Goal: Task Accomplishment & Management: Manage account settings

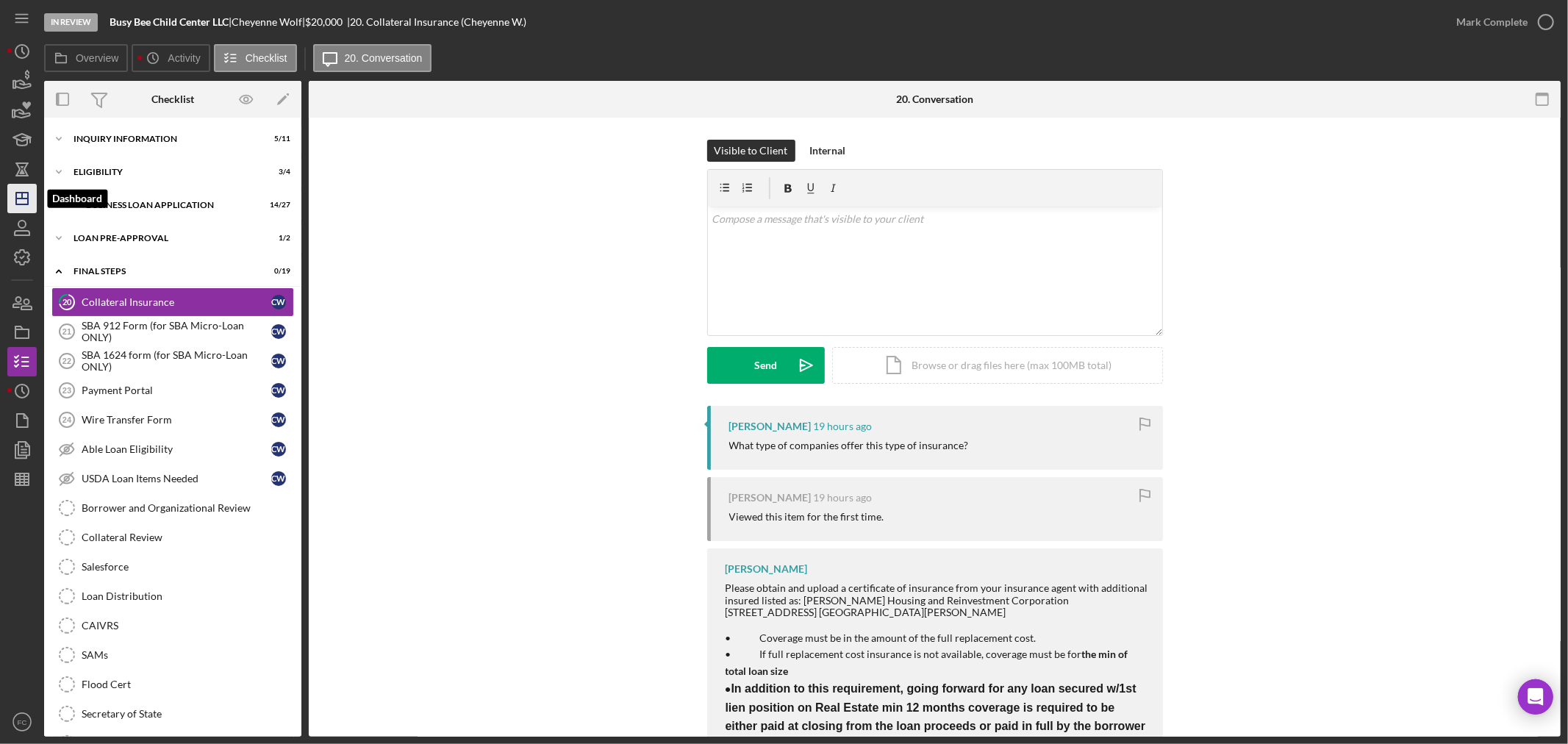
click at [19, 195] on icon "Icon/Dashboard" at bounding box center [22, 199] width 37 height 37
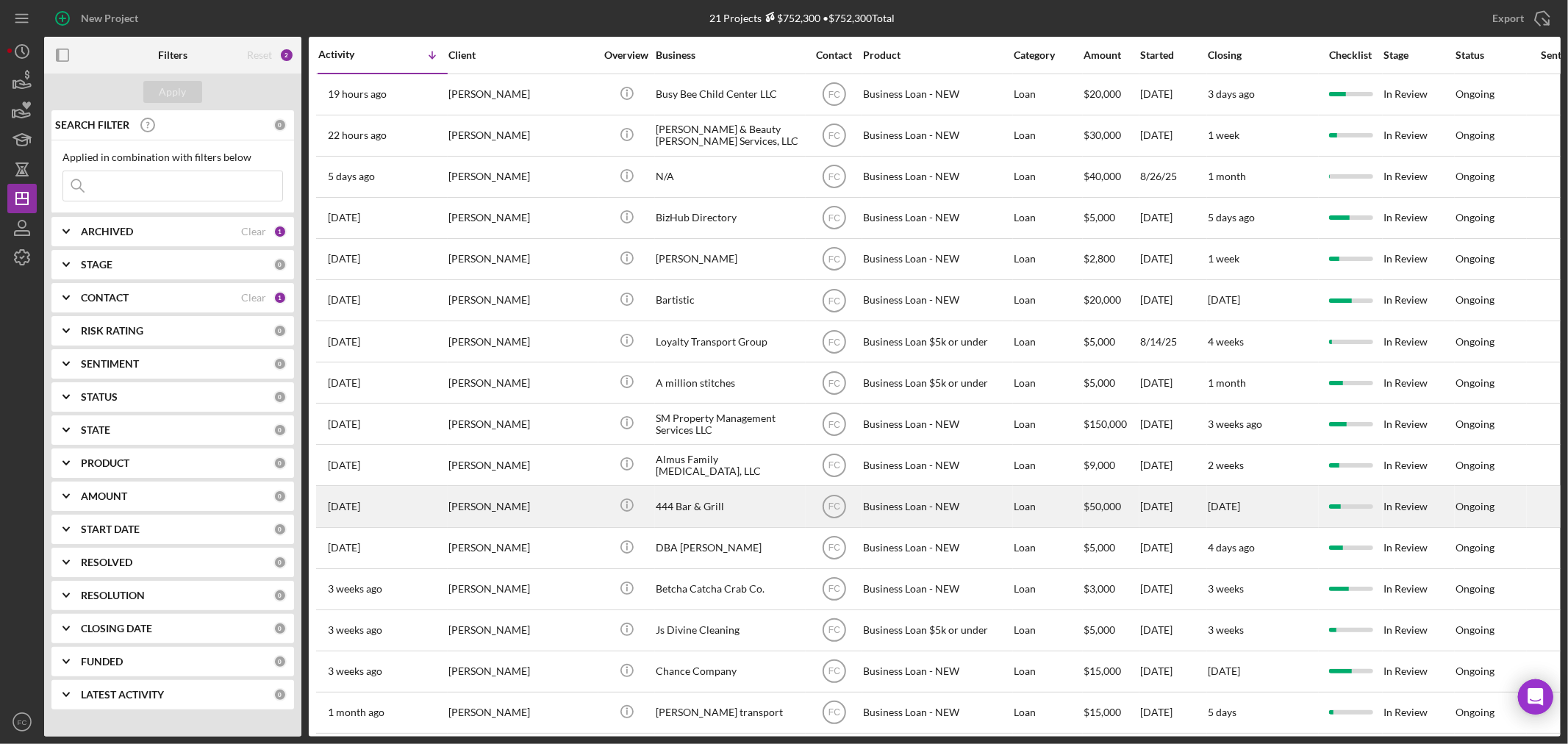
scroll to position [82, 0]
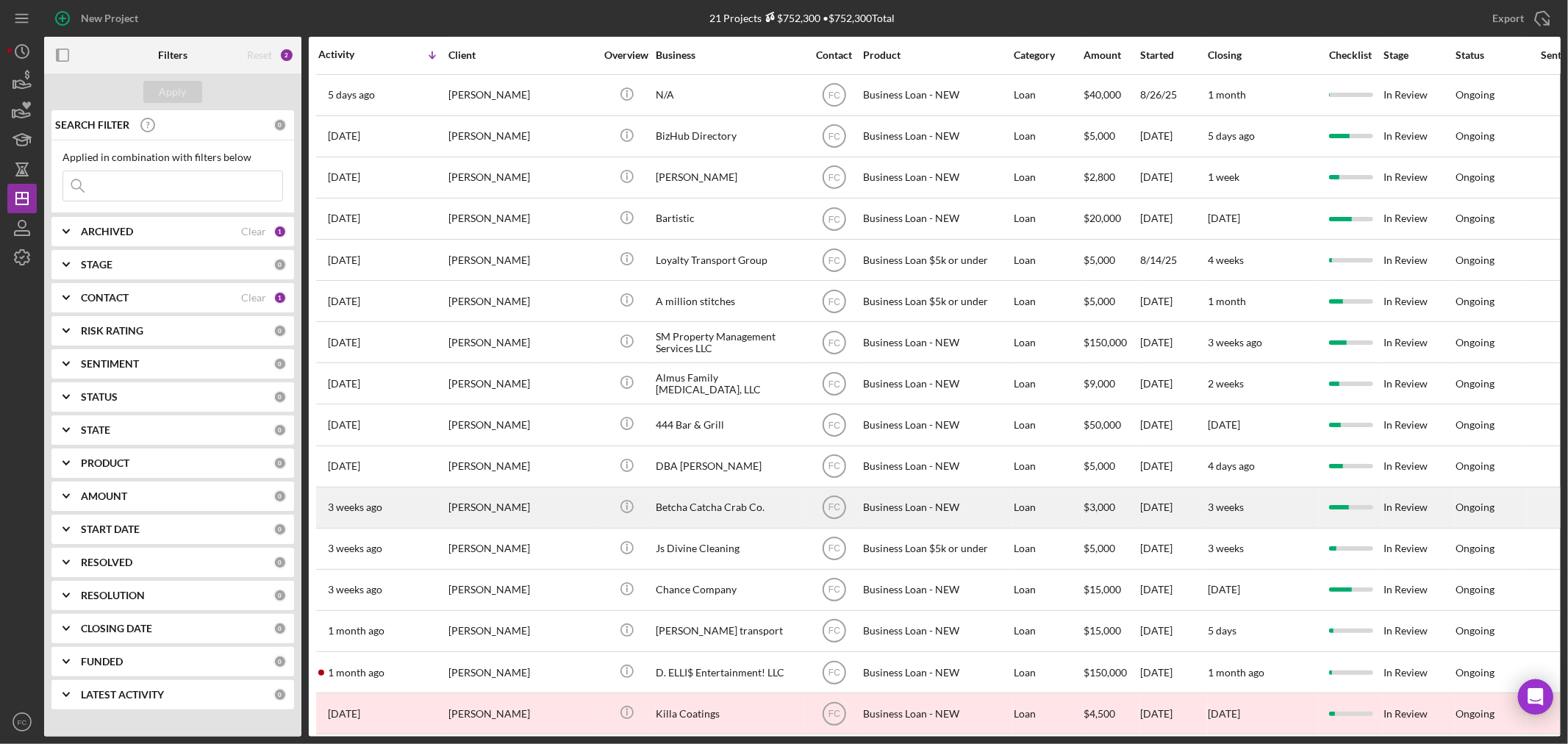
click at [541, 515] on div "[PERSON_NAME]" at bounding box center [522, 507] width 147 height 39
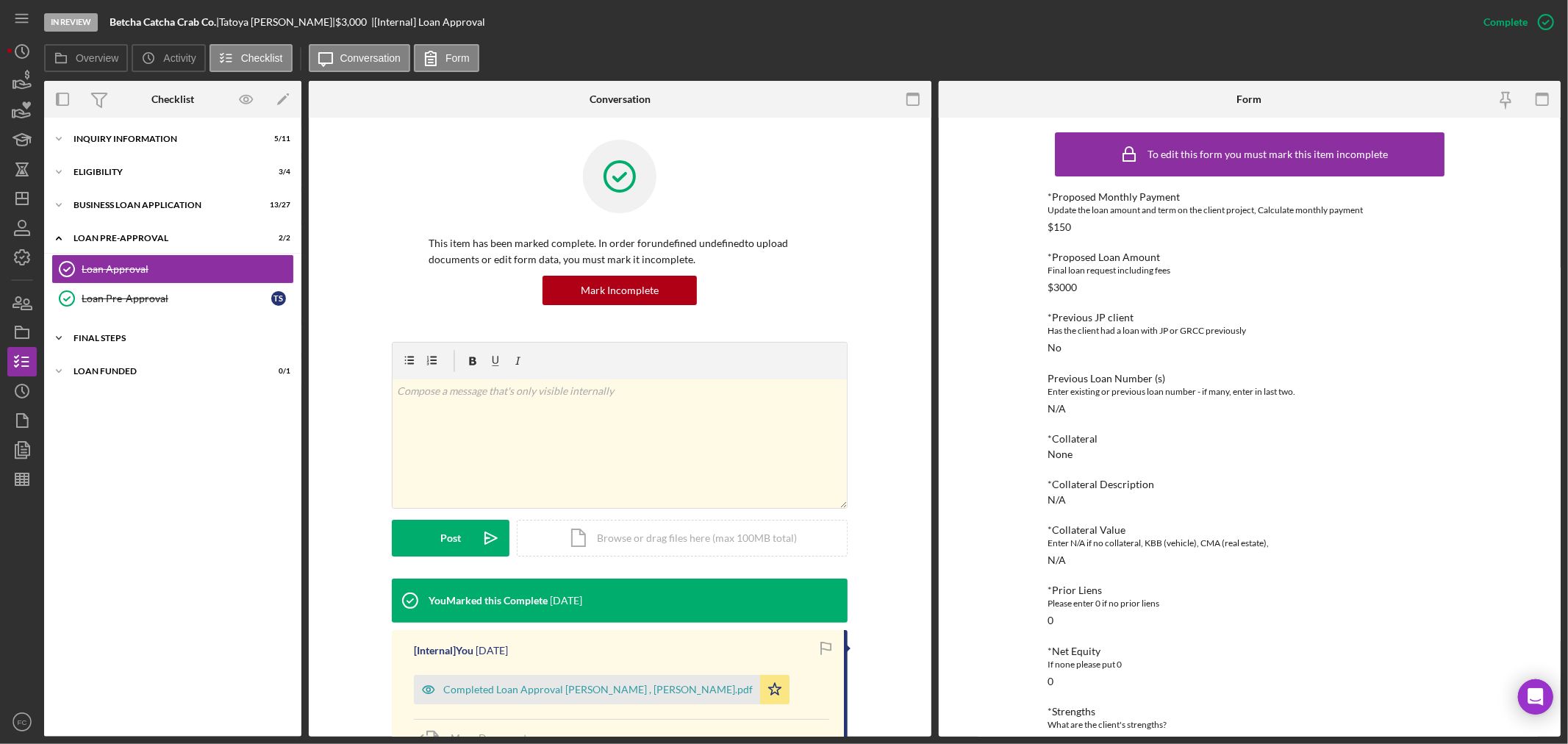
click at [137, 337] on div "FINAL STEPS" at bounding box center [179, 339] width 210 height 9
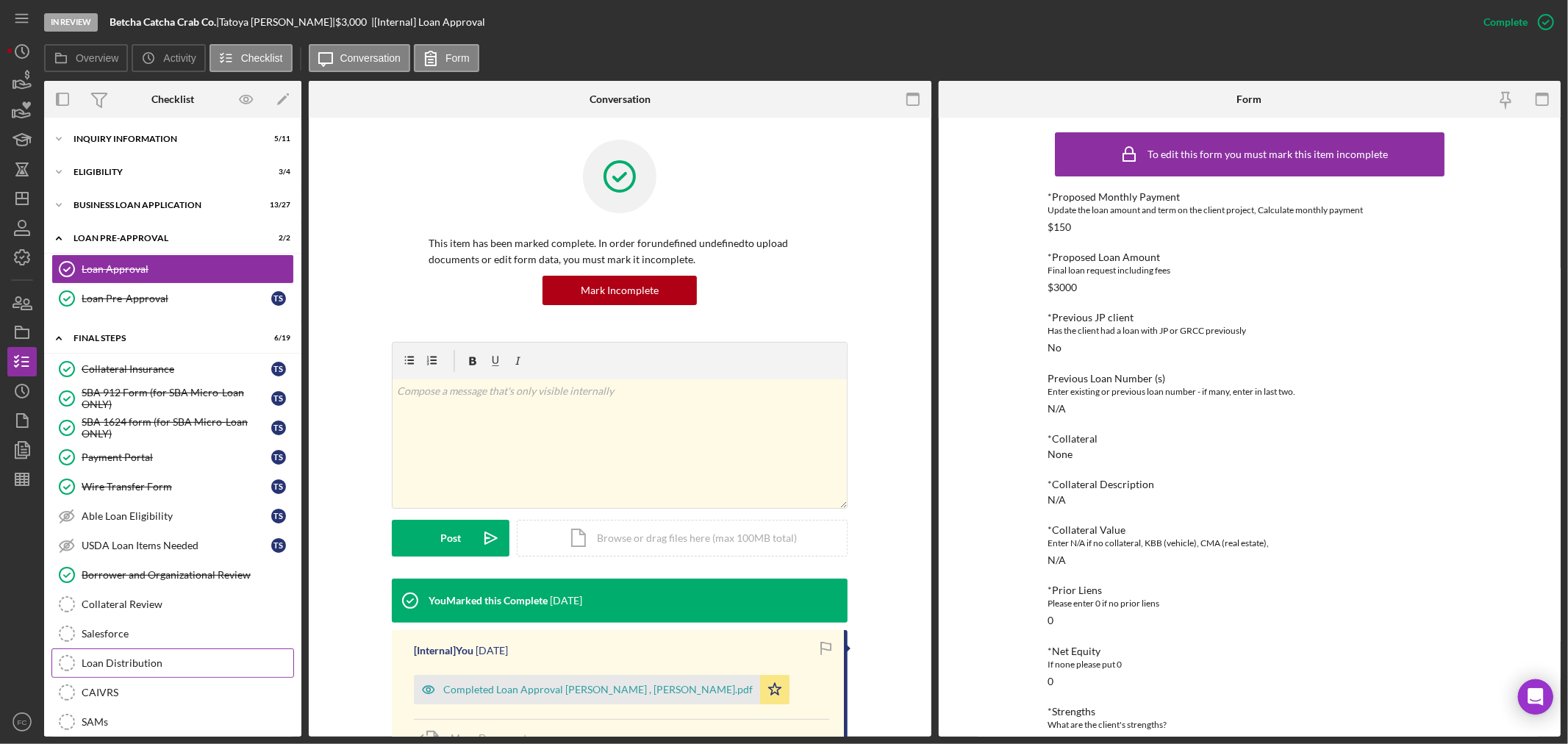
click at [134, 669] on div "Loan Distribution" at bounding box center [188, 663] width 212 height 12
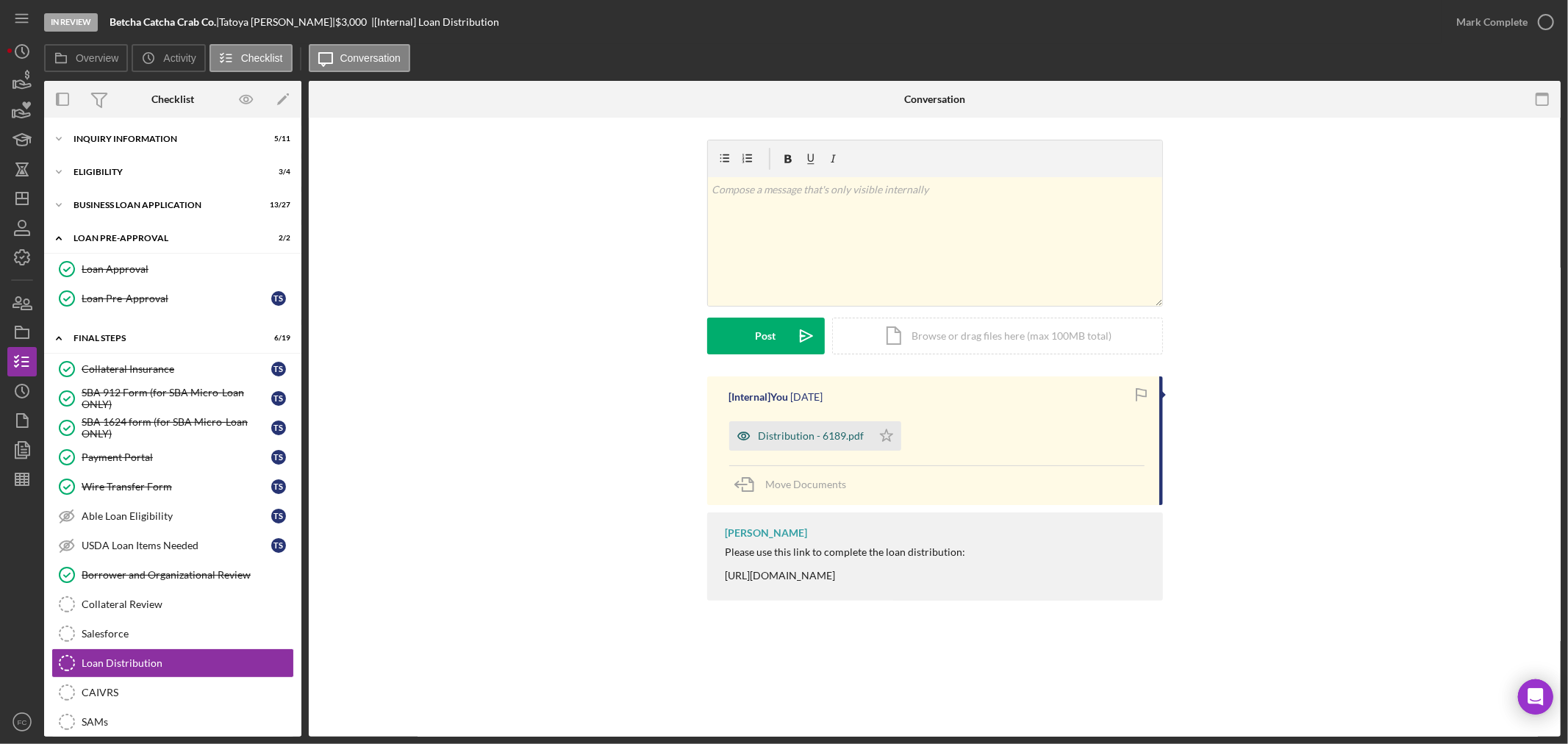
click at [785, 439] on div "Distribution - 6189.pdf" at bounding box center [811, 436] width 106 height 12
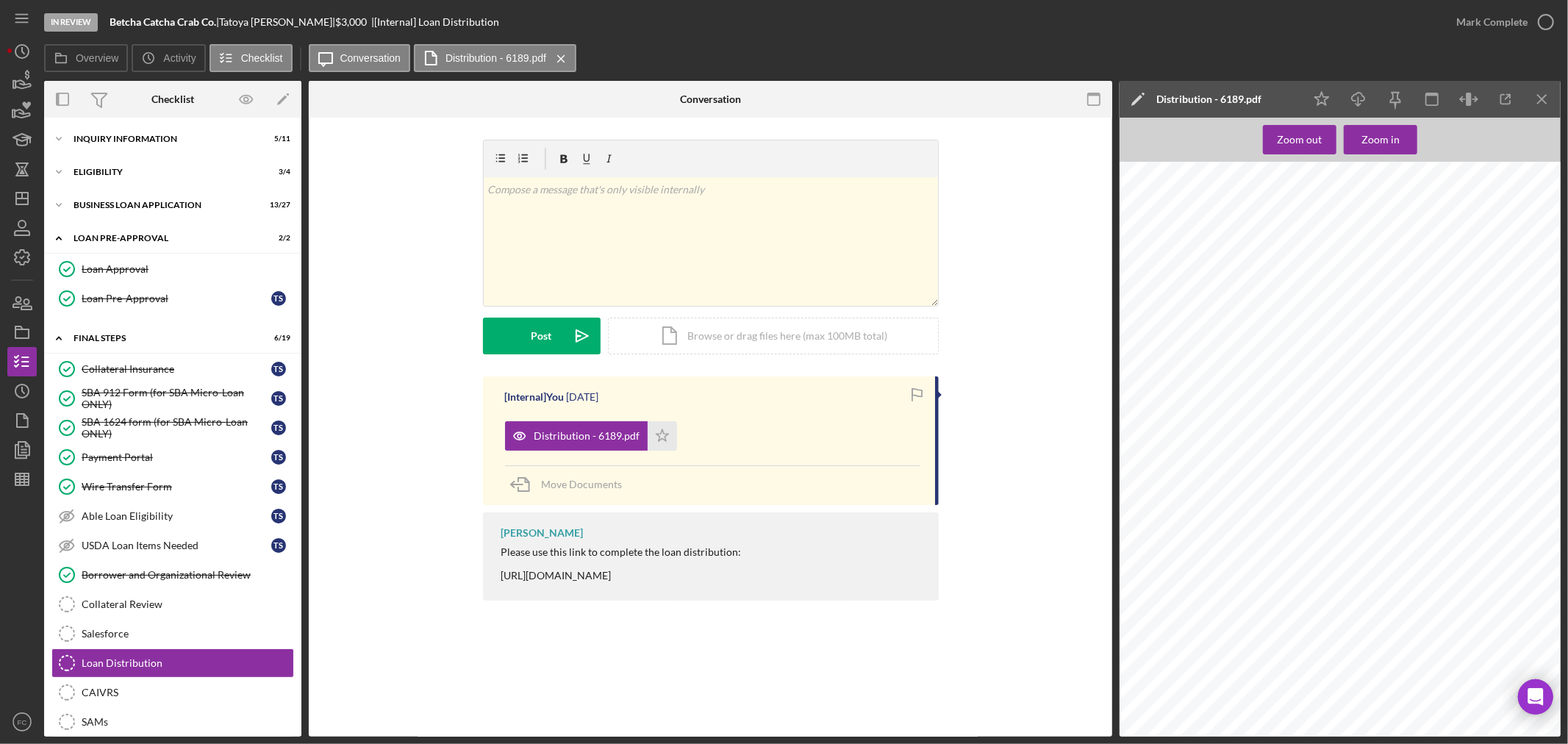
scroll to position [490, 0]
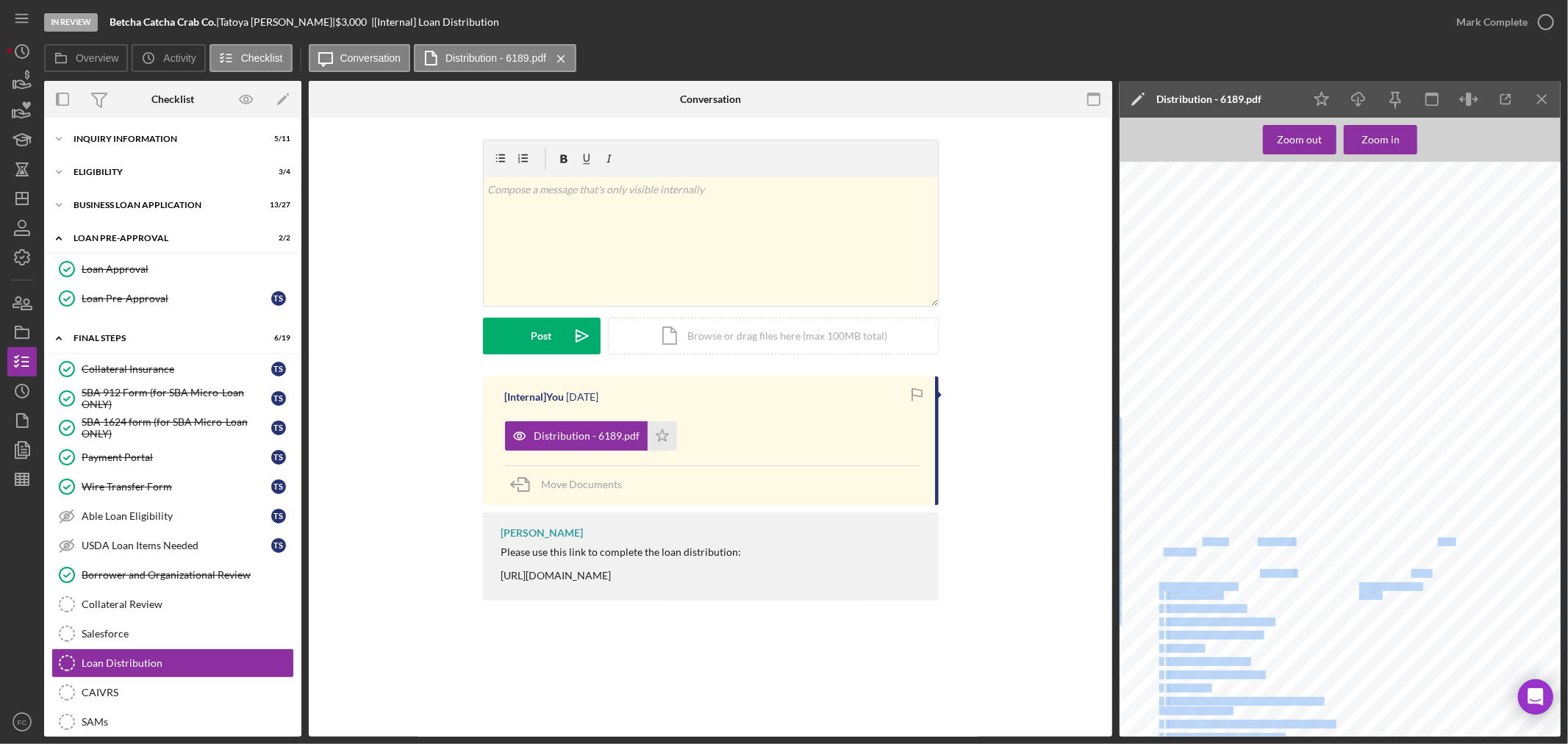
drag, startPoint x: 1162, startPoint y: 541, endPoint x: 1195, endPoint y: 539, distance: 33.1
click at [1195, 539] on div "Nature of Business Restaurant Fund Distribution Payees Add all payees, includin…" at bounding box center [1344, 545] width 450 height 582
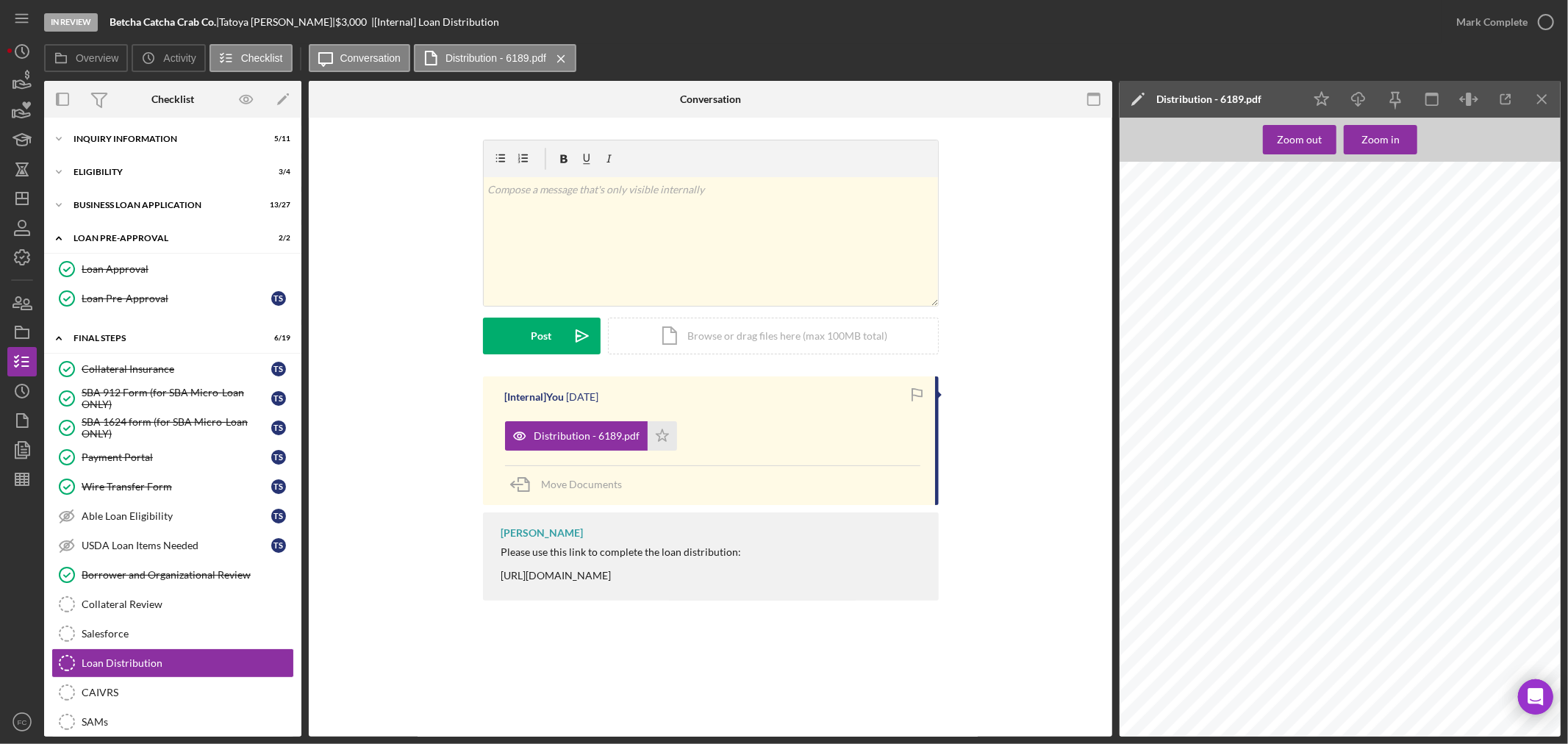
drag, startPoint x: 1118, startPoint y: 583, endPoint x: 1060, endPoint y: 527, distance: 80.6
click at [1118, 582] on div "Overview Internal Workflow Stage In Review Icon/Dropdown Arrow Archive (can una…" at bounding box center [802, 409] width 1516 height 656
click at [24, 199] on line "button" at bounding box center [22, 199] width 12 height 0
click at [18, 192] on polygon "button" at bounding box center [22, 198] width 12 height 12
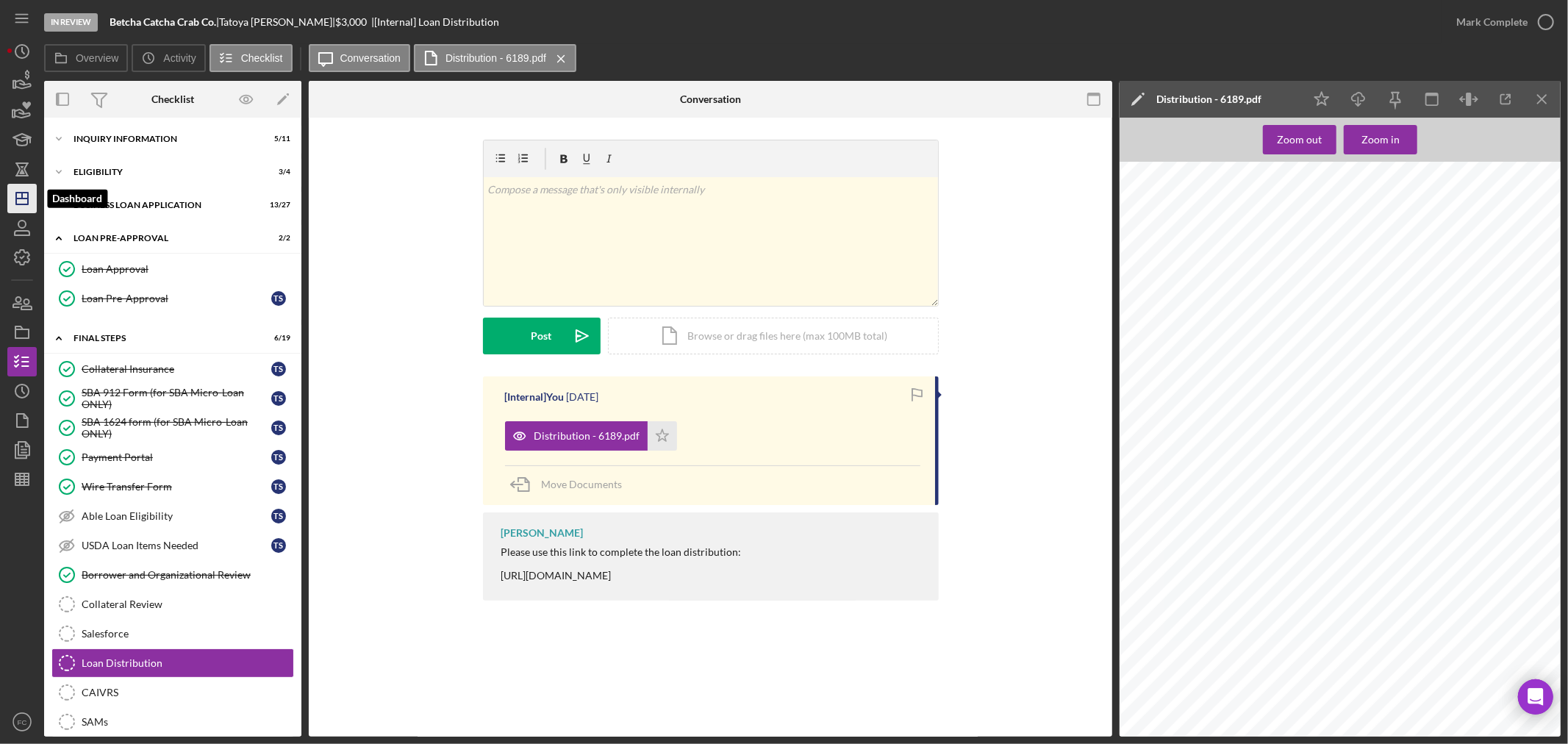
click at [24, 196] on icon "Icon/Dashboard" at bounding box center [22, 199] width 37 height 37
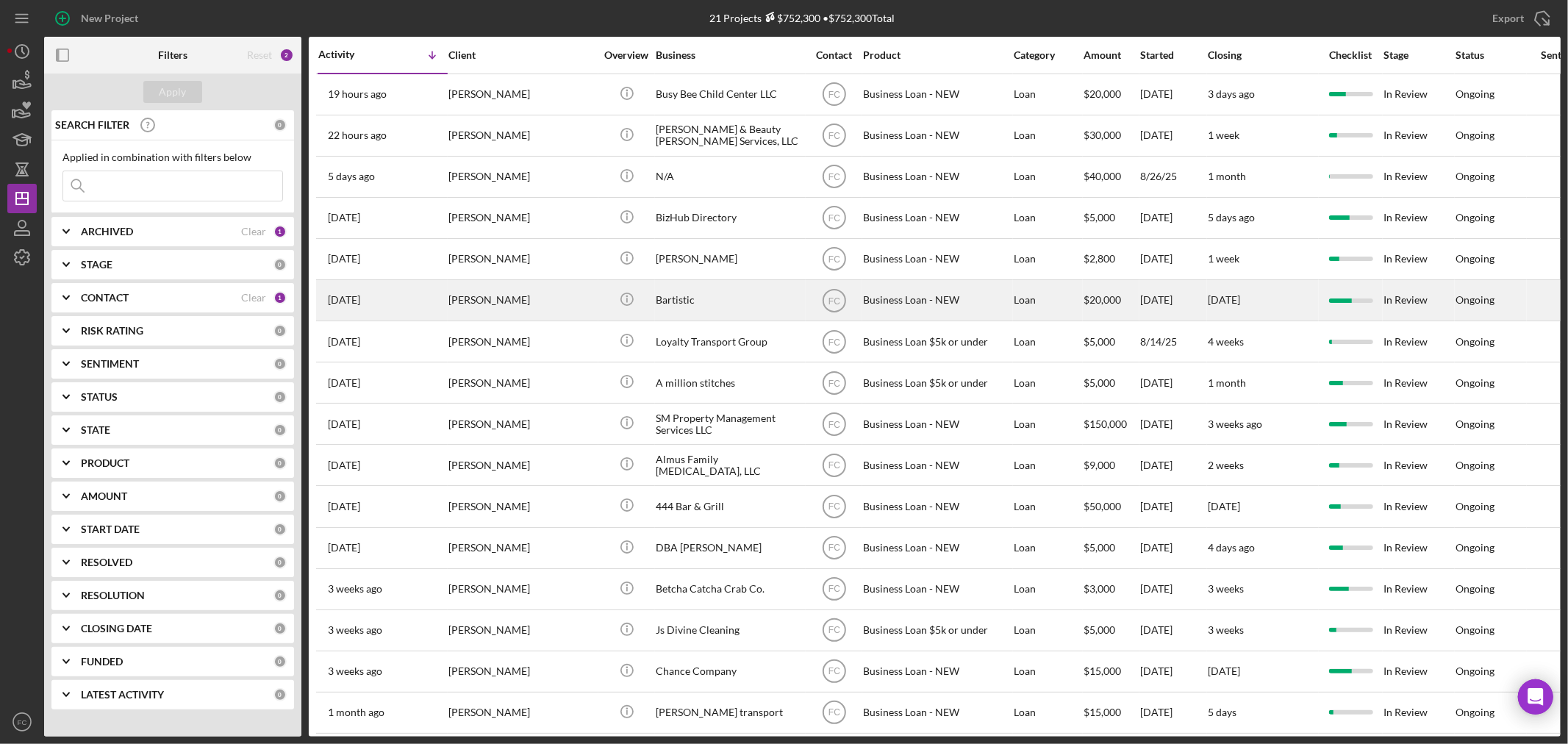
click at [485, 297] on div "[PERSON_NAME]" at bounding box center [522, 300] width 147 height 39
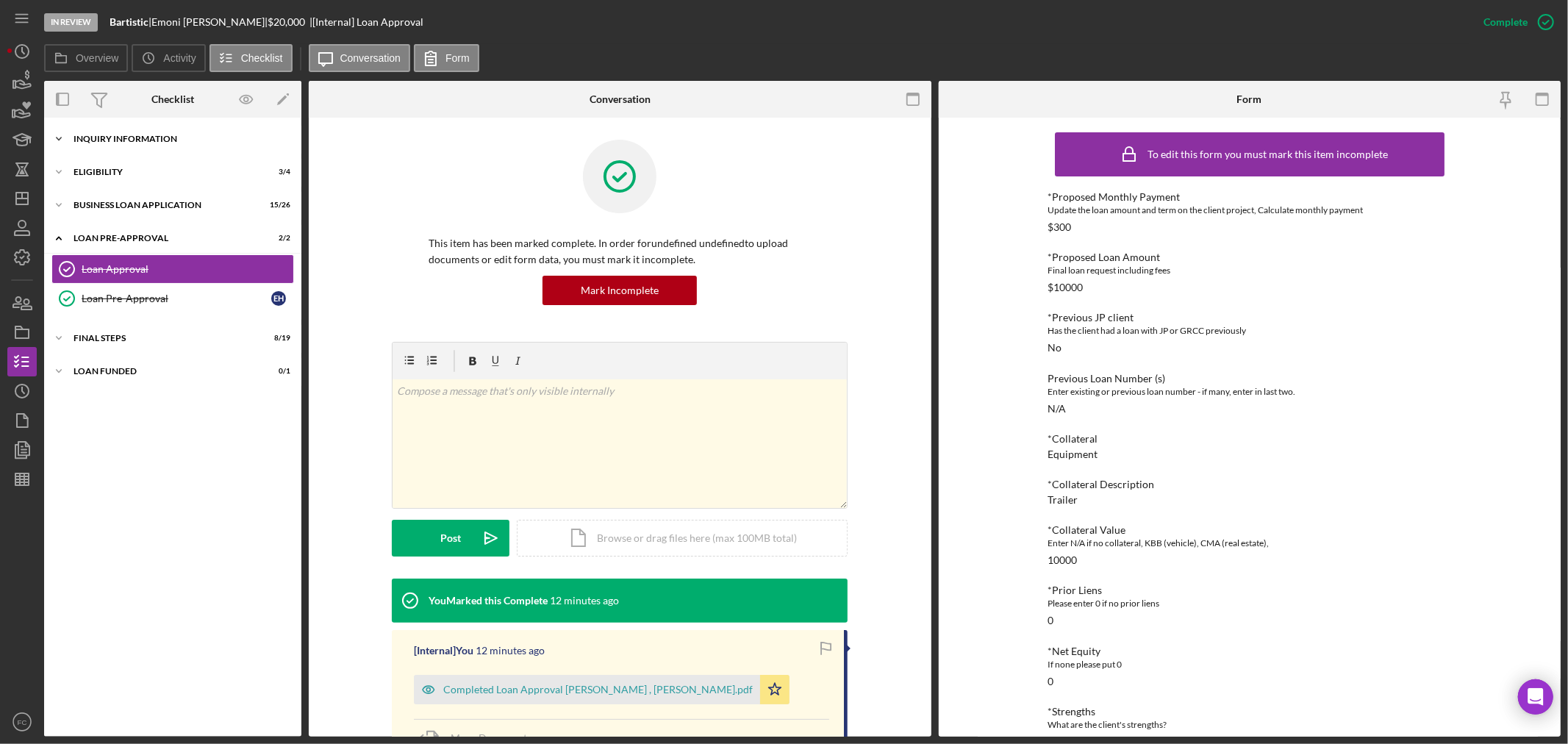
click at [129, 137] on div "INQUIRY INFORMATION" at bounding box center [179, 139] width 210 height 9
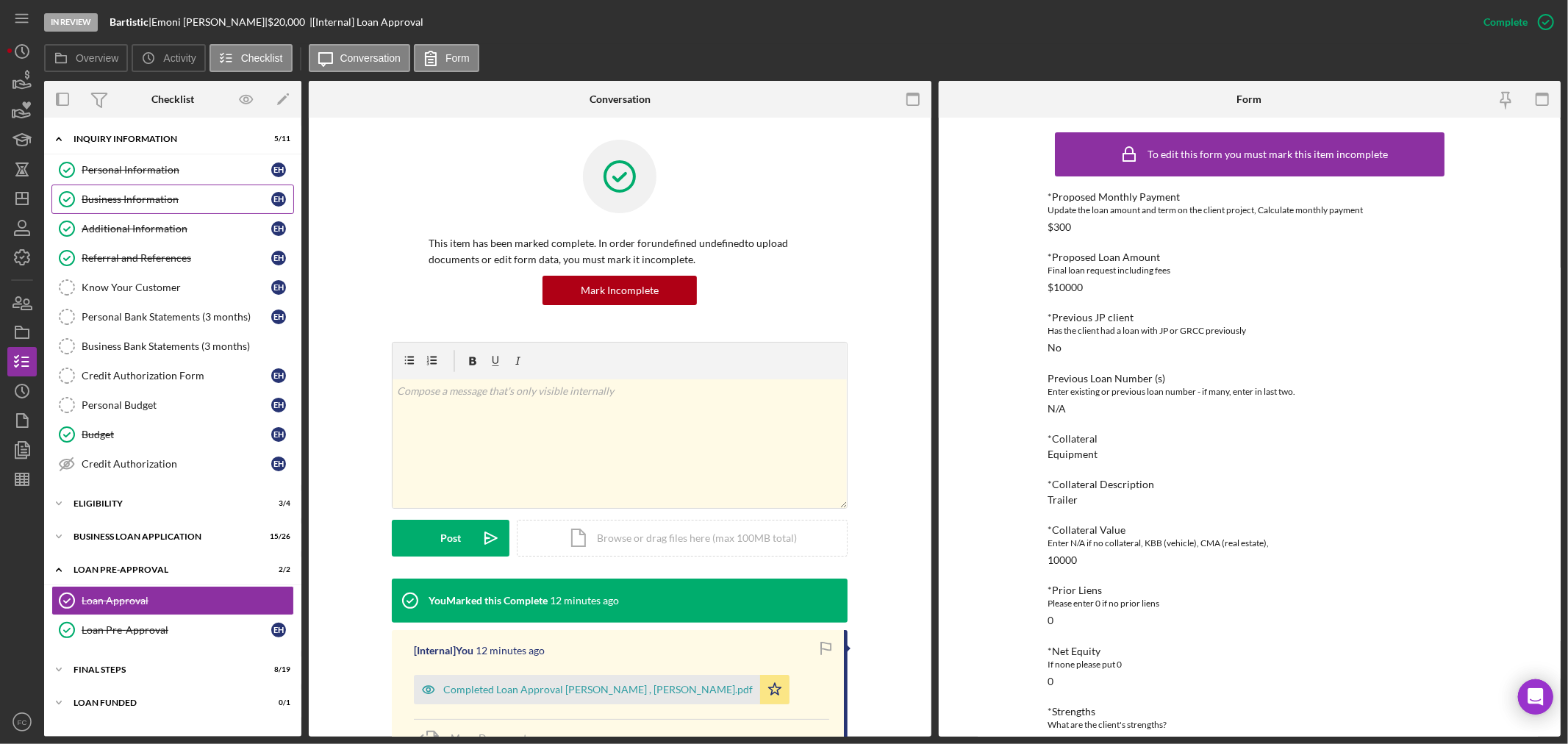
click at [122, 195] on div "Business Information" at bounding box center [177, 199] width 190 height 12
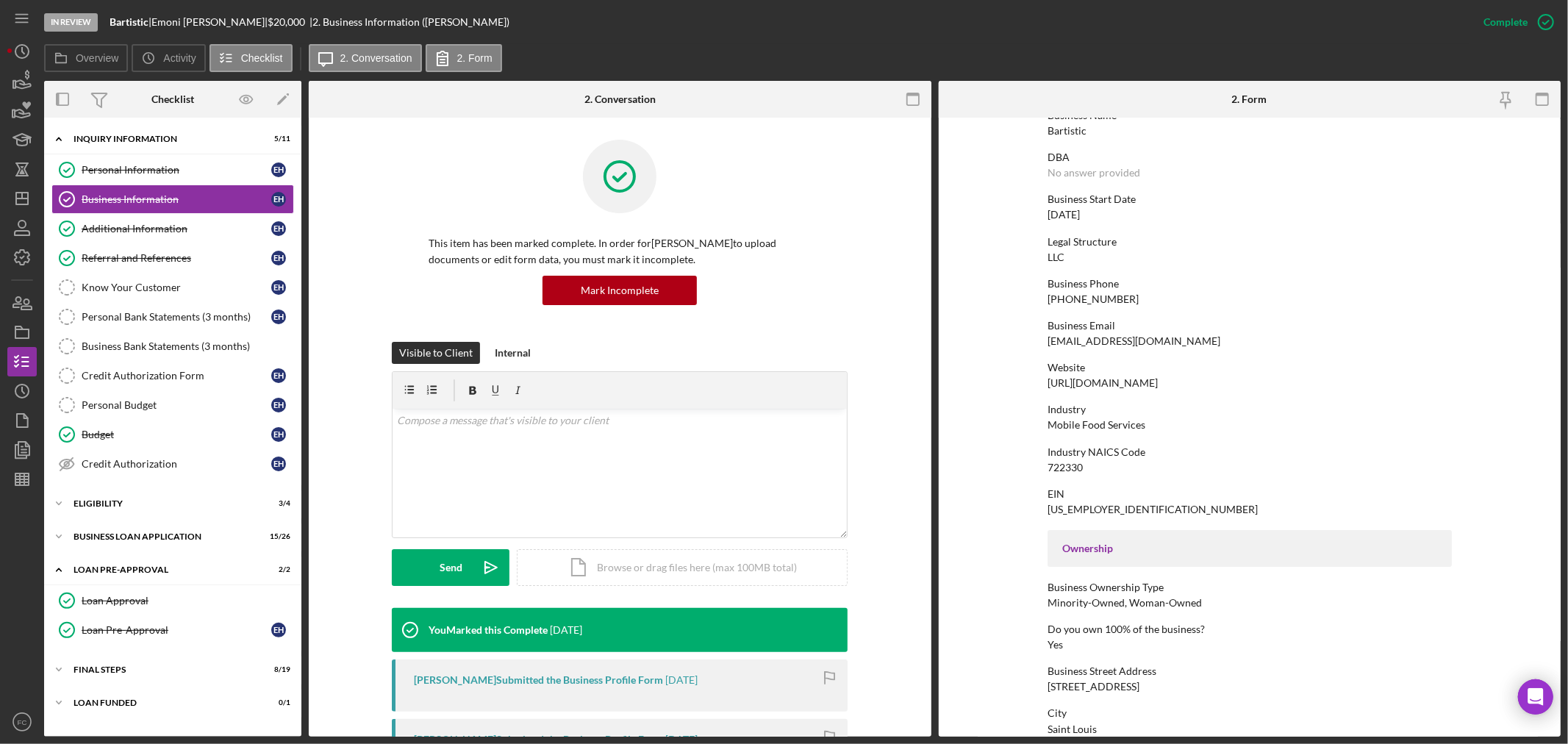
scroll to position [245, 0]
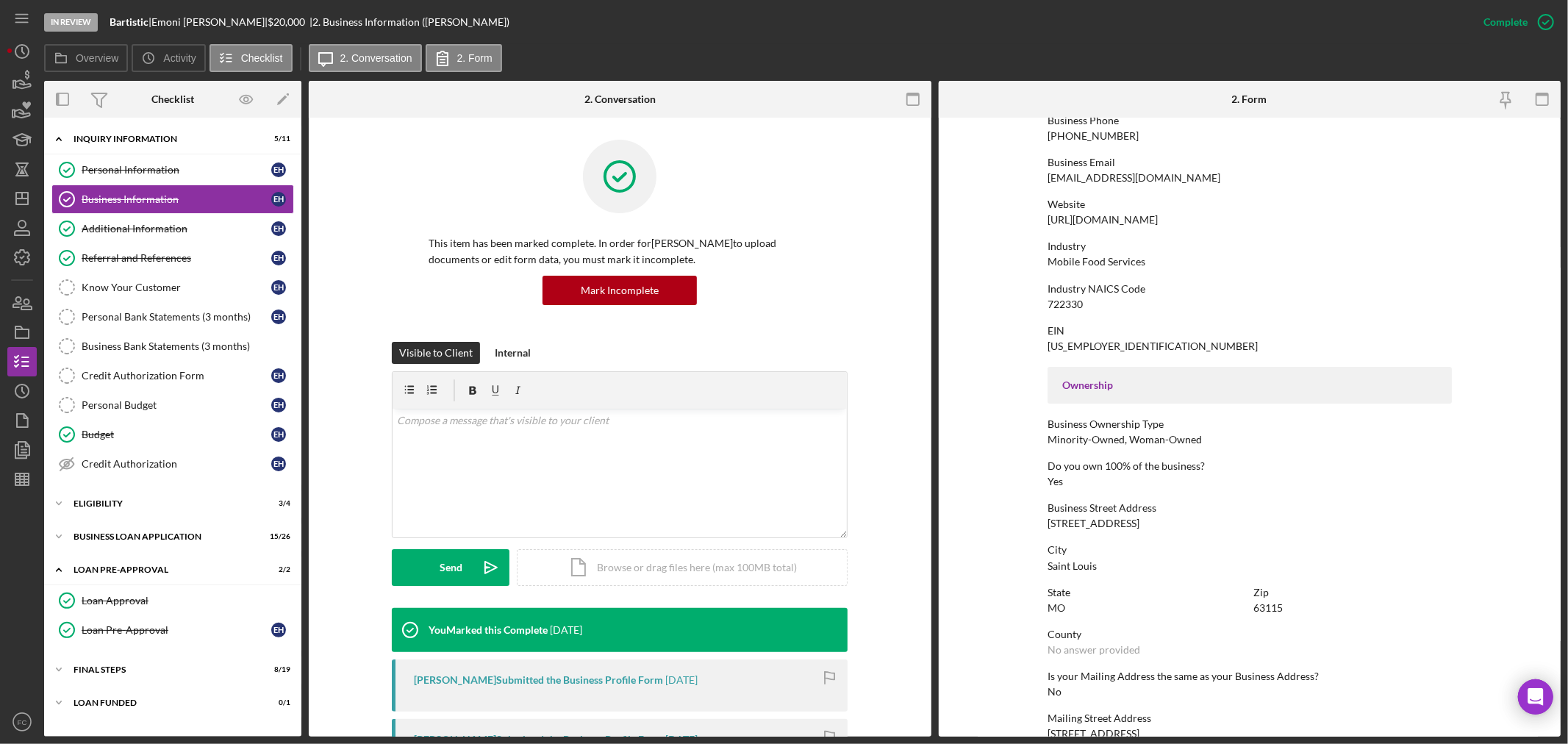
drag, startPoint x: 1045, startPoint y: 523, endPoint x: 1132, endPoint y: 525, distance: 87.0
click at [1132, 525] on div "Business Street Address 4561 Ashland Ave." at bounding box center [1249, 516] width 404 height 28
copy div "4561 Ashland Ave."
drag, startPoint x: 1045, startPoint y: 301, endPoint x: 1083, endPoint y: 298, distance: 38.1
click at [1083, 298] on form "To edit this form you must mark this item incomplete Business Name Bartistic DB…" at bounding box center [1250, 427] width 622 height 619
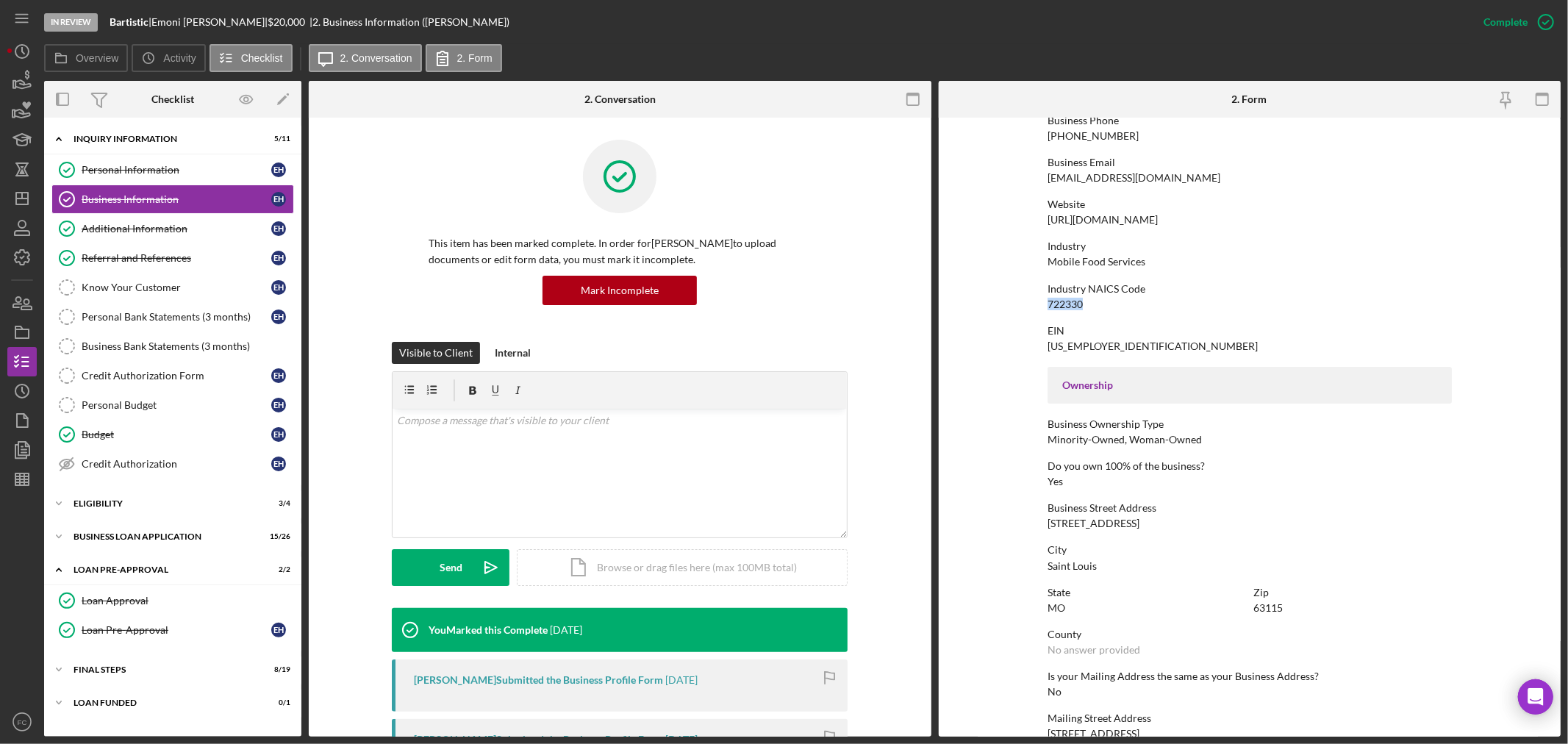
copy div "722330"
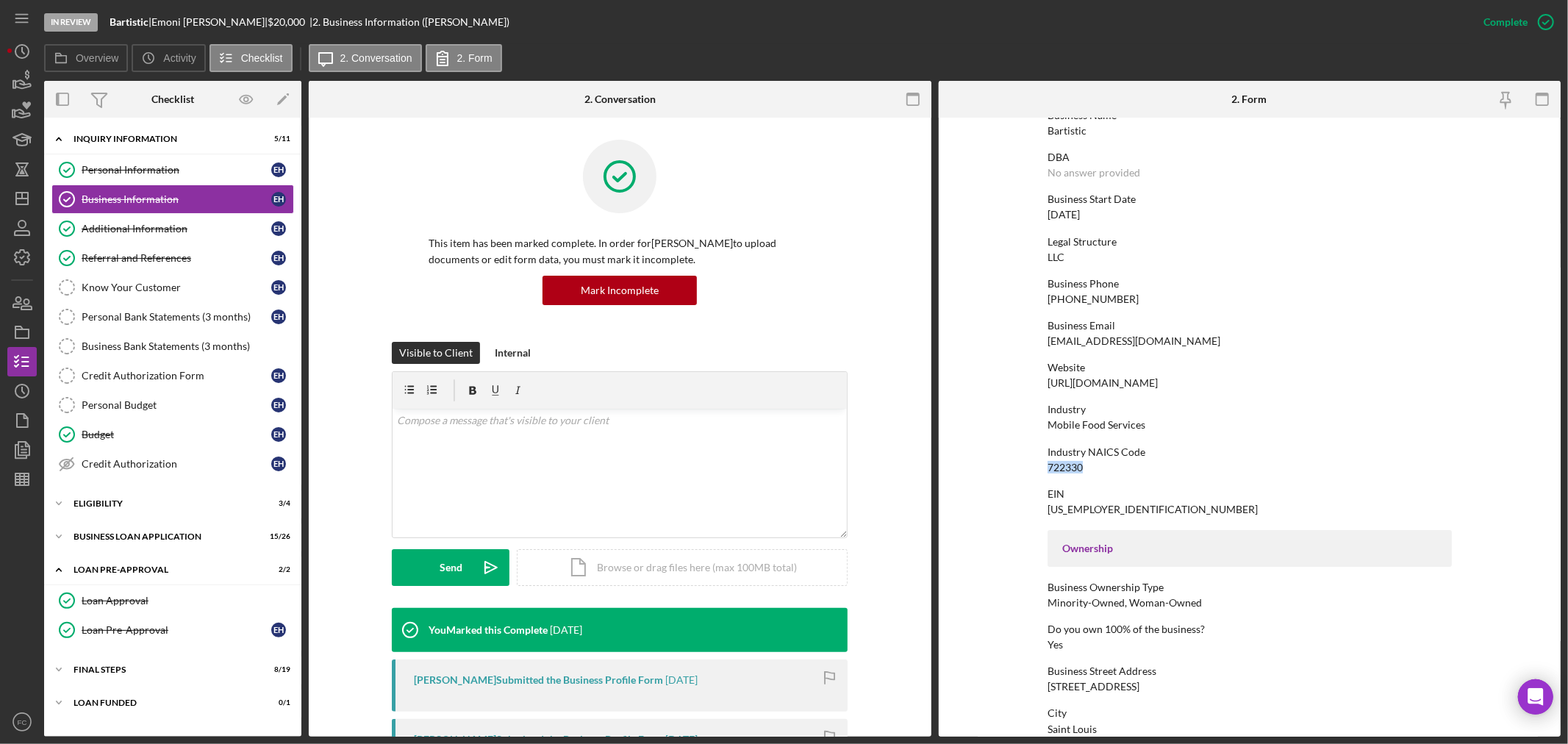
drag, startPoint x: 1038, startPoint y: 216, endPoint x: 1107, endPoint y: 211, distance: 69.2
click at [1107, 211] on form "To edit this form you must mark this item incomplete Business Name Bartistic DB…" at bounding box center [1250, 427] width 622 height 619
copy div "09/08/2023"
drag, startPoint x: 116, startPoint y: 254, endPoint x: 424, endPoint y: 283, distance: 309.4
click at [116, 254] on div "Referral and References" at bounding box center [177, 258] width 190 height 12
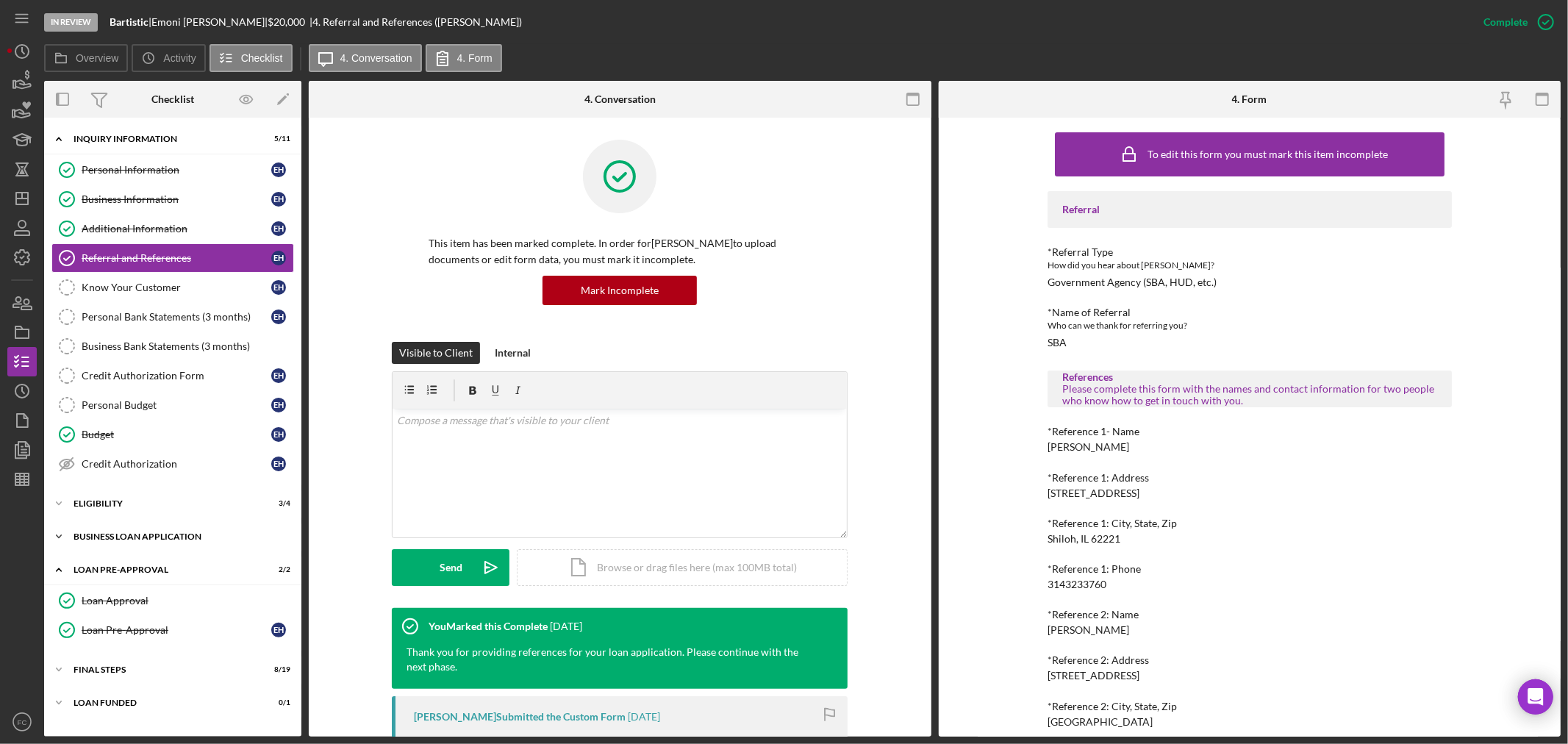
click at [156, 546] on div "Icon/Expander BUSINESS LOAN APPLICATION 15 / 26" at bounding box center [172, 537] width 257 height 29
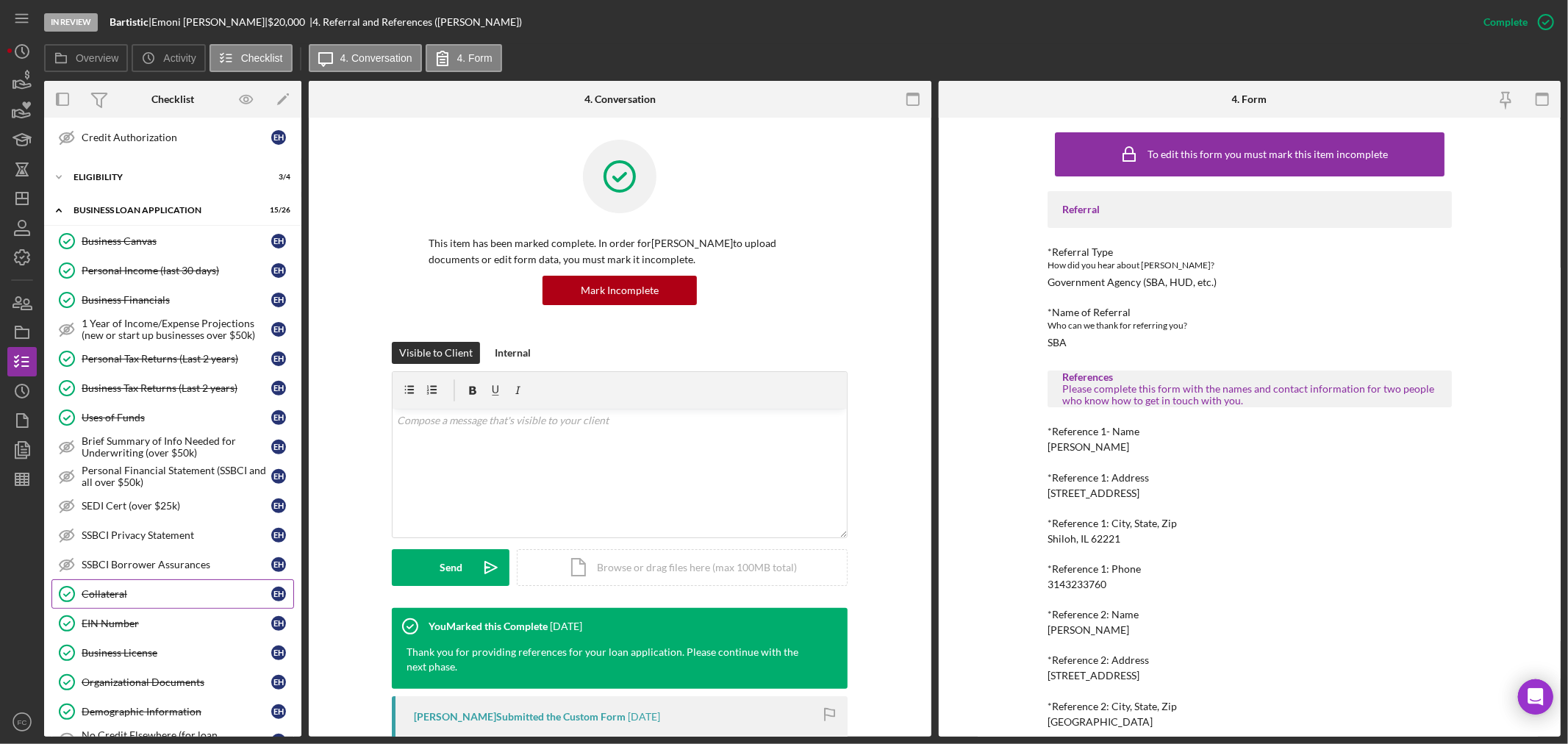
scroll to position [408, 0]
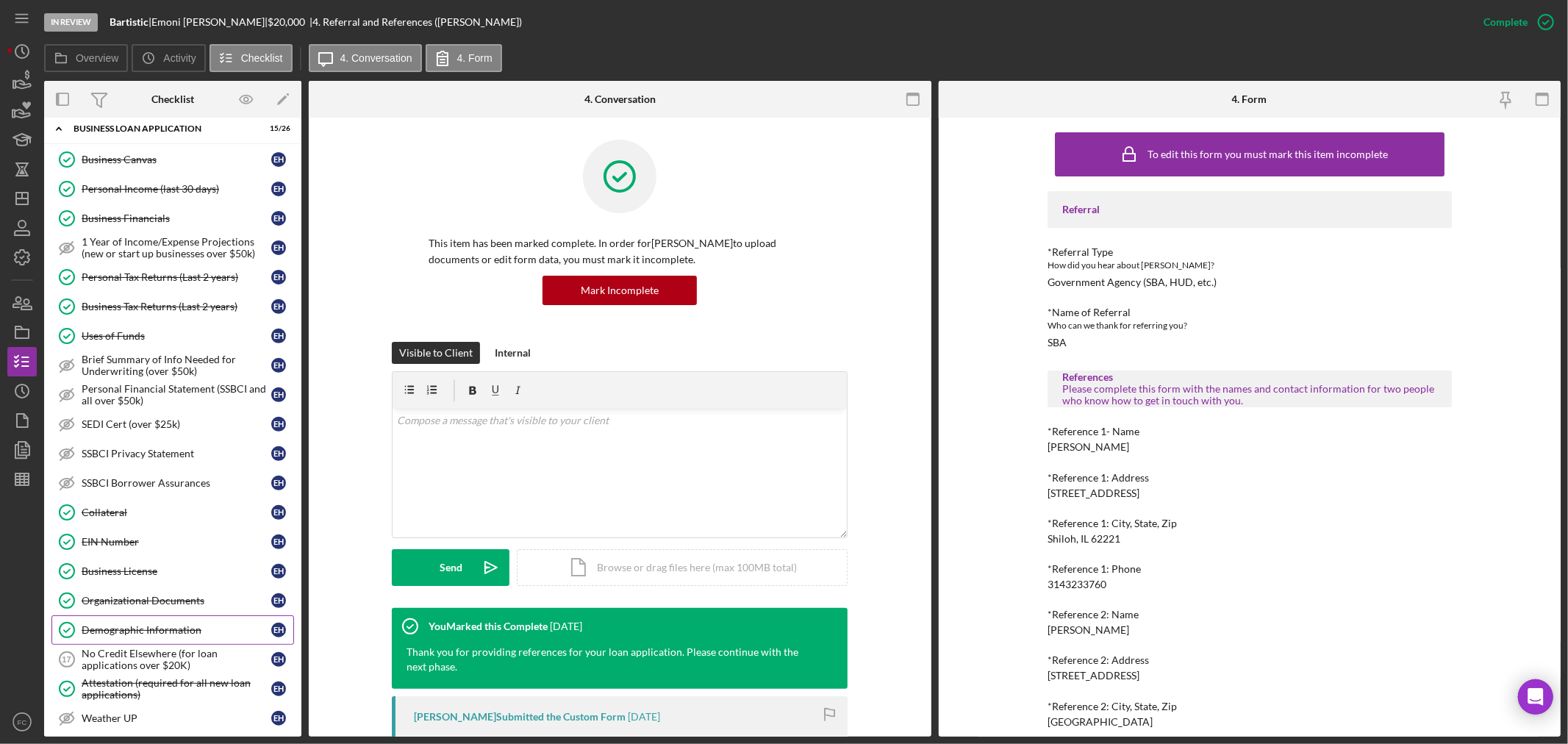
click at [162, 623] on link "Demographic Information Demographic Information E H" at bounding box center [172, 630] width 242 height 29
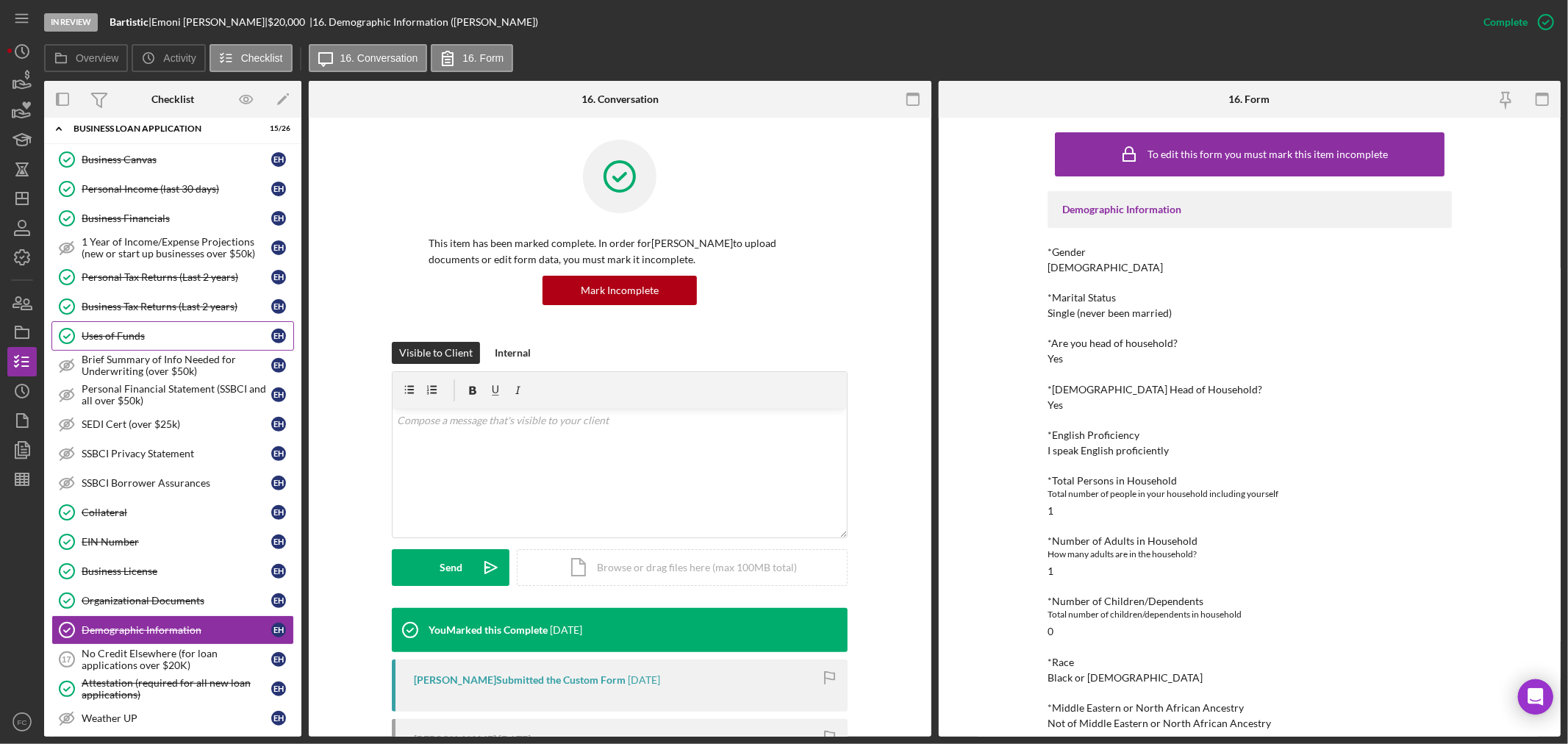
scroll to position [245, 0]
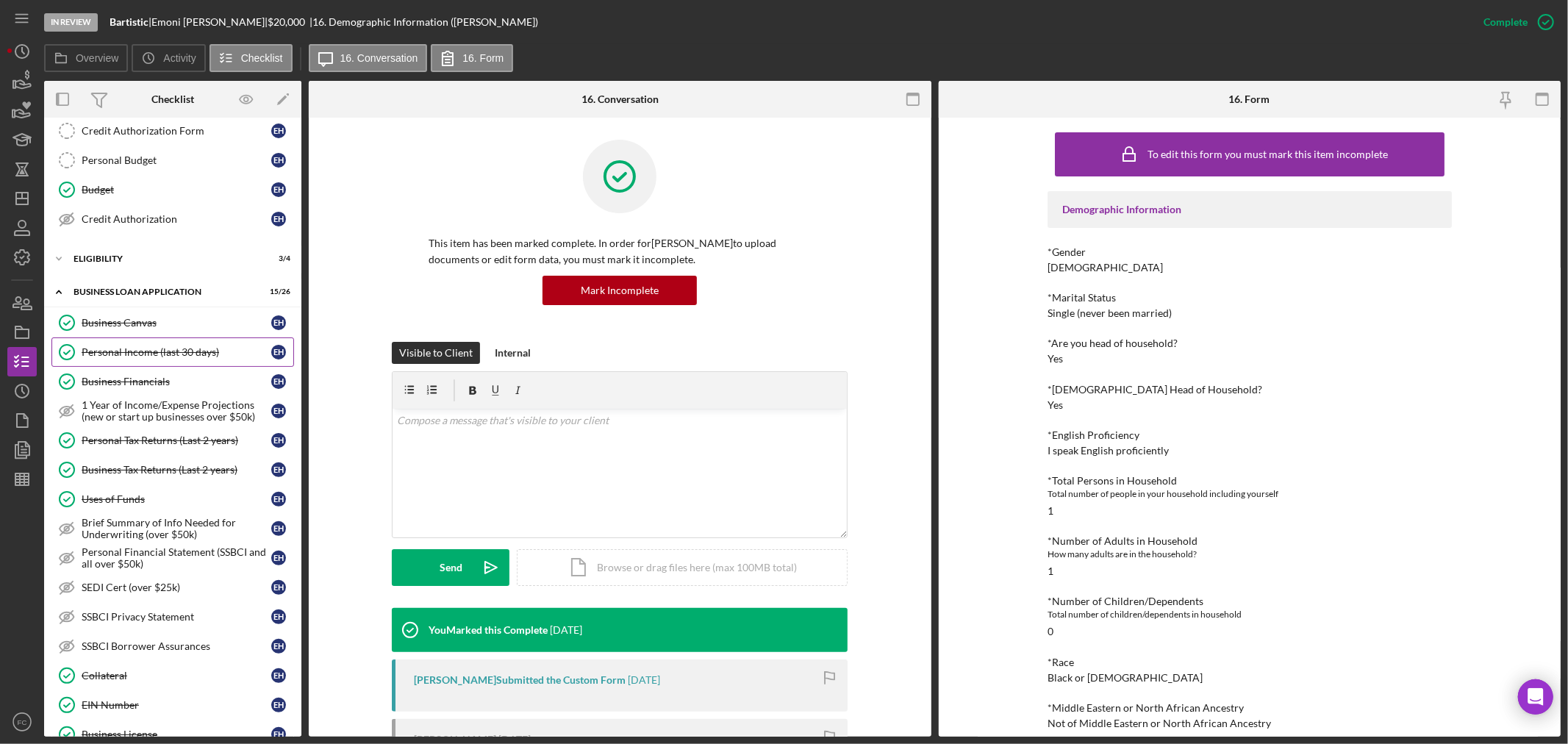
click at [164, 352] on div "Personal Income (last 30 days)" at bounding box center [177, 352] width 190 height 12
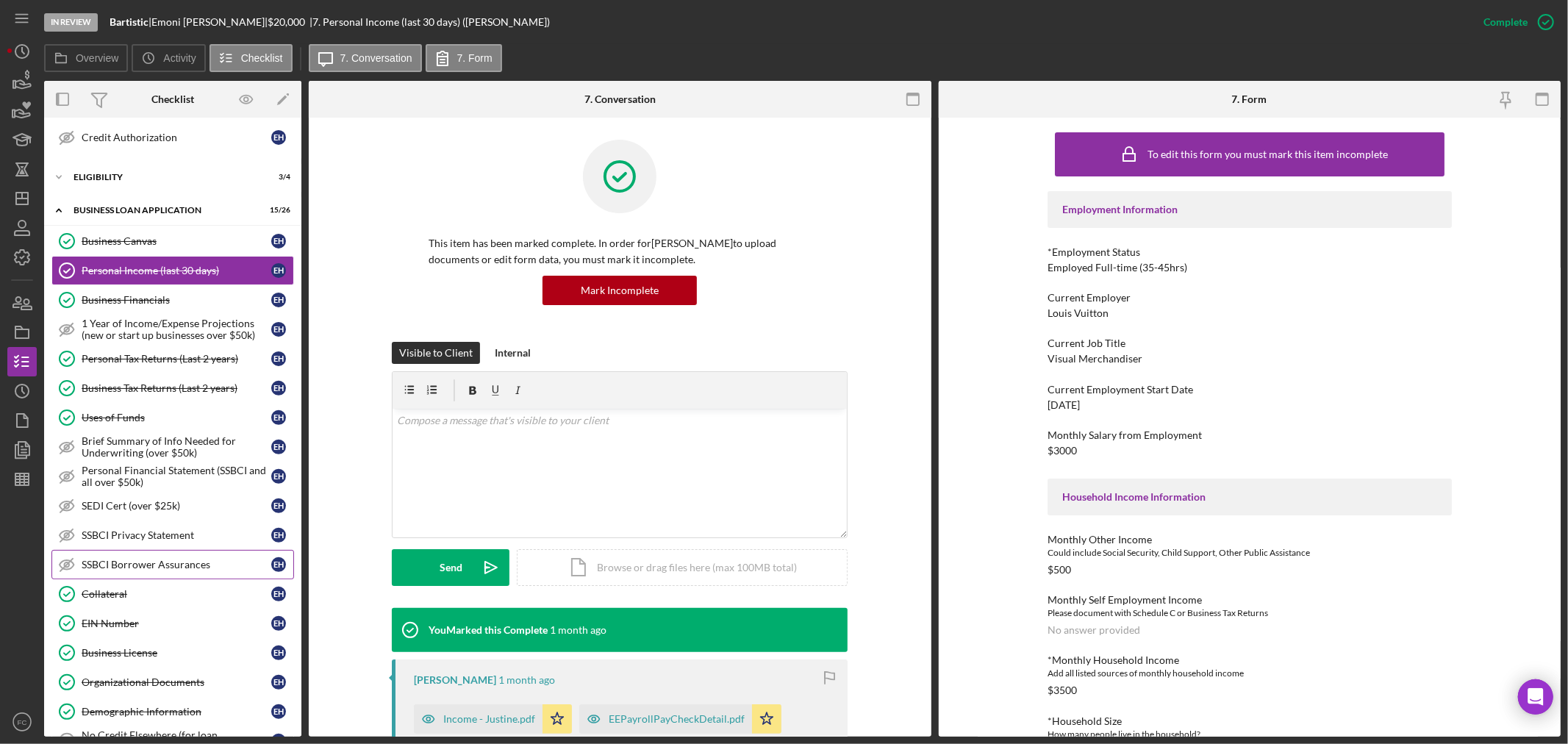
scroll to position [82, 0]
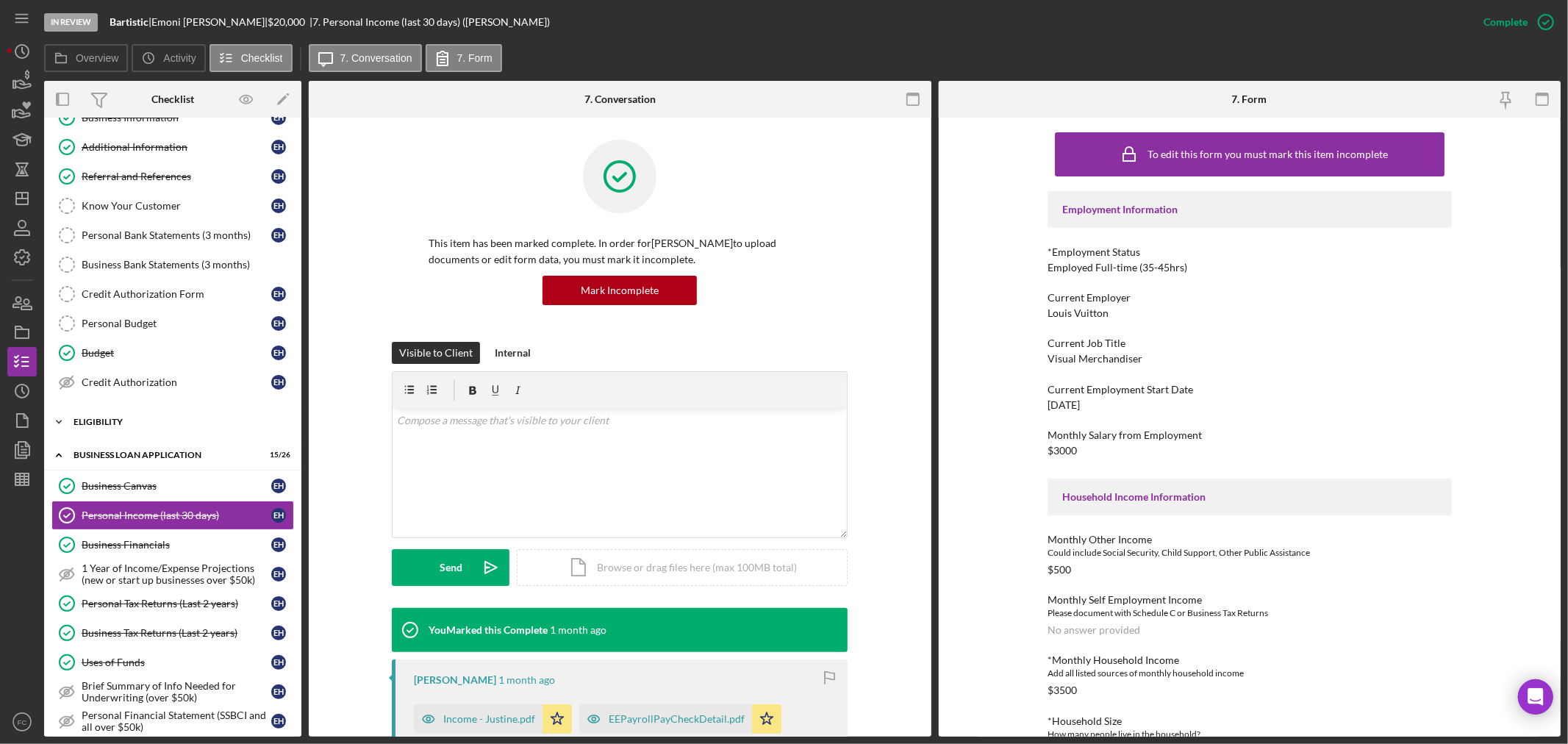
click at [145, 424] on div "ELIGIBILITY" at bounding box center [179, 423] width 210 height 9
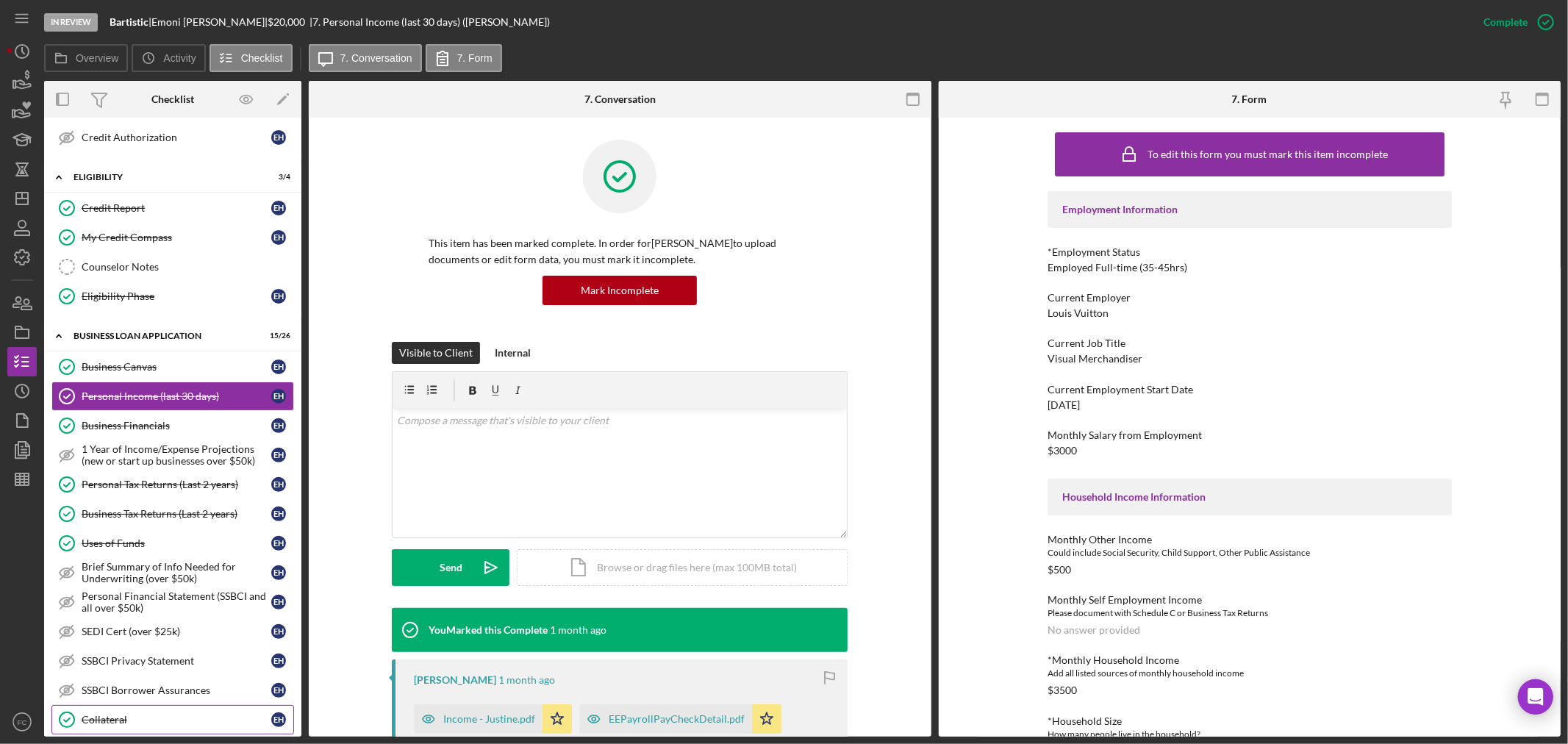
scroll to position [490, 0]
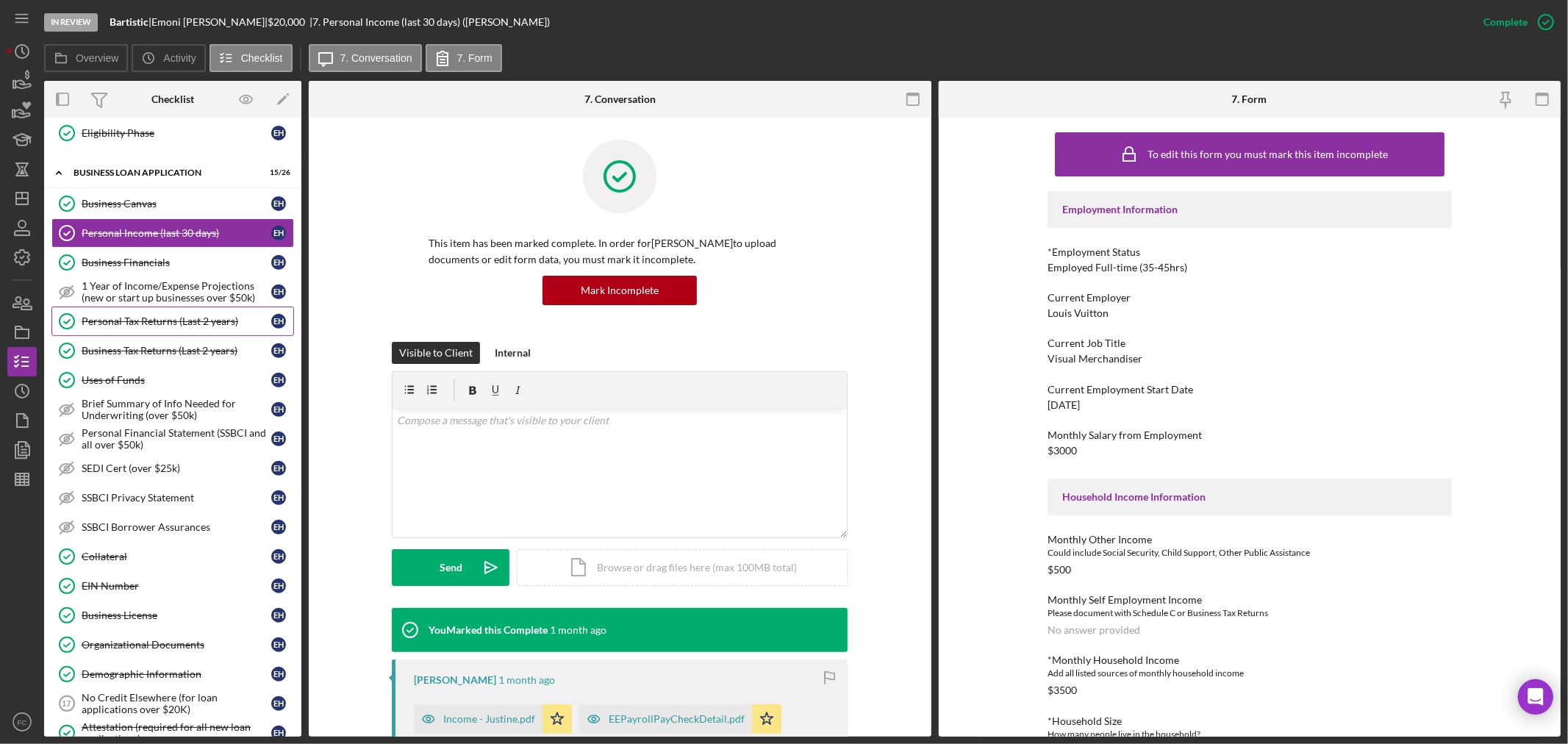
click at [116, 322] on div "Personal Tax Returns (Last 2 years)" at bounding box center [177, 321] width 190 height 12
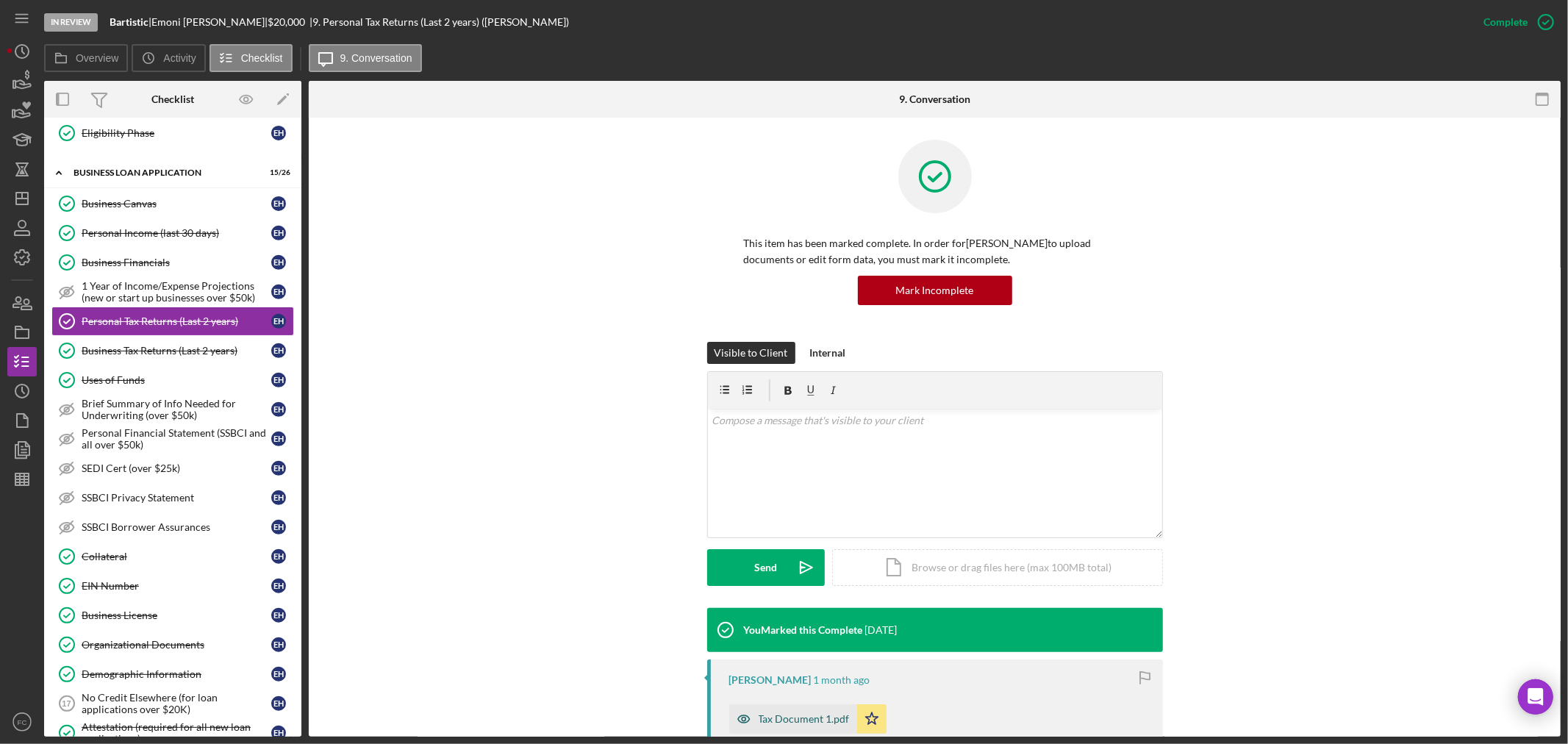
scroll to position [309, 0]
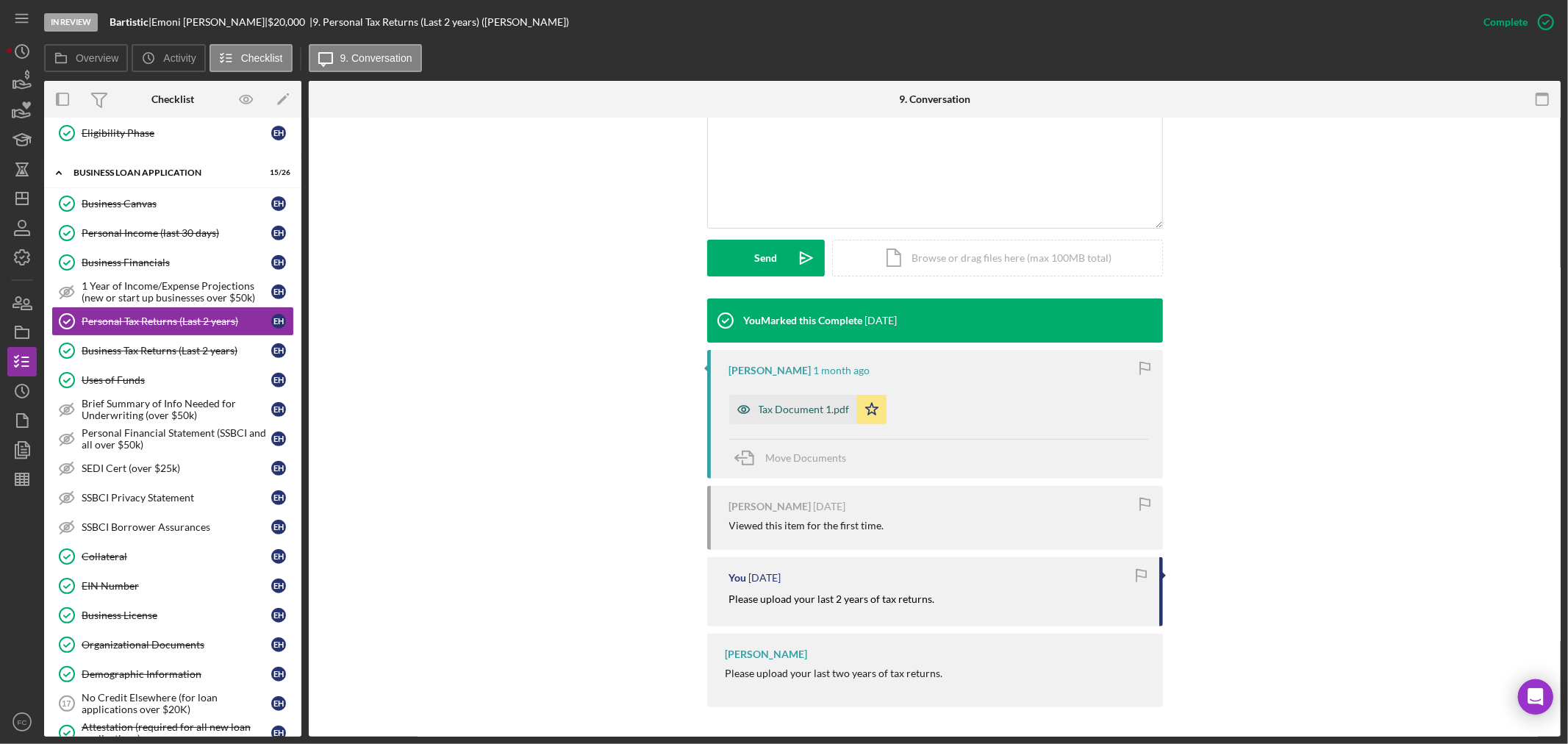
click at [772, 412] on div "Tax Document 1.pdf" at bounding box center [804, 409] width 91 height 12
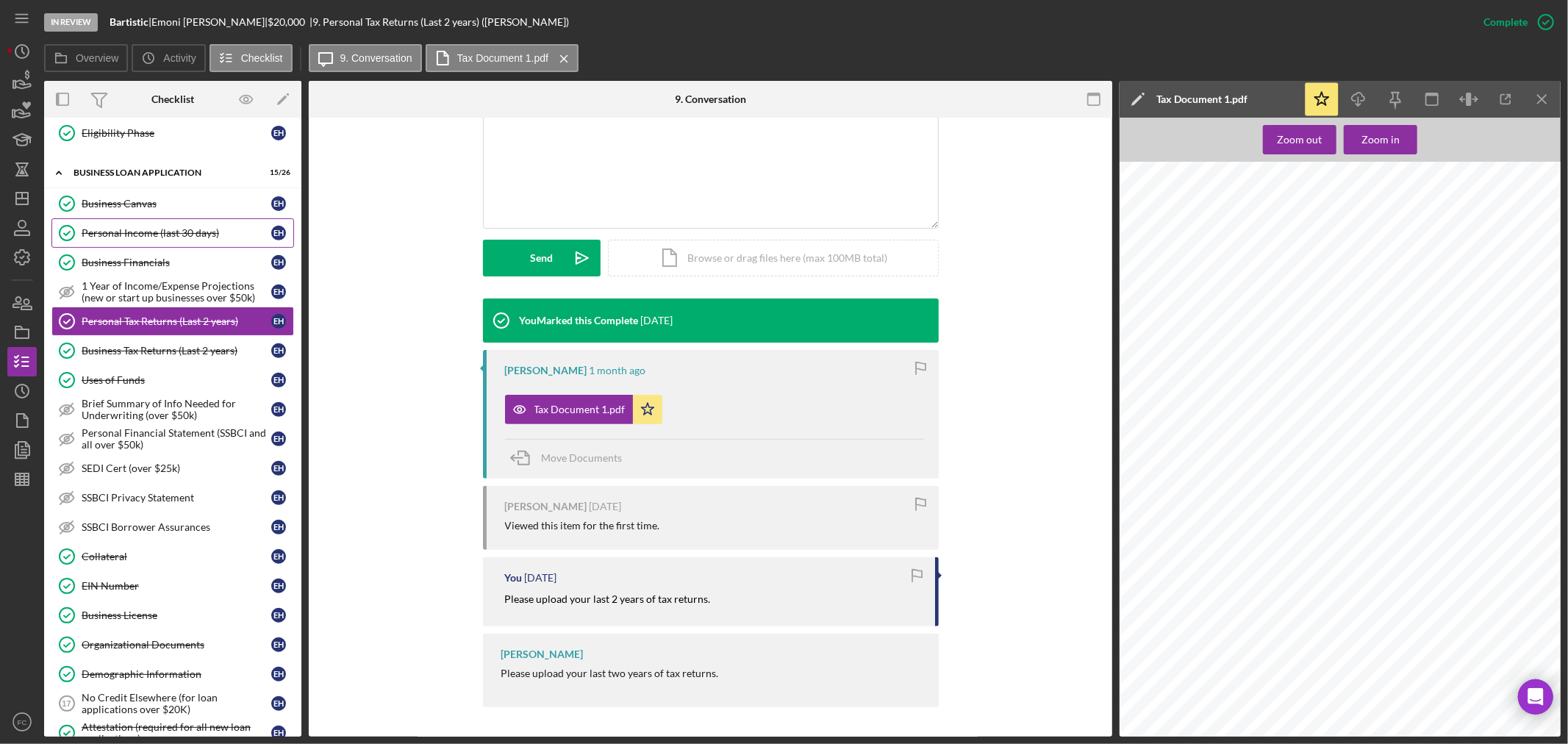
click at [147, 232] on div "Personal Income (last 30 days)" at bounding box center [177, 233] width 190 height 12
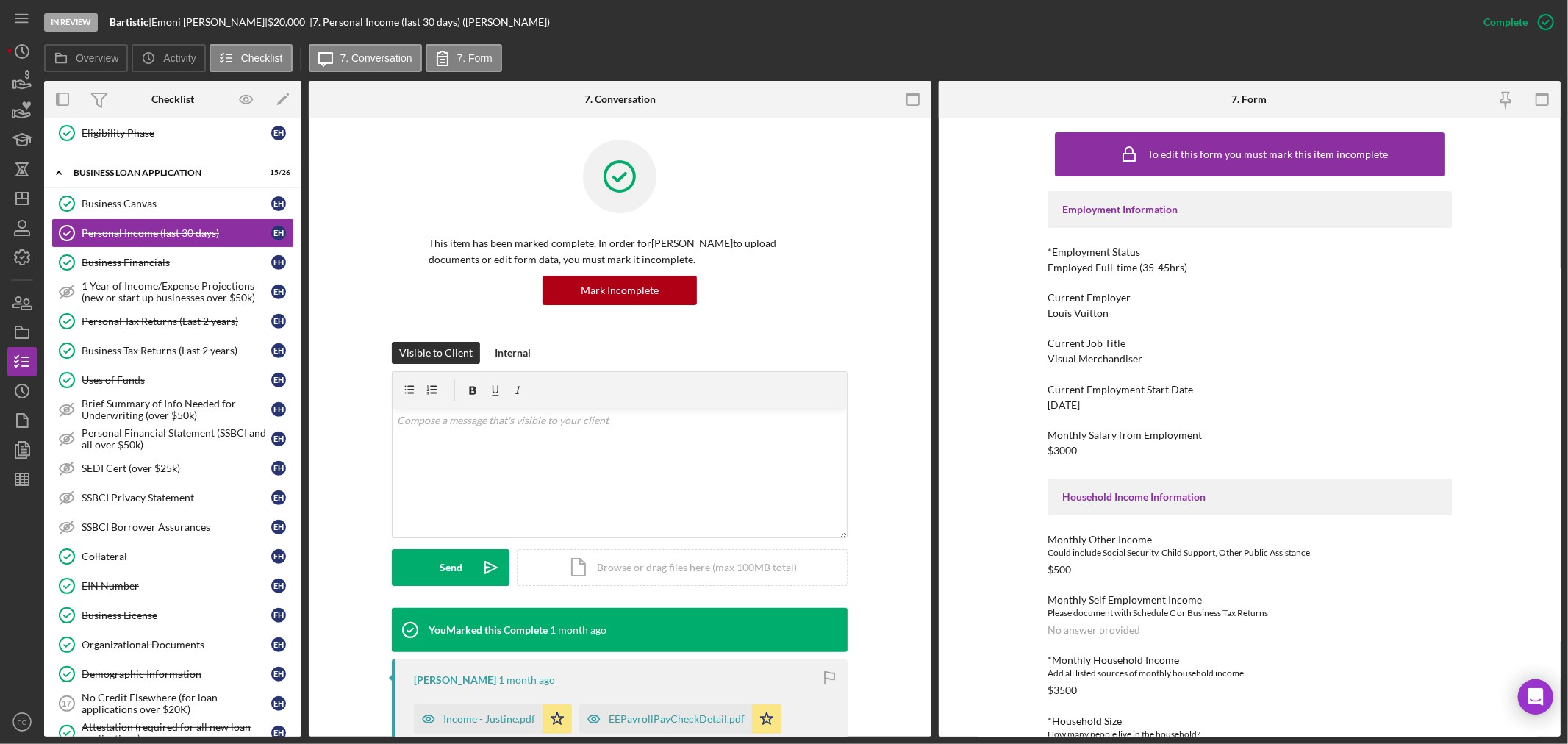
scroll to position [245, 0]
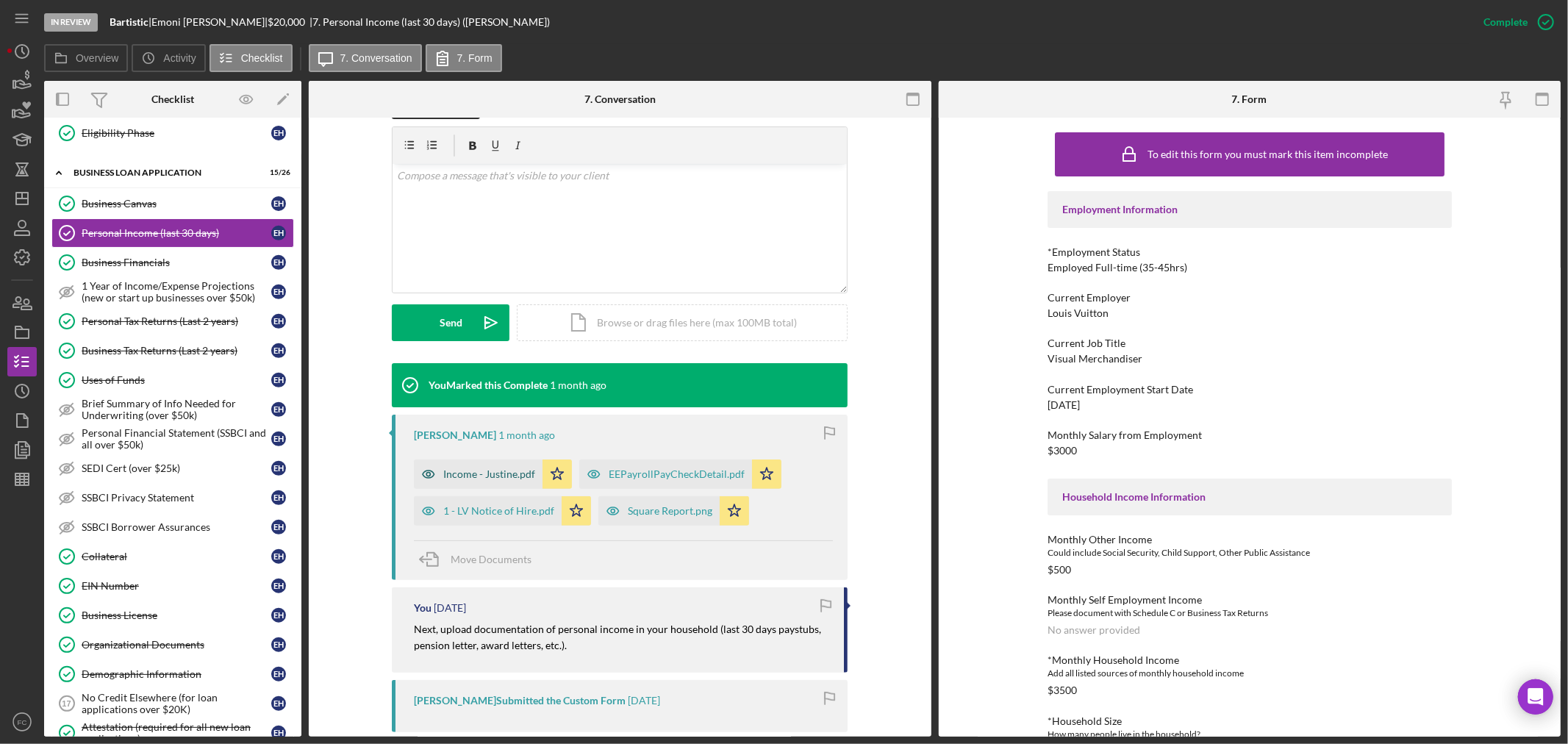
click at [489, 474] on div "Income - Justine.pdf" at bounding box center [489, 474] width 92 height 12
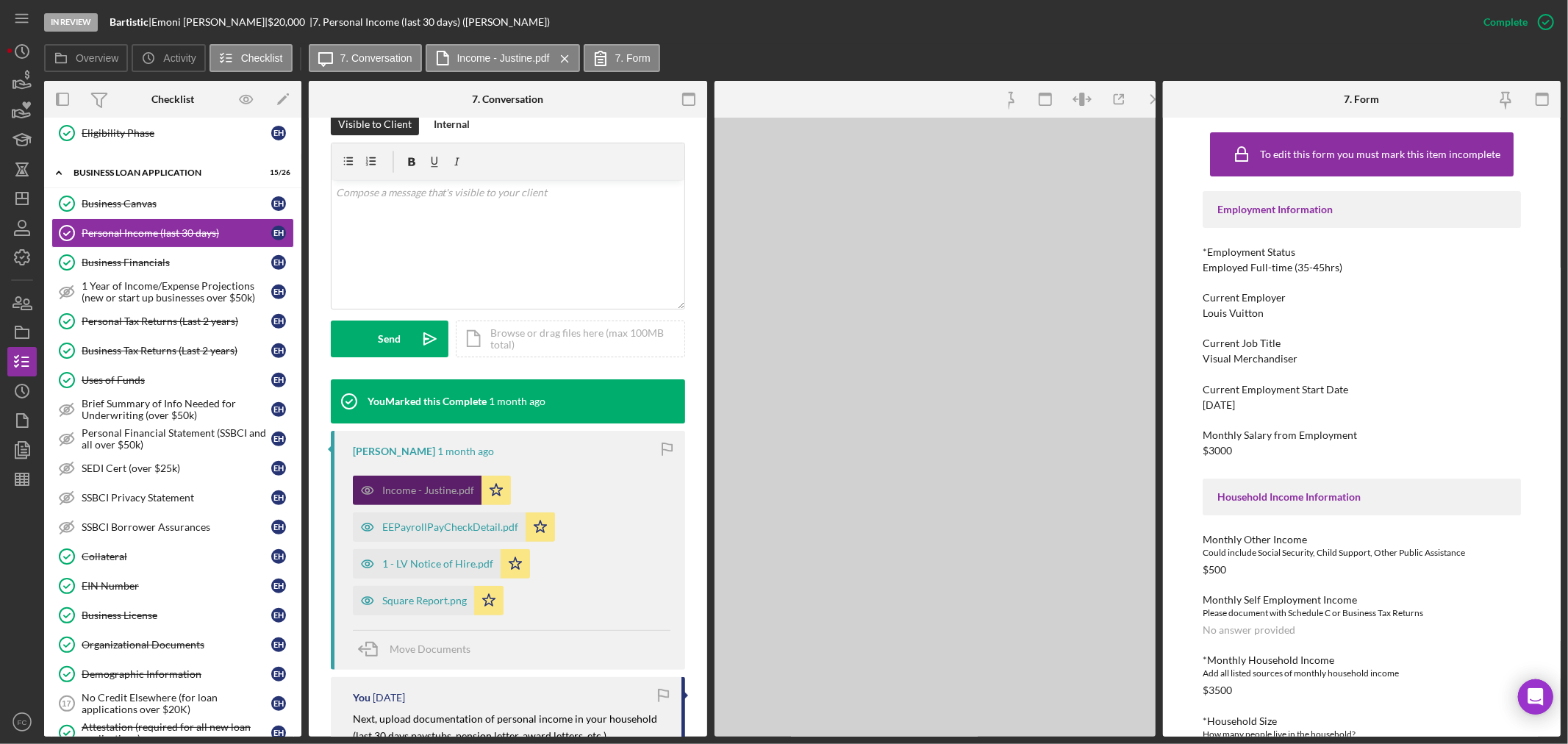
scroll to position [261, 0]
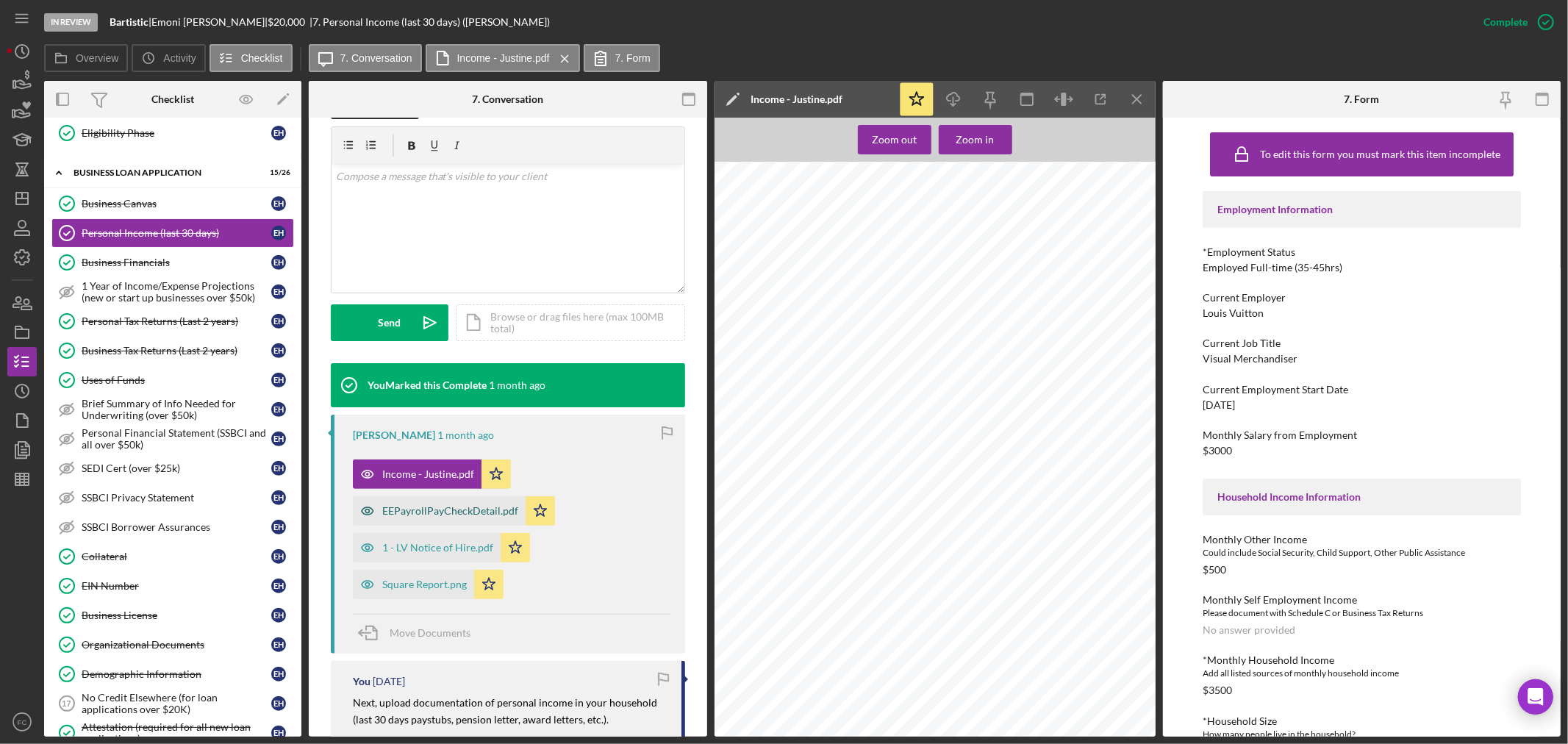
click at [439, 510] on div "EEPayrollPayCheckDetail.pdf" at bounding box center [450, 511] width 136 height 12
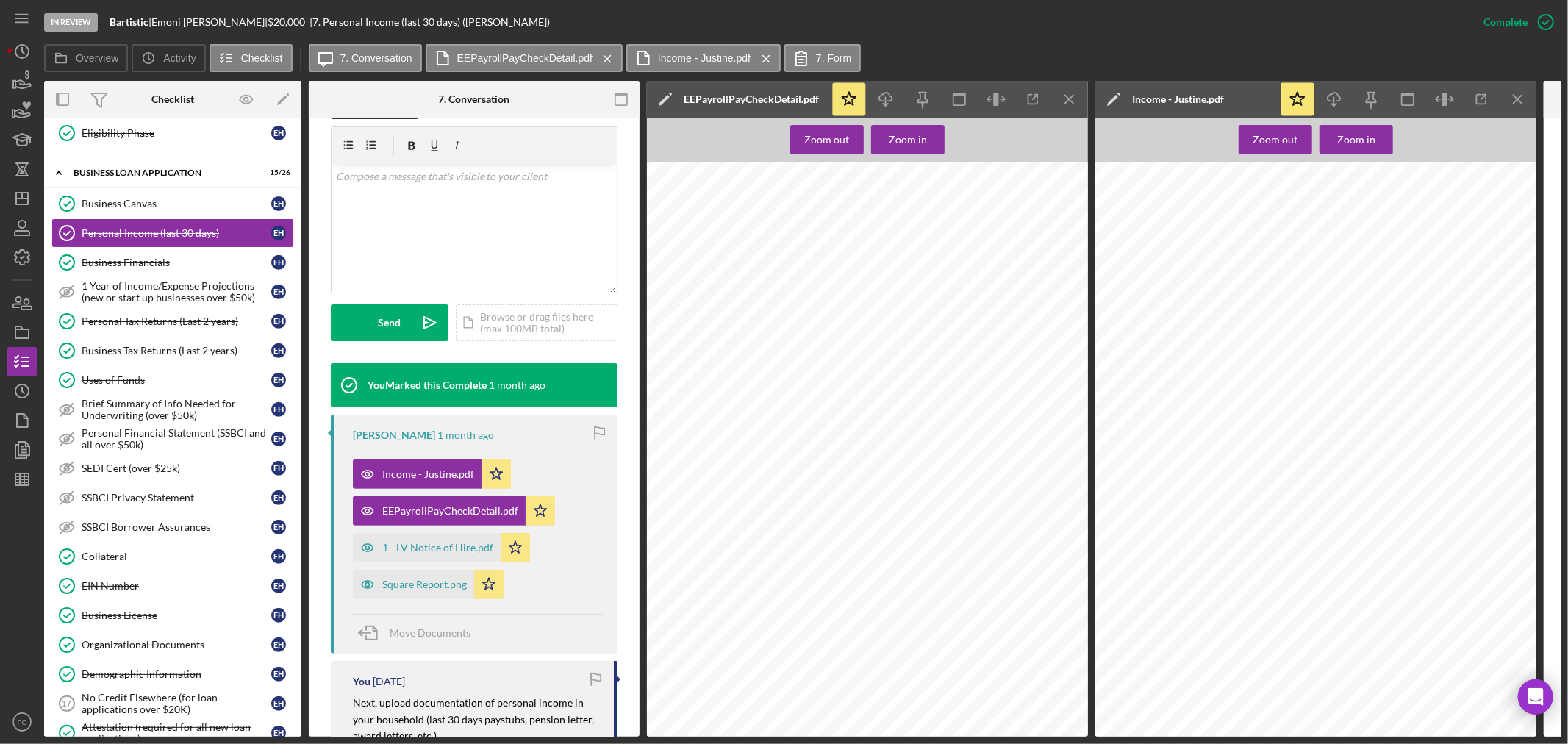
scroll to position [0, 0]
click at [429, 541] on div "1 - LV Notice of Hire.pdf" at bounding box center [437, 547] width 111 height 12
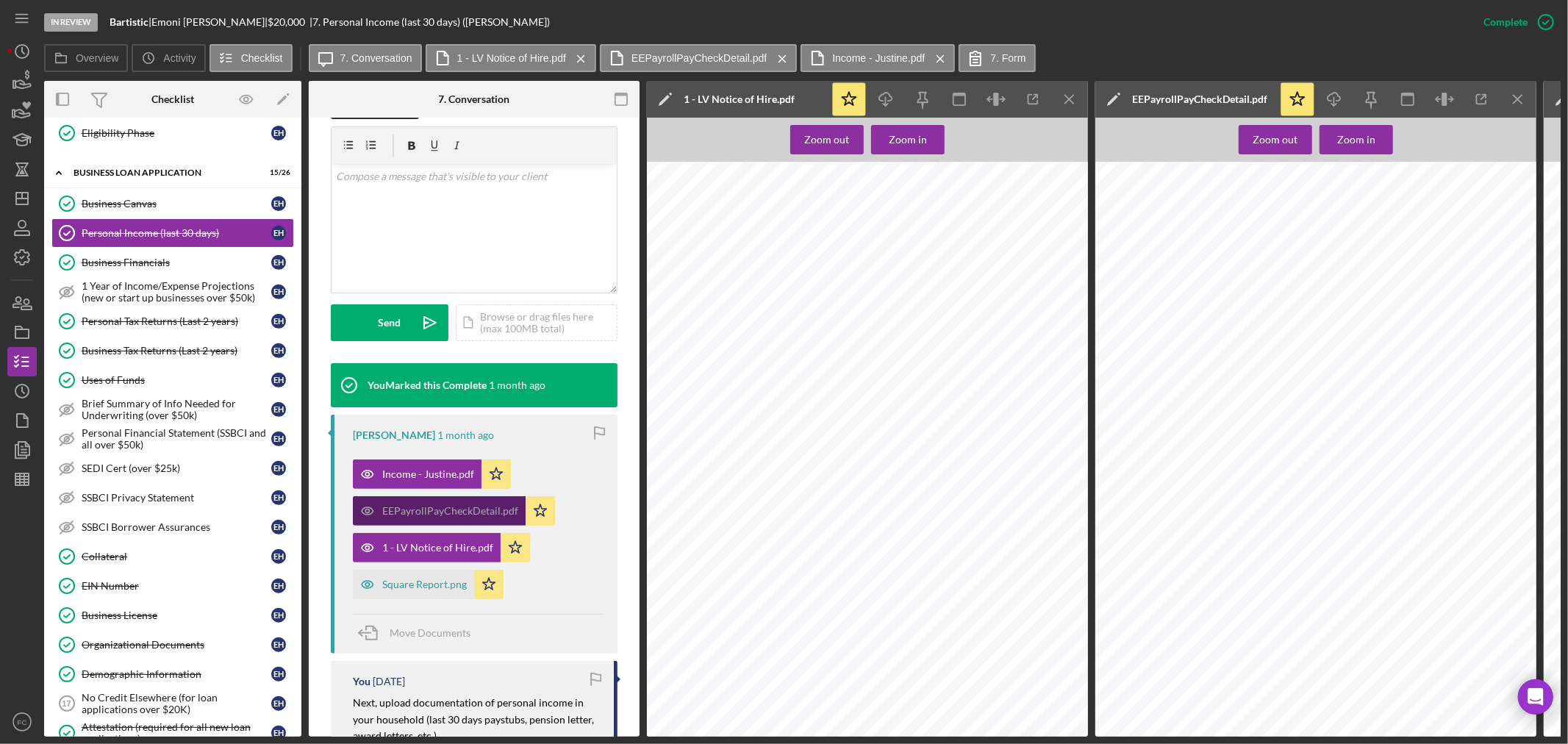
click at [392, 511] on div "EEPayrollPayCheckDetail.pdf" at bounding box center [450, 511] width 136 height 12
click at [1062, 92] on icon "Icon/Menu Close" at bounding box center [1070, 99] width 33 height 33
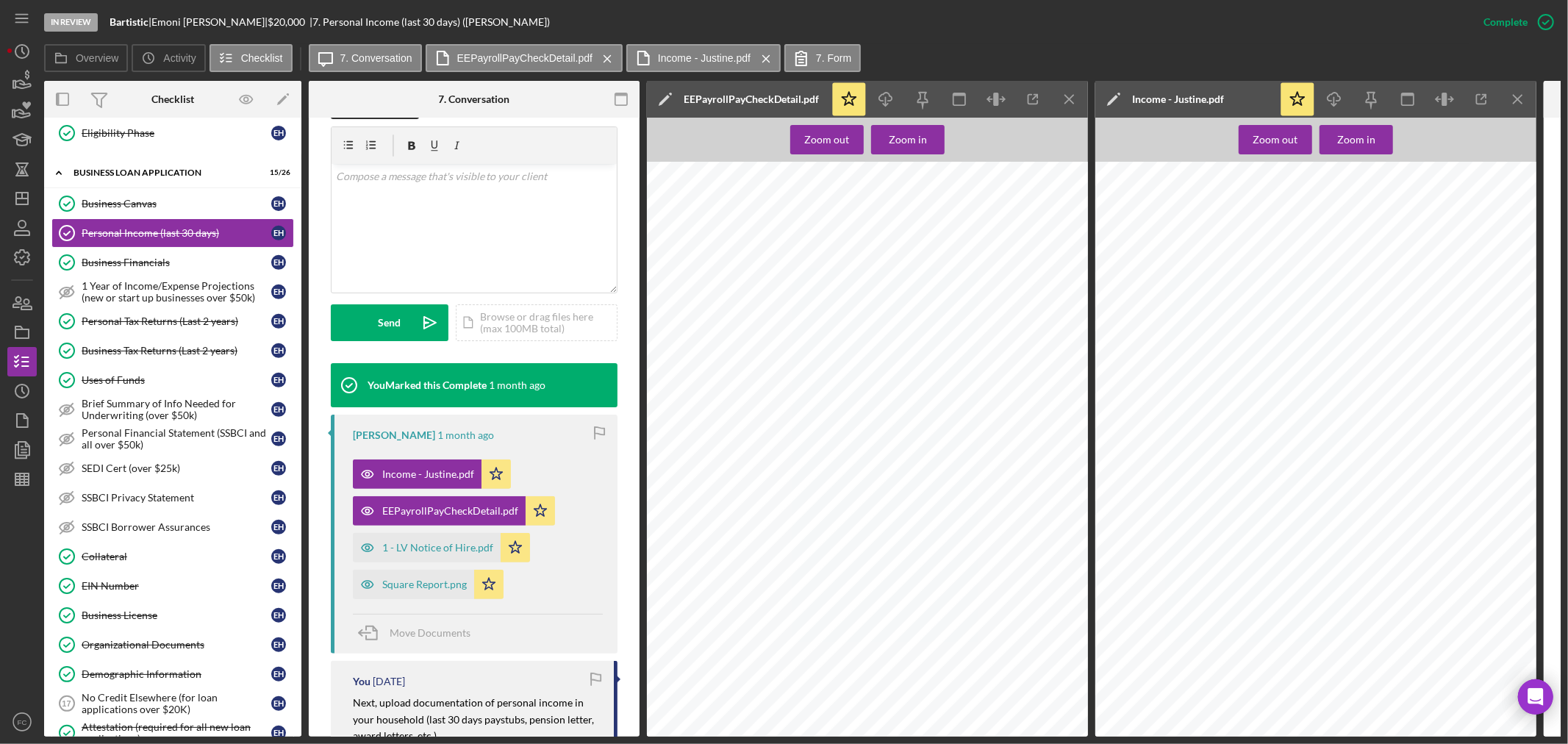
scroll to position [24, 0]
click at [405, 550] on div "1 - LV Notice of Hire.pdf" at bounding box center [437, 547] width 111 height 12
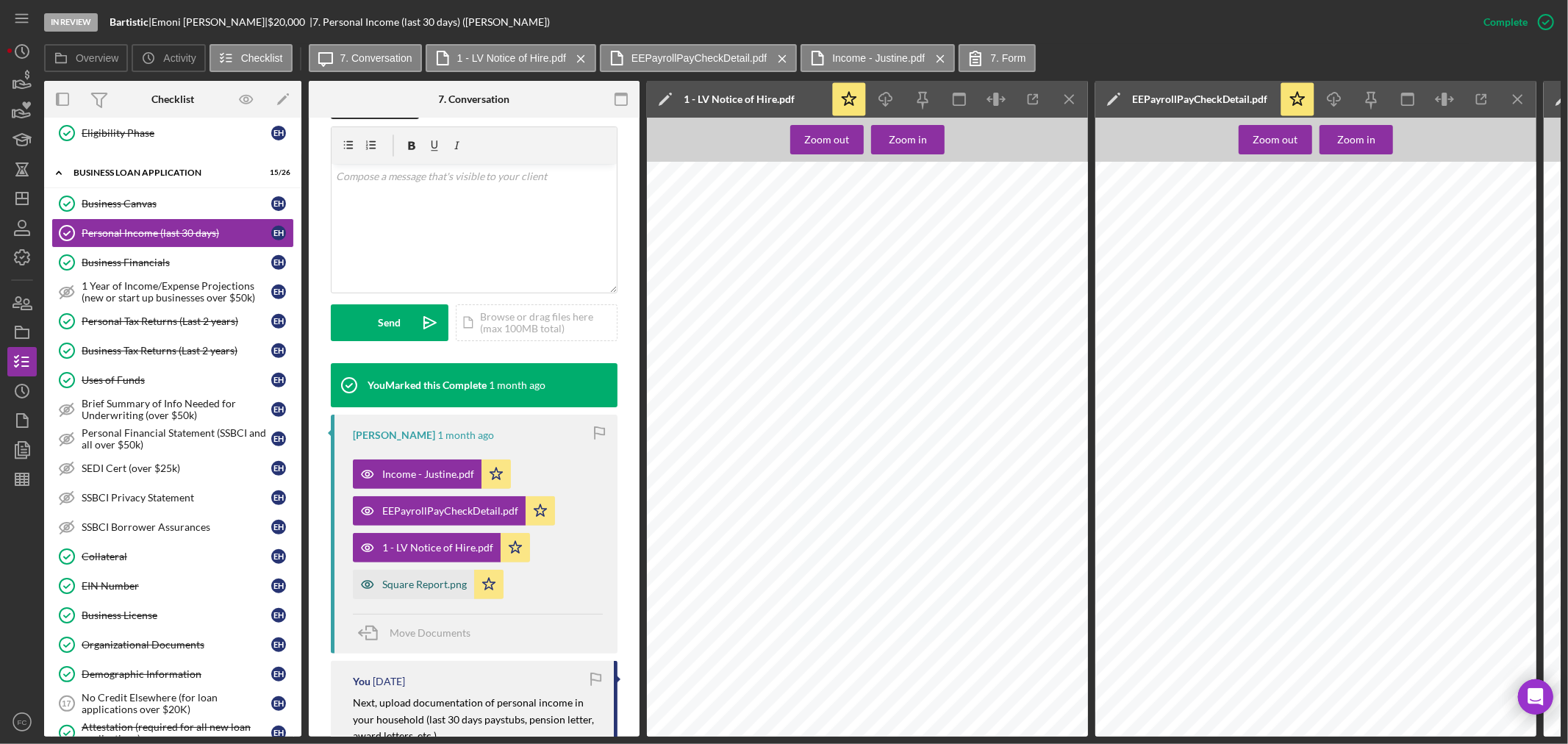
click at [392, 586] on div "Square Report.png" at bounding box center [424, 584] width 85 height 12
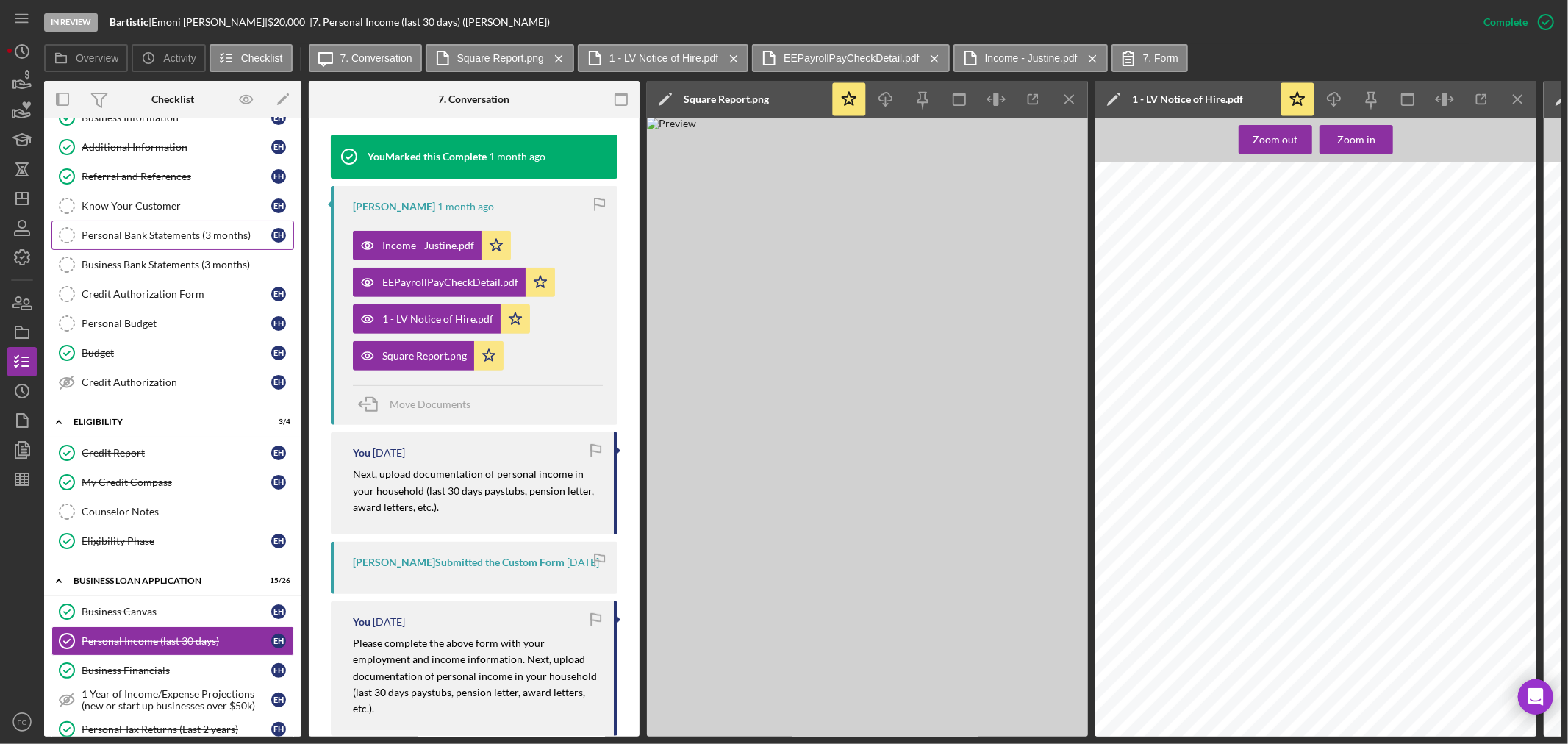
scroll to position [0, 0]
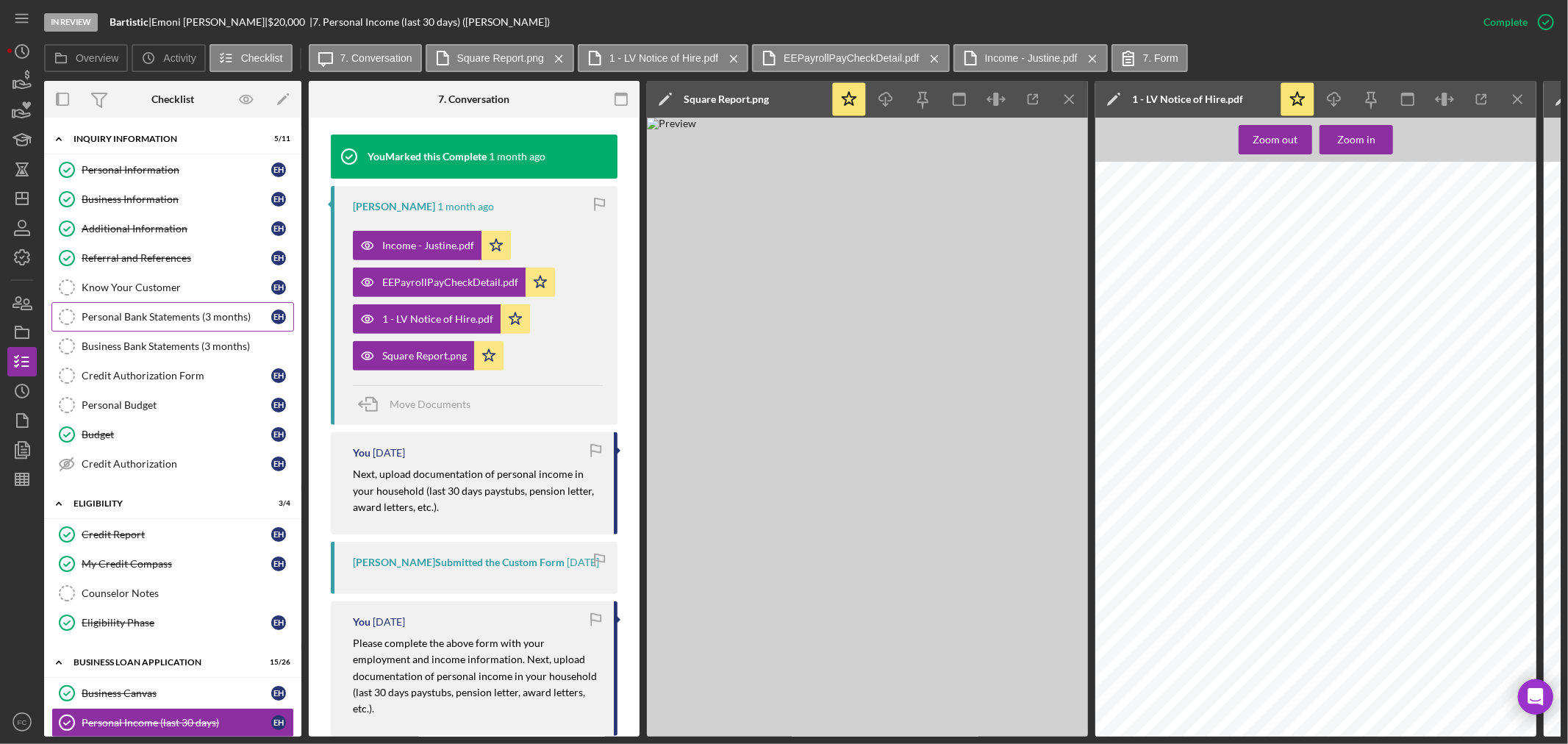
click at [126, 312] on div "Personal Bank Statements (3 months)" at bounding box center [177, 317] width 190 height 12
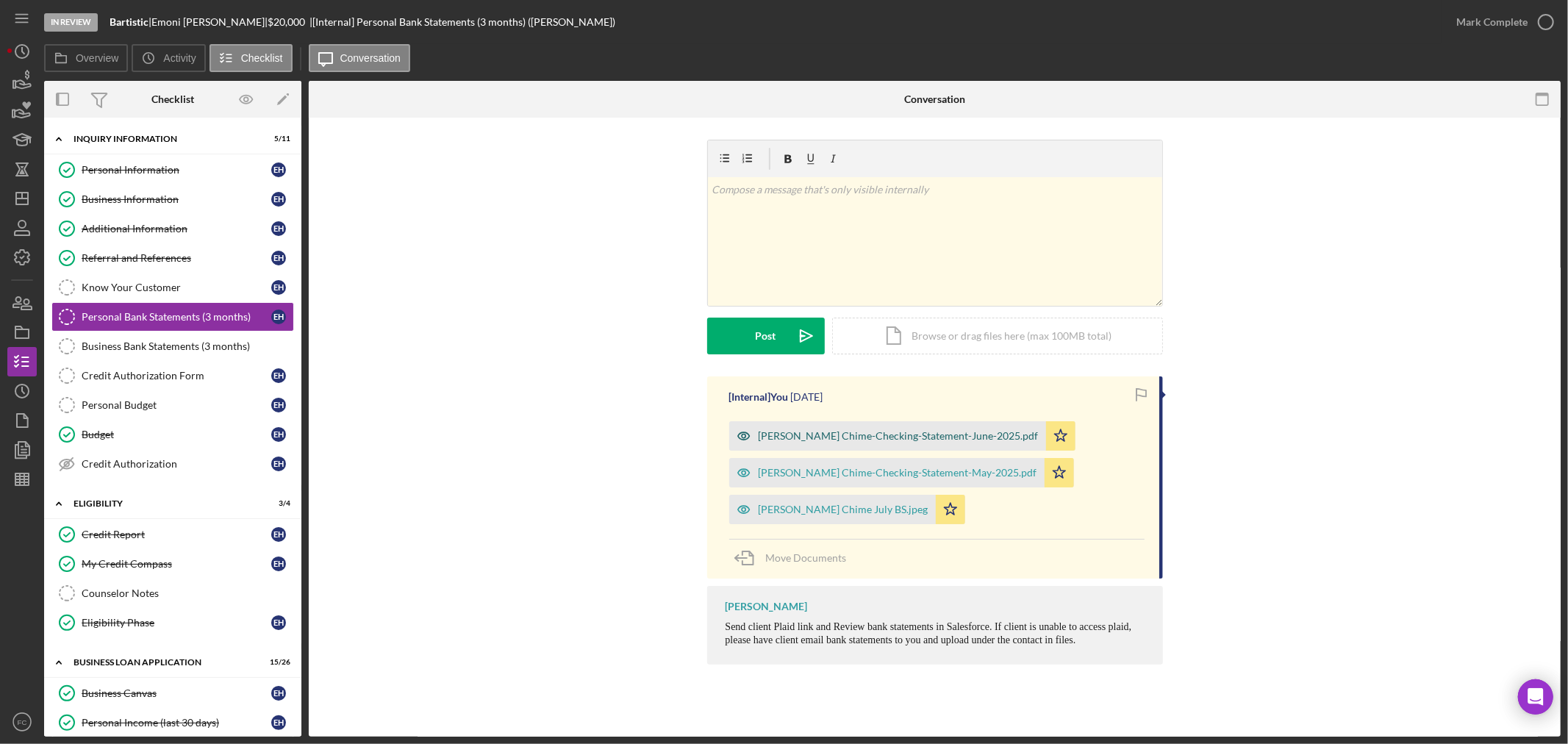
click at [848, 436] on div "Herron Chime-Checking-Statement-June-2025.pdf" at bounding box center [899, 436] width 280 height 12
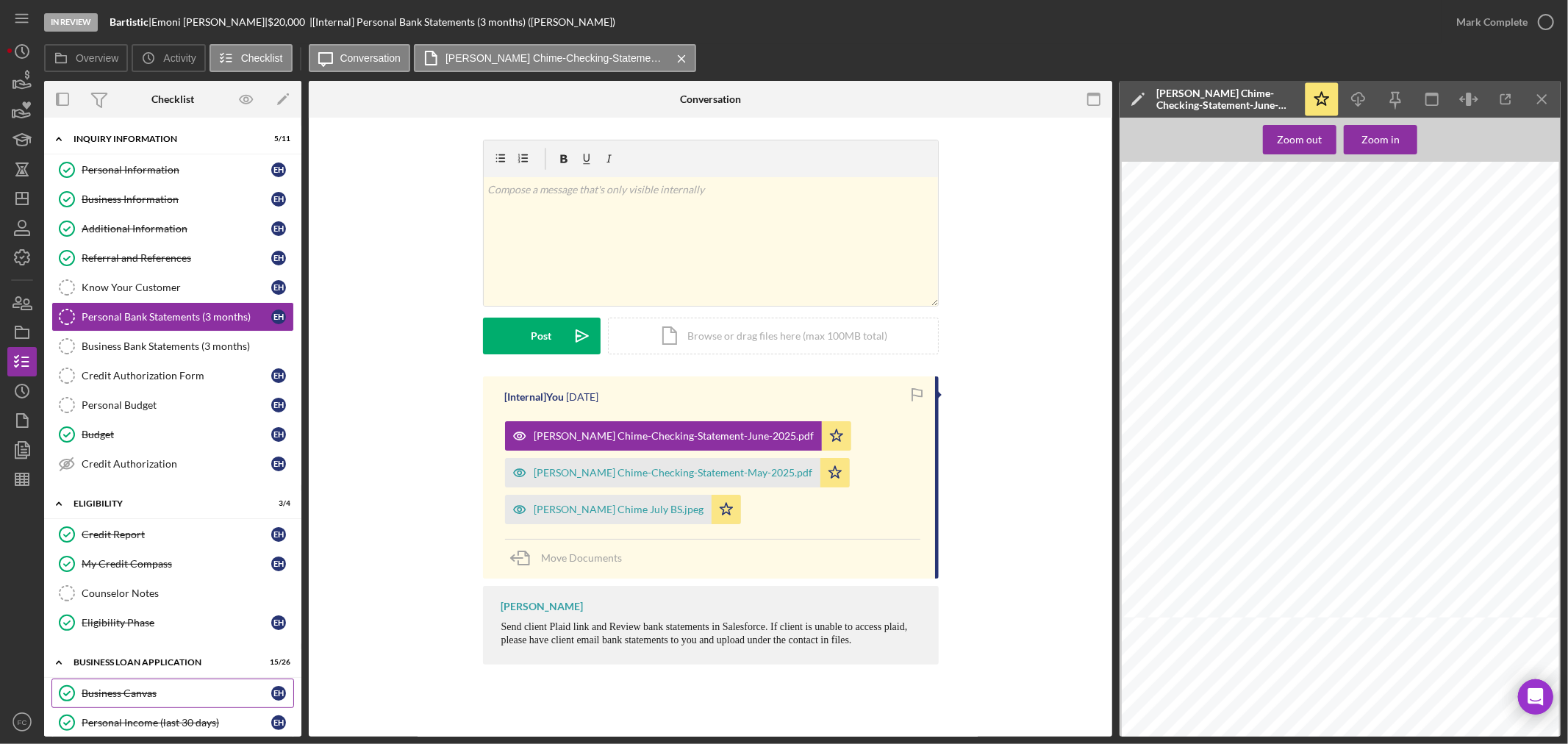
scroll to position [82, 0]
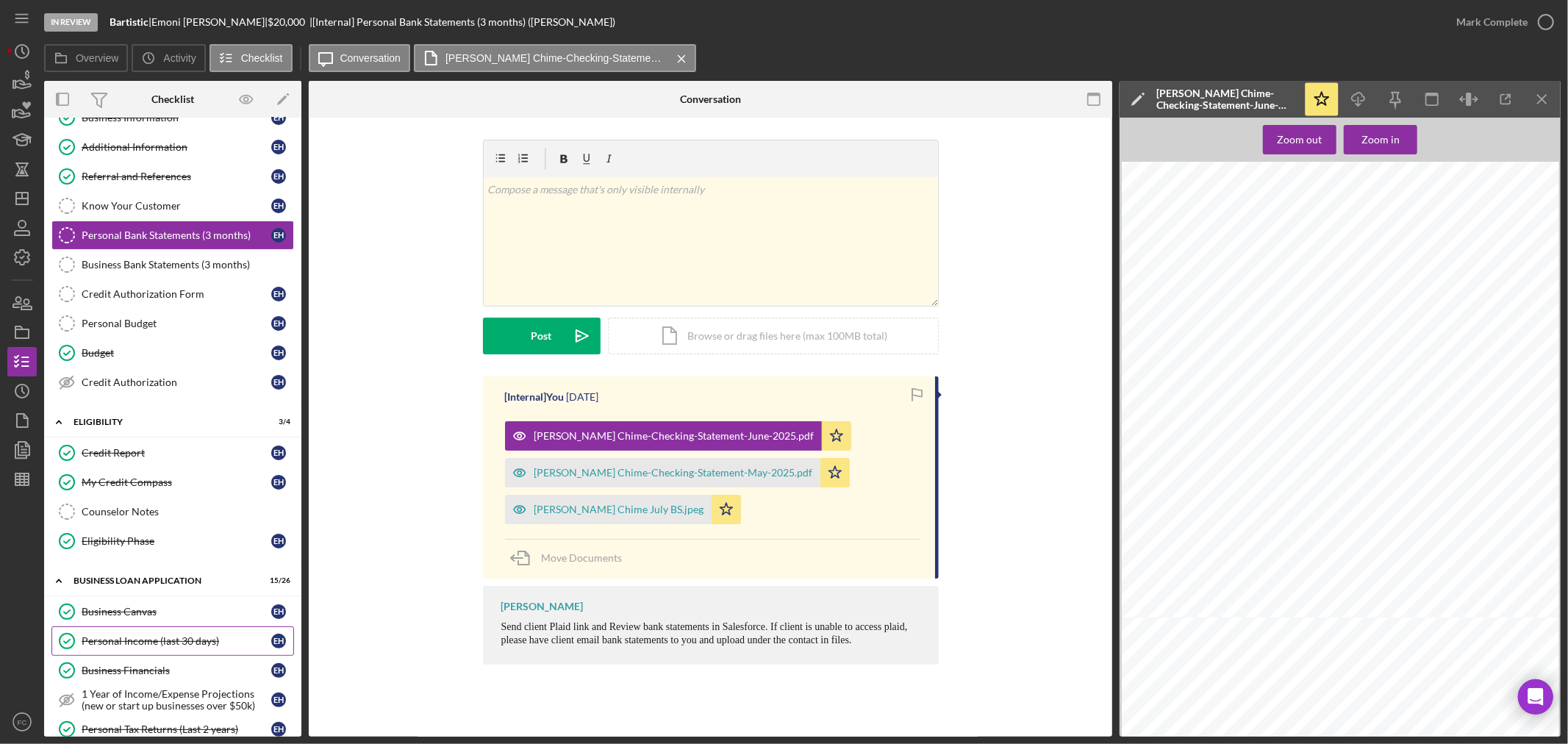
click at [134, 642] on div "Personal Income (last 30 days)" at bounding box center [177, 641] width 190 height 12
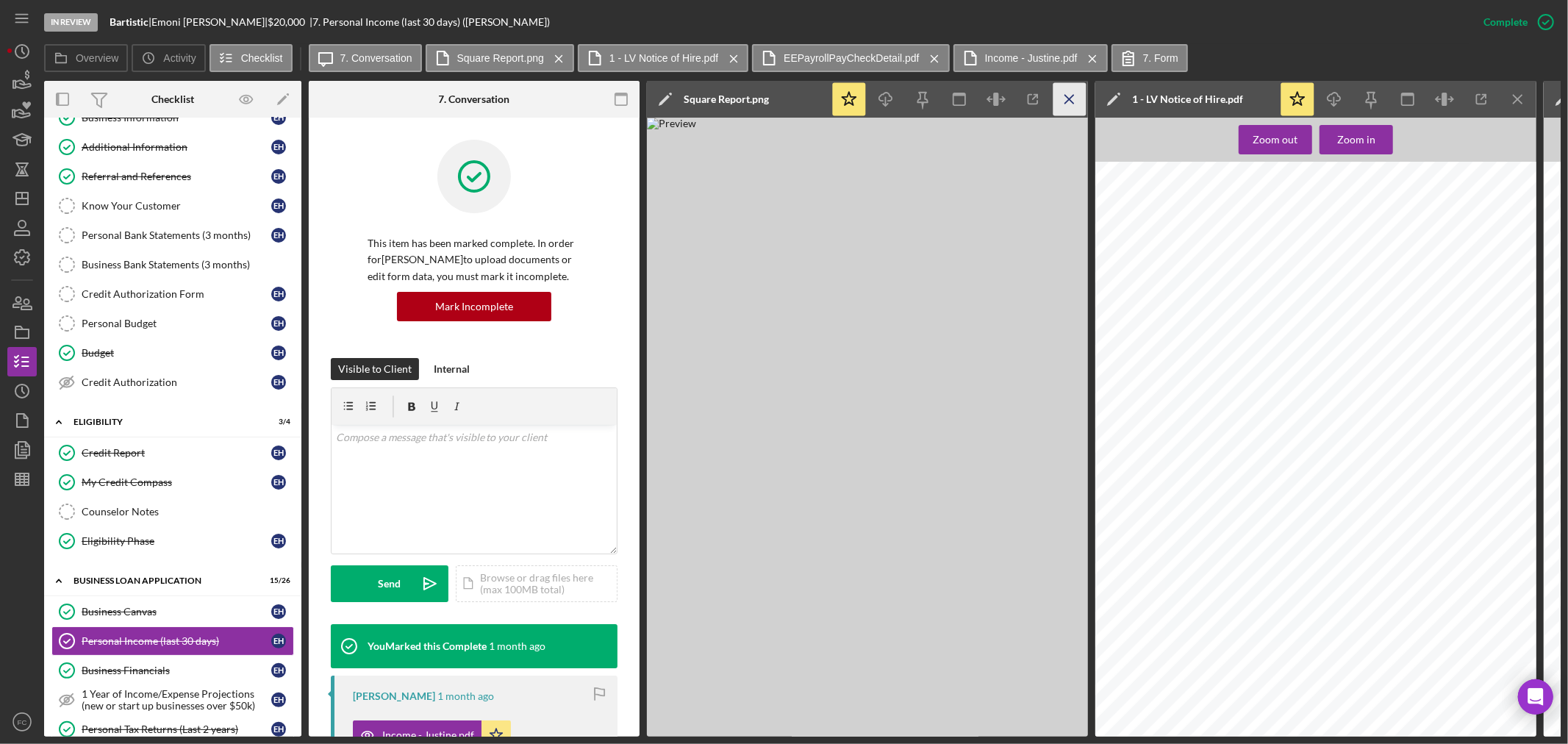
click at [1074, 93] on icon "Icon/Menu Close" at bounding box center [1070, 99] width 33 height 33
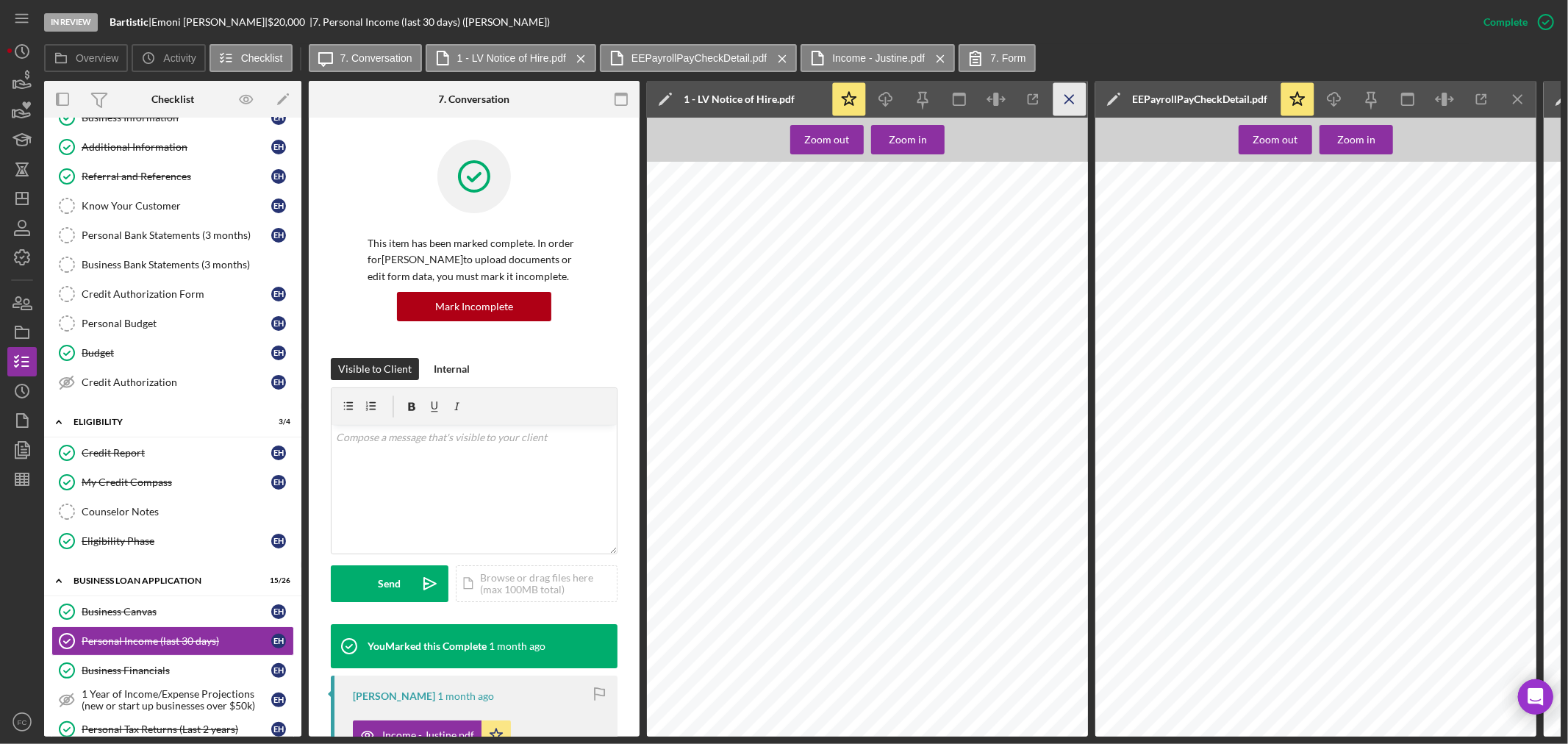
click at [1074, 93] on icon "Icon/Menu Close" at bounding box center [1070, 99] width 33 height 33
click at [1074, 93] on icon "Icon/Menu Close" at bounding box center [1070, 99] width 33 height 33
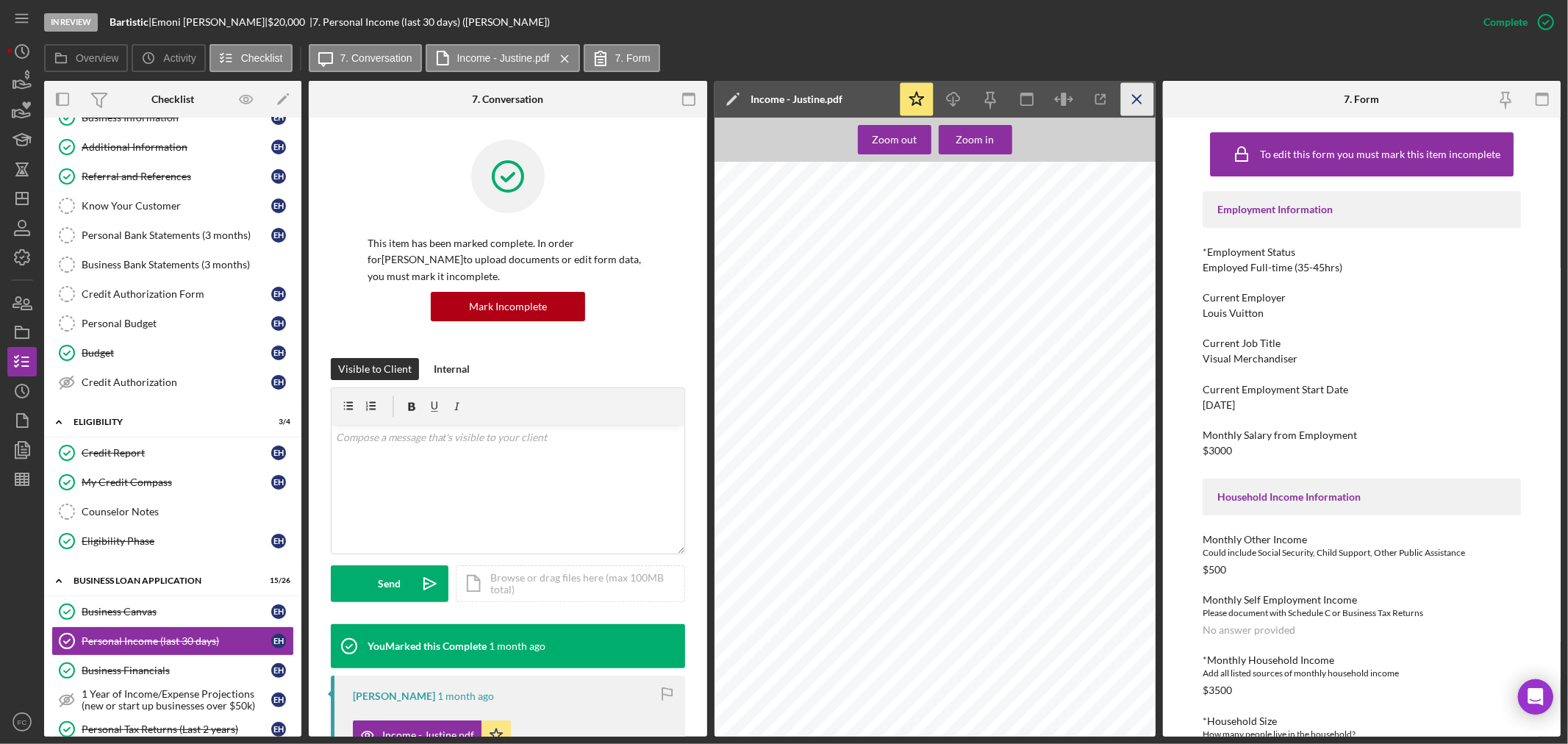
click at [1133, 100] on icon "Icon/Menu Close" at bounding box center [1137, 99] width 33 height 33
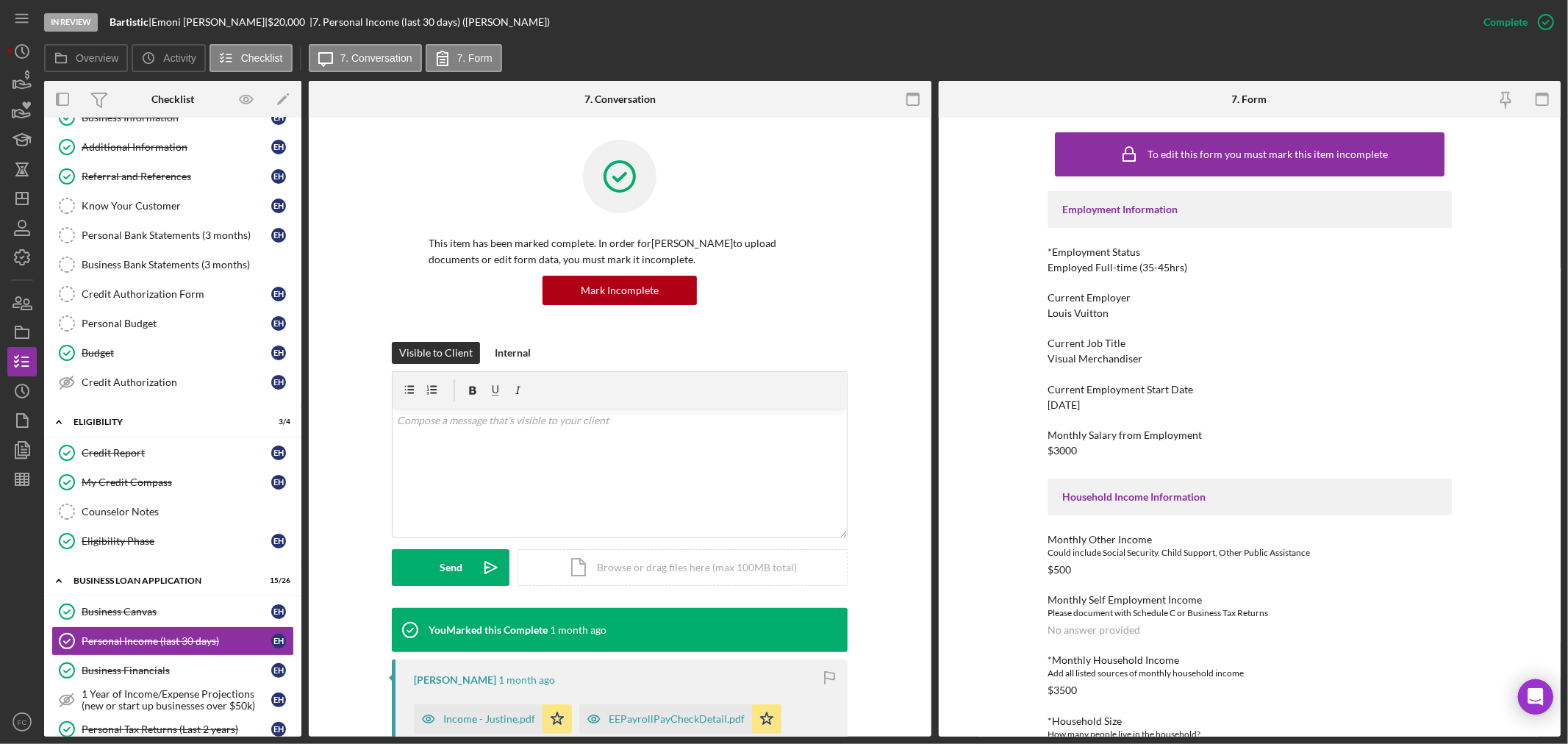
drag, startPoint x: 1041, startPoint y: 399, endPoint x: 1100, endPoint y: 401, distance: 59.0
click at [1100, 401] on div "To edit this form you must mark this item incomplete Employment Information *Em…" at bounding box center [1250, 427] width 622 height 619
copy div "07/02/2025"
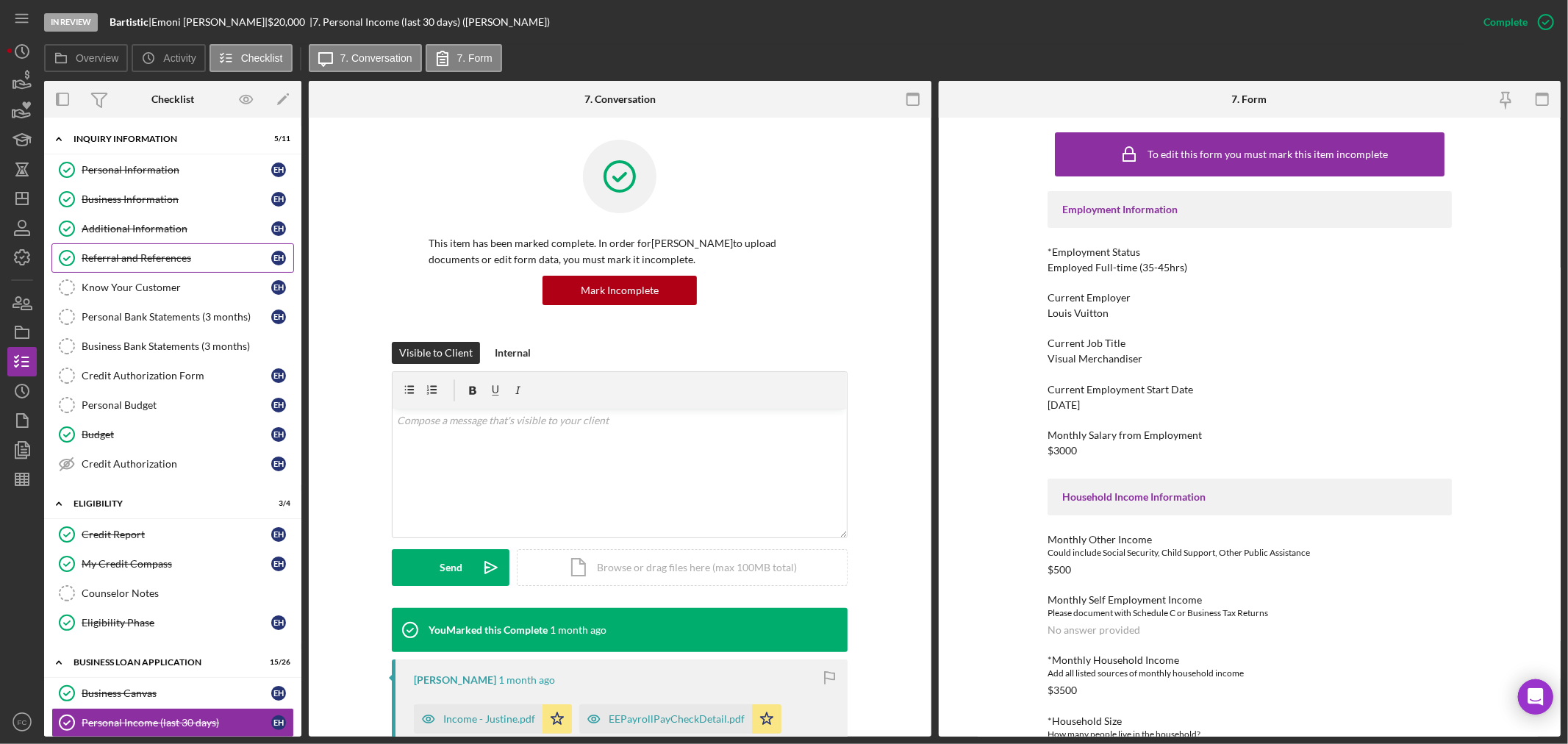
click at [111, 254] on div "Referral and References" at bounding box center [177, 258] width 190 height 12
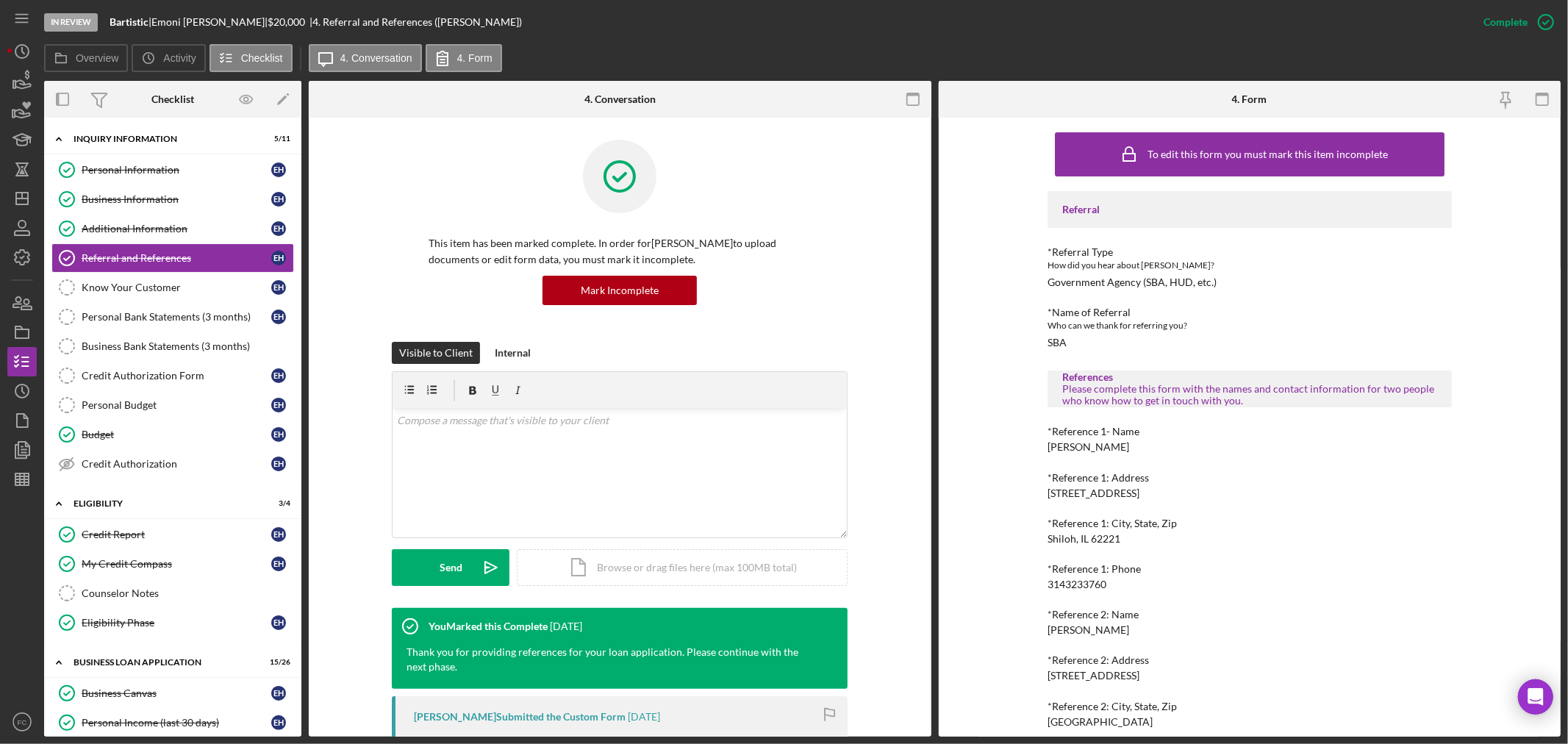
scroll to position [57, 0]
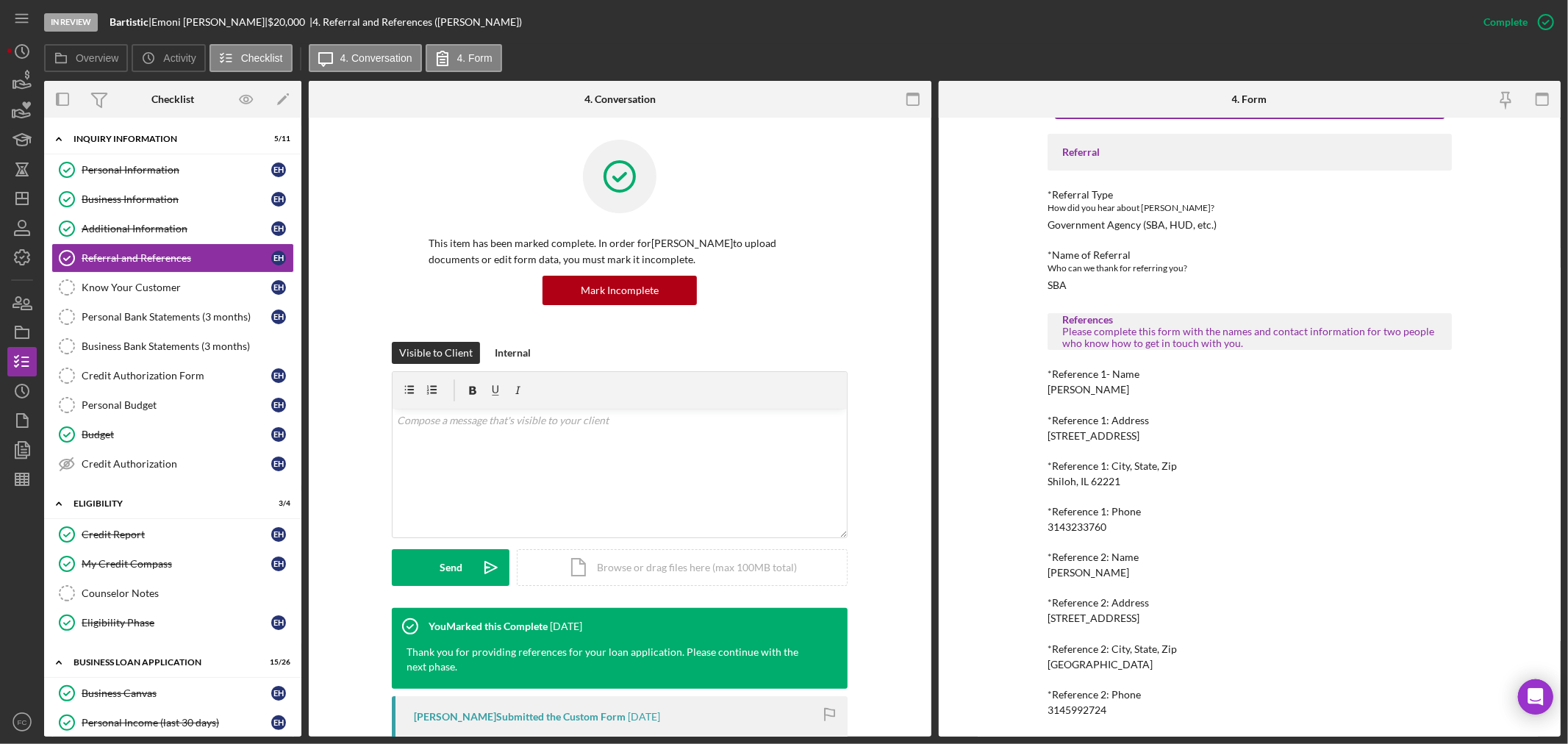
drag, startPoint x: 1056, startPoint y: 388, endPoint x: 1113, endPoint y: 386, distance: 57.0
click at [1121, 386] on div "*Reference 1- Name Risharda Parker" at bounding box center [1249, 382] width 404 height 28
copy div "Risharda Parker"
click at [1052, 527] on div "3143233760" at bounding box center [1077, 527] width 59 height 12
drag, startPoint x: 1049, startPoint y: 527, endPoint x: 1090, endPoint y: 528, distance: 41.0
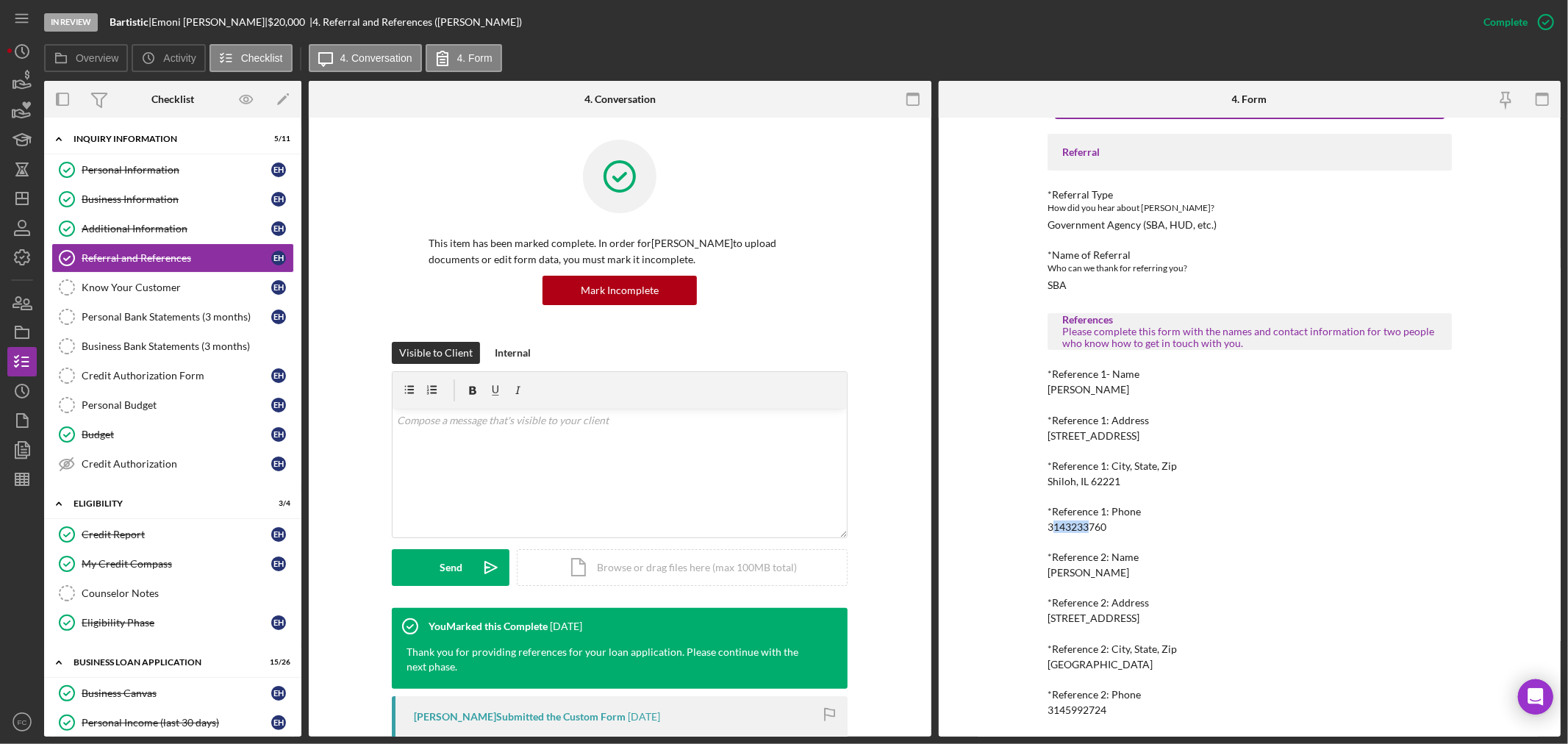
click at [1090, 527] on div "3143233760" at bounding box center [1077, 527] width 59 height 12
click at [1050, 545] on div "Referral *Referral Type How did you hear about Justine PETERSEN? Government Age…" at bounding box center [1249, 424] width 404 height 582
drag, startPoint x: 1045, startPoint y: 525, endPoint x: 1105, endPoint y: 527, distance: 60.0
click at [1105, 527] on div "To edit this form you must mark this item incomplete Referral *Referral Type Ho…" at bounding box center [1250, 427] width 622 height 619
copy div "3143233760"
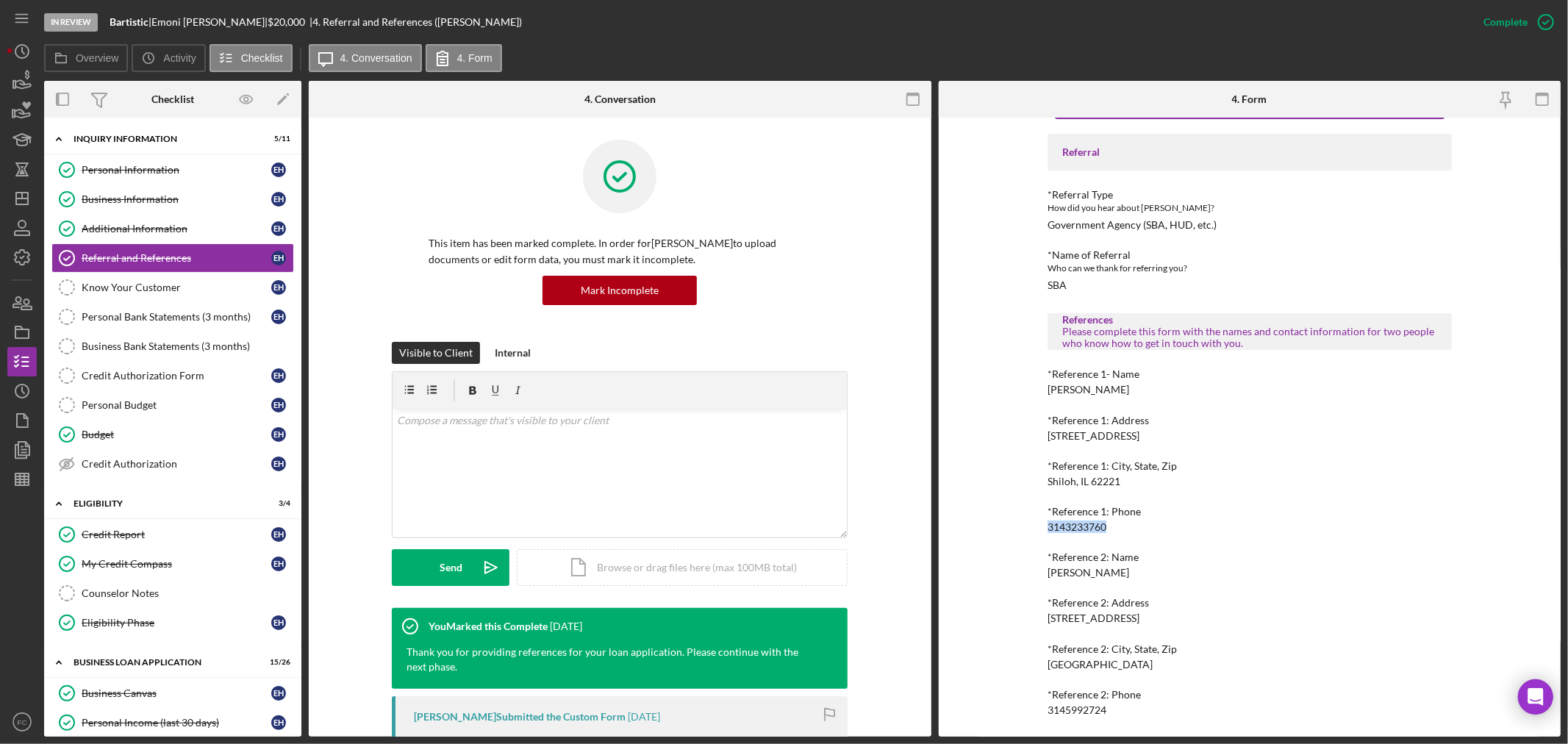
drag, startPoint x: 1042, startPoint y: 575, endPoint x: 1121, endPoint y: 571, distance: 79.1
click at [1121, 571] on div "To edit this form you must mark this item incomplete Referral *Referral Type Ho…" at bounding box center [1250, 427] width 622 height 619
copy div "Larashunda Reed"
drag, startPoint x: 1041, startPoint y: 715, endPoint x: 1100, endPoint y: 714, distance: 59.0
click at [1118, 669] on div "To edit this form you must mark this item incomplete Referral *Referral Type Ho…" at bounding box center [1250, 427] width 622 height 619
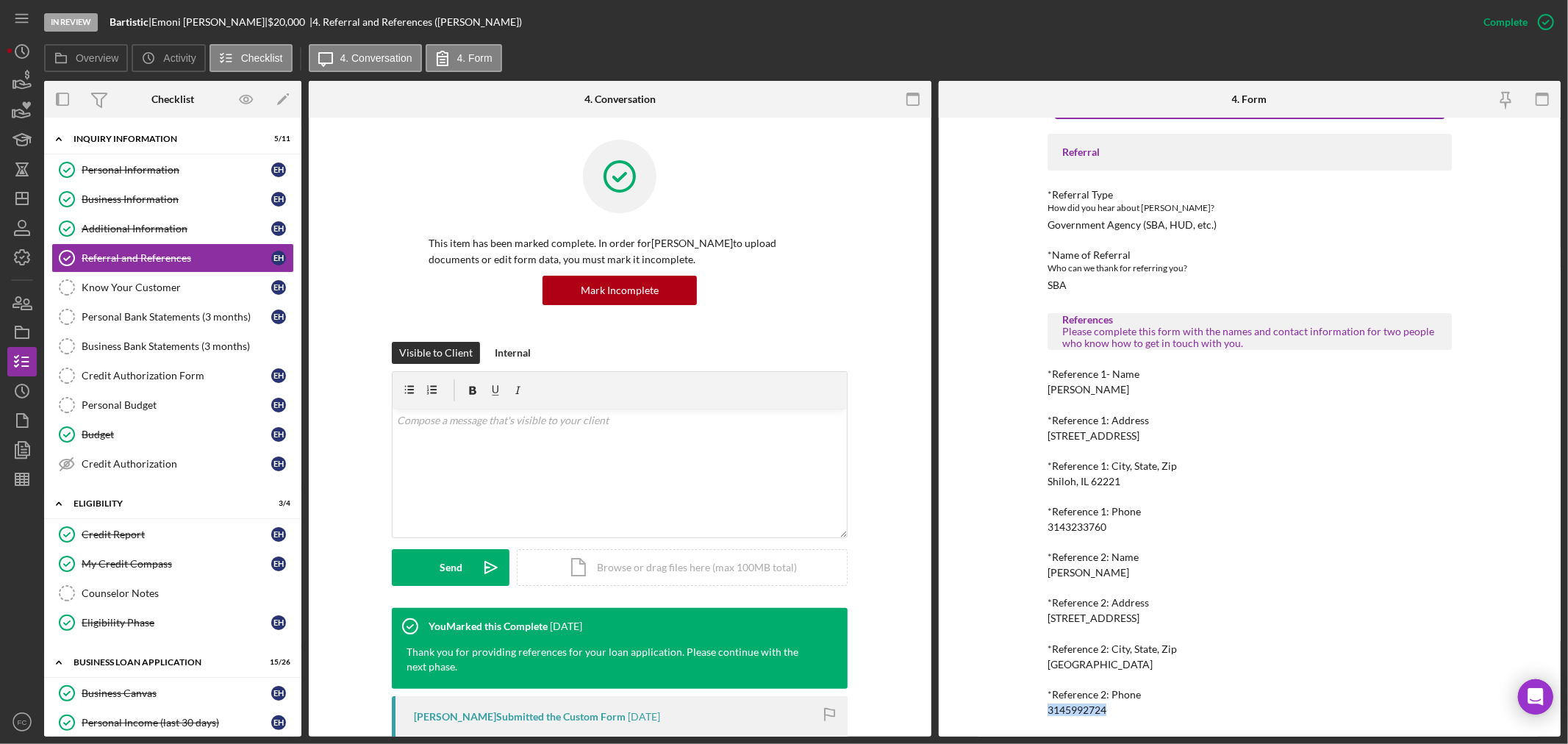
copy div "3145992724"
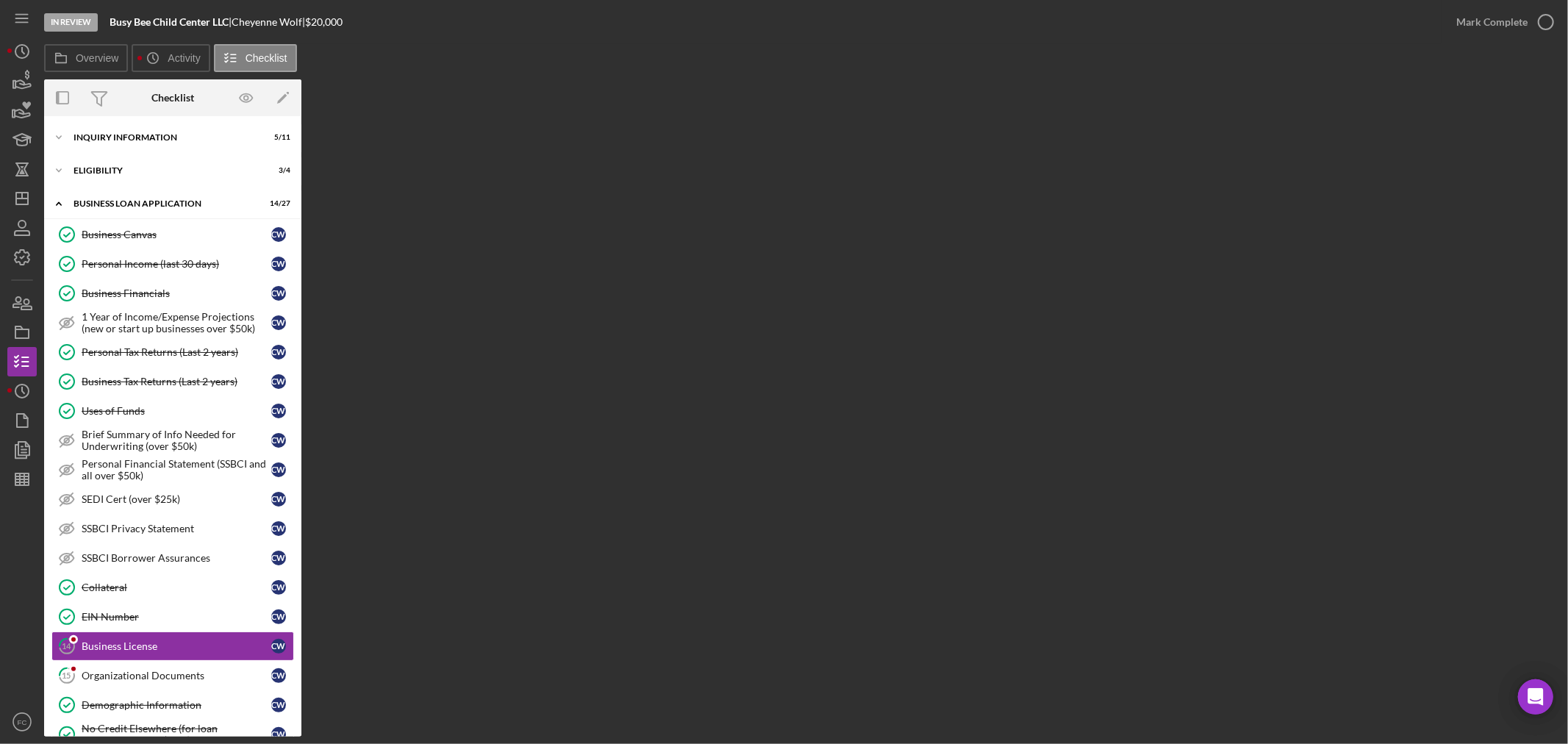
scroll to position [222, 0]
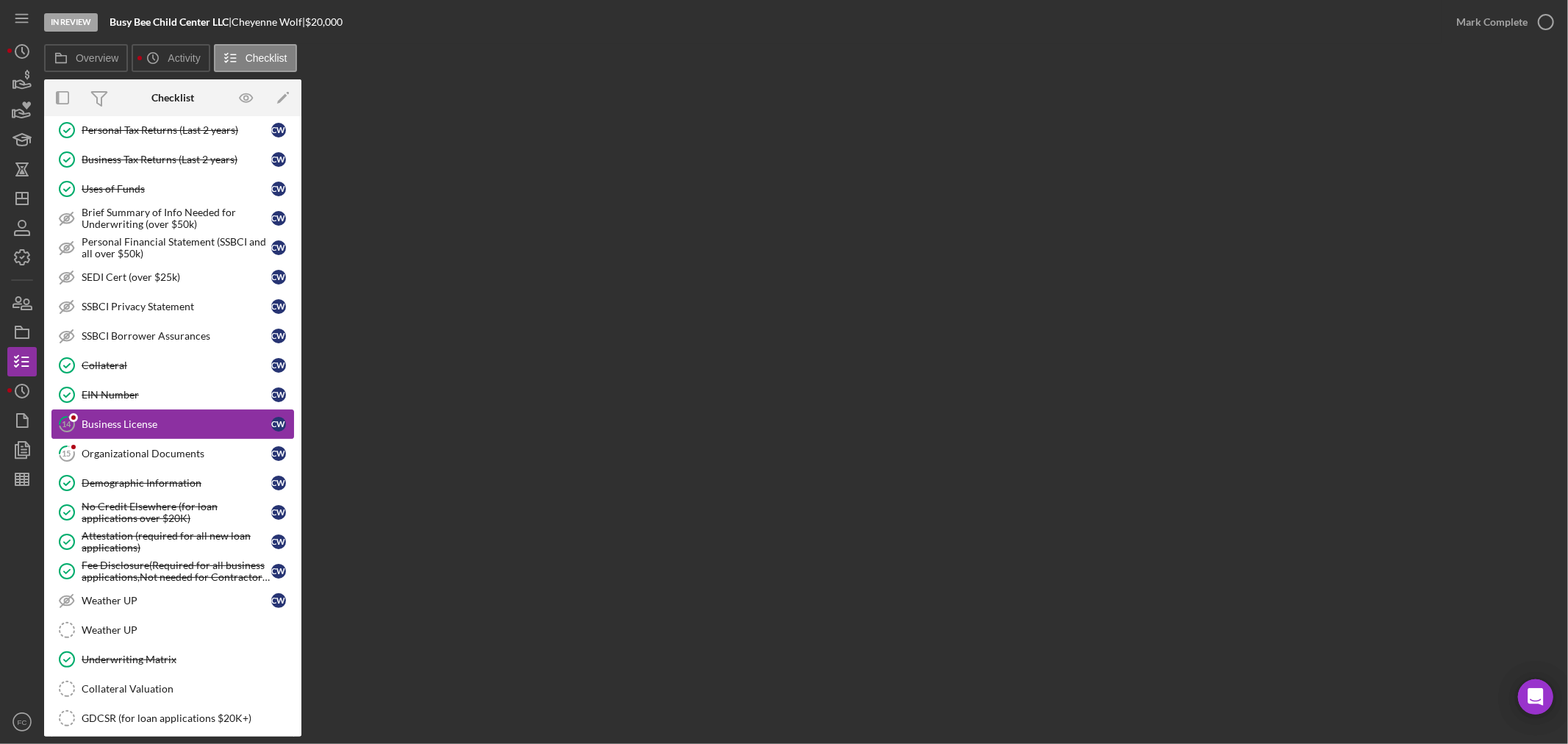
click at [134, 428] on div "Business License" at bounding box center [177, 424] width 190 height 12
click at [116, 448] on link "15 Organizational Documents C W" at bounding box center [172, 454] width 242 height 29
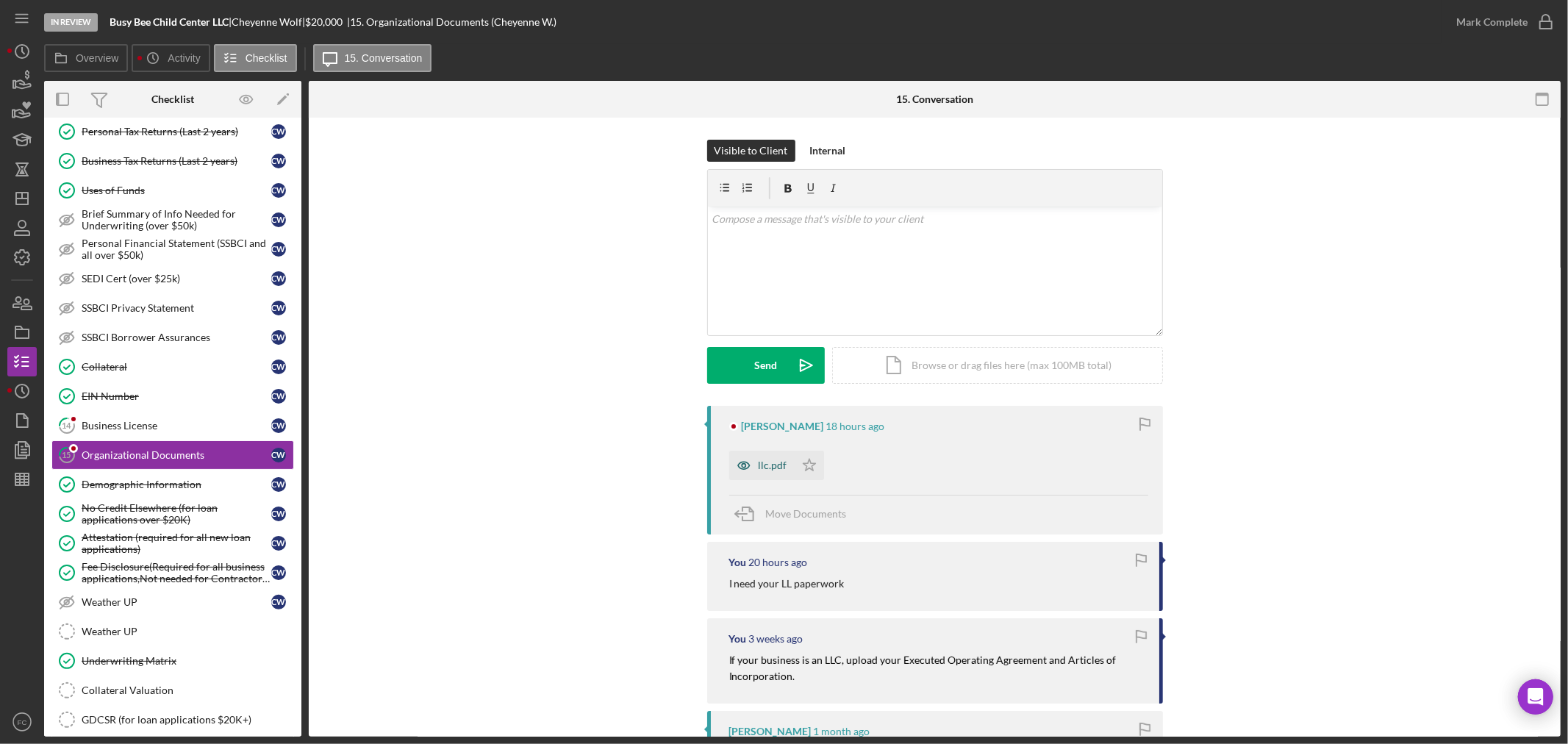
click at [764, 461] on div "llc.pdf" at bounding box center [772, 465] width 29 height 12
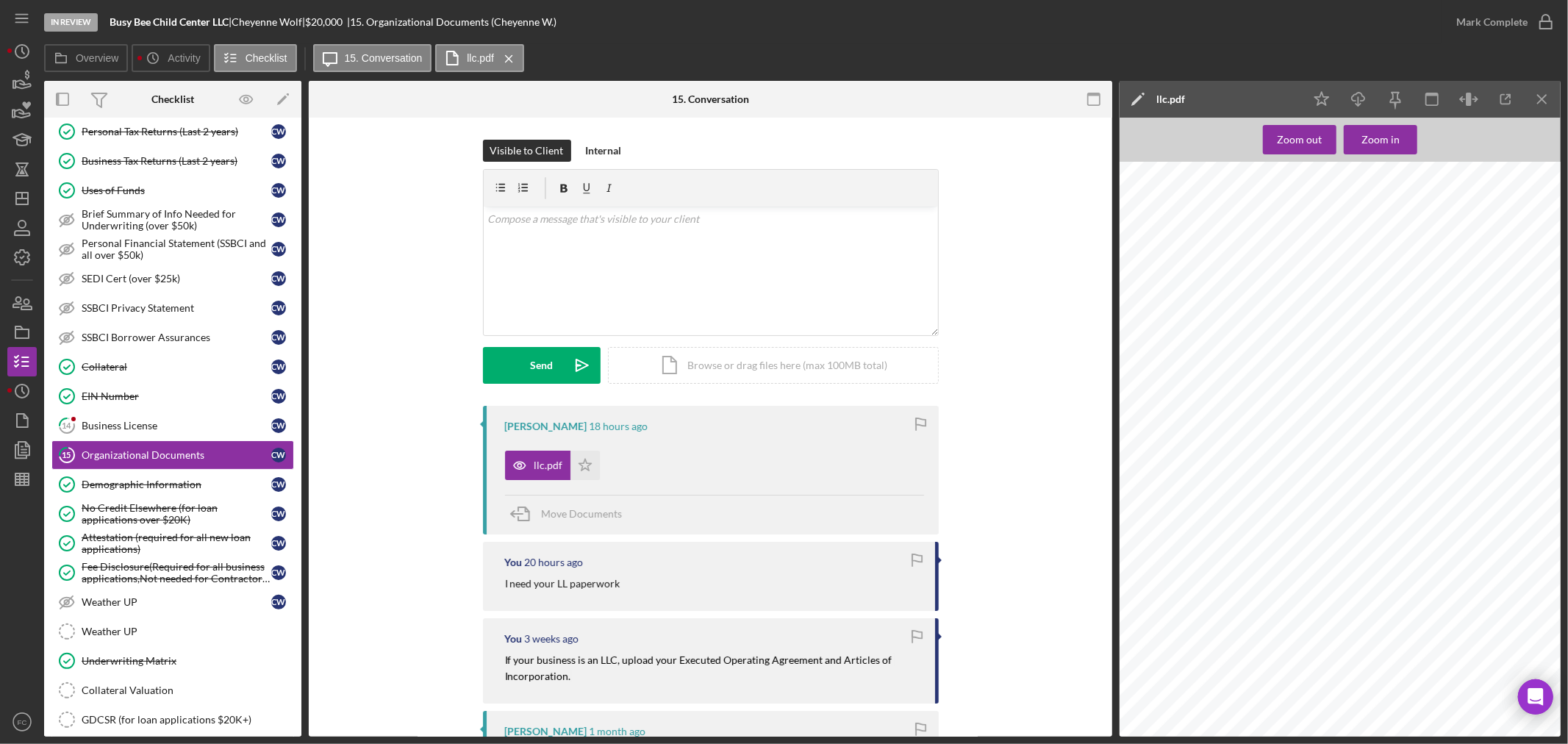
scroll to position [19, 0]
click at [583, 461] on icon "Icon/Star" at bounding box center [586, 465] width 29 height 29
click at [1549, 20] on icon "button" at bounding box center [1546, 22] width 37 height 37
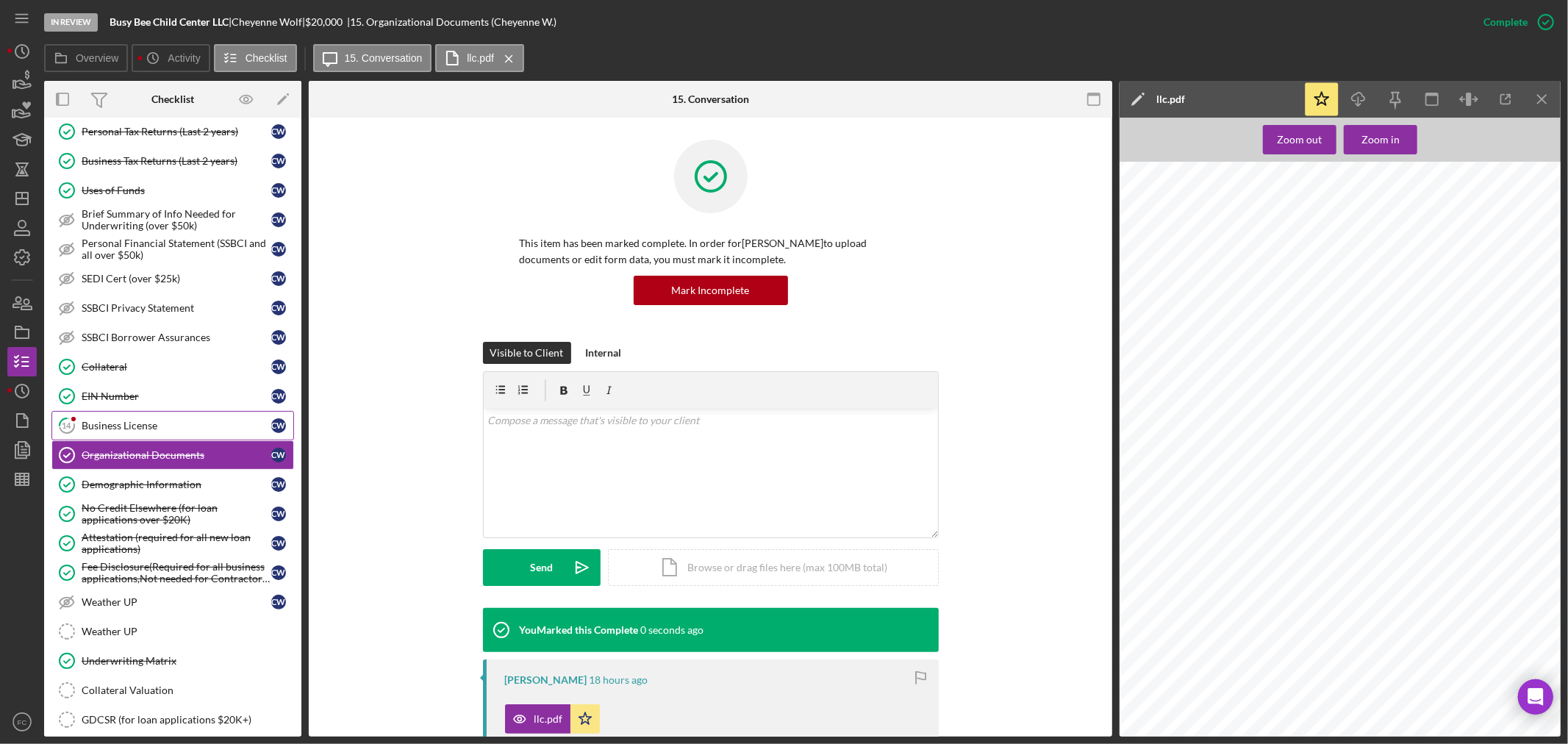
click at [138, 428] on div "Business License" at bounding box center [177, 425] width 190 height 12
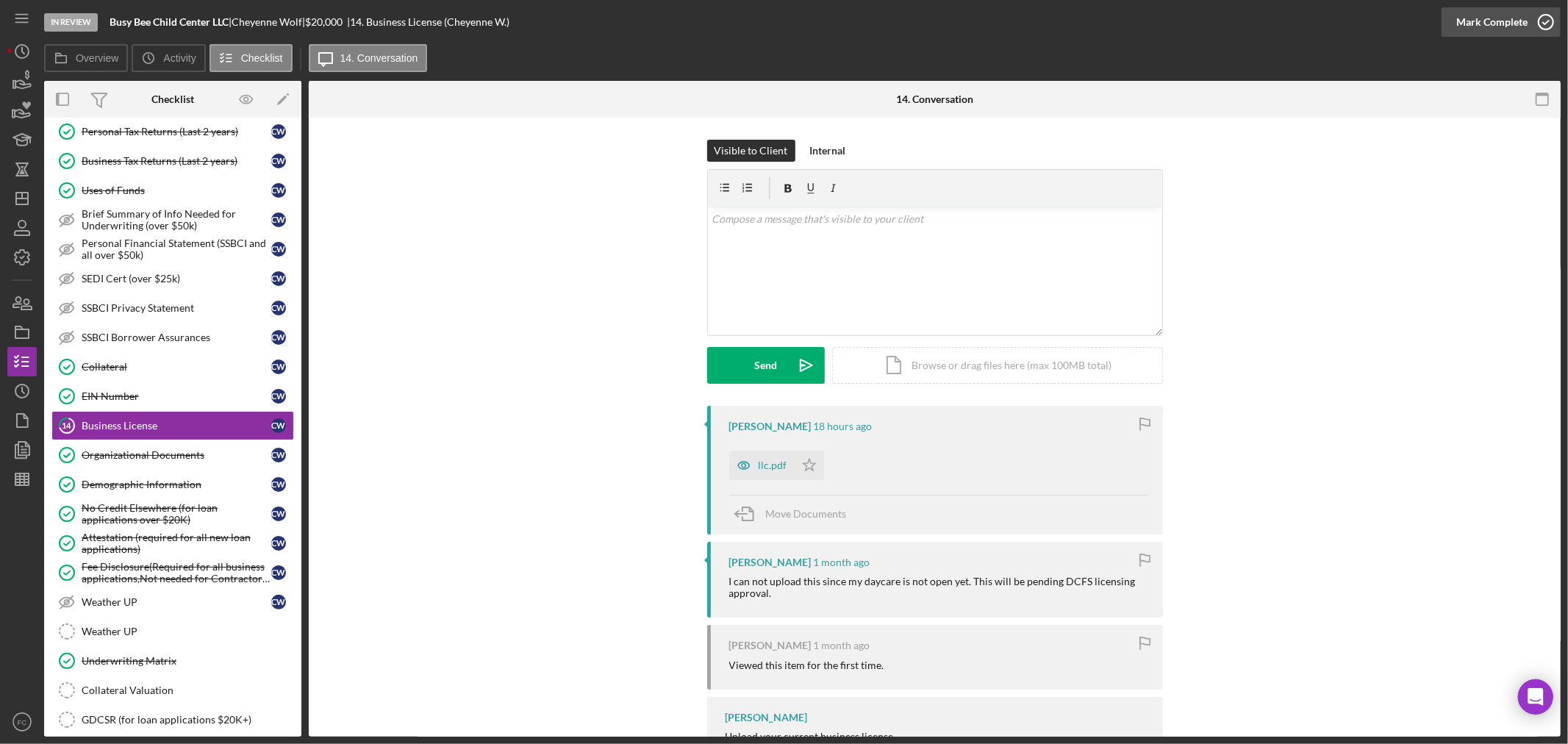
click at [1544, 16] on circle "button" at bounding box center [1546, 22] width 15 height 15
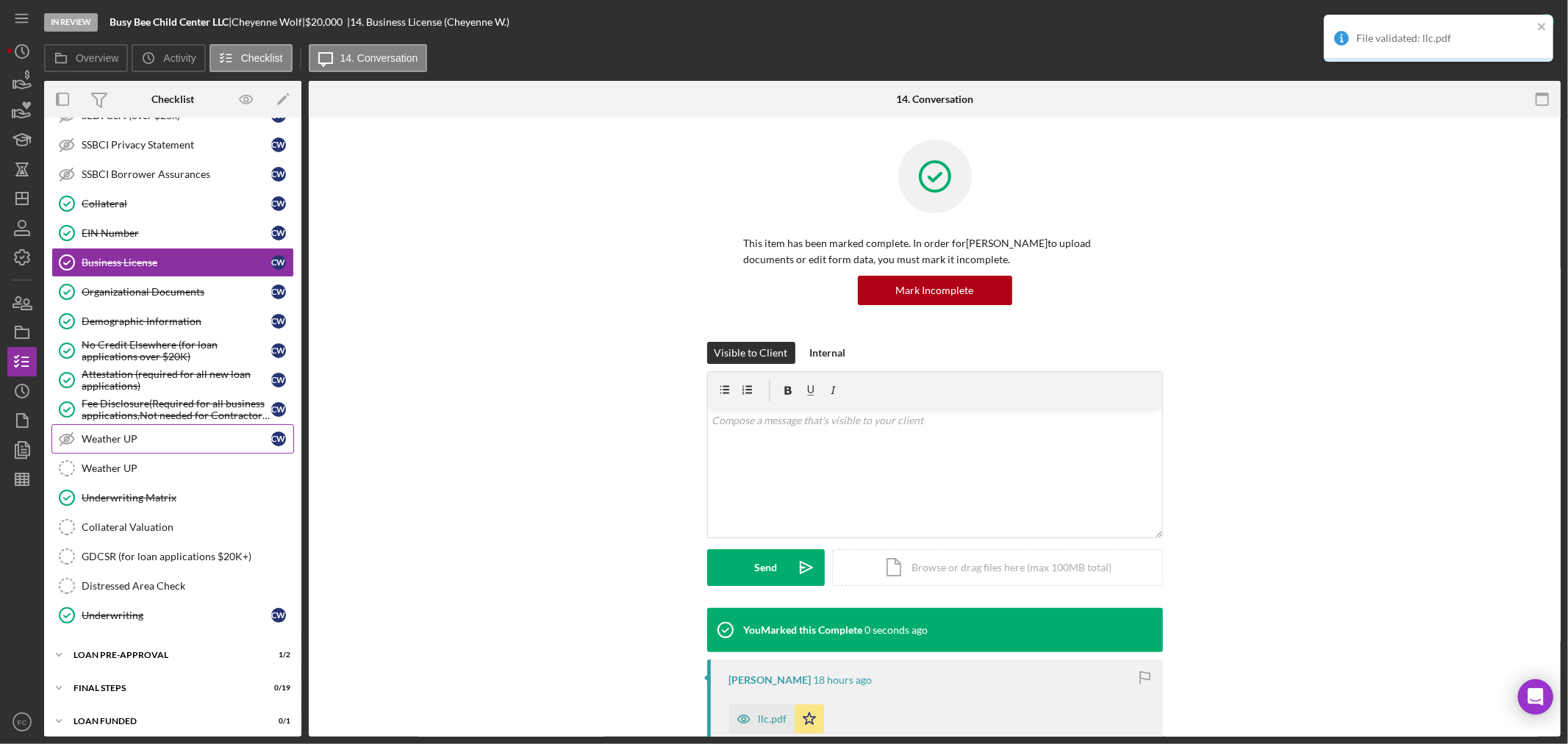
scroll to position [397, 0]
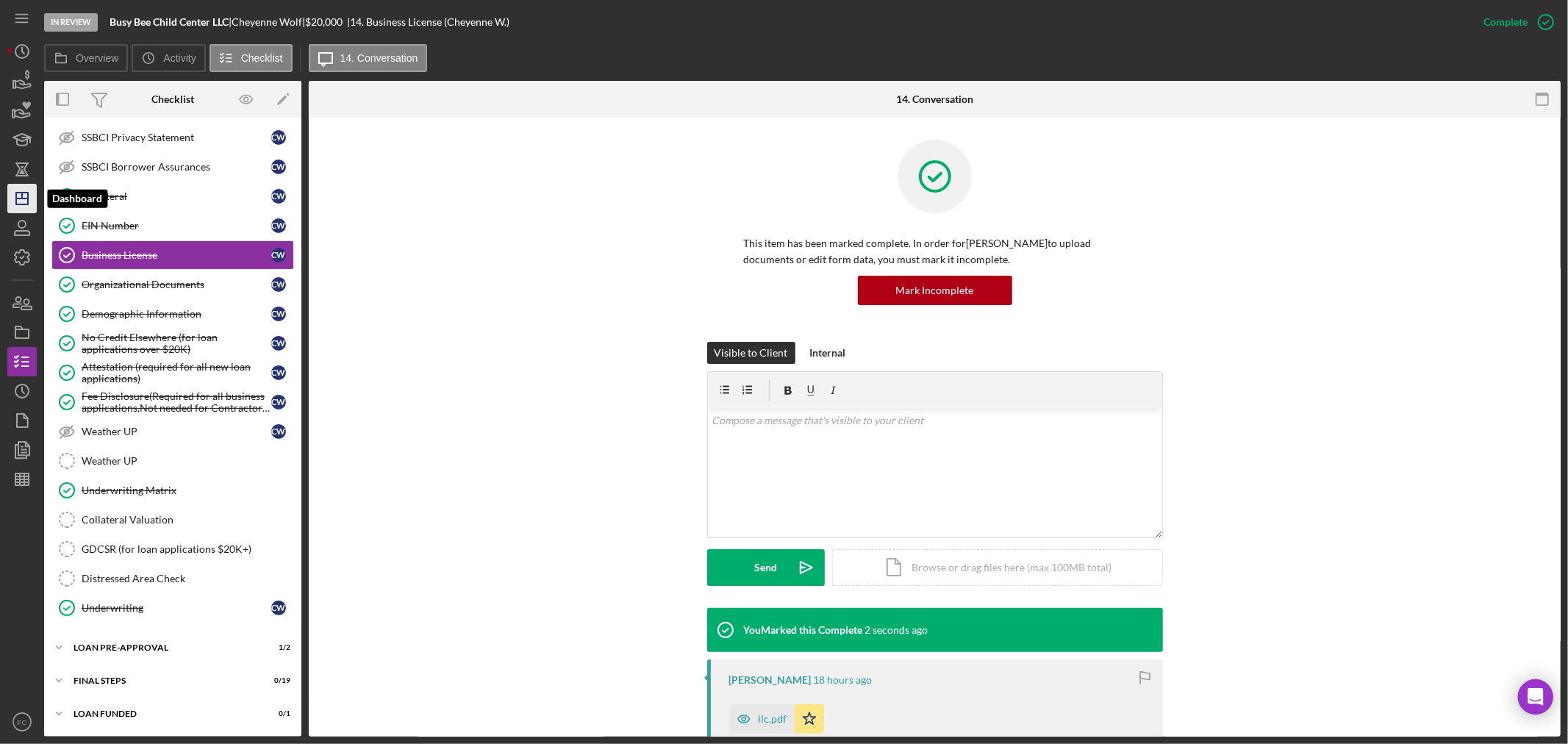
click at [24, 203] on icon "Icon/Dashboard" at bounding box center [22, 199] width 37 height 37
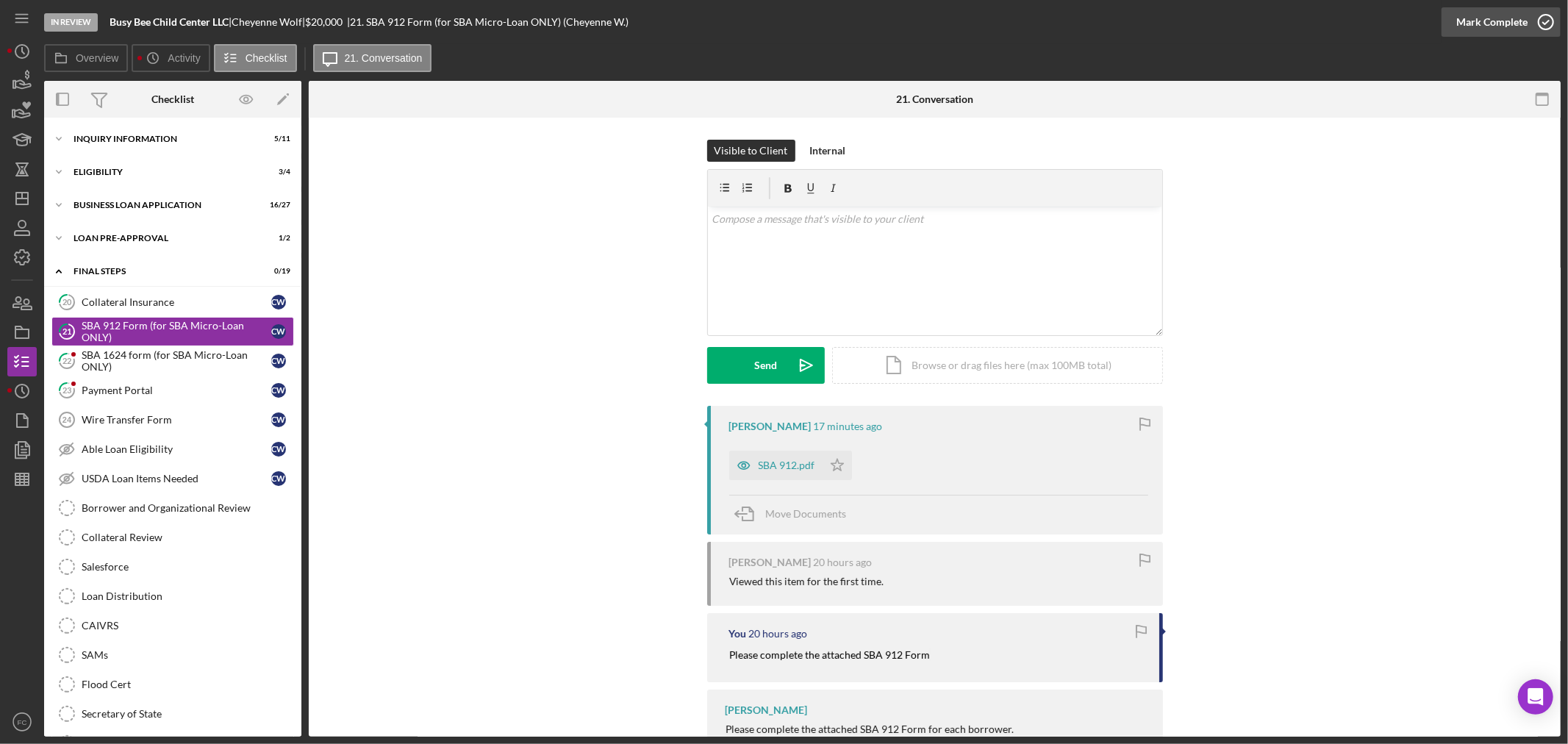
click at [1549, 17] on icon "button" at bounding box center [1546, 22] width 37 height 37
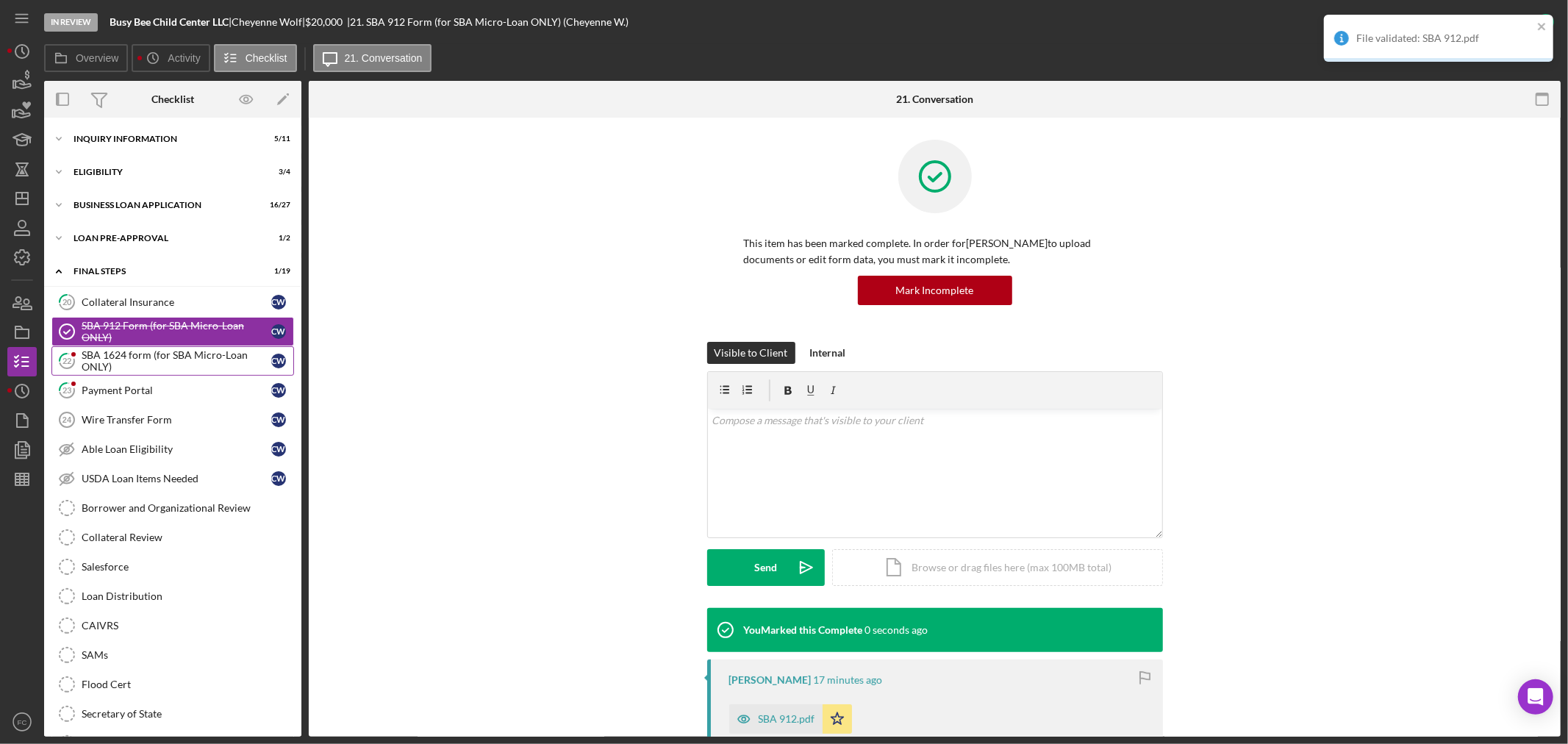
click at [134, 356] on div "SBA 1624 form (for SBA Micro-Loan ONLY)" at bounding box center [177, 361] width 190 height 24
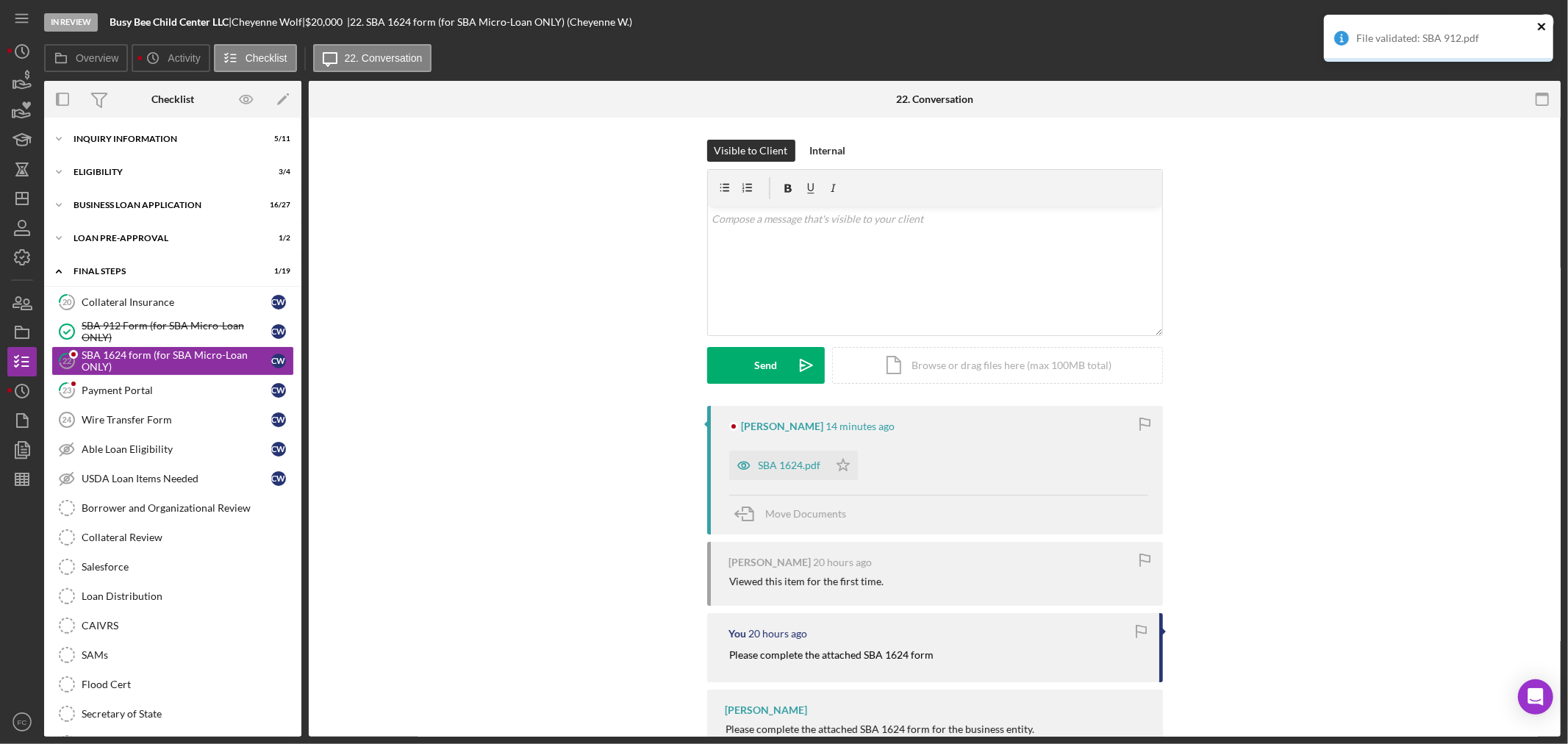
click at [1541, 24] on icon "close" at bounding box center [1542, 26] width 10 height 12
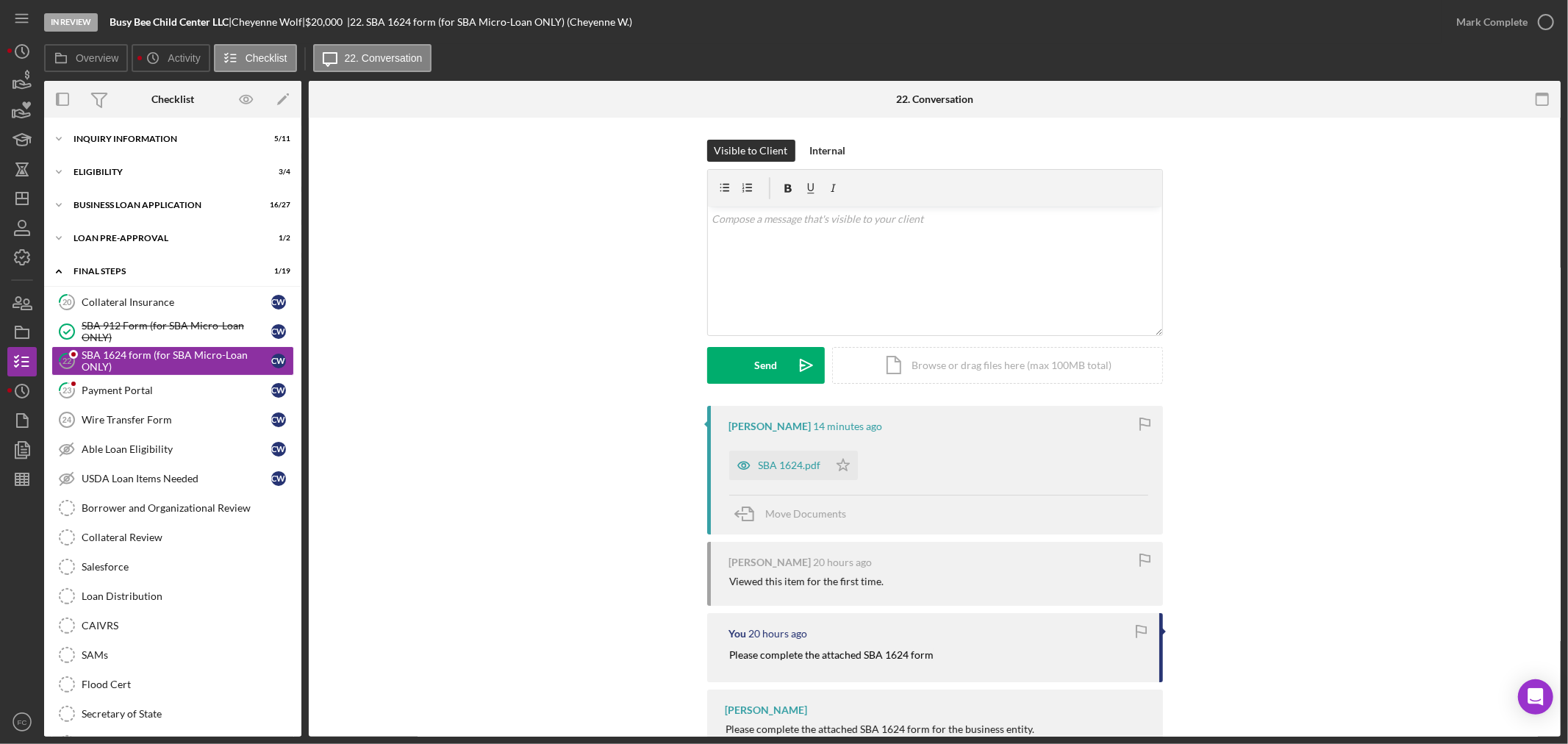
click at [1544, 22] on div "In Review Busy Bee Child Center LLC | Cheyenne Wolf | $20,000 $20,000 | 22. SBA…" at bounding box center [784, 372] width 1568 height 744
click at [115, 388] on div "Payment Portal" at bounding box center [177, 390] width 190 height 12
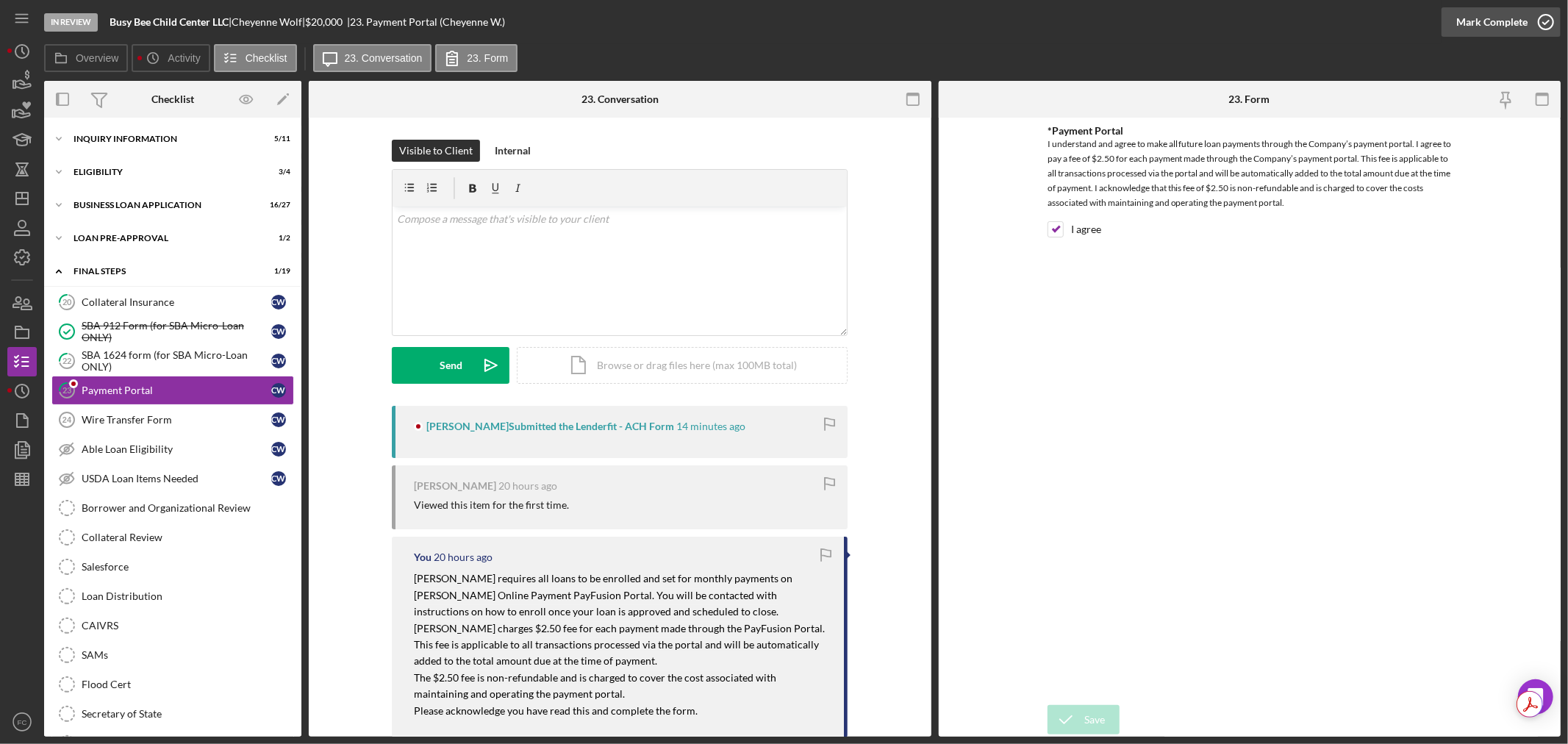
click at [1549, 23] on icon "button" at bounding box center [1546, 22] width 37 height 37
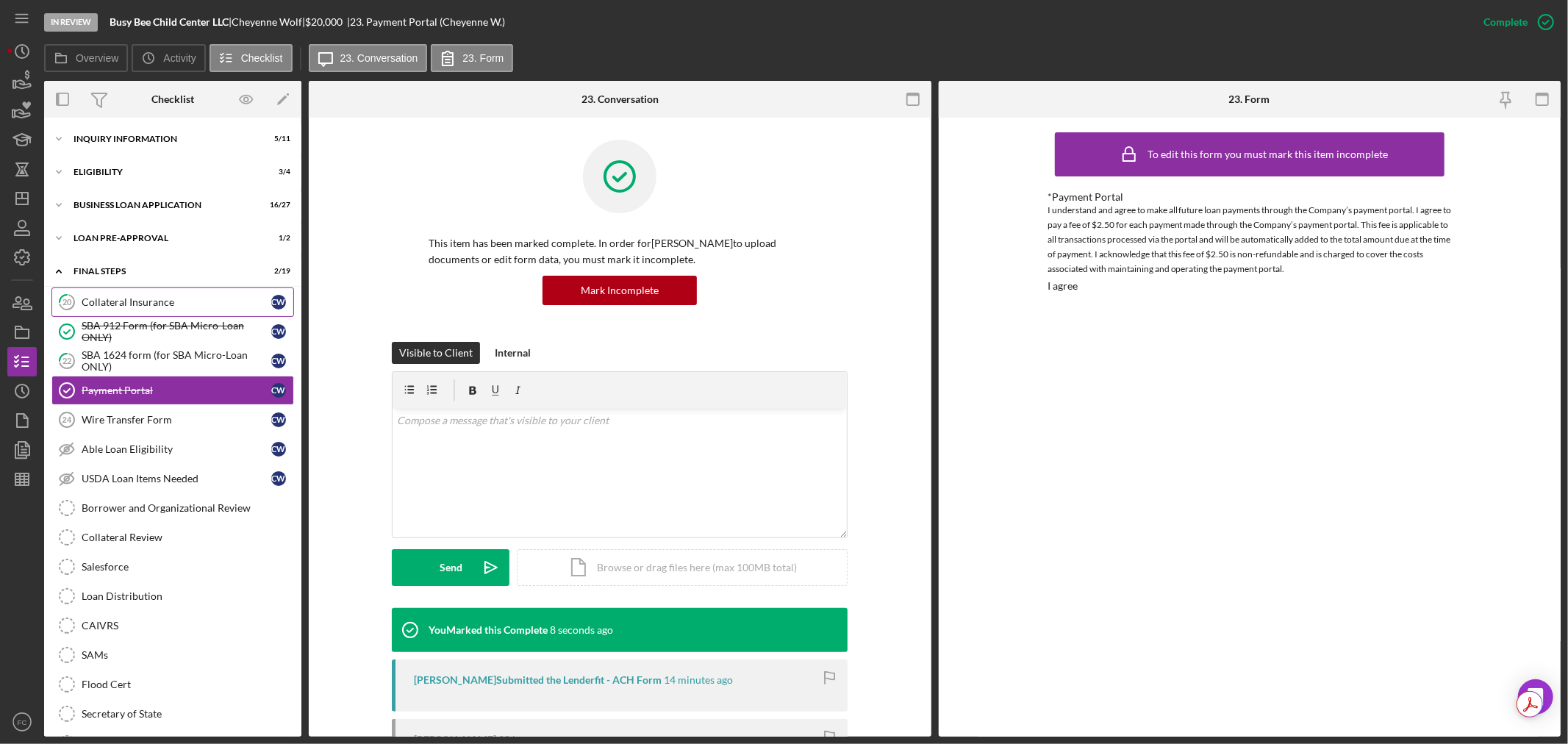
click at [116, 290] on link "20 Collateral Insurance C W" at bounding box center [172, 302] width 242 height 29
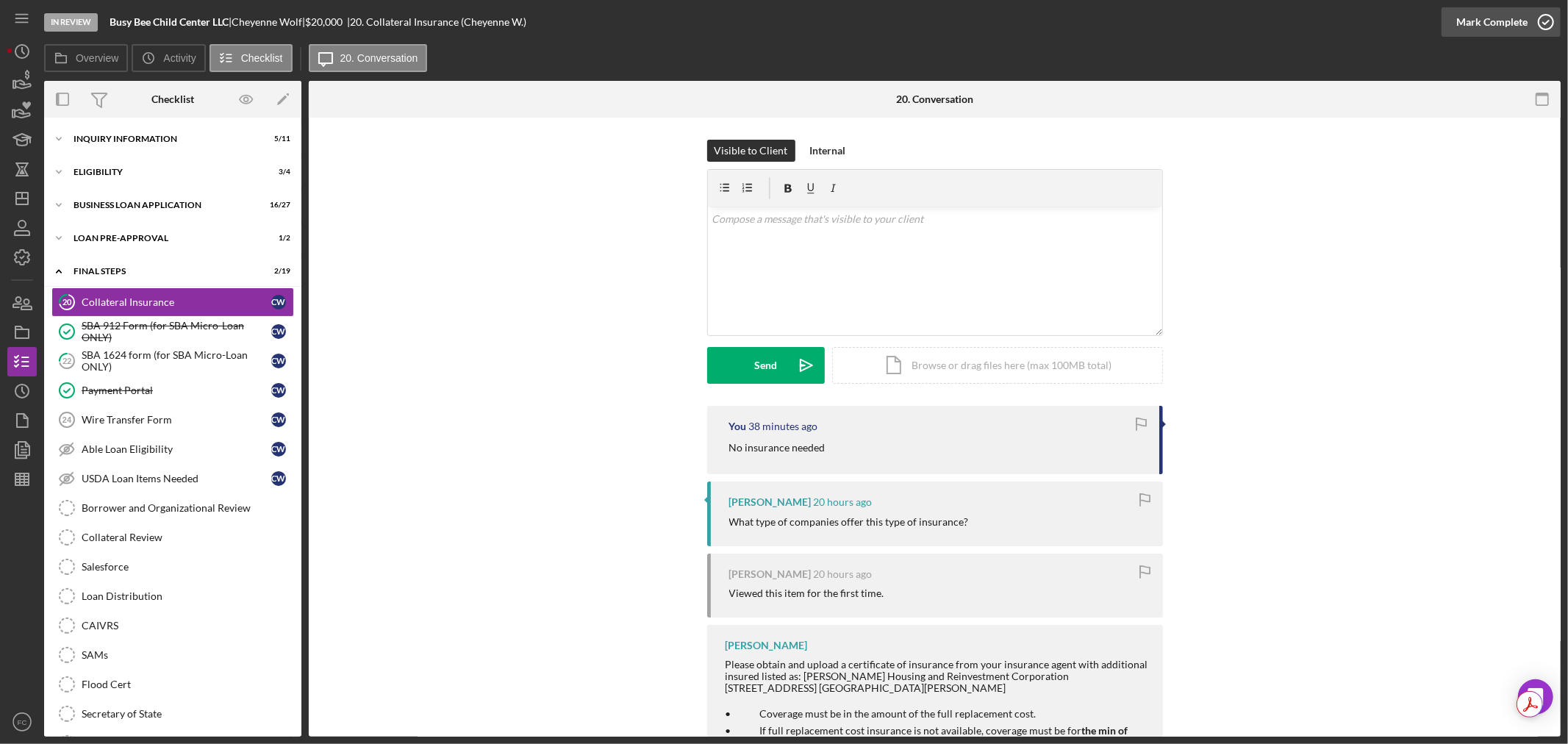
click at [1548, 17] on icon "button" at bounding box center [1546, 22] width 37 height 37
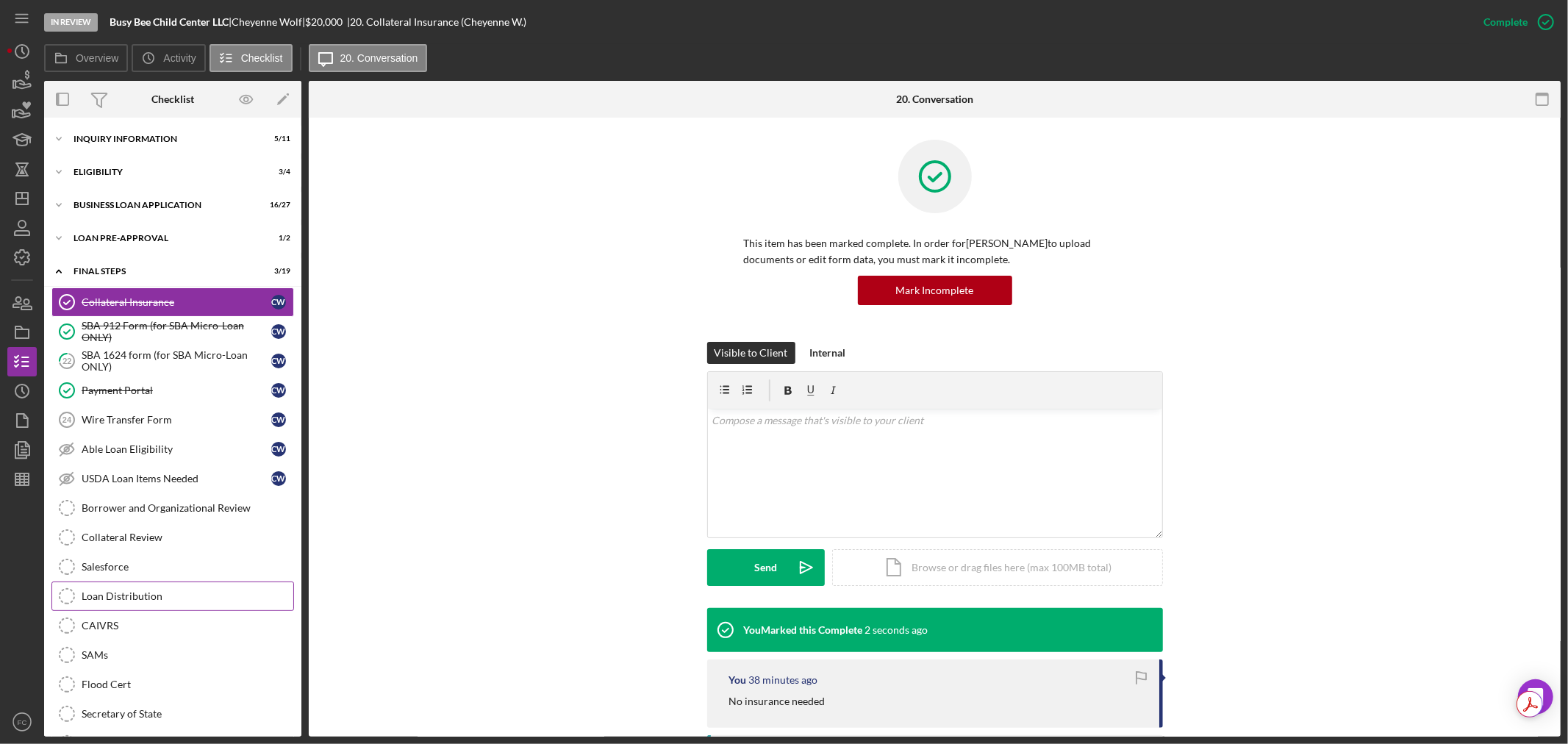
click at [175, 594] on div "Loan Distribution" at bounding box center [188, 596] width 212 height 12
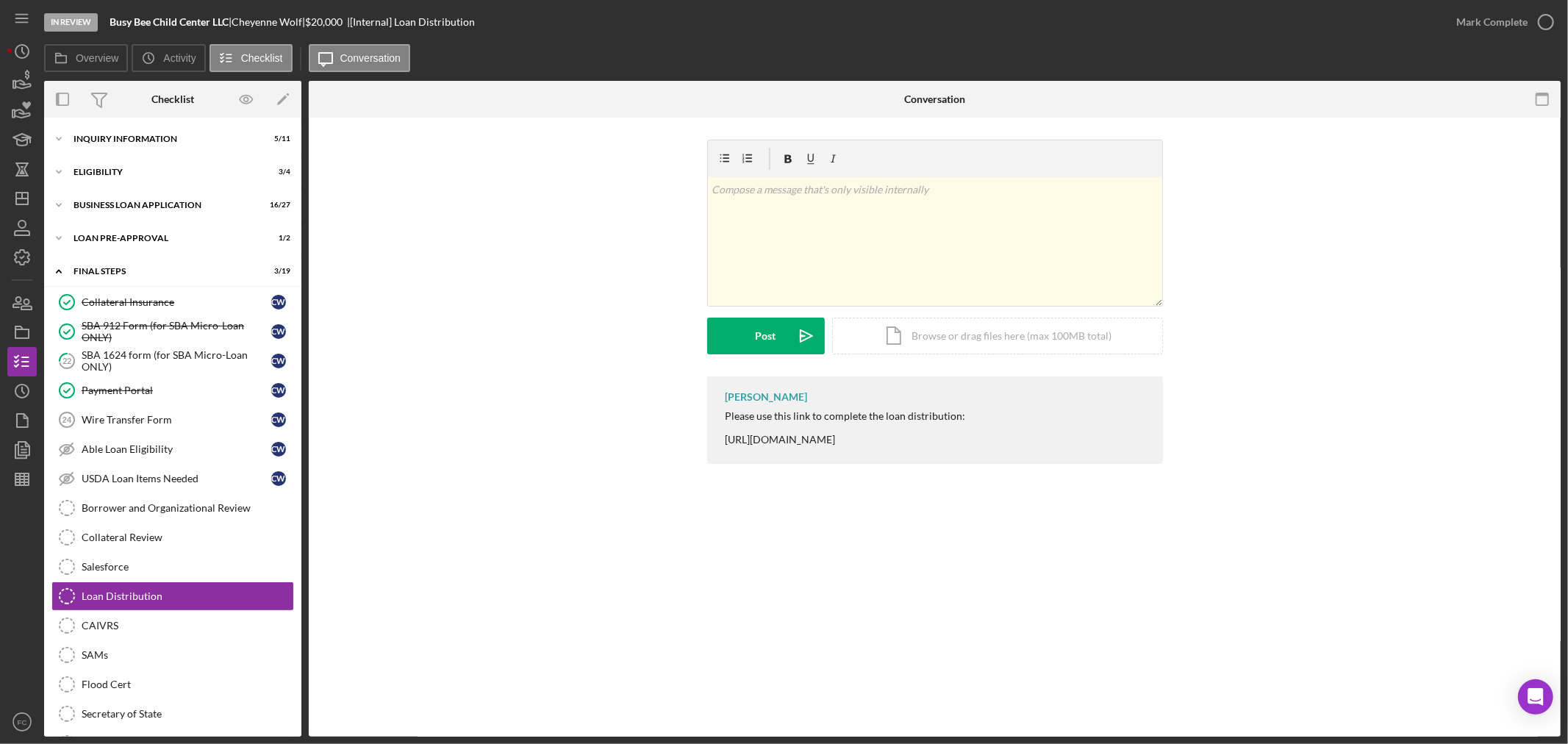
drag, startPoint x: 717, startPoint y: 435, endPoint x: 1027, endPoint y: 442, distance: 310.1
click at [1027, 442] on div "Franchot Cunningham Please use this link to complete the loan distribution: htt…" at bounding box center [935, 420] width 456 height 87
drag, startPoint x: 109, startPoint y: 17, endPoint x: 232, endPoint y: 20, distance: 123.0
click at [232, 20] on div "In Review Busy Bee Child Center LLC | Cheyenne Wolf | $20,000 $20,000 | [Intern…" at bounding box center [743, 22] width 1398 height 44
copy b "Busy Bee Child Center LLC"
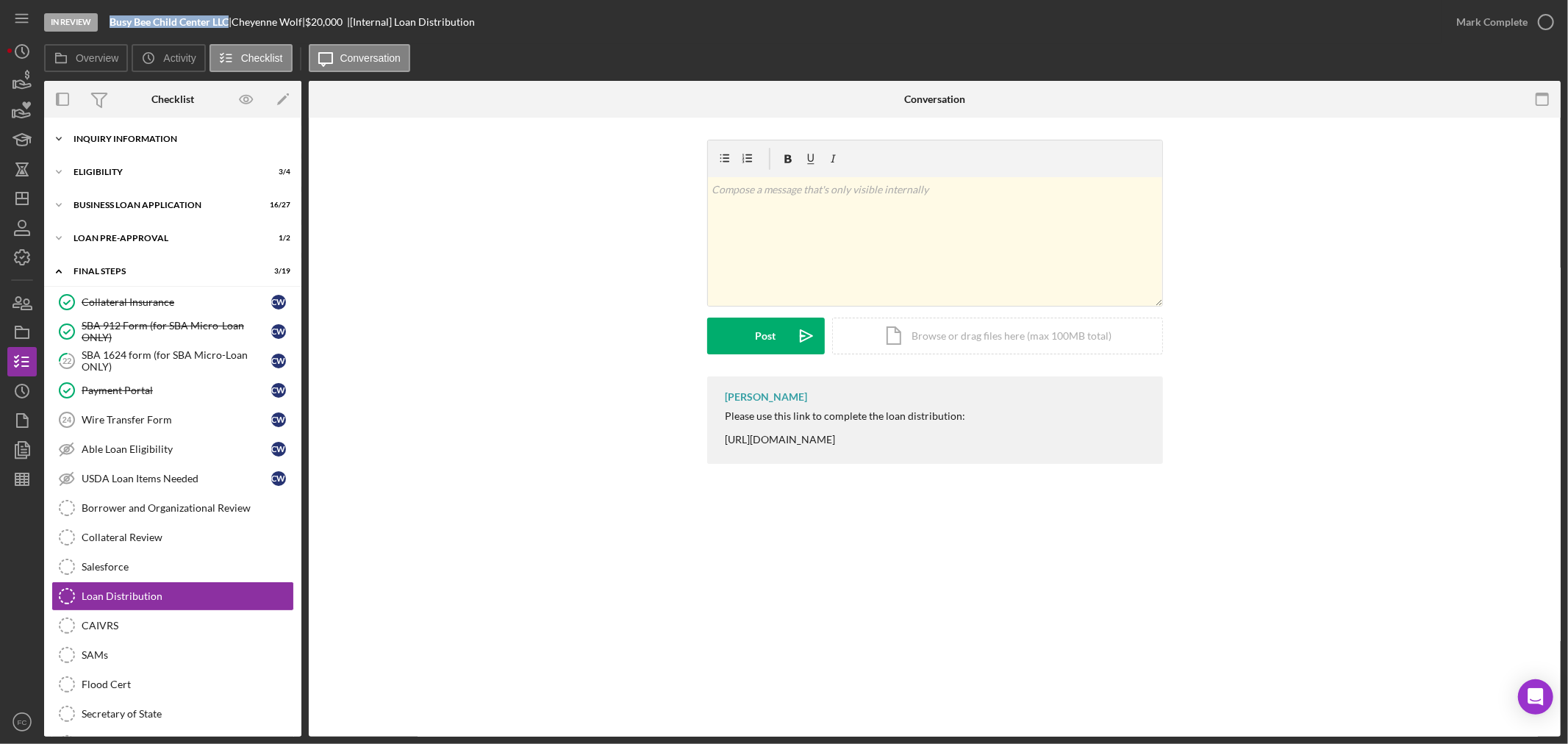
click at [133, 145] on div "Icon/Expander INQUIRY INFORMATION 5 / 11" at bounding box center [172, 139] width 257 height 29
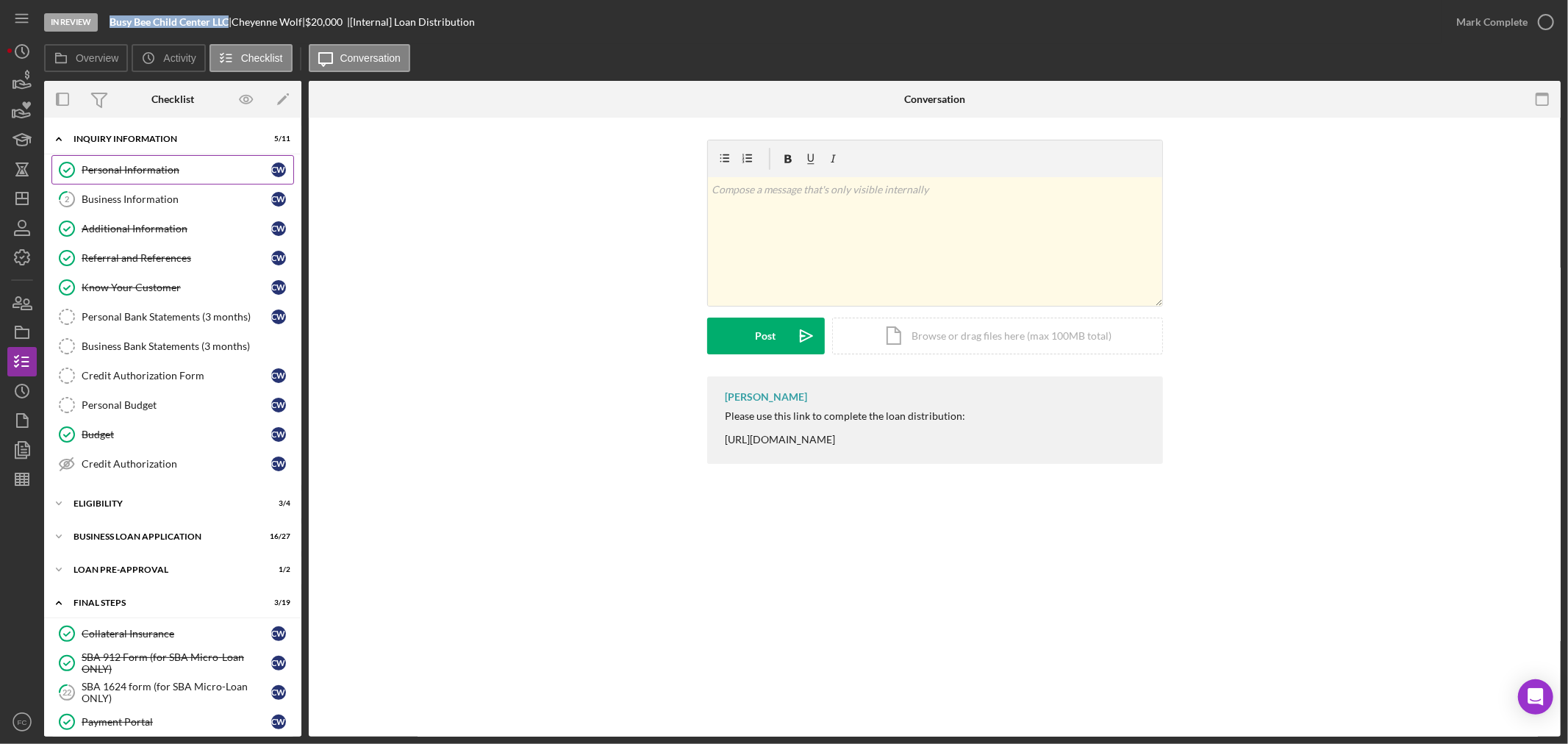
click at [115, 168] on div "Personal Information" at bounding box center [177, 169] width 190 height 12
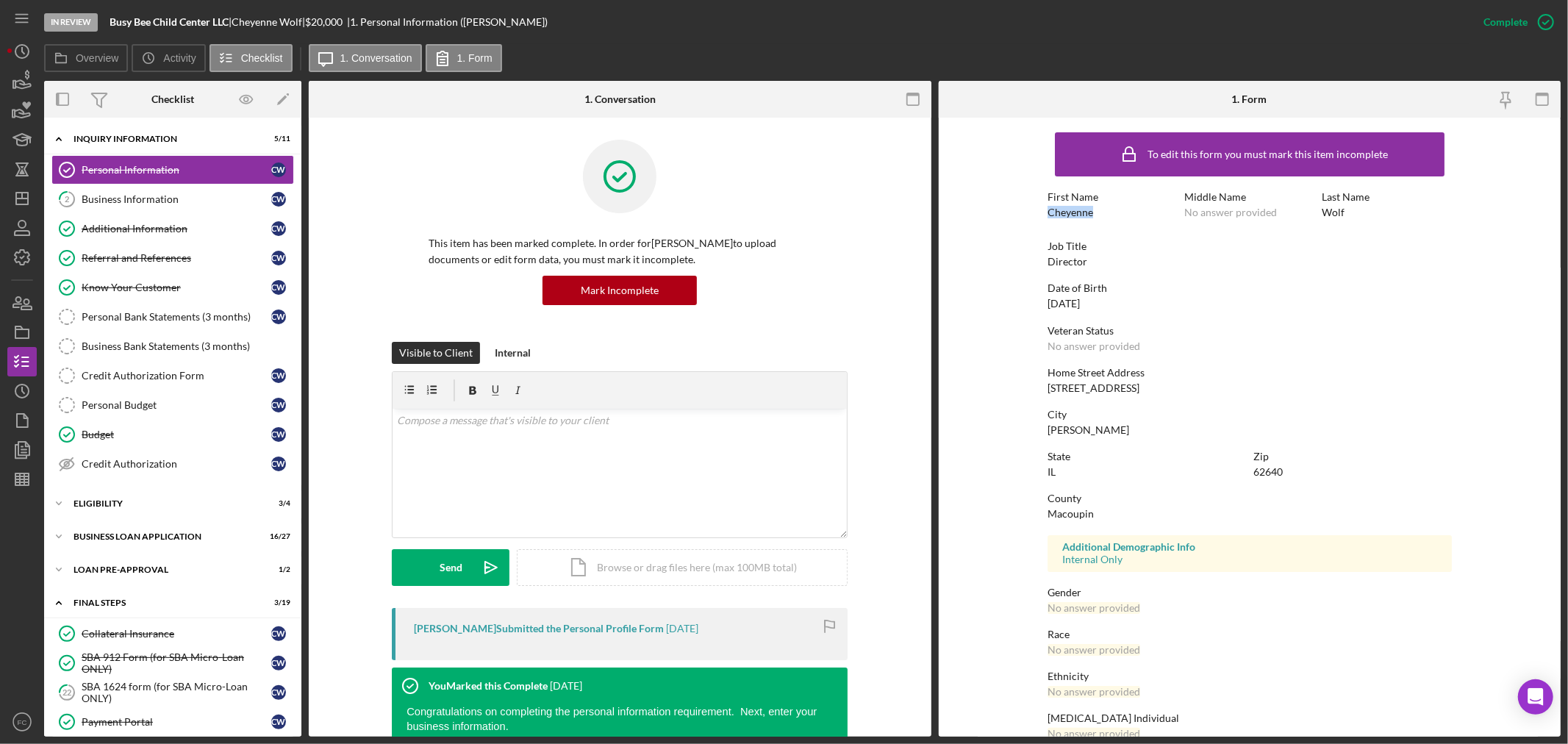
drag, startPoint x: 1039, startPoint y: 216, endPoint x: 1093, endPoint y: 209, distance: 54.5
click at [1093, 208] on form "To edit this form you must mark this item incomplete First Name Cheyenne Middle…" at bounding box center [1250, 427] width 622 height 619
copy div "Cheyenne"
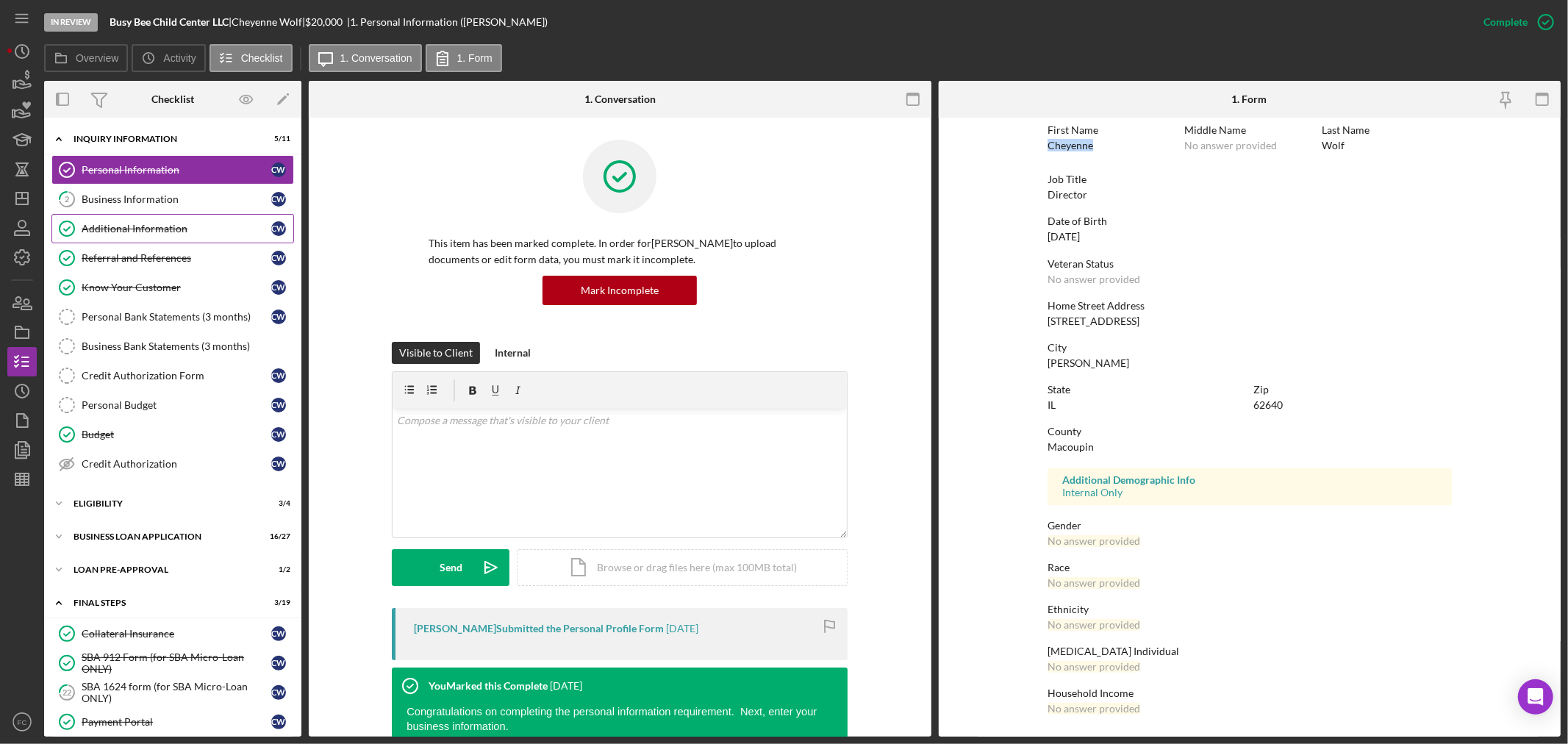
drag, startPoint x: 141, startPoint y: 193, endPoint x: 173, endPoint y: 215, distance: 38.8
click at [141, 193] on div "Business Information" at bounding box center [177, 199] width 190 height 12
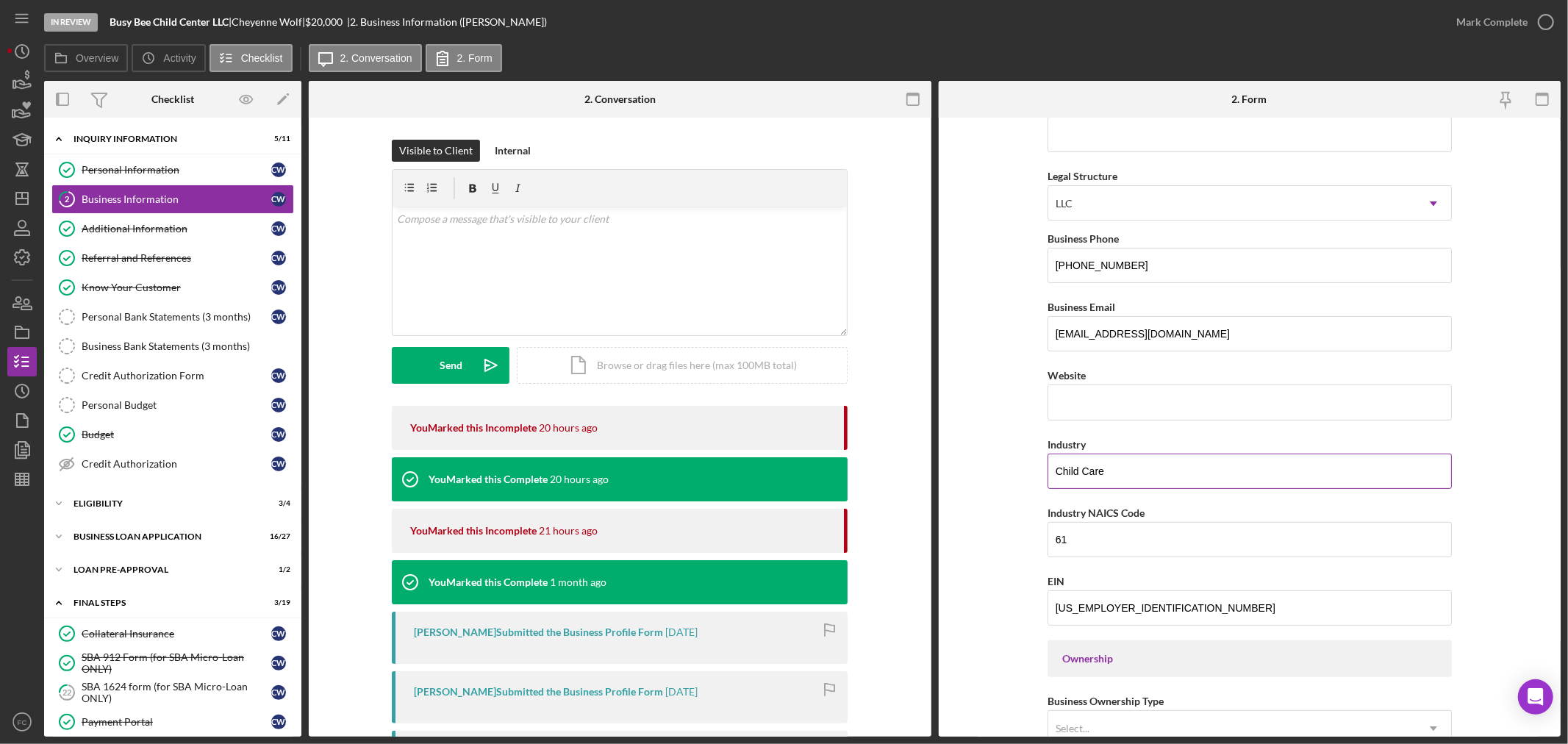
scroll to position [245, 0]
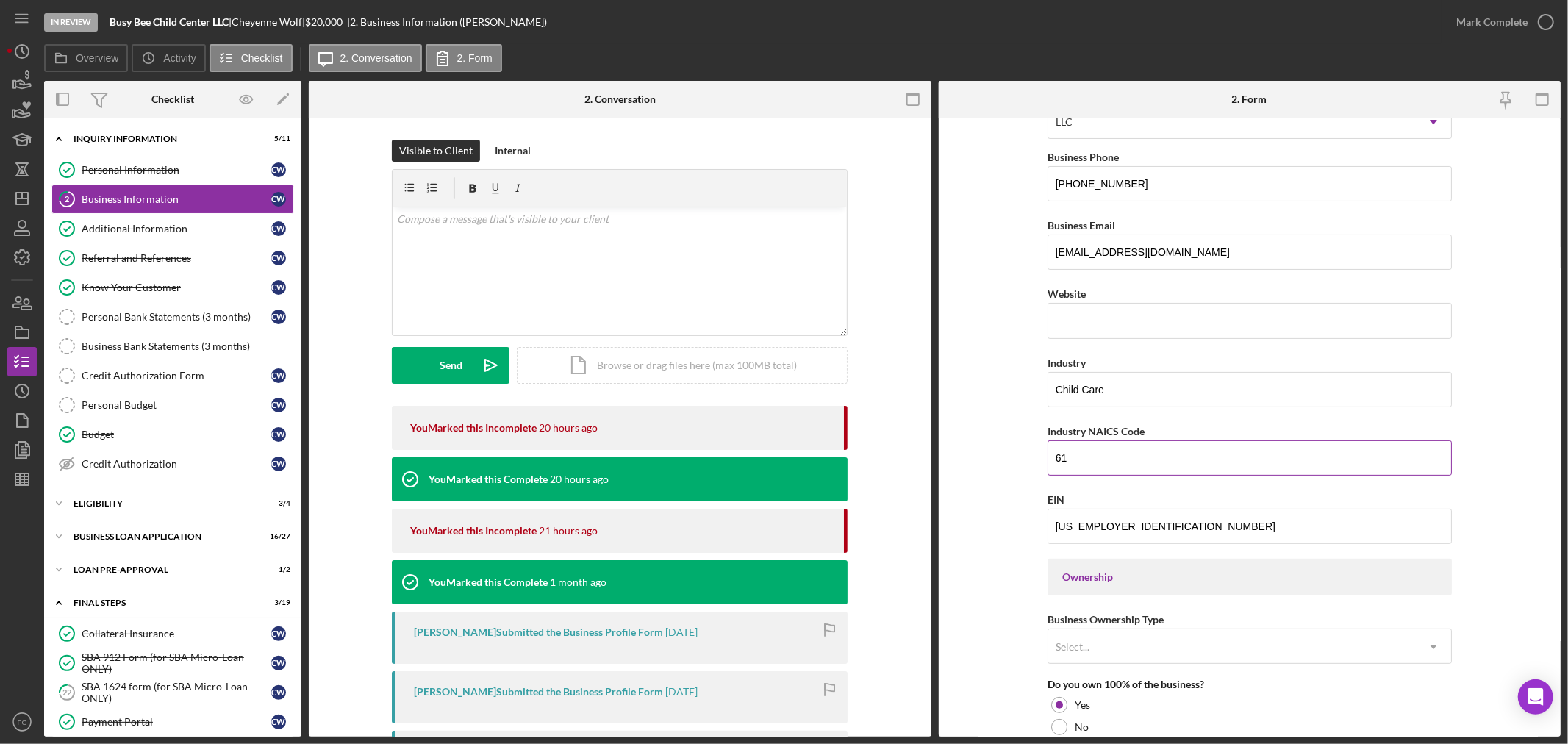
click at [1097, 458] on input "61" at bounding box center [1249, 458] width 404 height 35
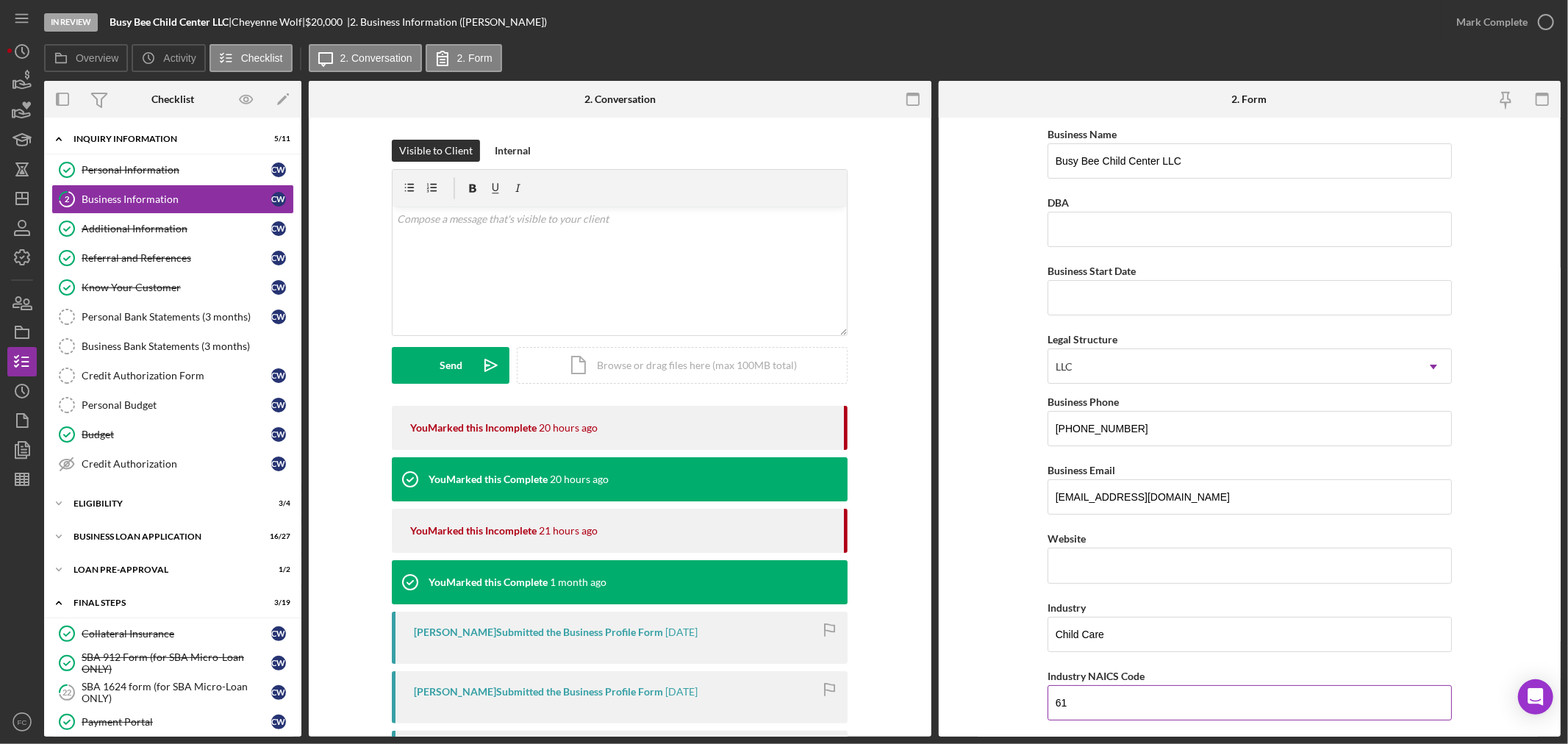
click at [1078, 709] on input "61" at bounding box center [1249, 703] width 404 height 35
type input "6"
click at [1077, 706] on input "Industry NAICS Code" at bounding box center [1249, 703] width 404 height 35
type input "621420"
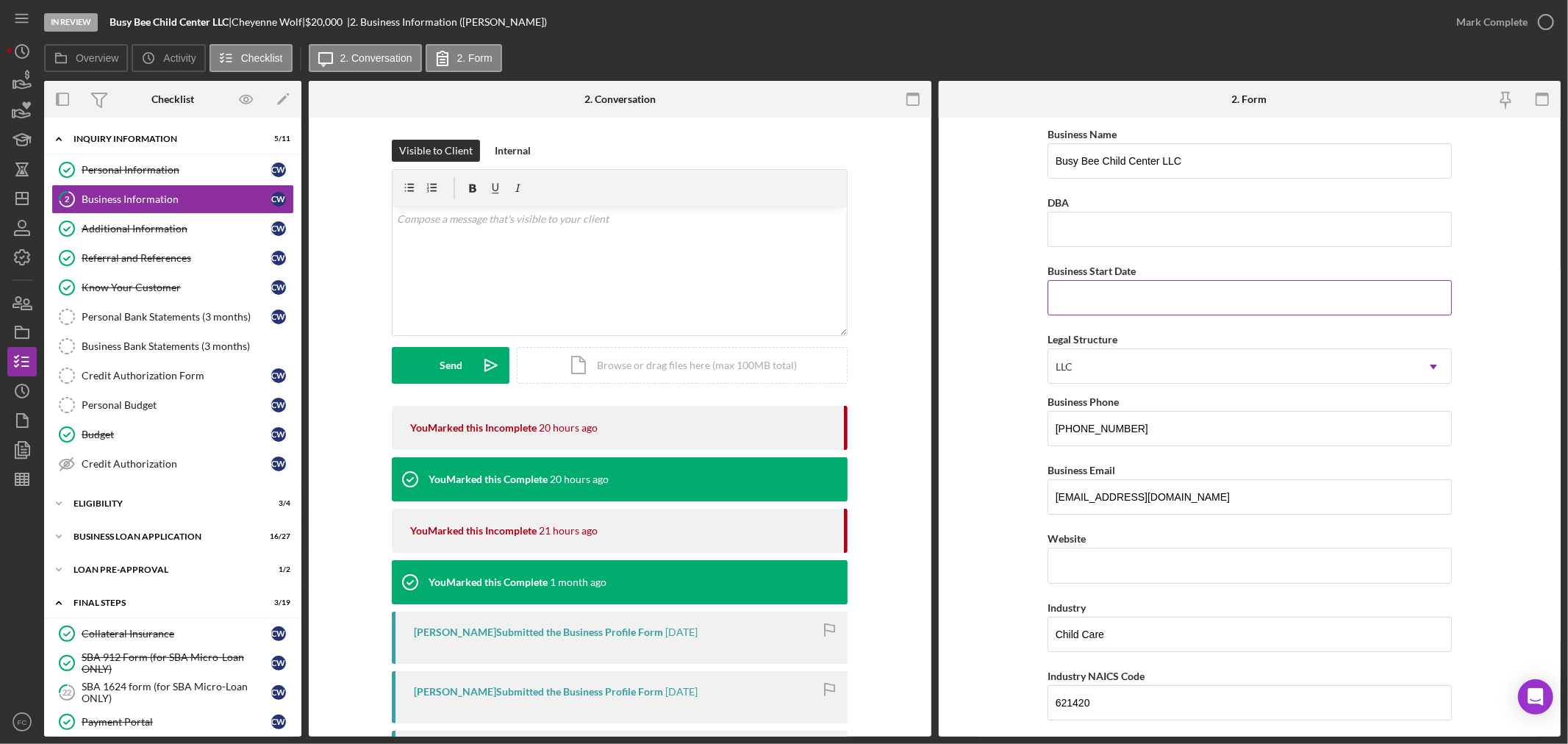
click at [1096, 295] on input "Business Start Date" at bounding box center [1249, 297] width 404 height 35
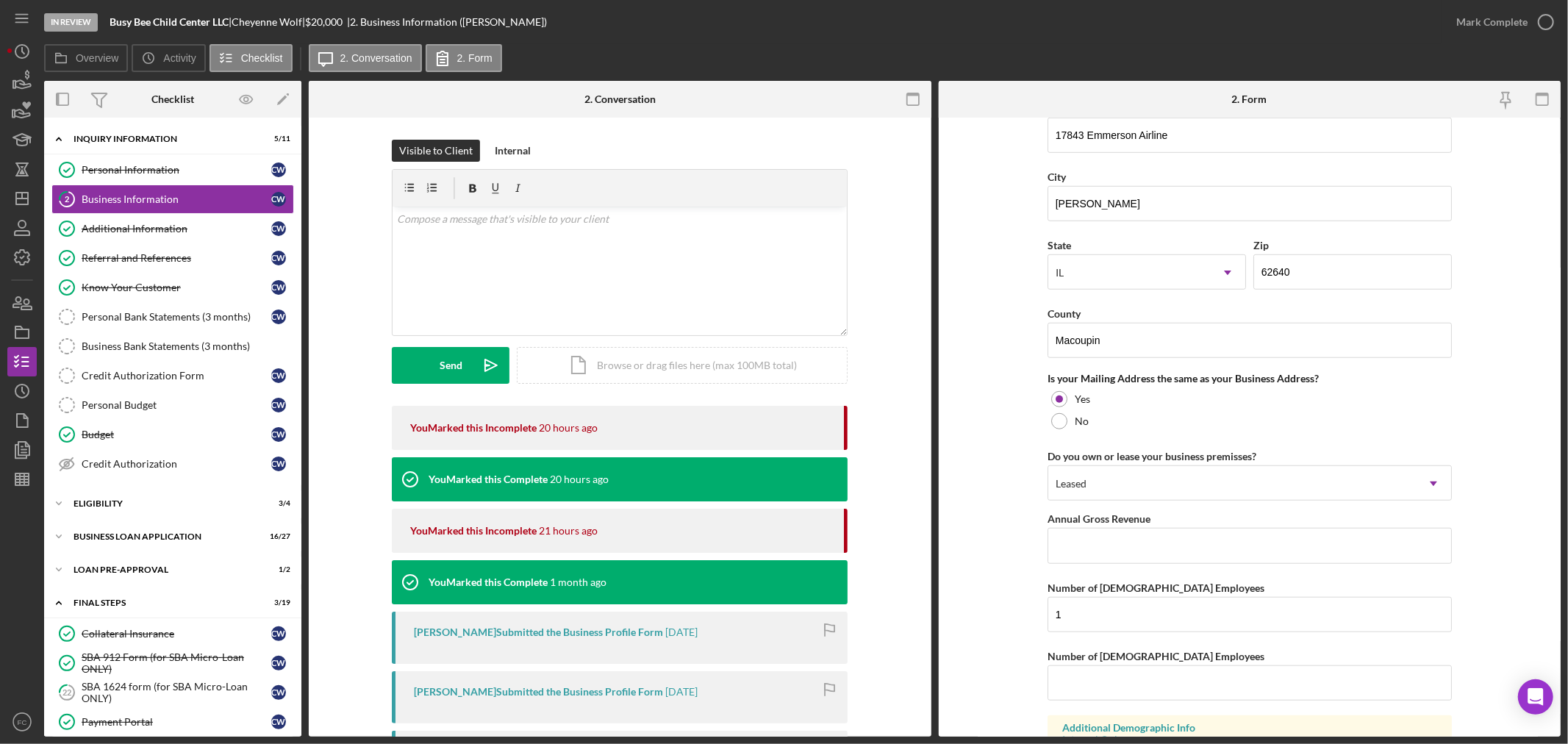
scroll to position [1016, 0]
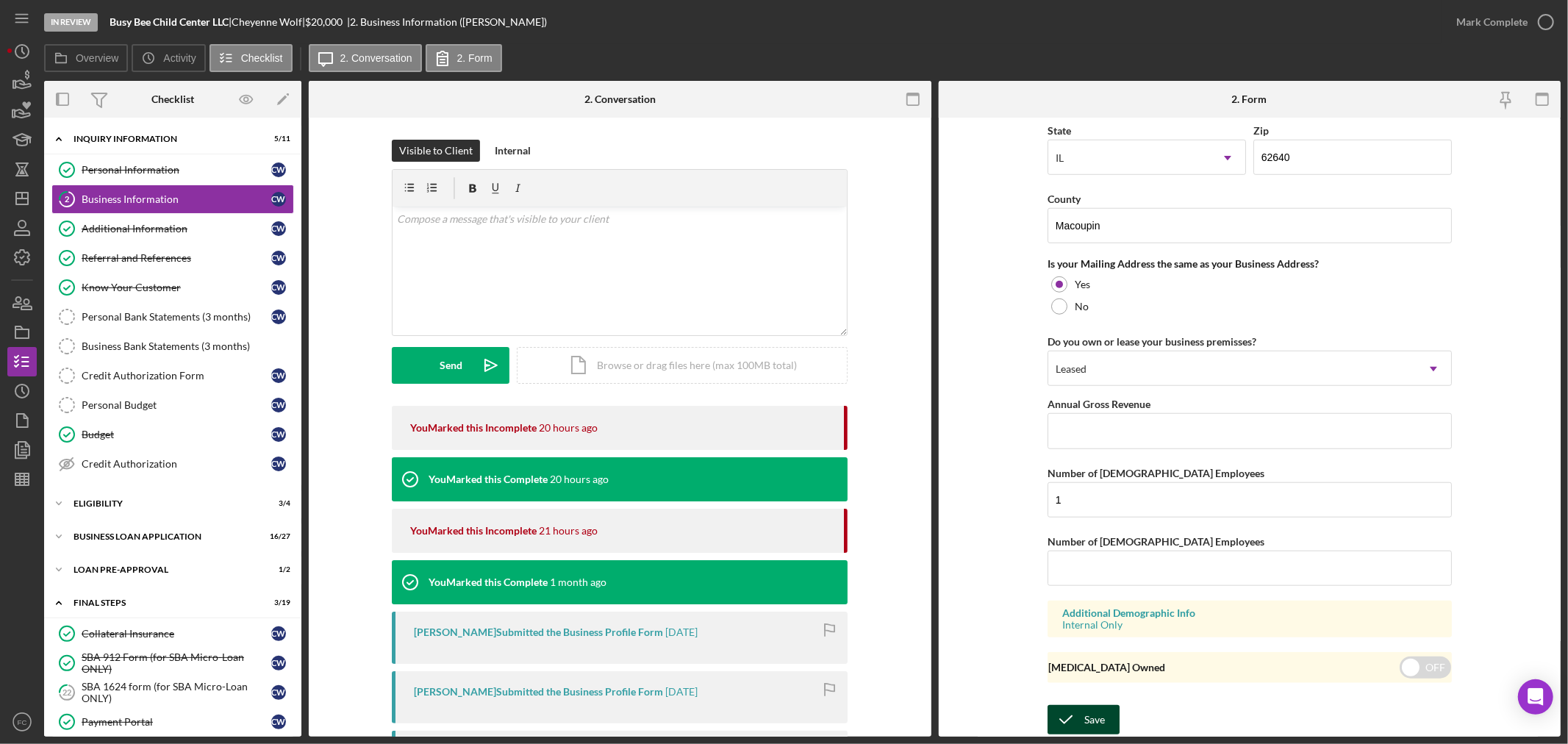
type input "[DATE]"
click at [1064, 716] on icon "submit" at bounding box center [1066, 720] width 37 height 37
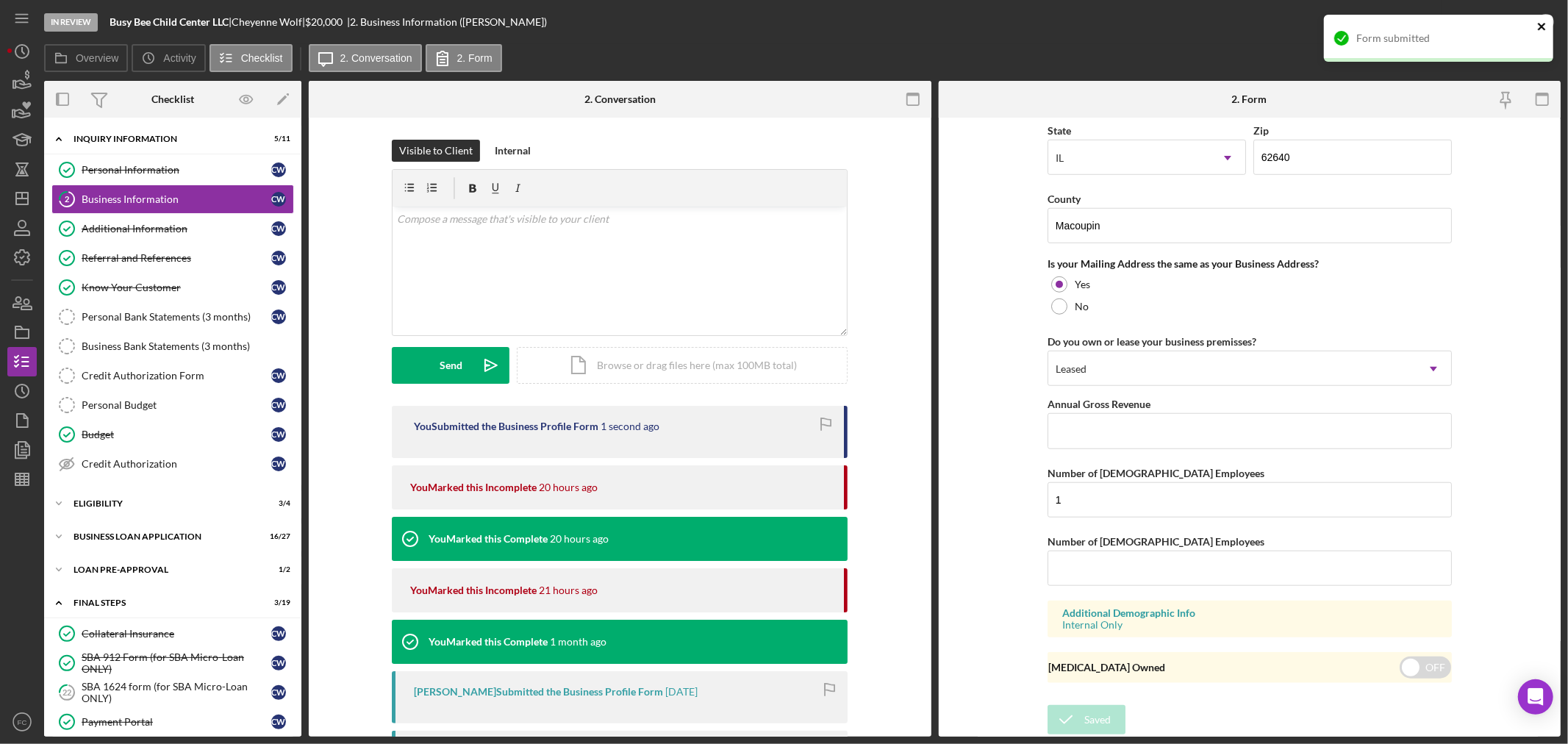
click at [1544, 24] on icon "close" at bounding box center [1542, 26] width 10 height 12
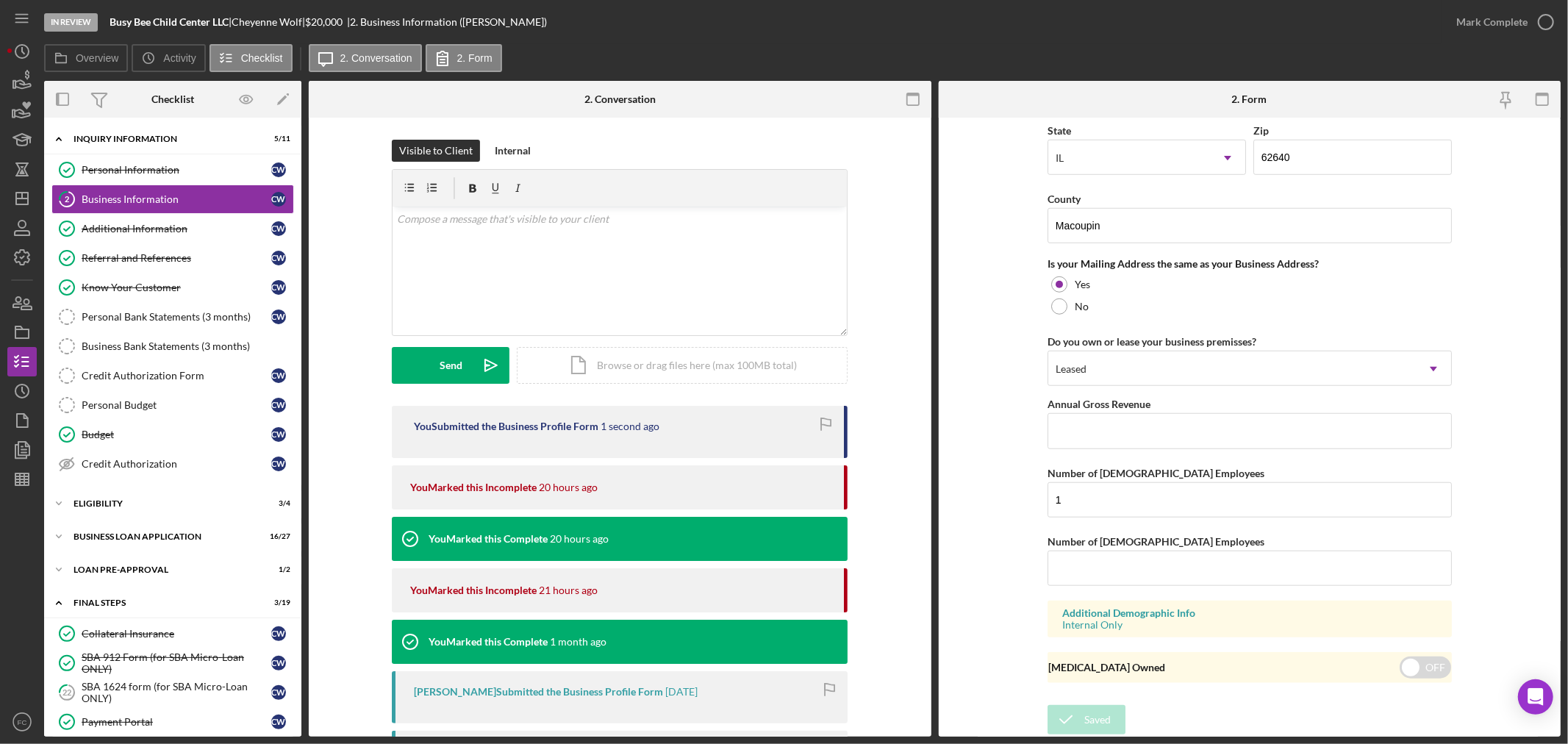
click at [1548, 20] on div "Form submitted" at bounding box center [1439, 44] width 236 height 64
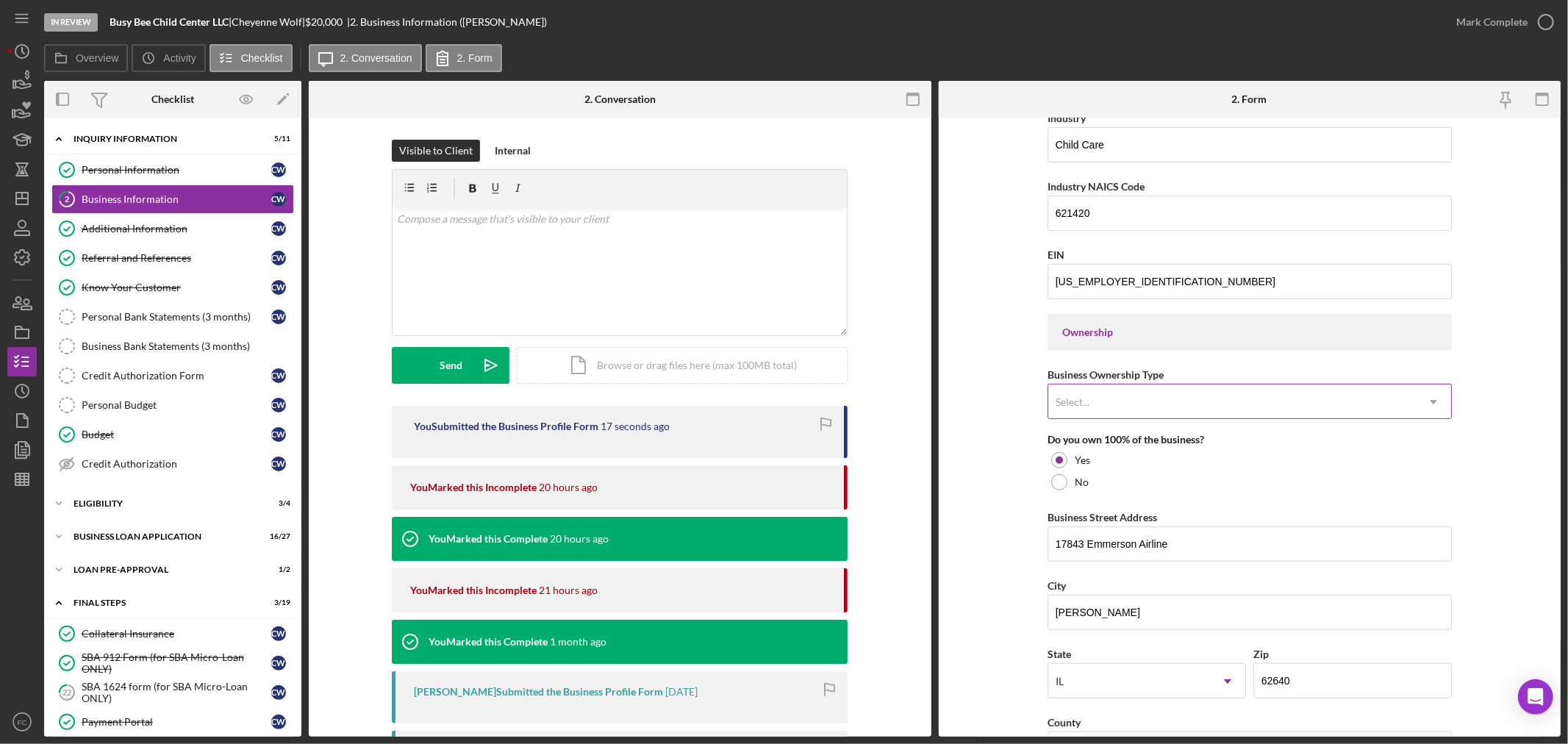
scroll to position [571, 0]
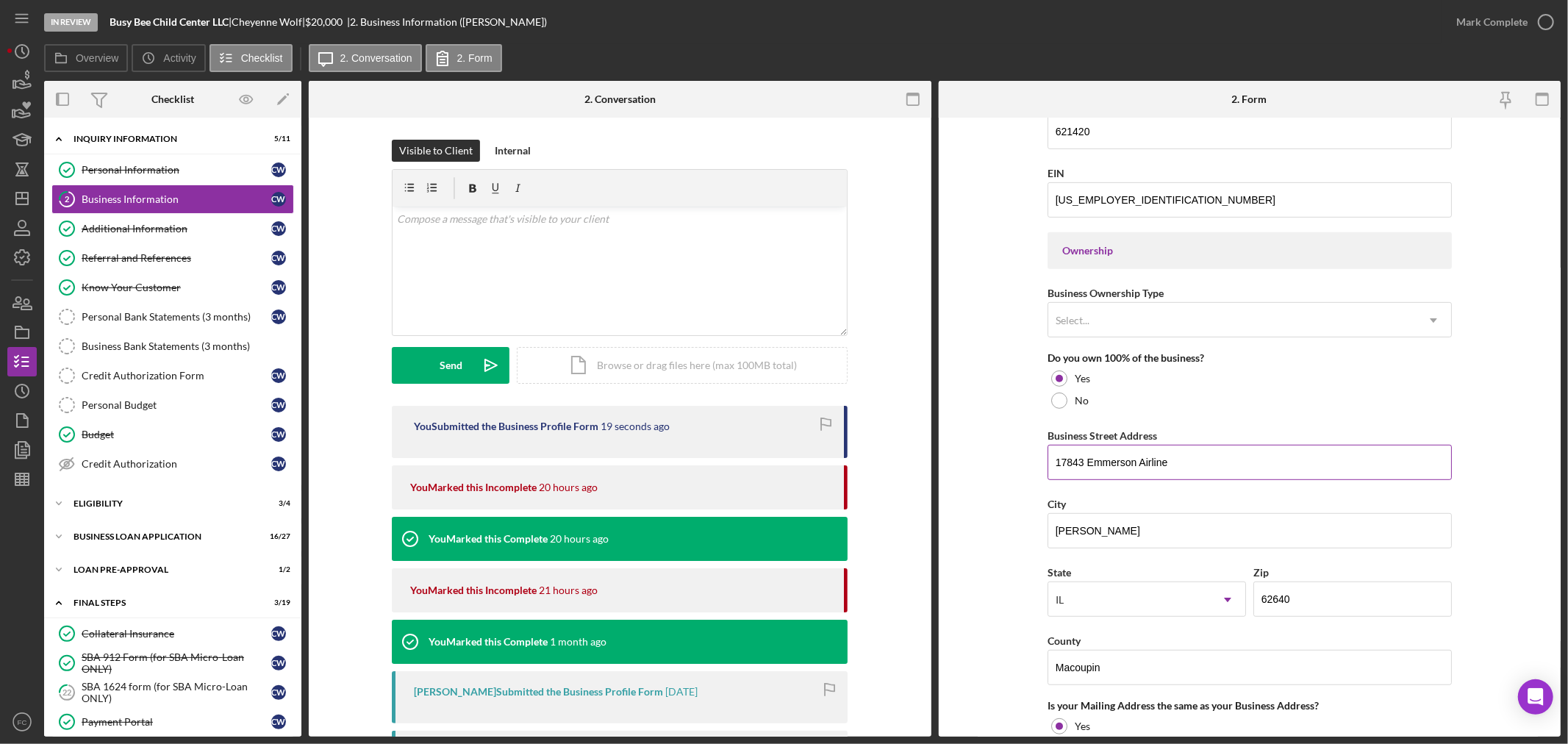
click at [1050, 464] on input "17843 Emmerson Airline" at bounding box center [1249, 462] width 404 height 35
click at [1547, 20] on icon "button" at bounding box center [1546, 22] width 37 height 37
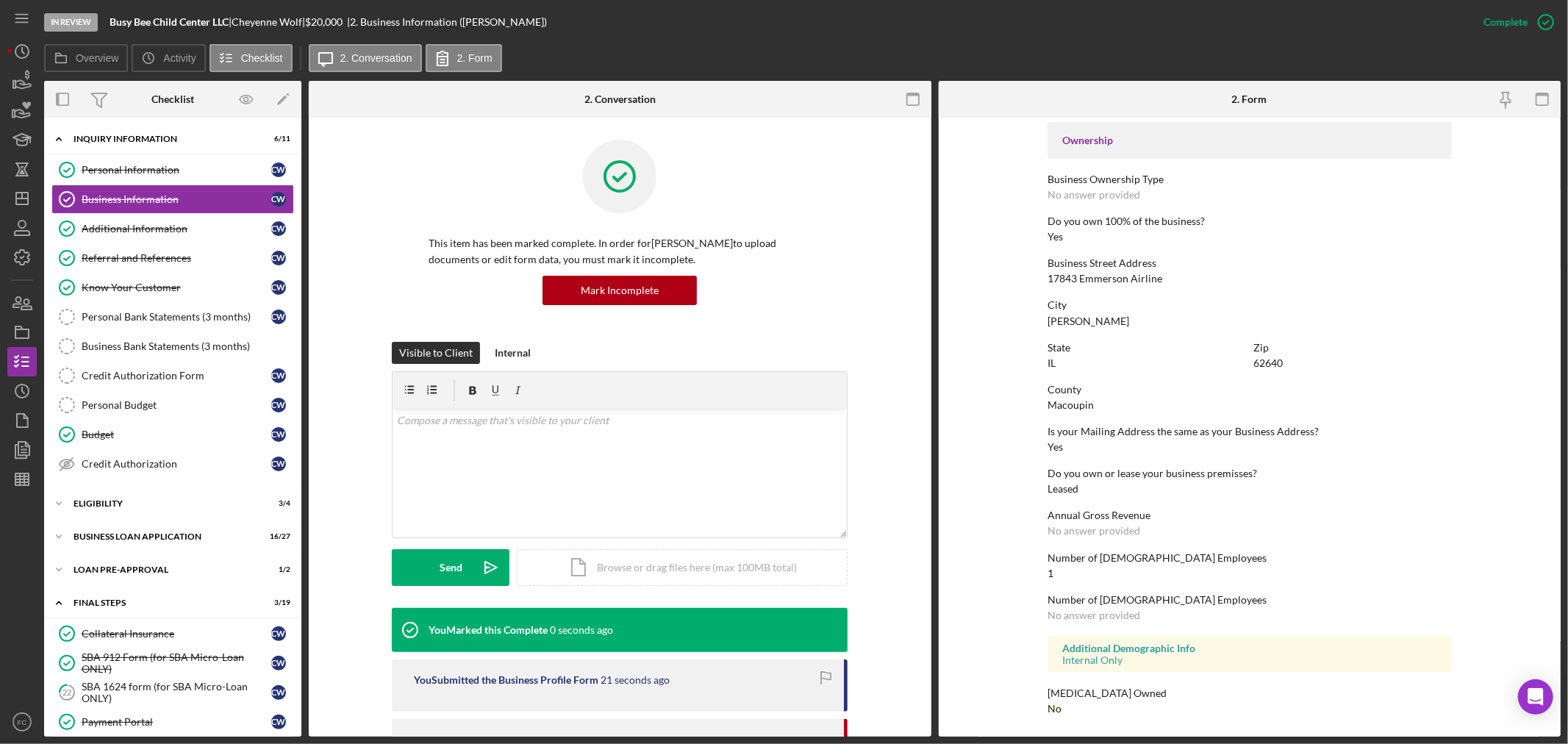
scroll to position [378, 0]
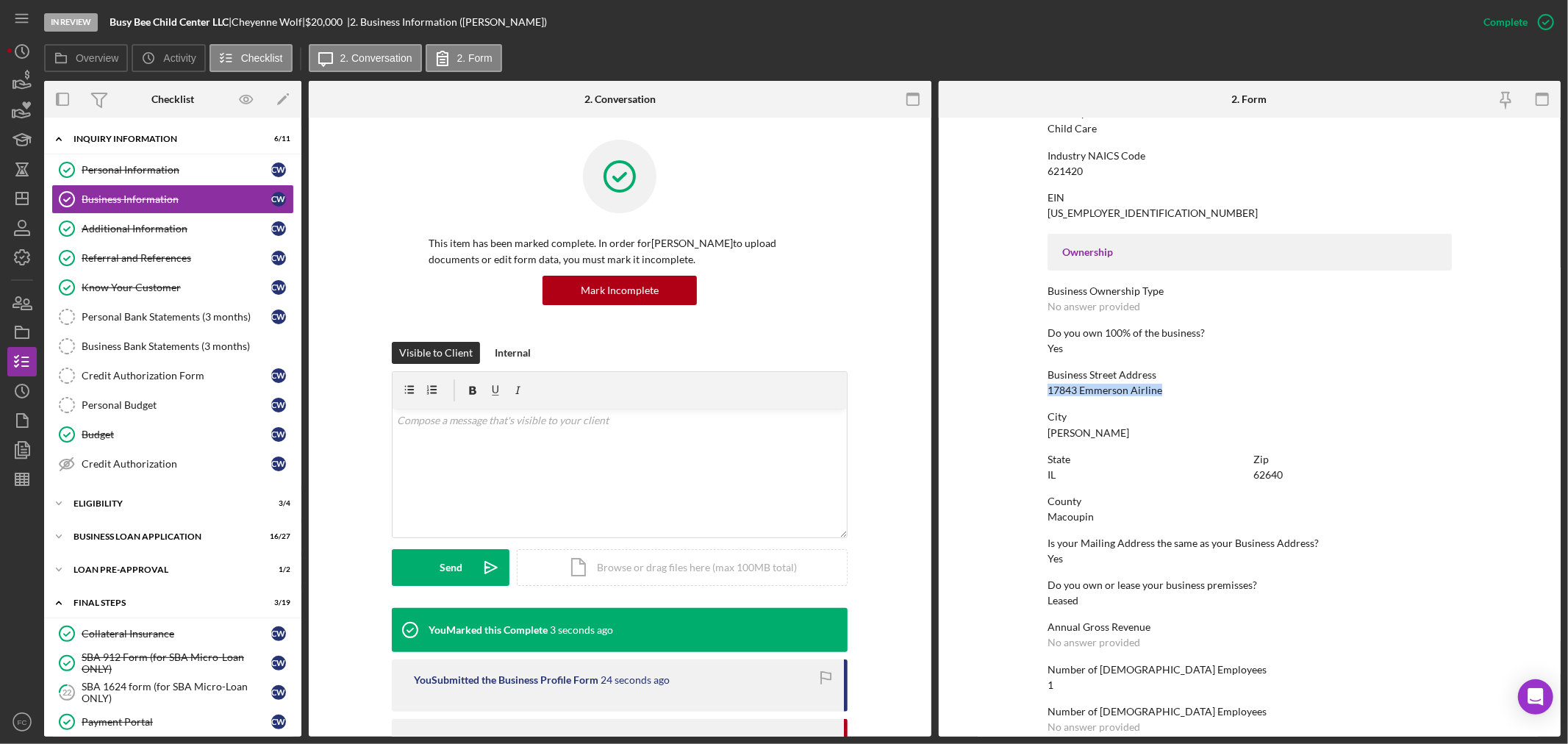
drag, startPoint x: 1042, startPoint y: 389, endPoint x: 1155, endPoint y: 386, distance: 113.0
click at [1158, 385] on form "To edit this form you must mark this item incomplete Business Name Busy Bee Chi…" at bounding box center [1250, 427] width 622 height 619
copy div "17843 Emmerson Airline"
drag, startPoint x: 1042, startPoint y: 431, endPoint x: 1078, endPoint y: 429, distance: 36.1
click at [1078, 429] on form "To edit this form you must mark this item incomplete Business Name Busy Bee Chi…" at bounding box center [1250, 427] width 622 height 619
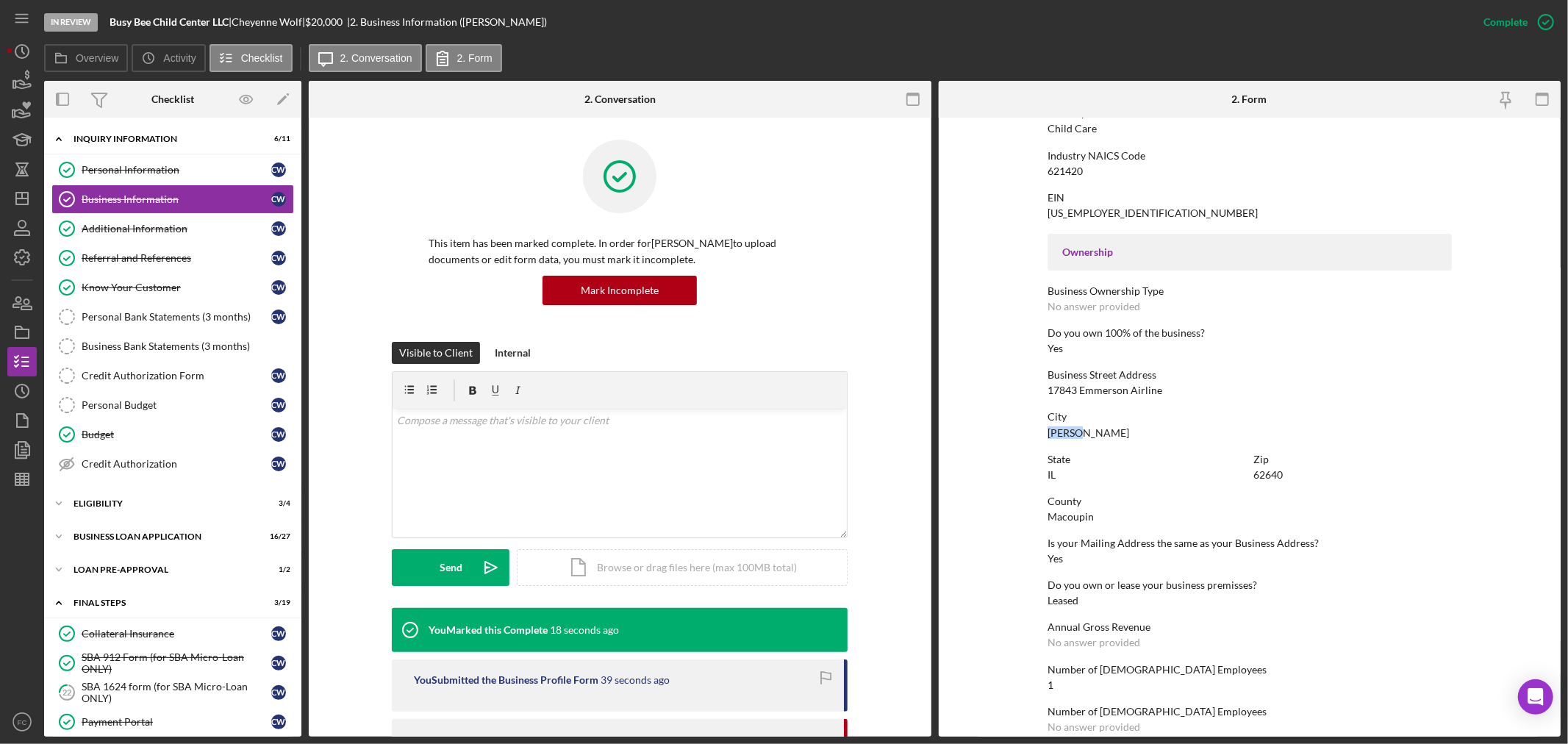
copy div "[PERSON_NAME]"
drag, startPoint x: 1249, startPoint y: 469, endPoint x: 1290, endPoint y: 468, distance: 41.0
click at [1290, 468] on div "State IL Zip 62640" at bounding box center [1249, 475] width 404 height 42
copy div "62640"
drag, startPoint x: 1041, startPoint y: 513, endPoint x: 1090, endPoint y: 513, distance: 49.0
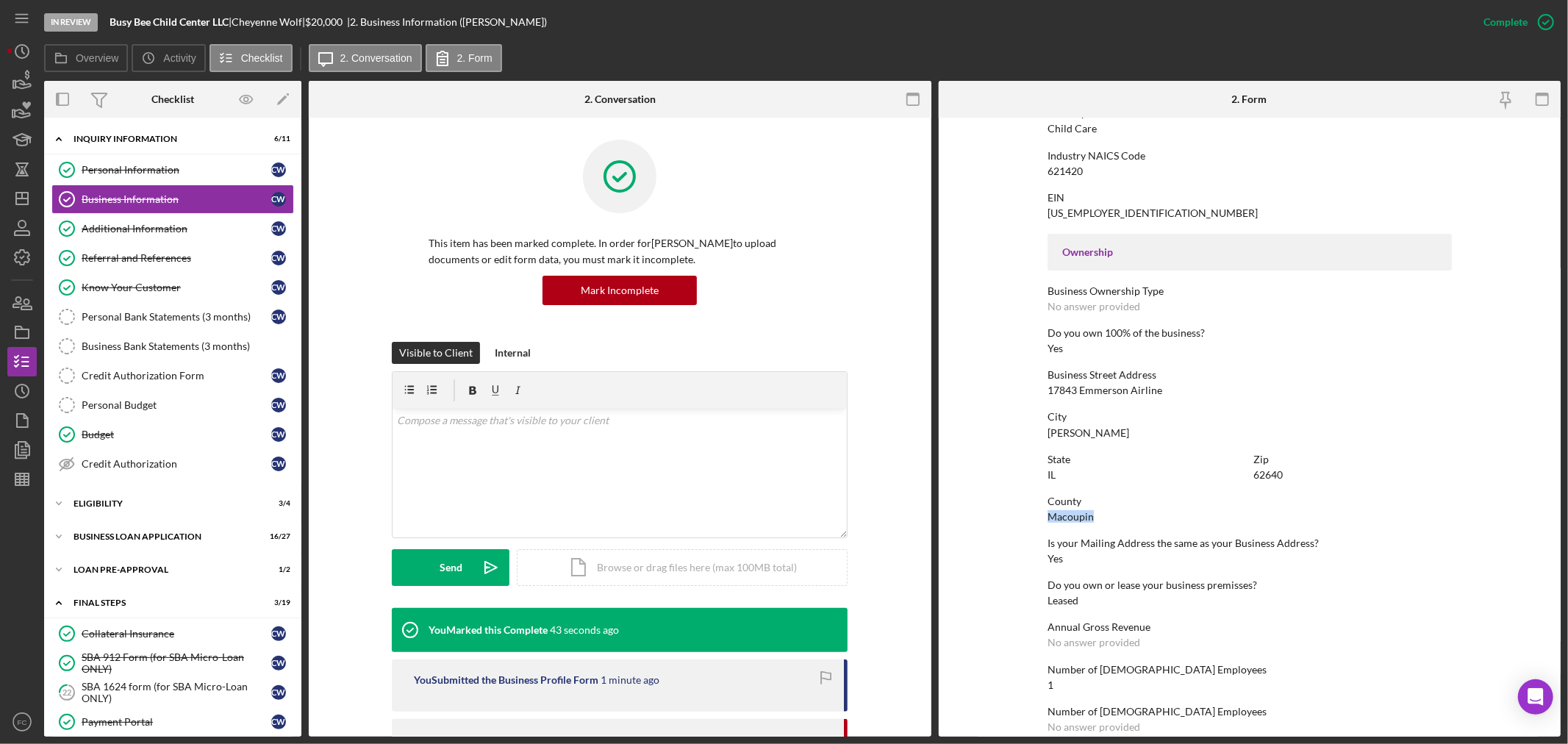
click at [1090, 513] on form "To edit this form you must mark this item incomplete Business Name Busy Bee Chi…" at bounding box center [1250, 427] width 622 height 619
copy div "Macoupin"
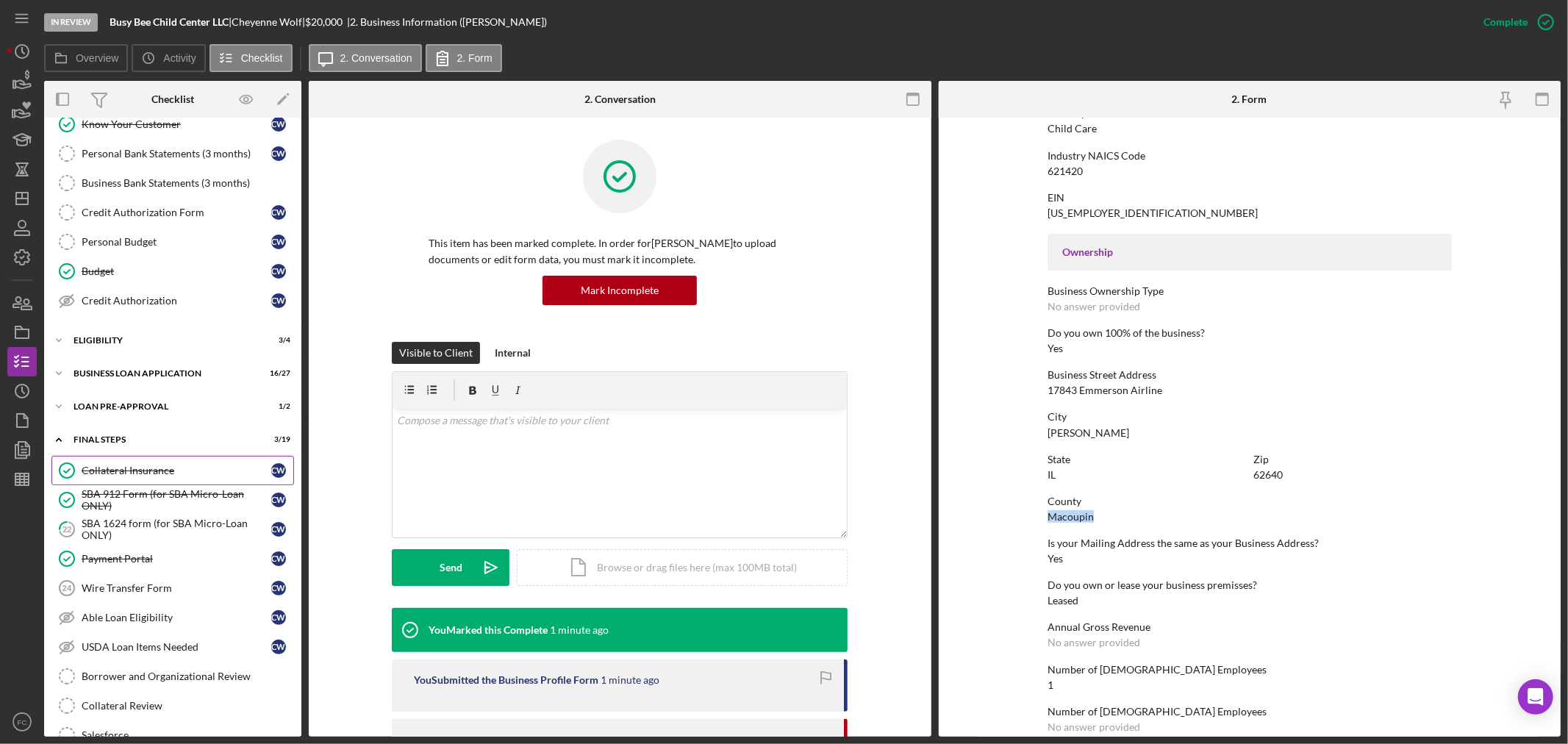
scroll to position [327, 0]
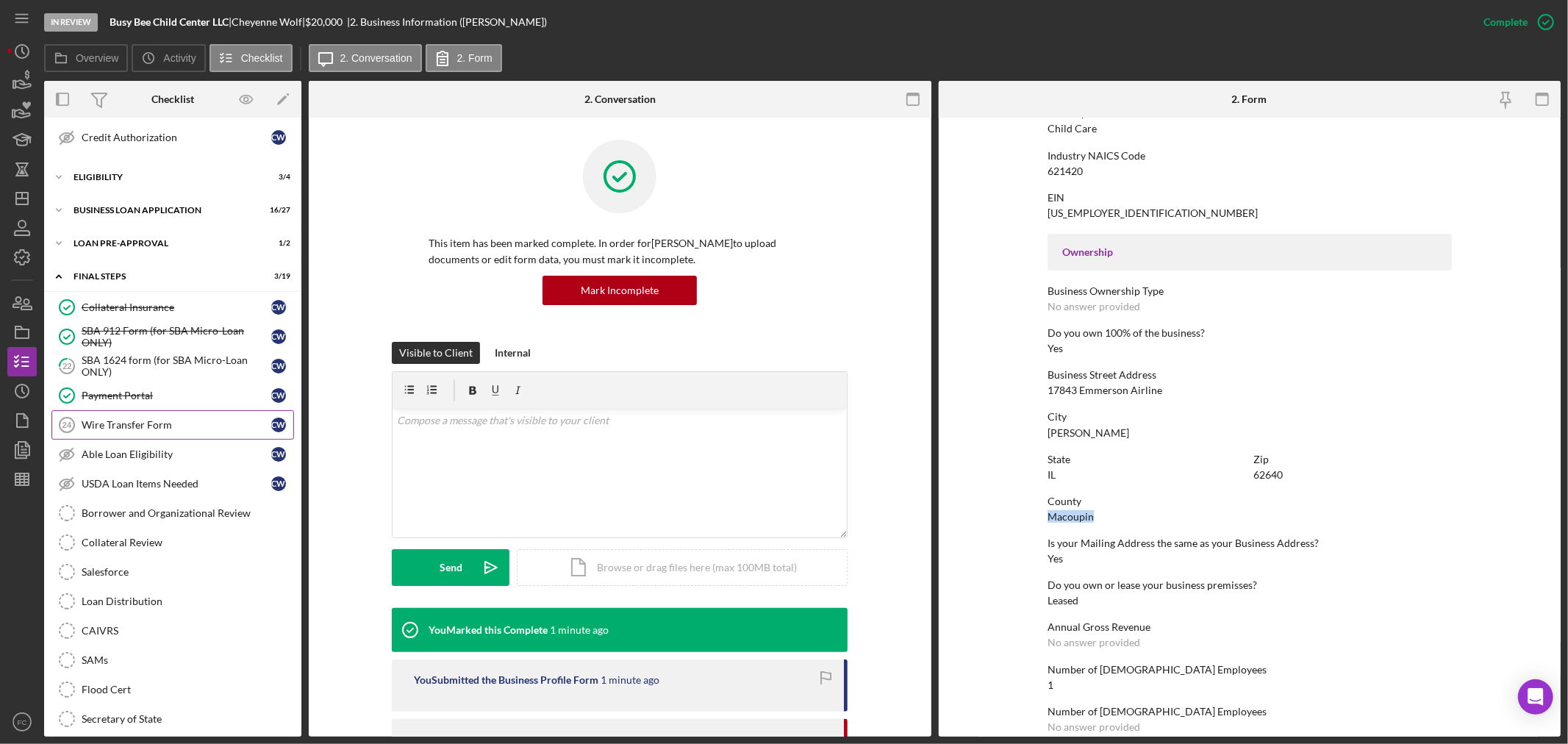
click at [181, 427] on div "Wire Transfer Form" at bounding box center [177, 424] width 190 height 12
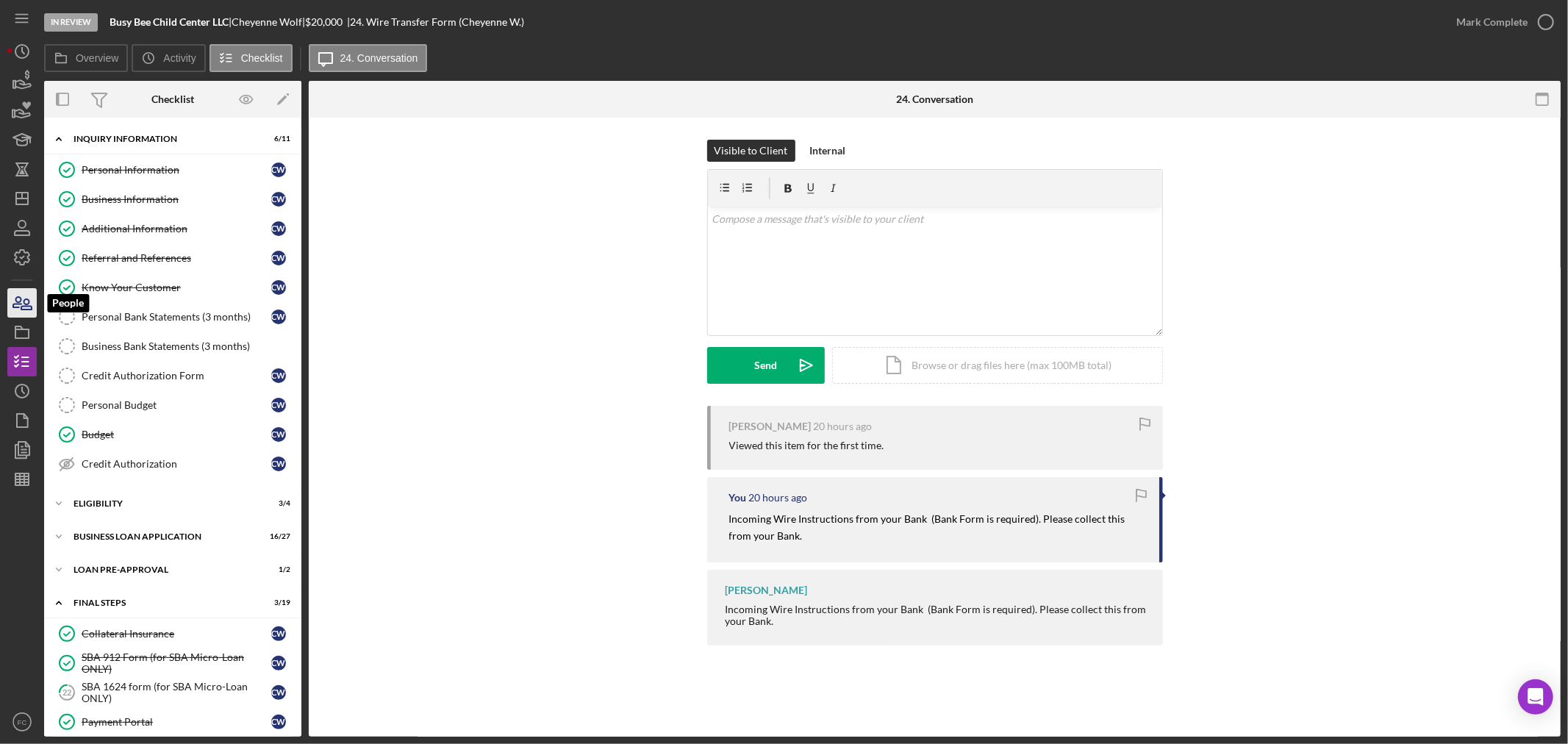
click at [16, 301] on icon "button" at bounding box center [22, 303] width 37 height 37
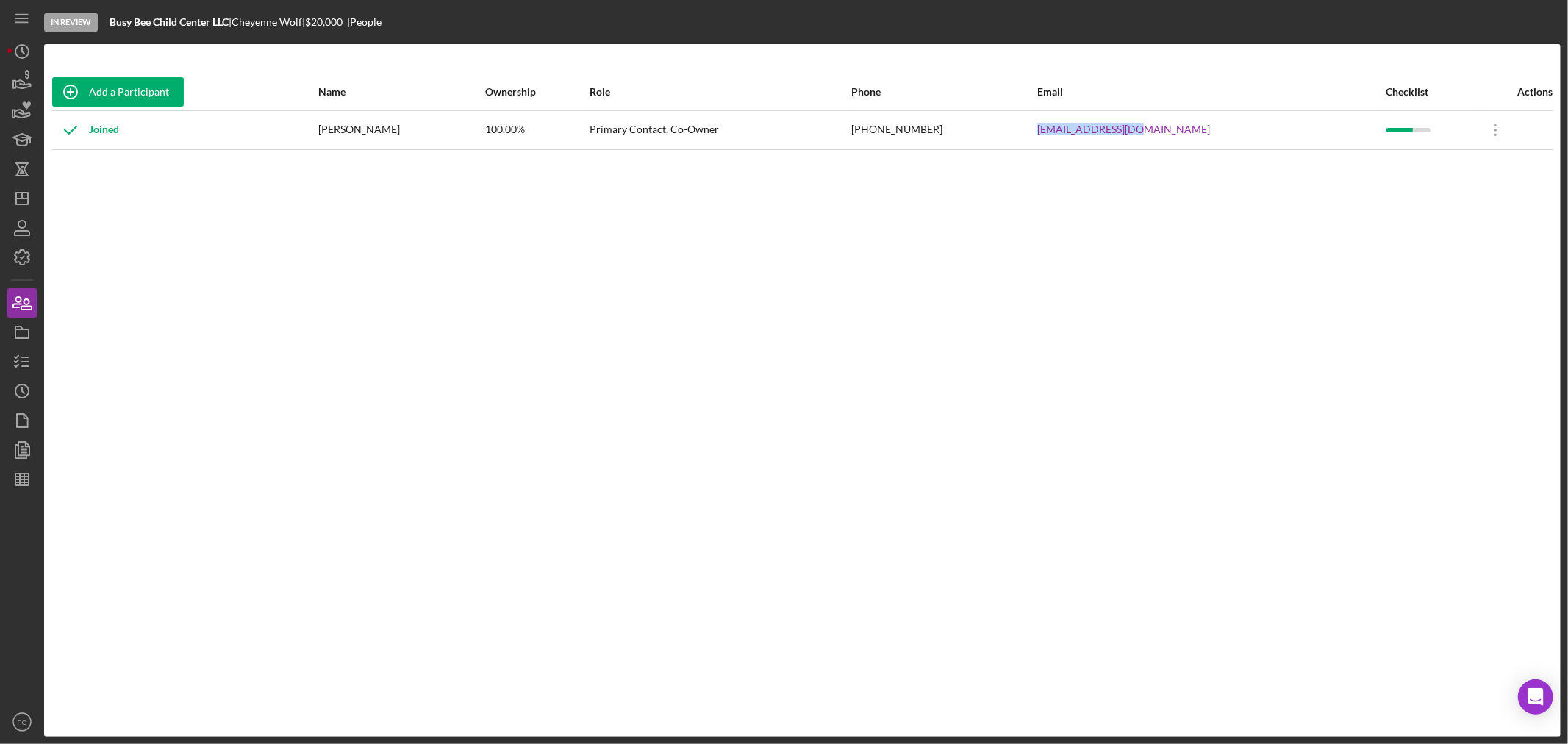
drag, startPoint x: 1119, startPoint y: 130, endPoint x: 1229, endPoint y: 126, distance: 110.1
click at [1229, 126] on tr "Joined Cheyenne Wolf 100.00% Primary Contact, Co-Owner (217) 720-9188 wolfcb27@…" at bounding box center [802, 130] width 1502 height 39
copy tr "wolfcb27@gmail.com"
click at [17, 354] on icon "button" at bounding box center [22, 362] width 37 height 37
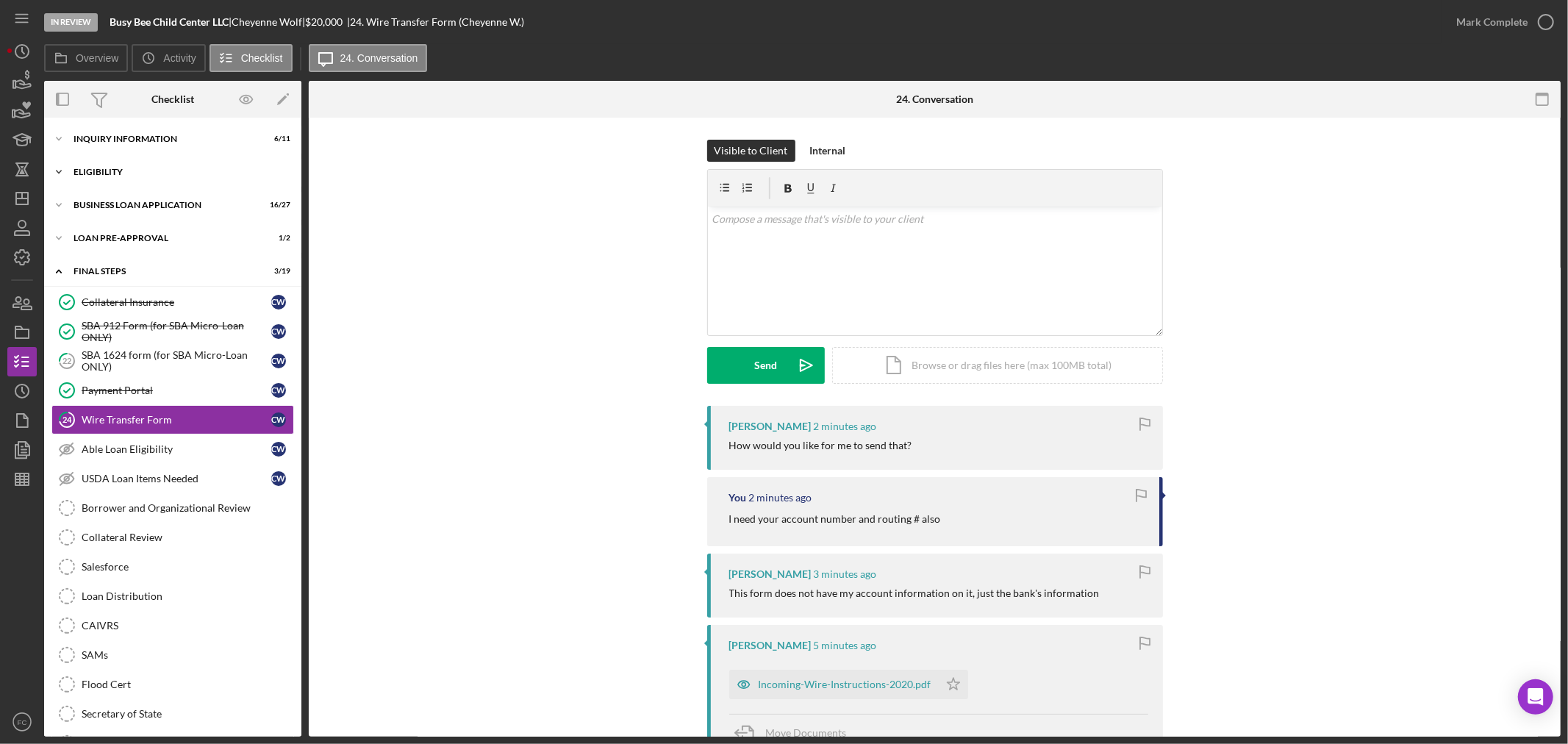
click at [111, 173] on div "ELIGIBILITY" at bounding box center [179, 172] width 210 height 9
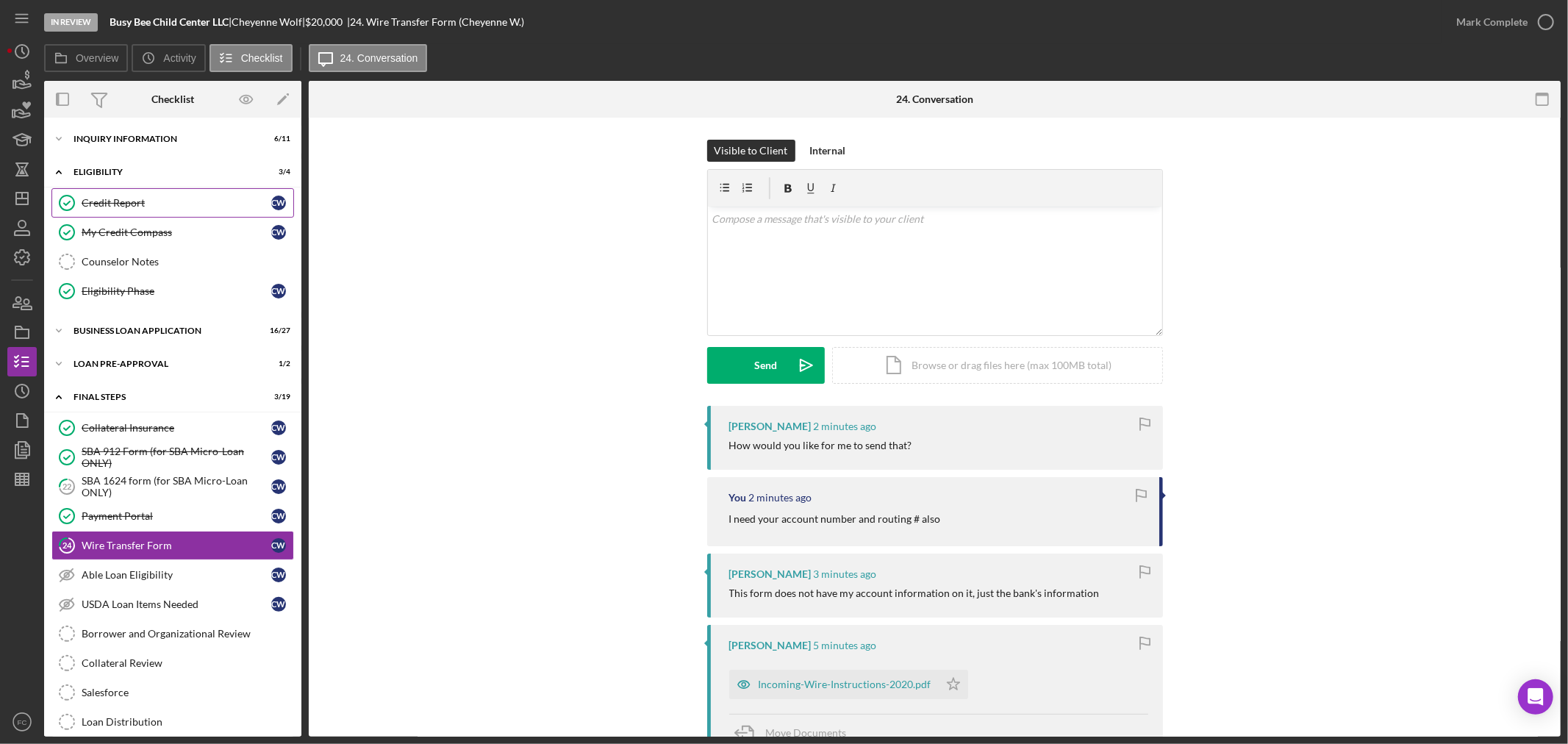
click at [137, 199] on div "Credit Report" at bounding box center [177, 203] width 190 height 12
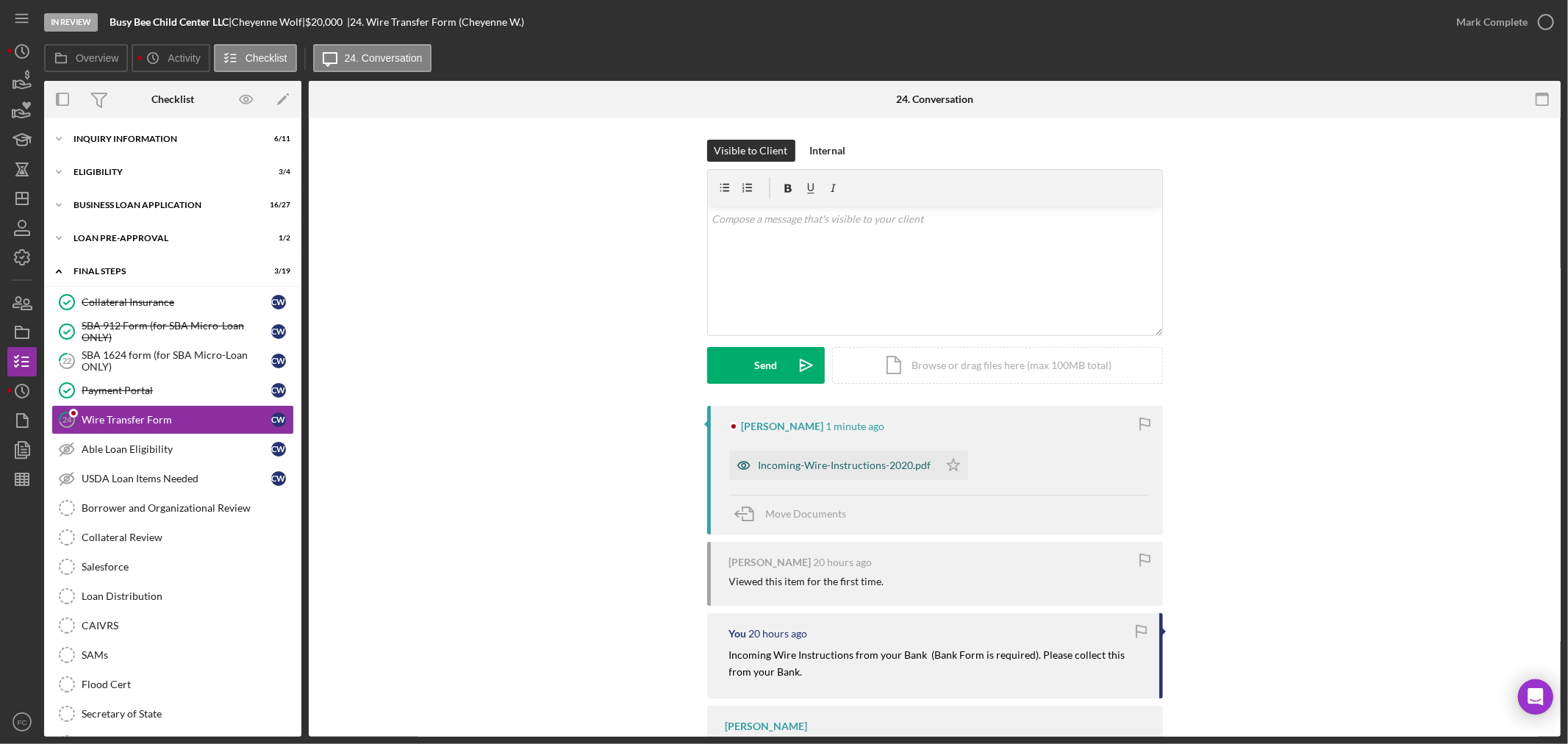
click at [793, 459] on div "Incoming-Wire-Instructions-2020.pdf" at bounding box center [845, 465] width 173 height 12
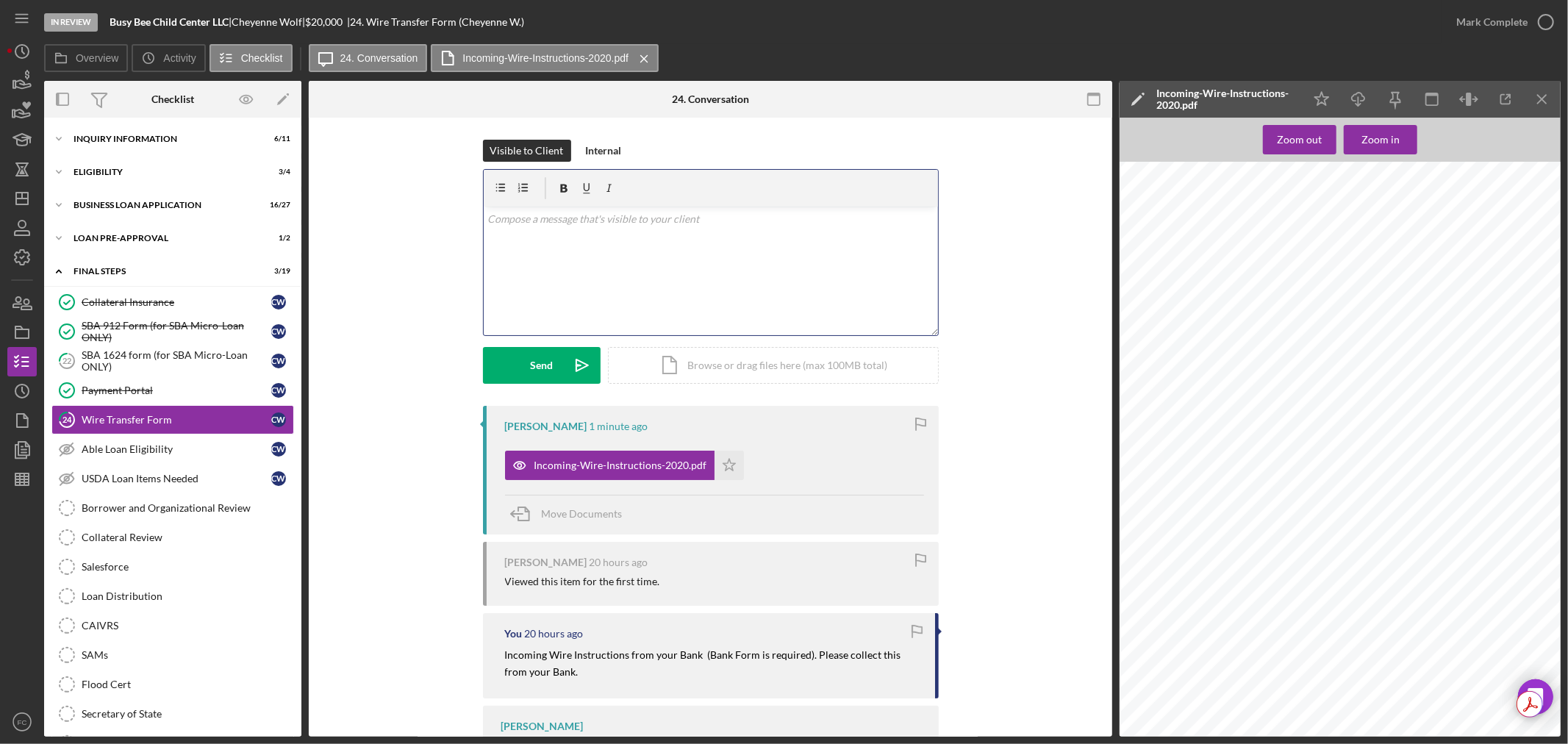
click at [578, 244] on div "v Color teal Color pink Remove color Add row above Add row below Add column bef…" at bounding box center [710, 271] width 454 height 129
click at [563, 215] on p "I need your accout number and routing" at bounding box center [710, 219] width 447 height 17
click at [692, 222] on p "I need your account number and routing" at bounding box center [710, 219] width 447 height 17
click at [540, 366] on div "Send" at bounding box center [541, 366] width 23 height 37
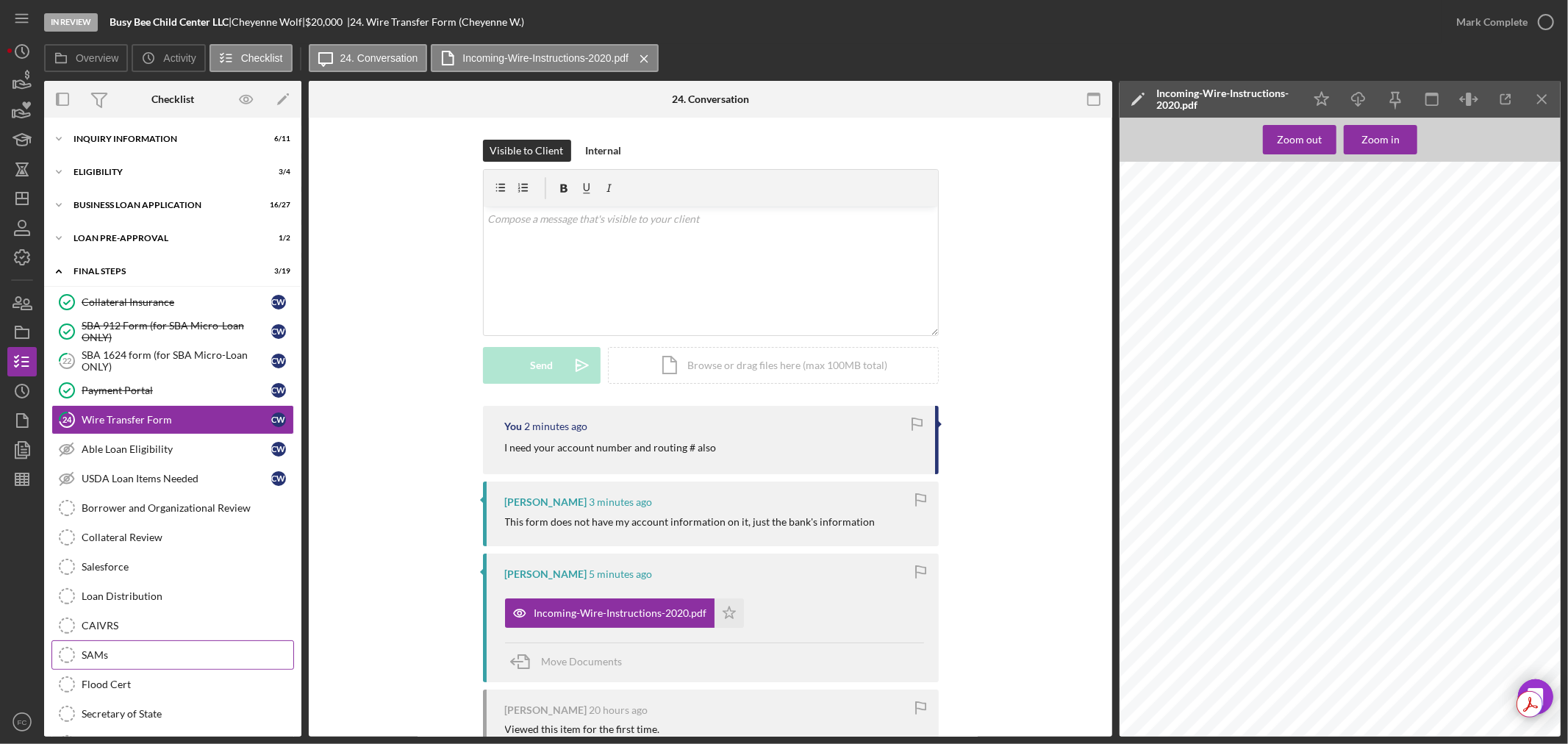
scroll to position [159, 0]
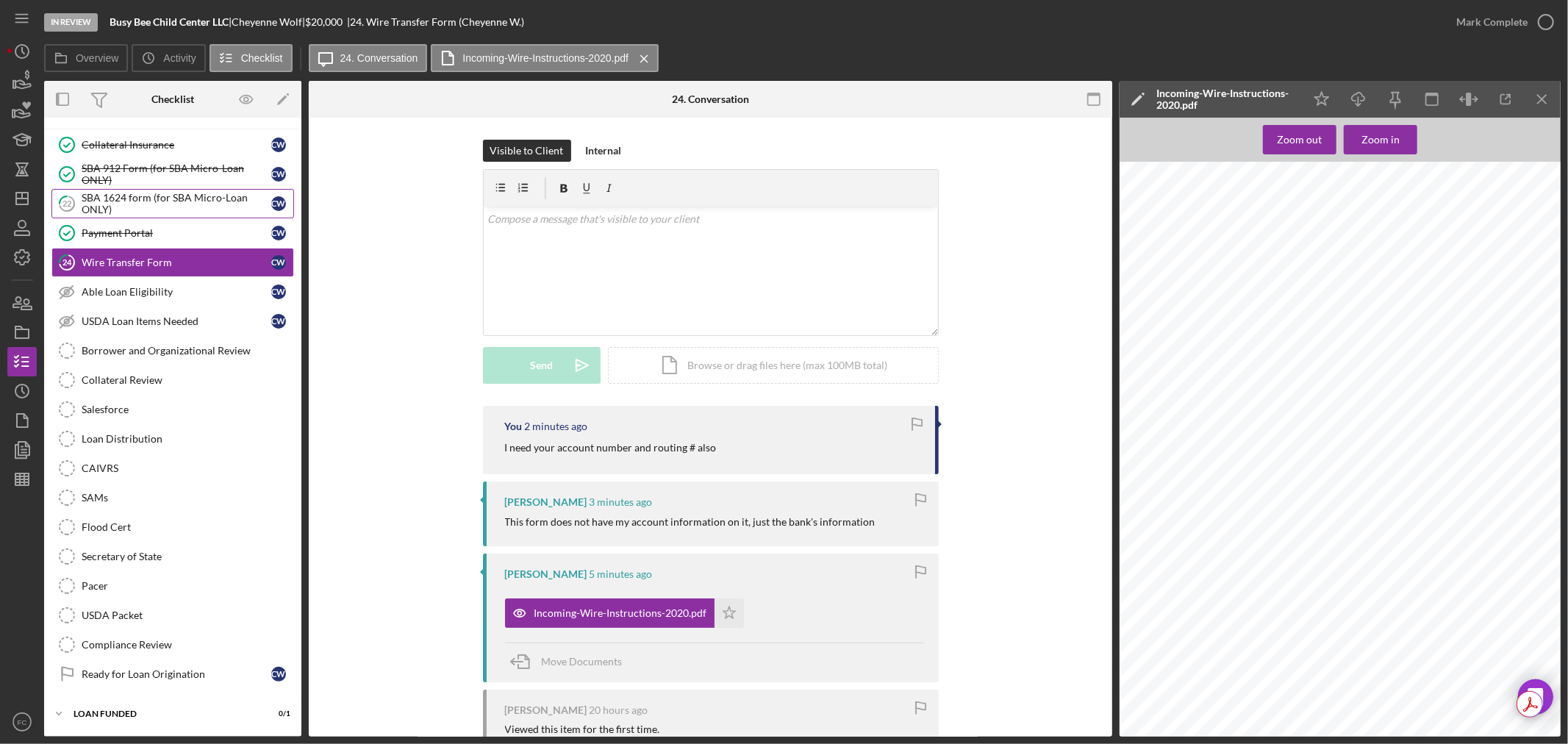
click at [147, 200] on div "SBA 1624 form (for SBA Micro-Loan ONLY)" at bounding box center [177, 203] width 190 height 24
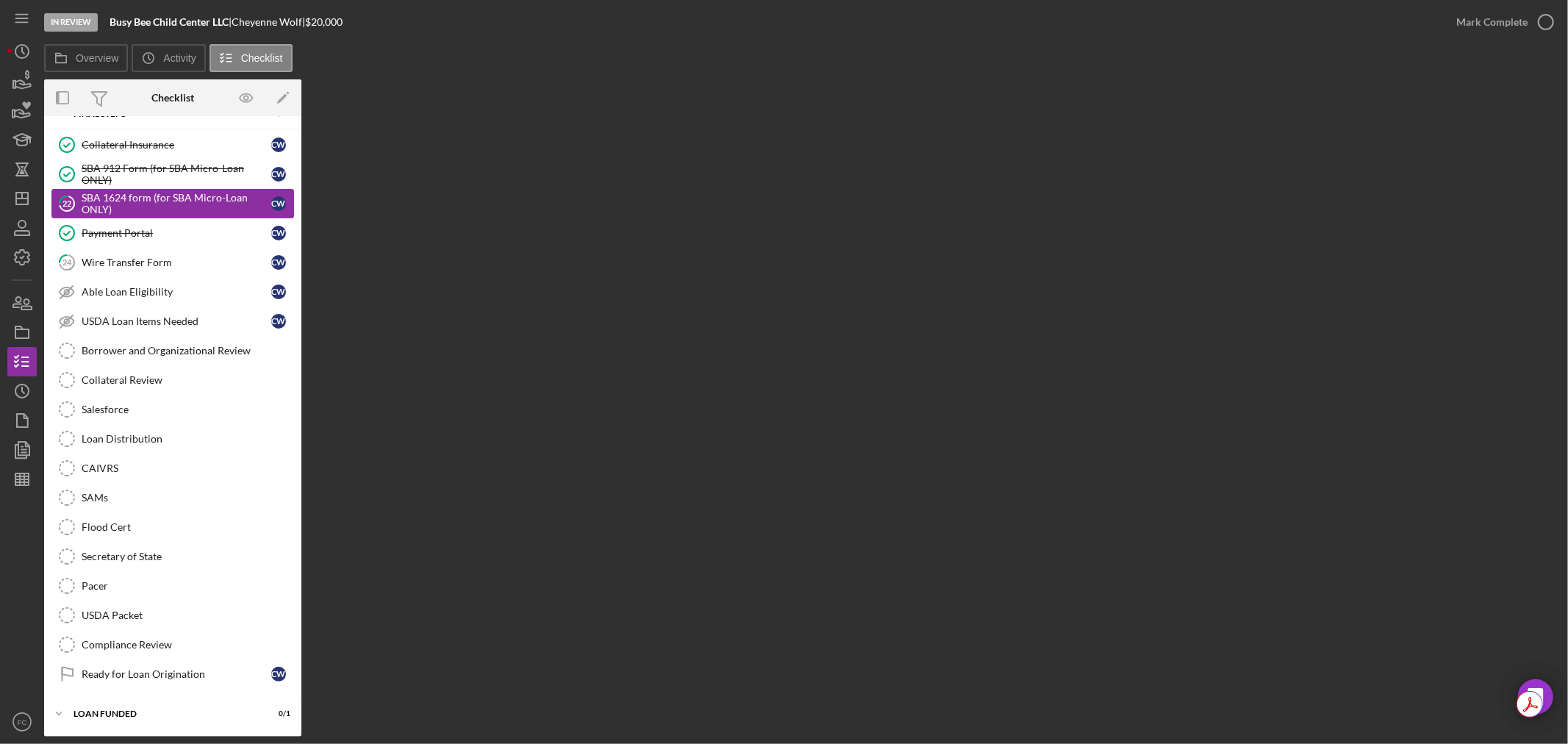
scroll to position [159, 0]
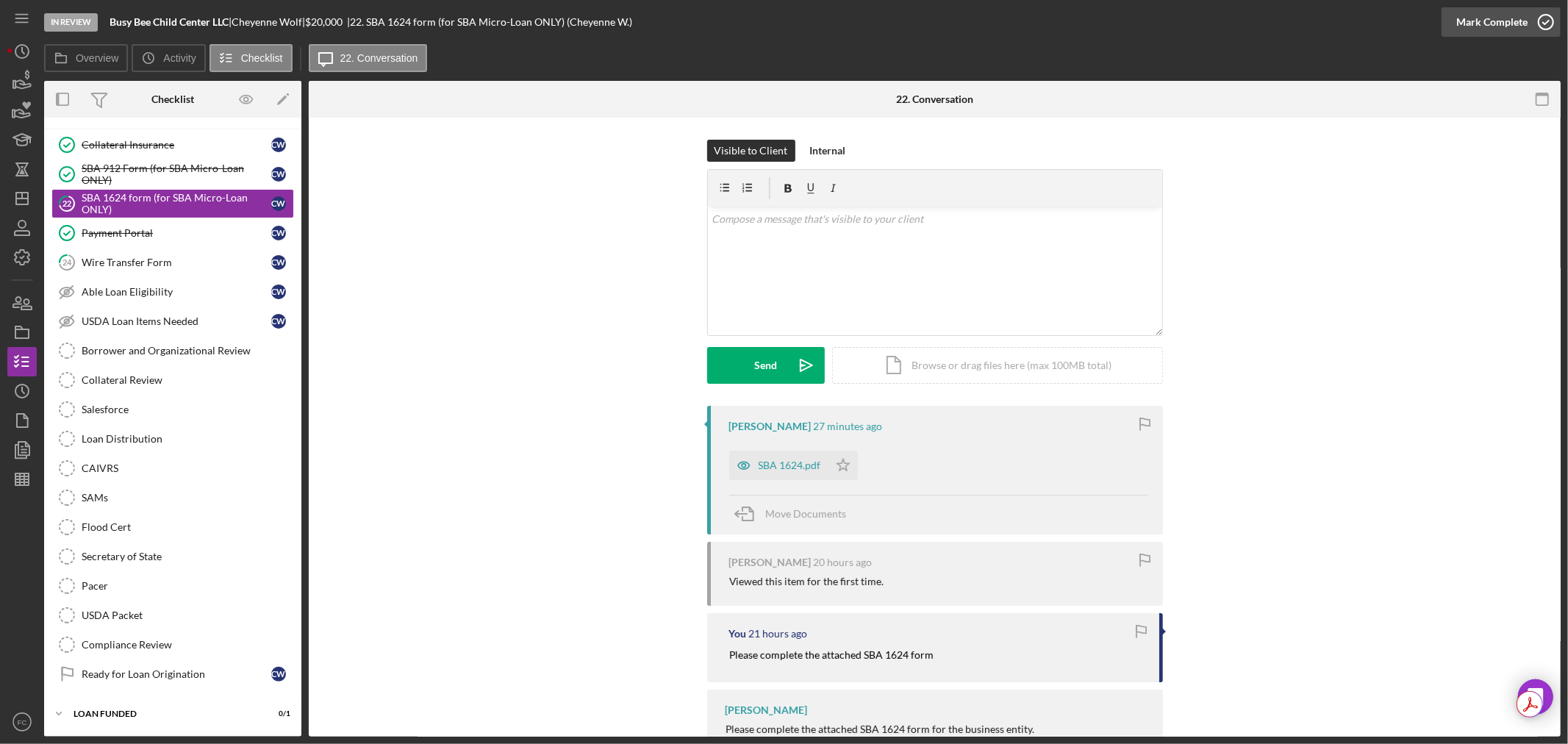
click at [1546, 19] on icon "button" at bounding box center [1546, 22] width 37 height 37
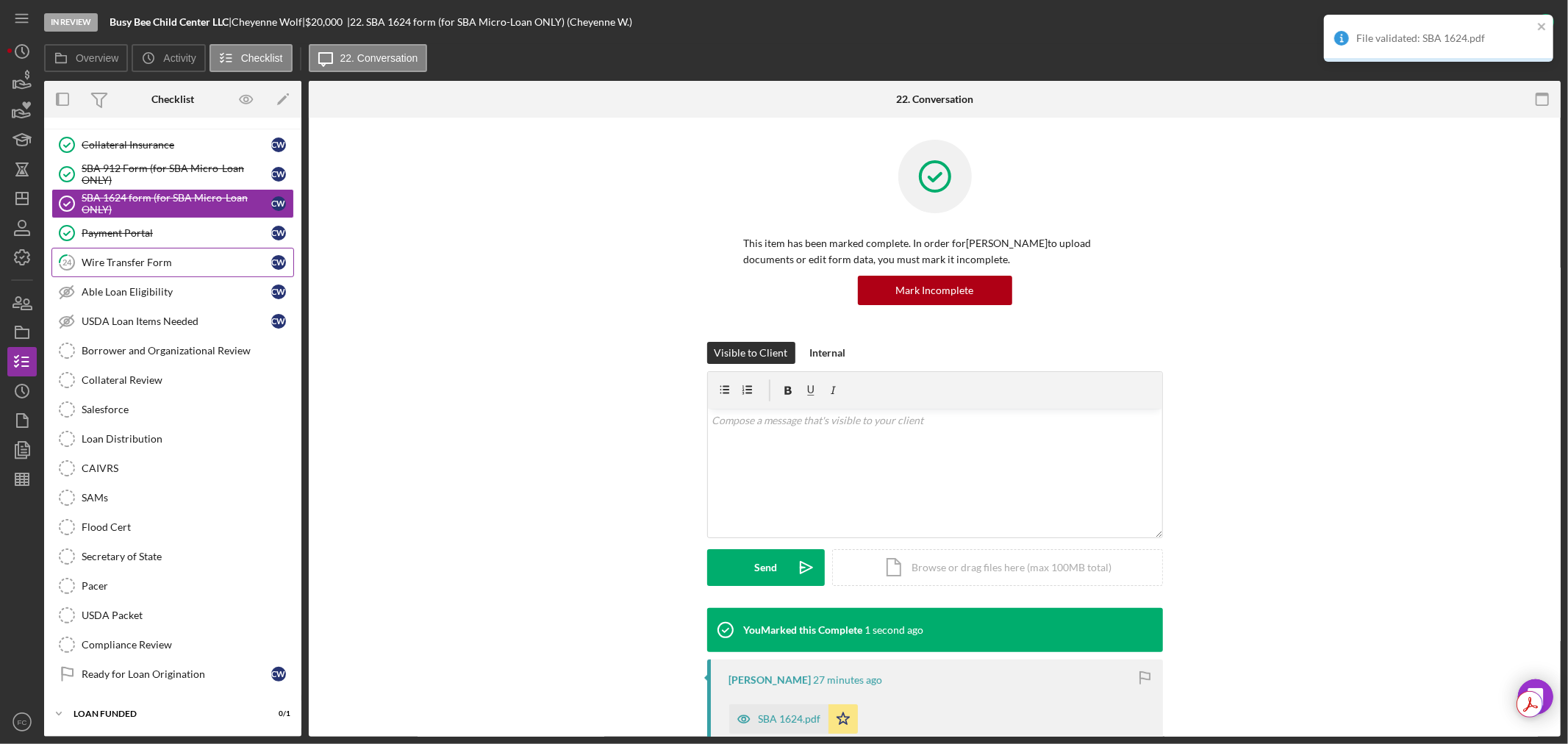
click at [158, 257] on div "Wire Transfer Form" at bounding box center [177, 262] width 190 height 12
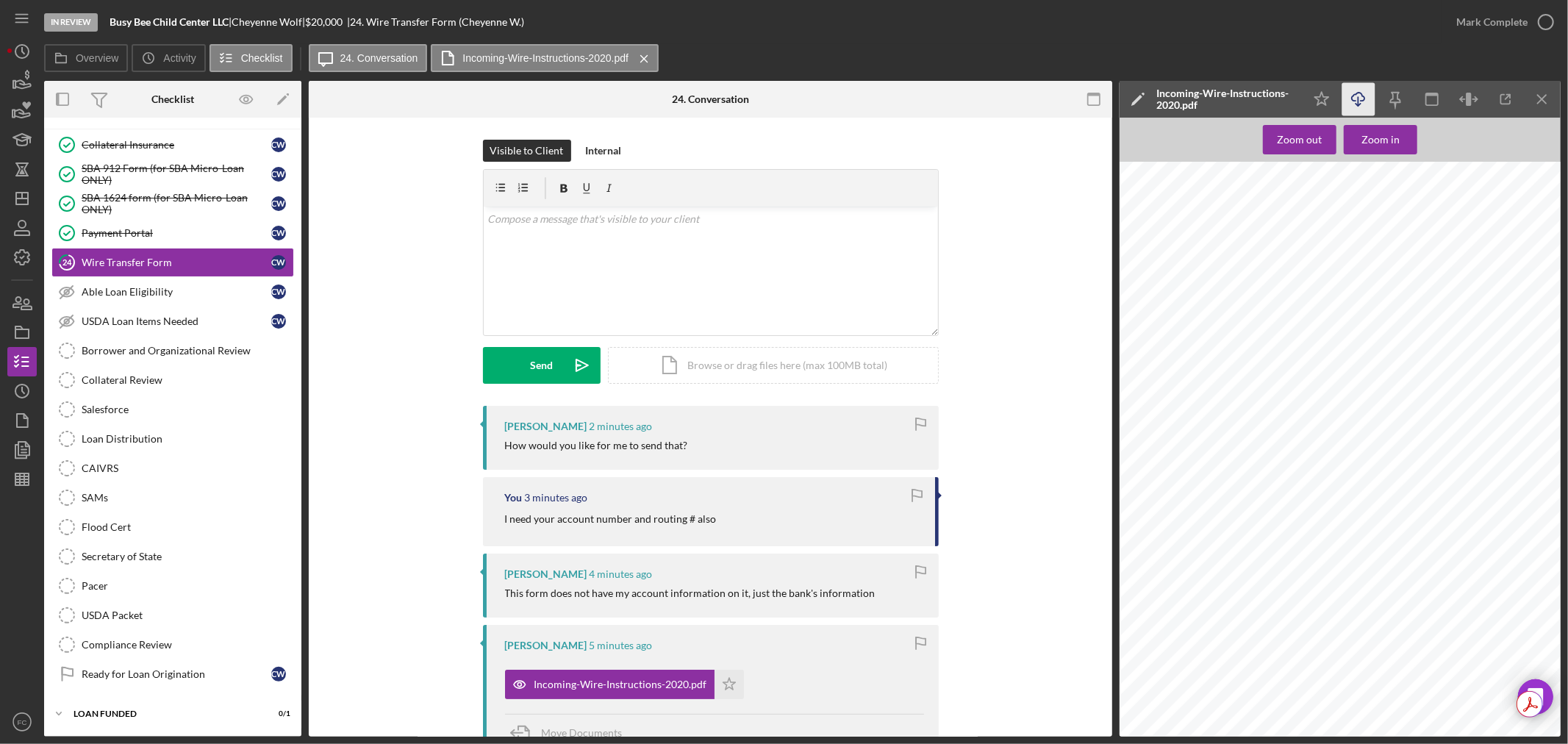
click at [1363, 99] on icon "Icon/Download" at bounding box center [1359, 99] width 33 height 33
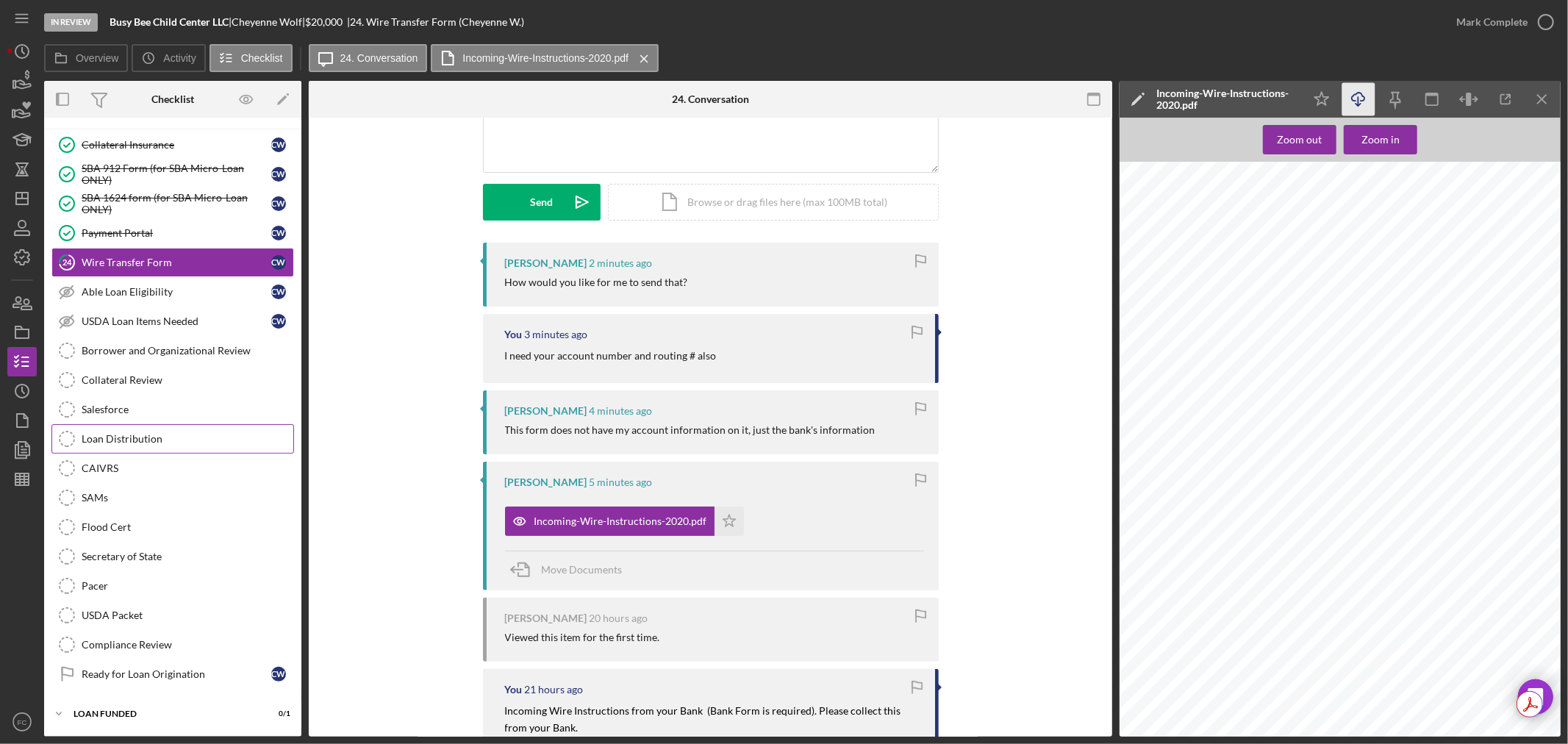
click at [189, 437] on div "Loan Distribution" at bounding box center [188, 438] width 212 height 12
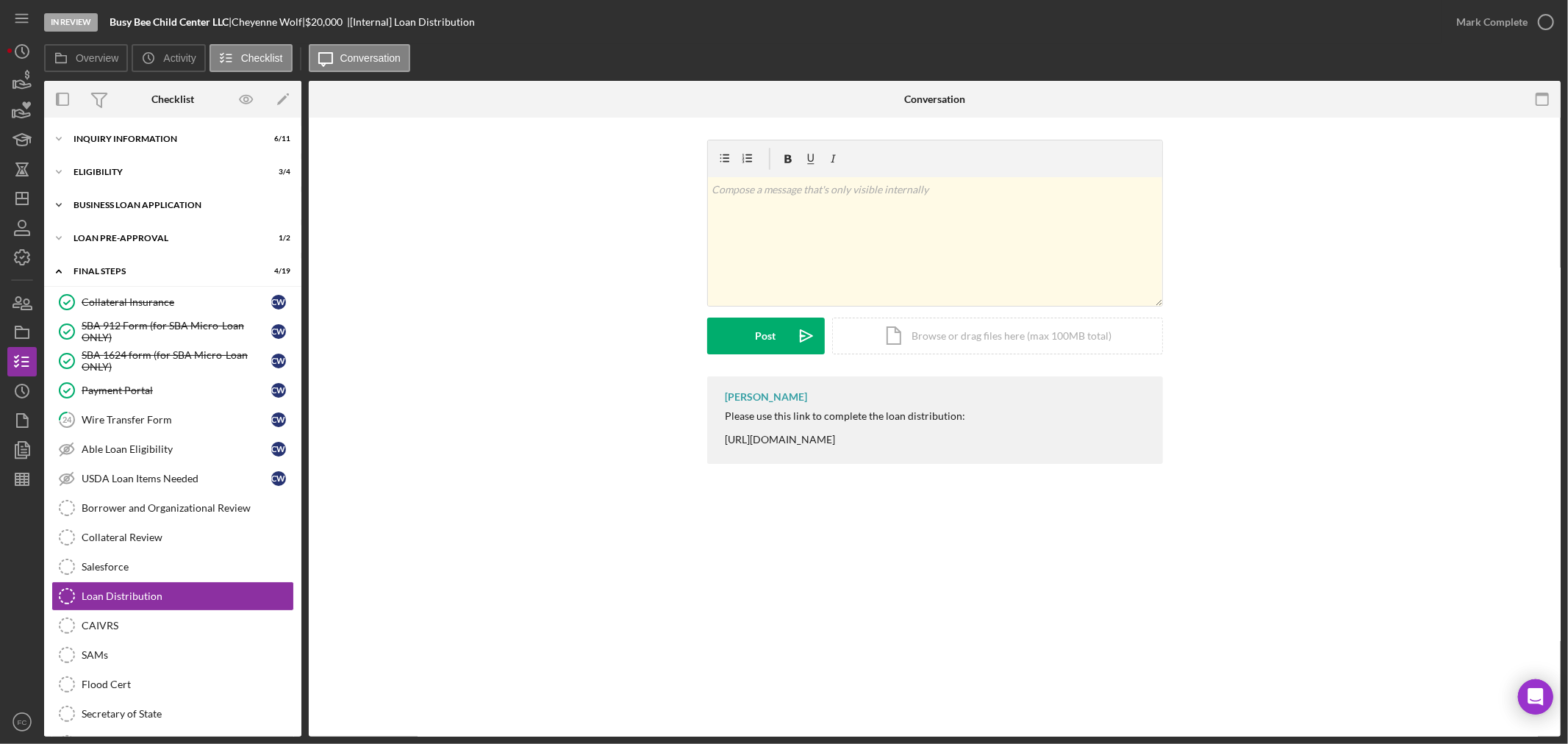
click at [148, 210] on div "Icon/Expander BUSINESS LOAN APPLICATION 16 / 27" at bounding box center [172, 205] width 257 height 29
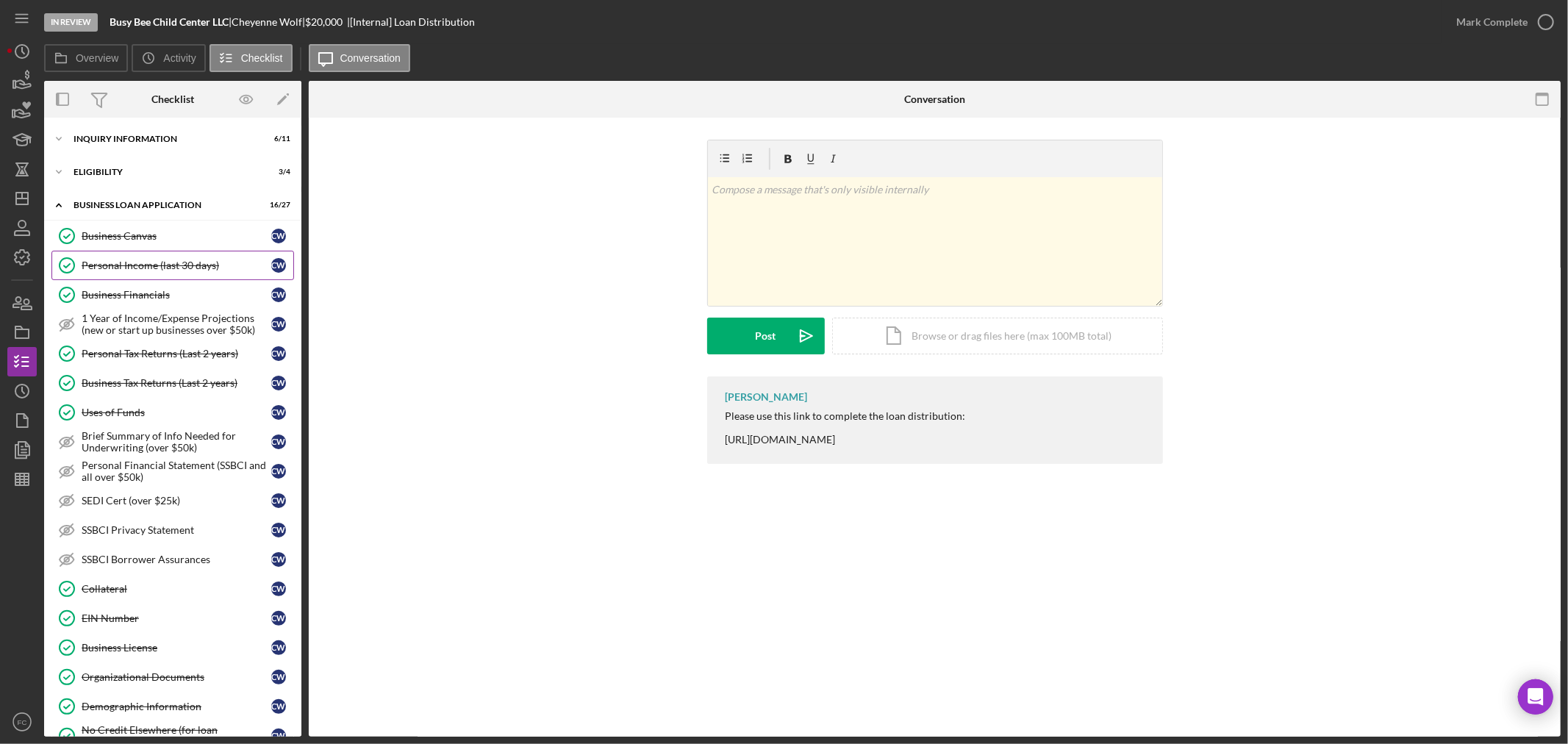
click at [141, 270] on div "Personal Income (last 30 days)" at bounding box center [177, 265] width 190 height 12
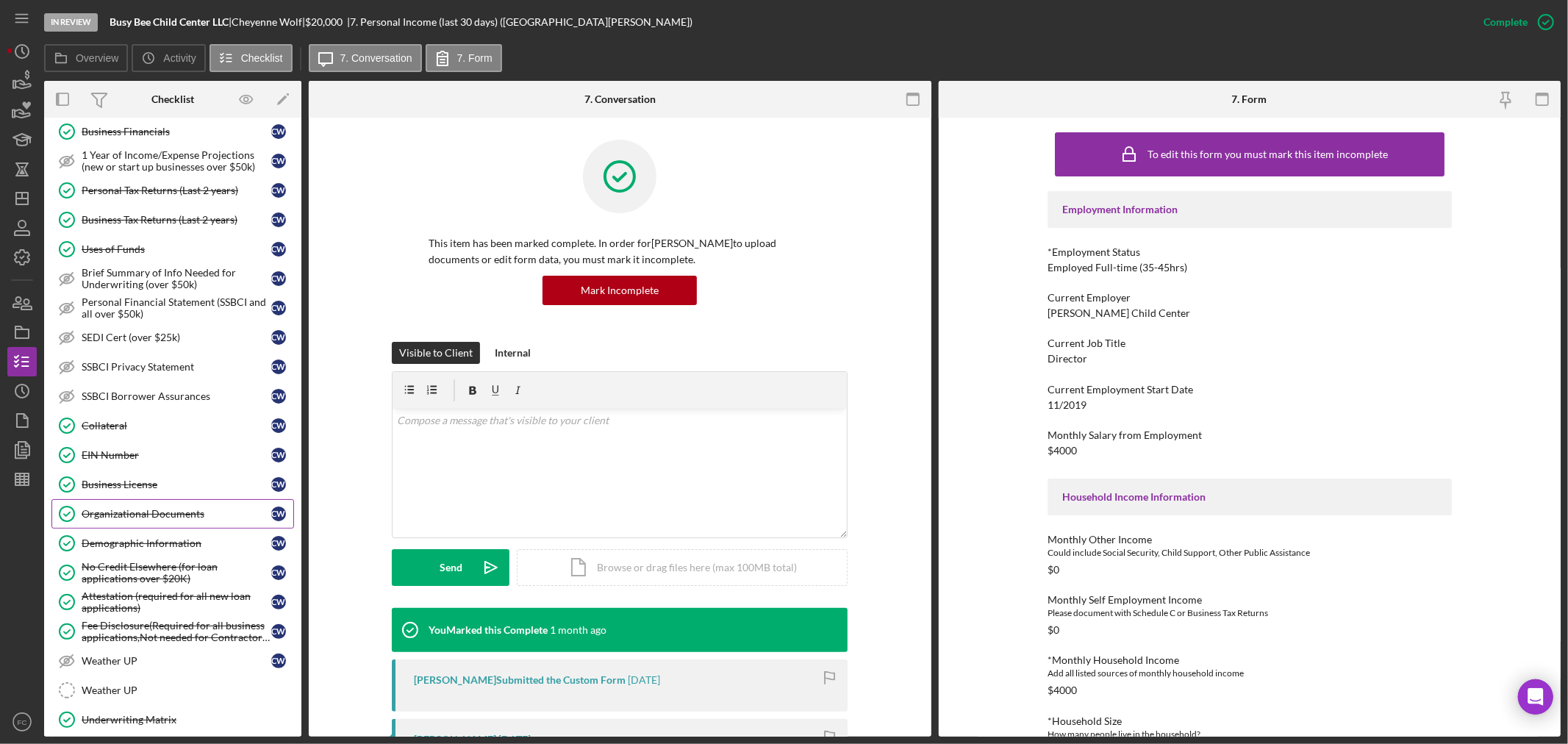
scroll to position [245, 0]
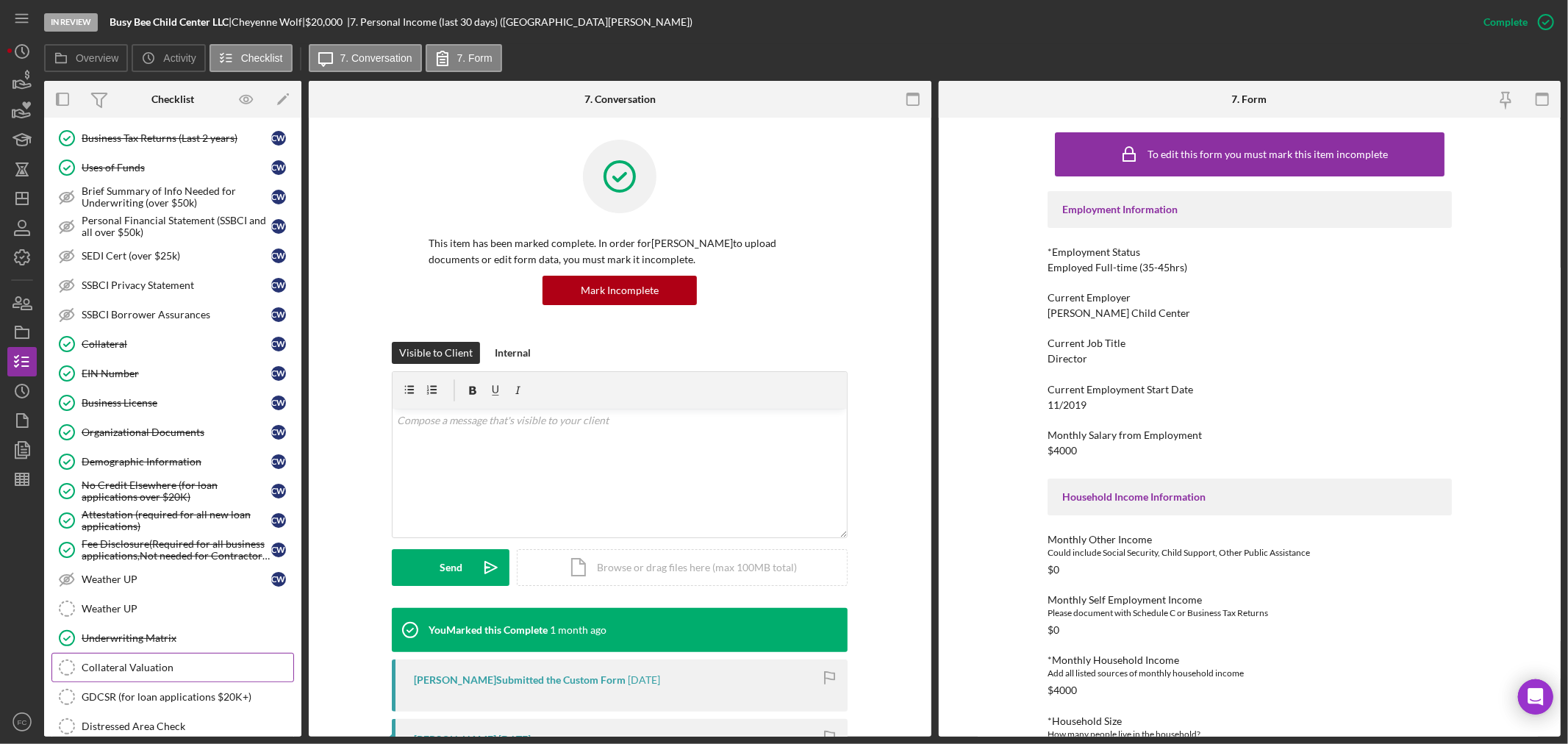
click at [140, 666] on div "Collateral Valuation" at bounding box center [188, 668] width 212 height 12
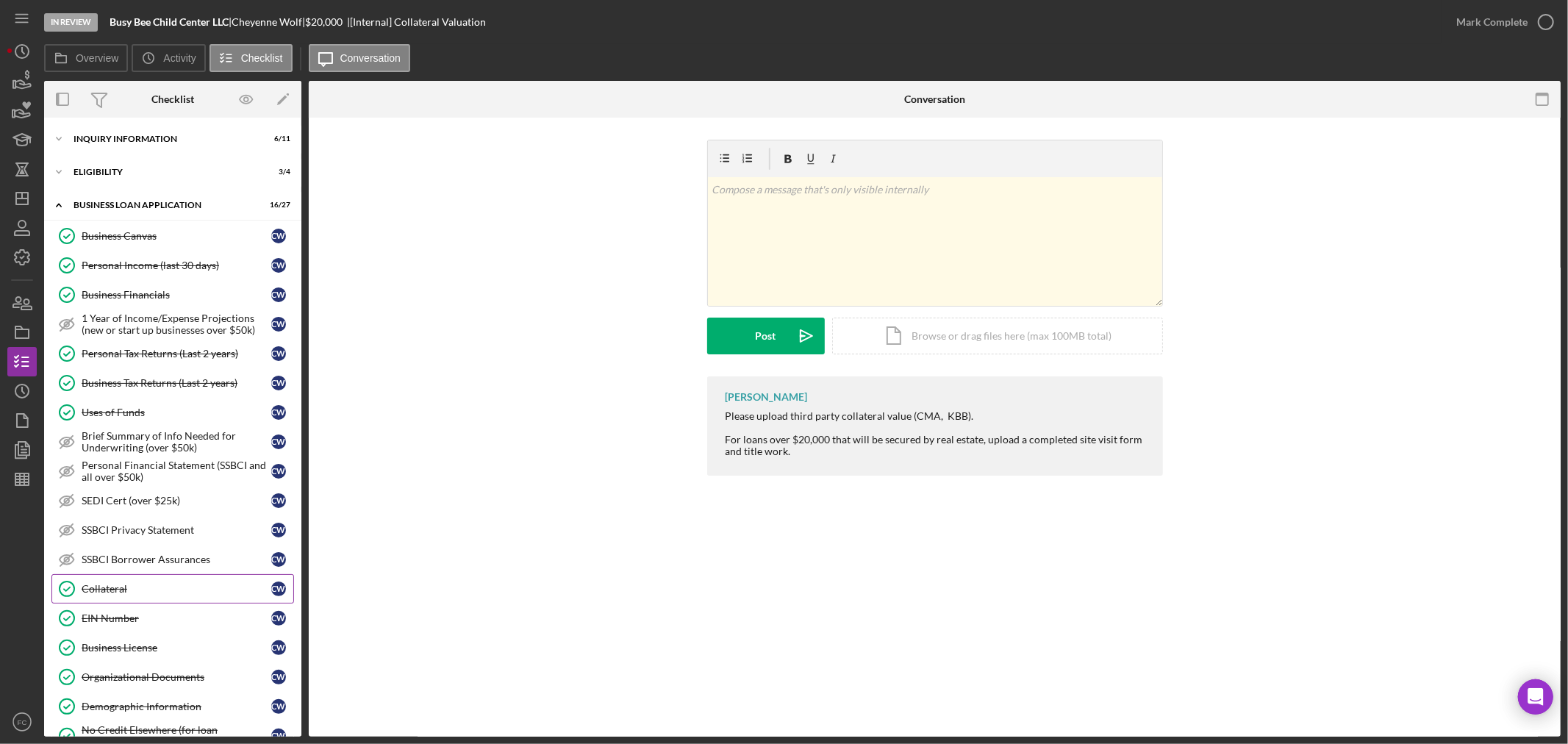
click at [123, 590] on div "Collateral" at bounding box center [177, 588] width 190 height 12
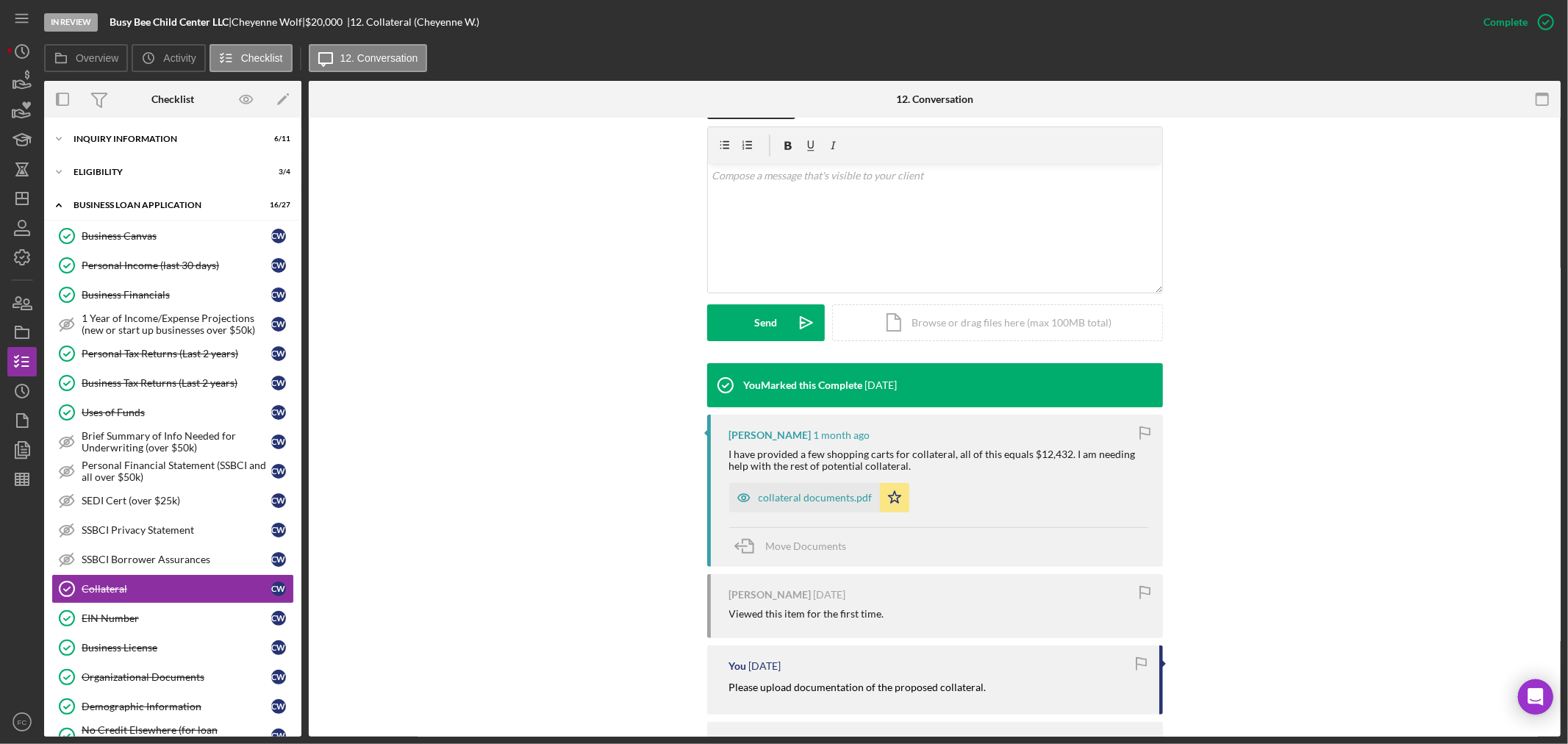
scroll to position [327, 0]
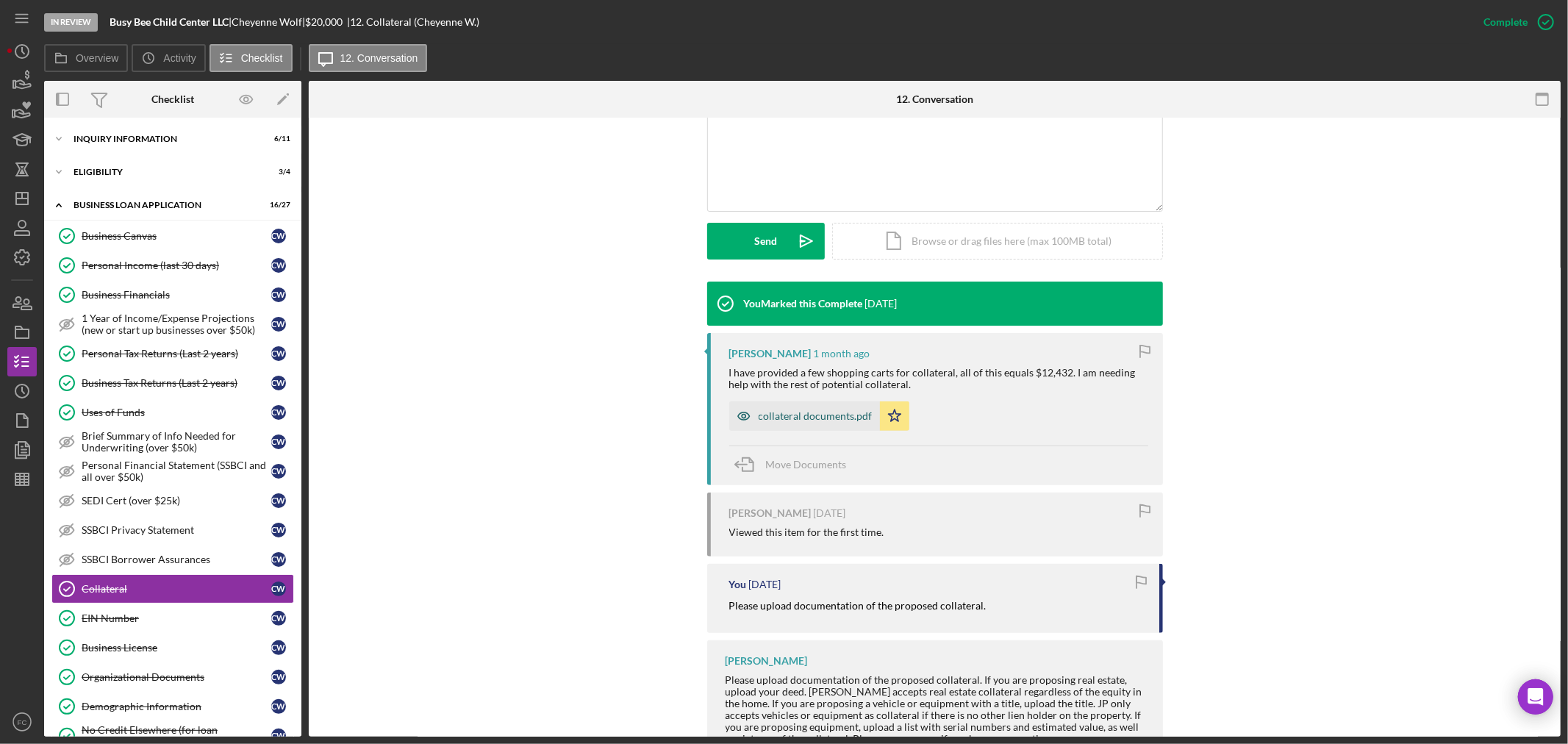
click at [777, 415] on div "collateral documents.pdf" at bounding box center [816, 416] width 114 height 12
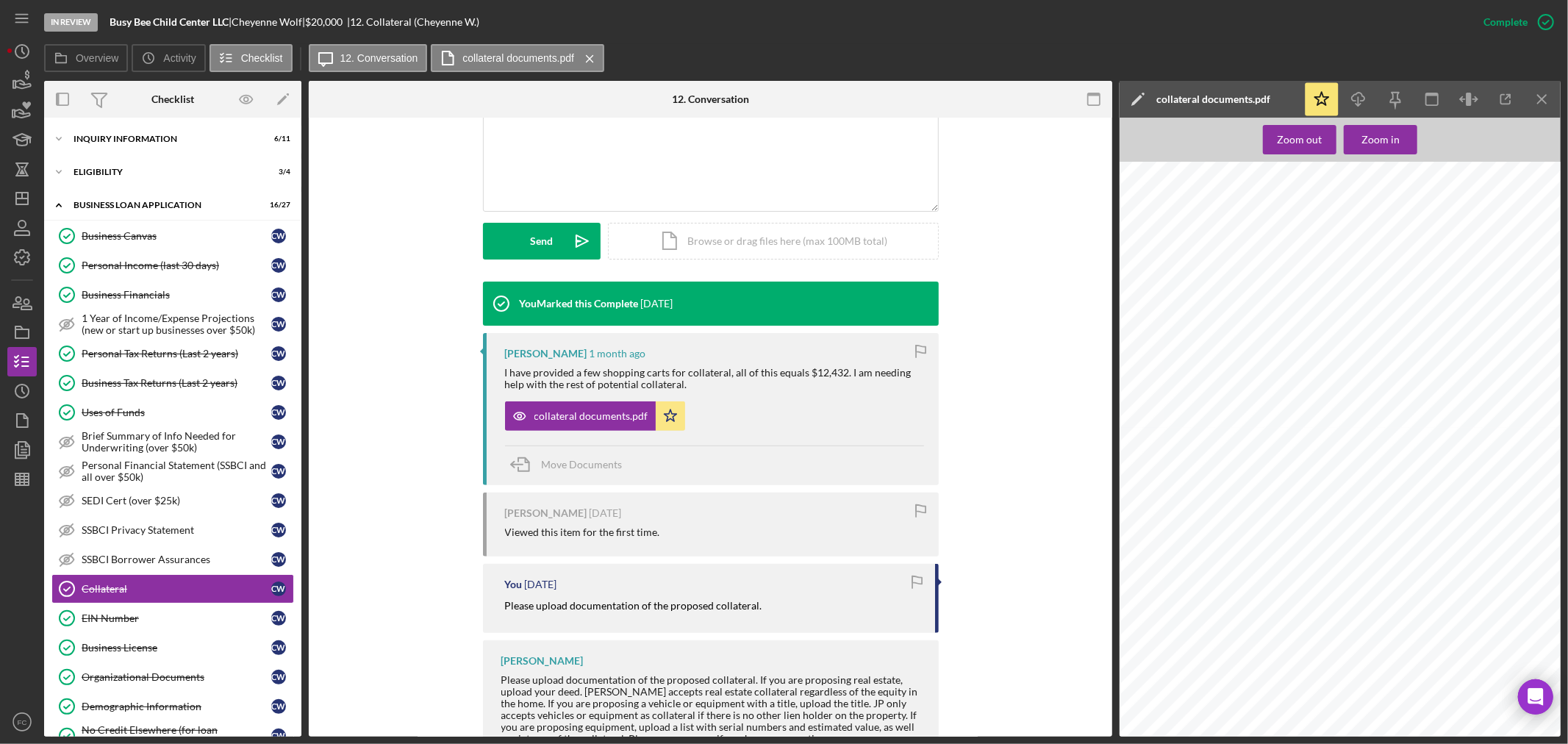
scroll to position [1144, 0]
click at [1356, 103] on icon "Icon/Download" at bounding box center [1359, 99] width 33 height 33
click at [381, 587] on div "You Marked this Complete 1 week ago Cheyenne Wolf 1 month ago I have provided a…" at bounding box center [710, 527] width 760 height 490
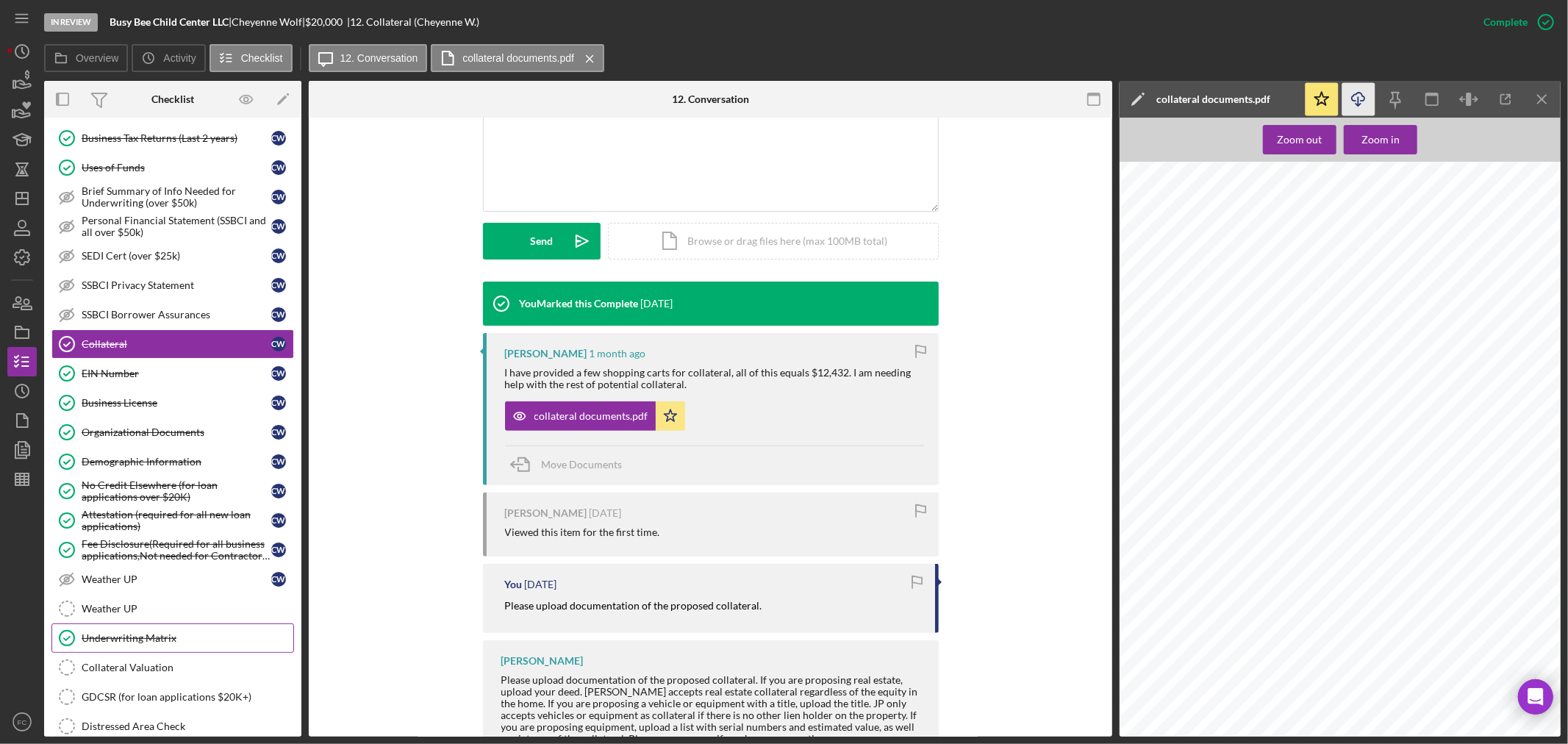
drag, startPoint x: 151, startPoint y: 668, endPoint x: 202, endPoint y: 644, distance: 56.4
click at [151, 668] on div "Collateral Valuation" at bounding box center [188, 668] width 212 height 12
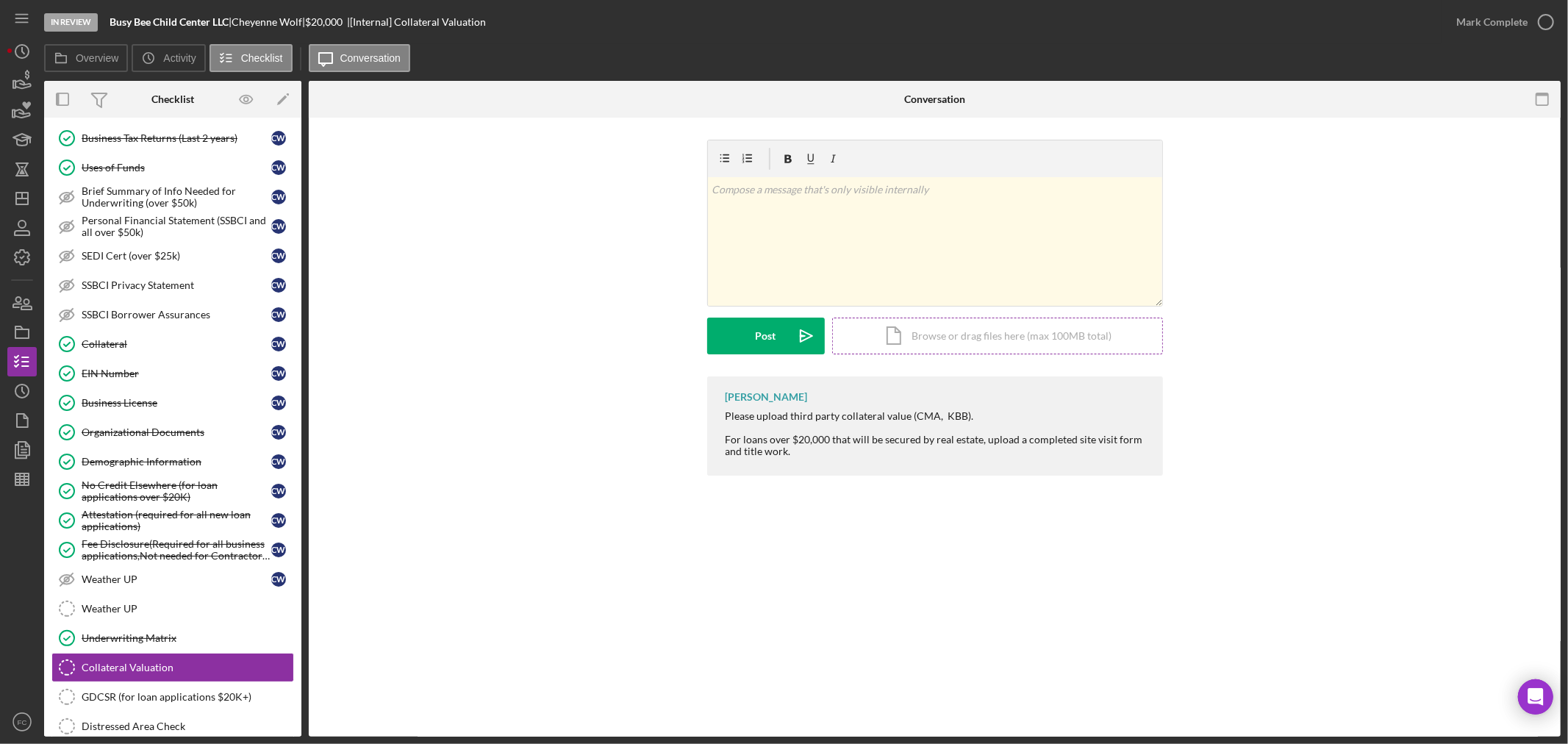
click at [928, 330] on div "Icon/Document Browse or drag files here (max 100MB total) Tap to choose files o…" at bounding box center [997, 336] width 331 height 37
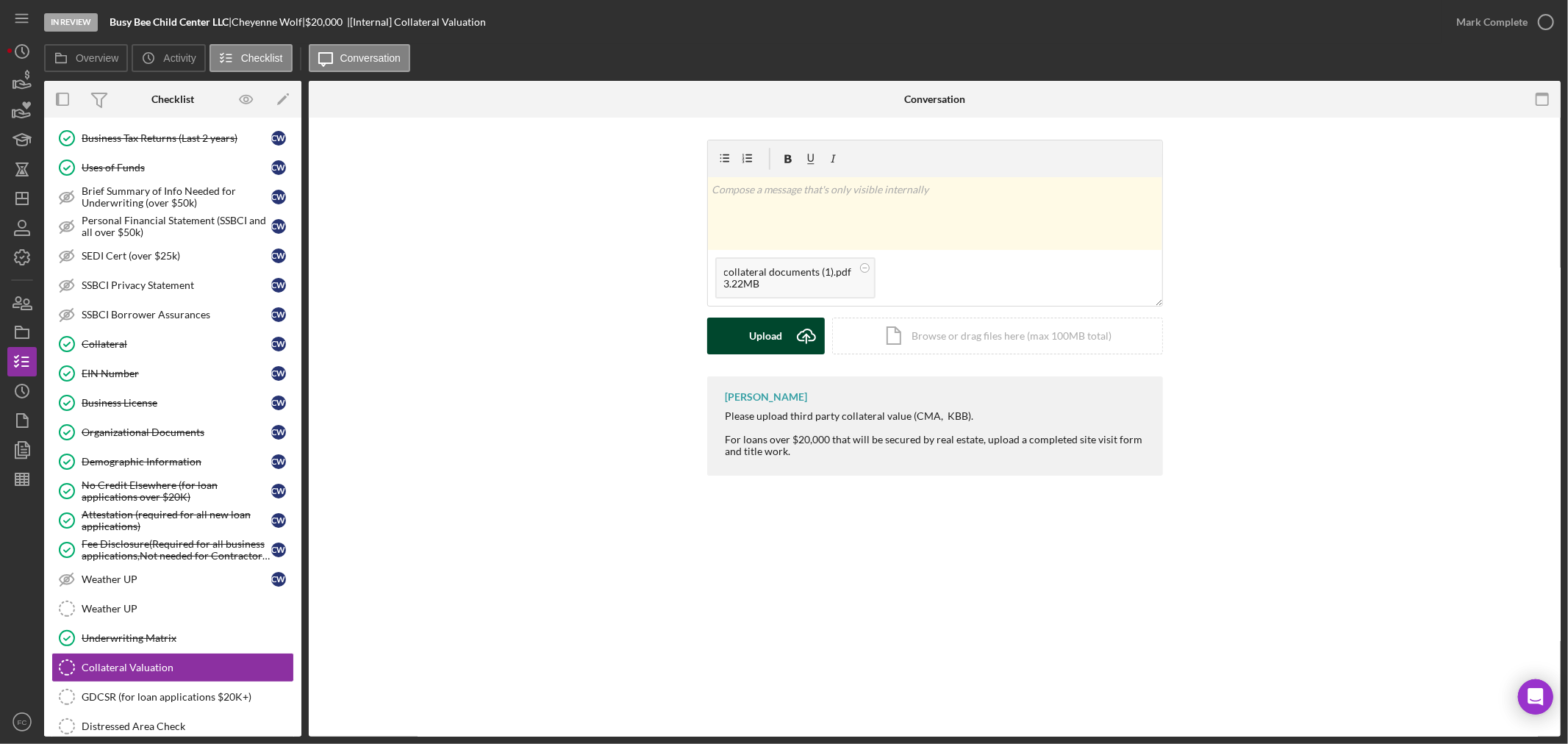
click at [781, 346] on div "Upload" at bounding box center [766, 336] width 33 height 37
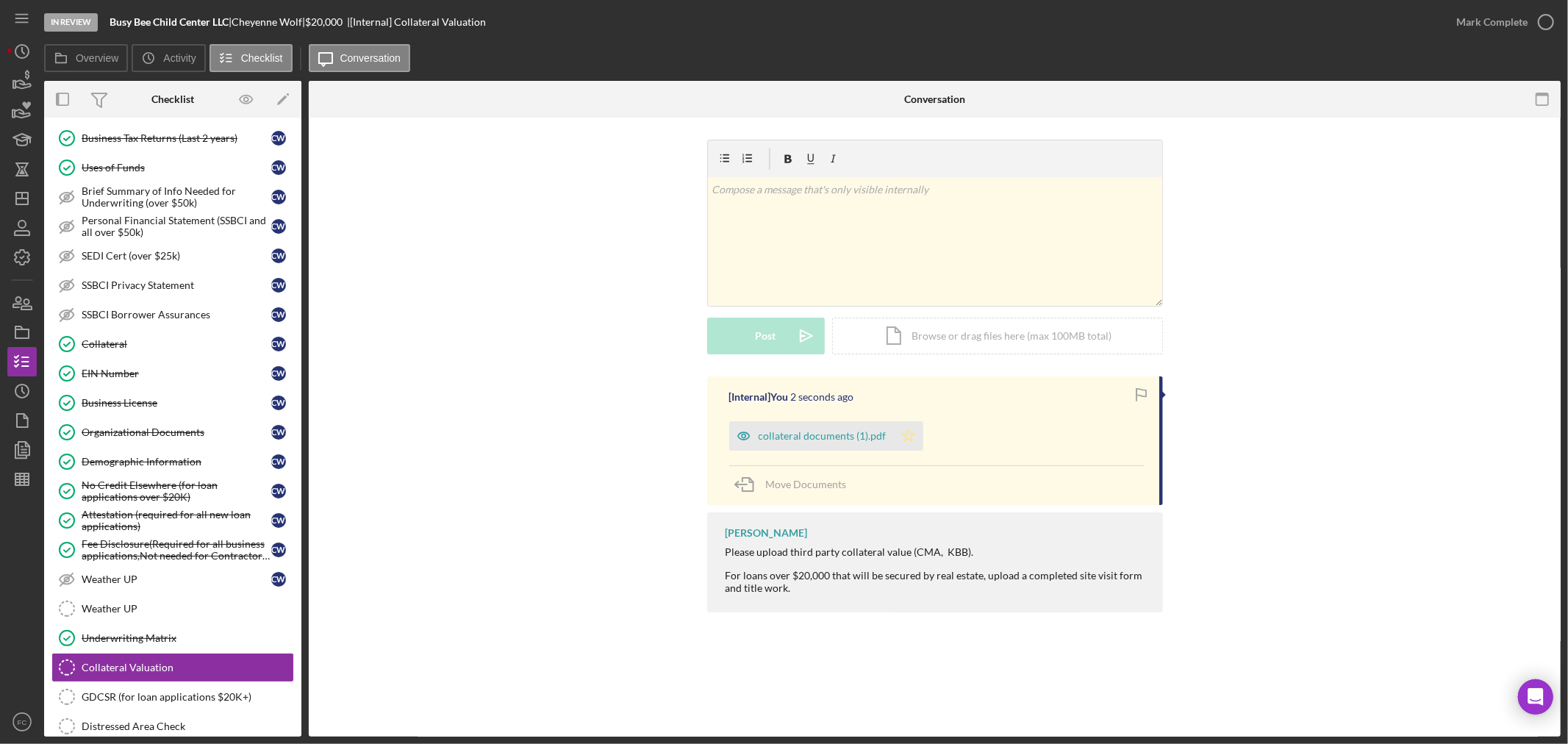
click at [916, 437] on icon "Icon/Star" at bounding box center [909, 436] width 29 height 29
click at [1548, 18] on icon "button" at bounding box center [1546, 22] width 37 height 37
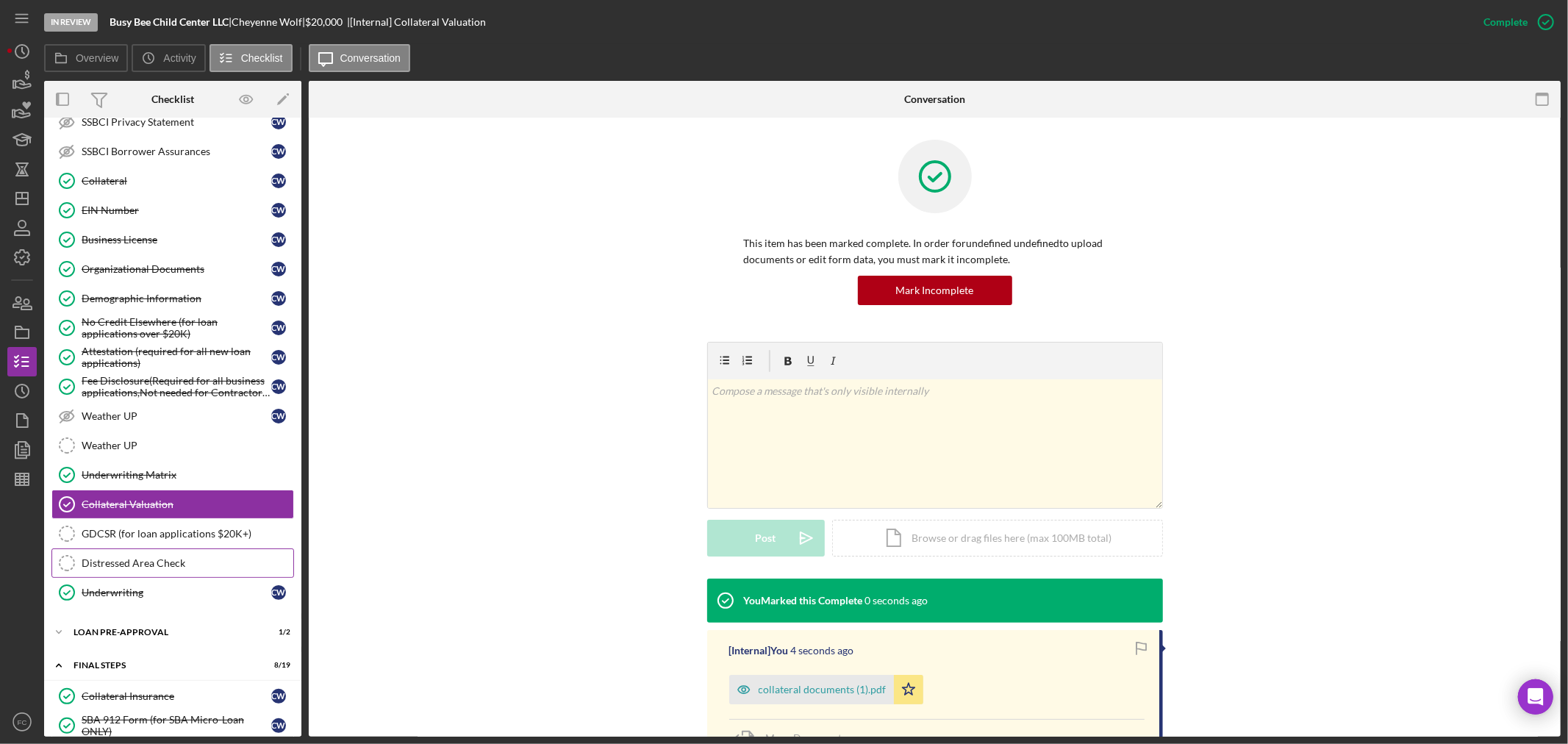
scroll to position [490, 0]
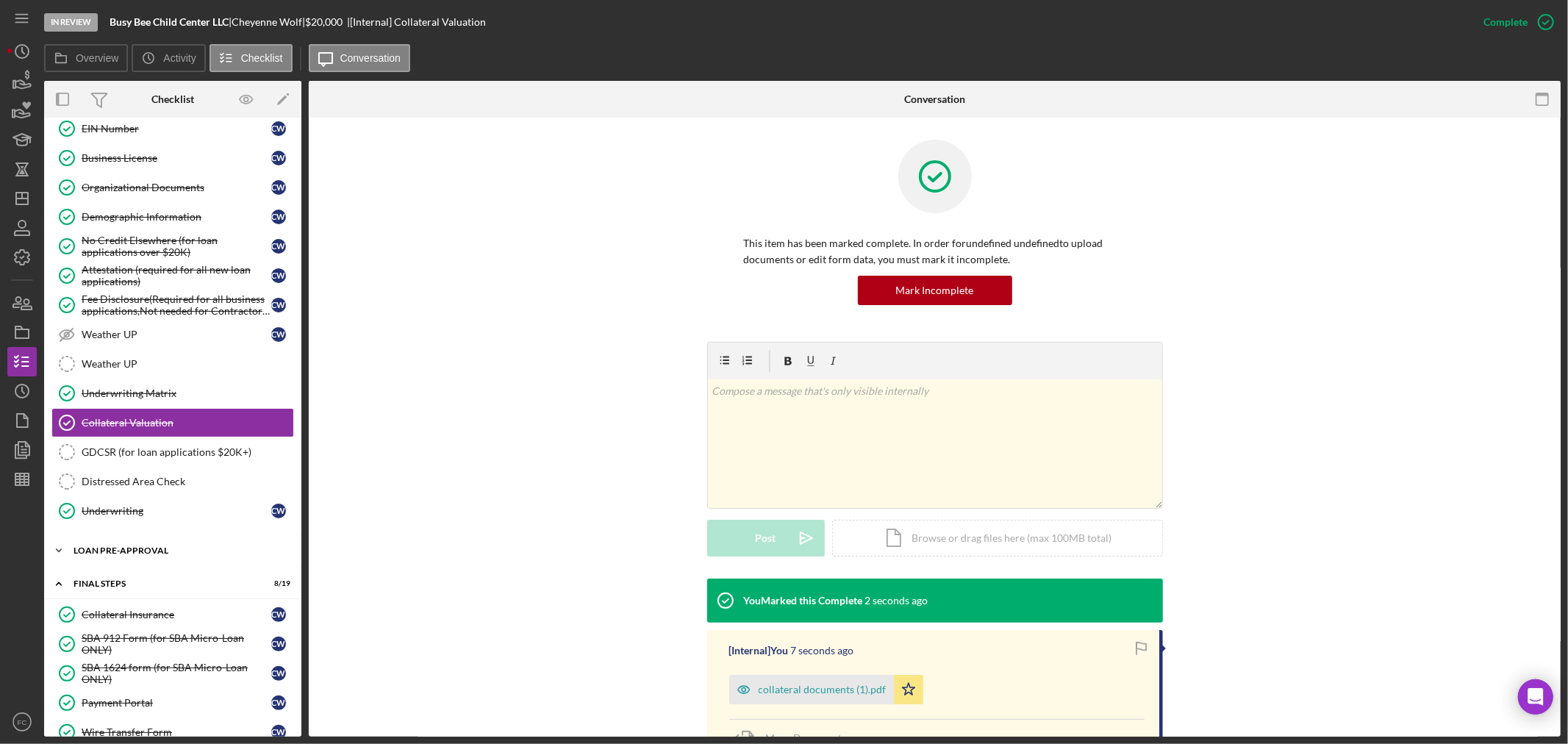
click at [151, 550] on div "LOAN PRE-APPROVAL" at bounding box center [179, 551] width 210 height 9
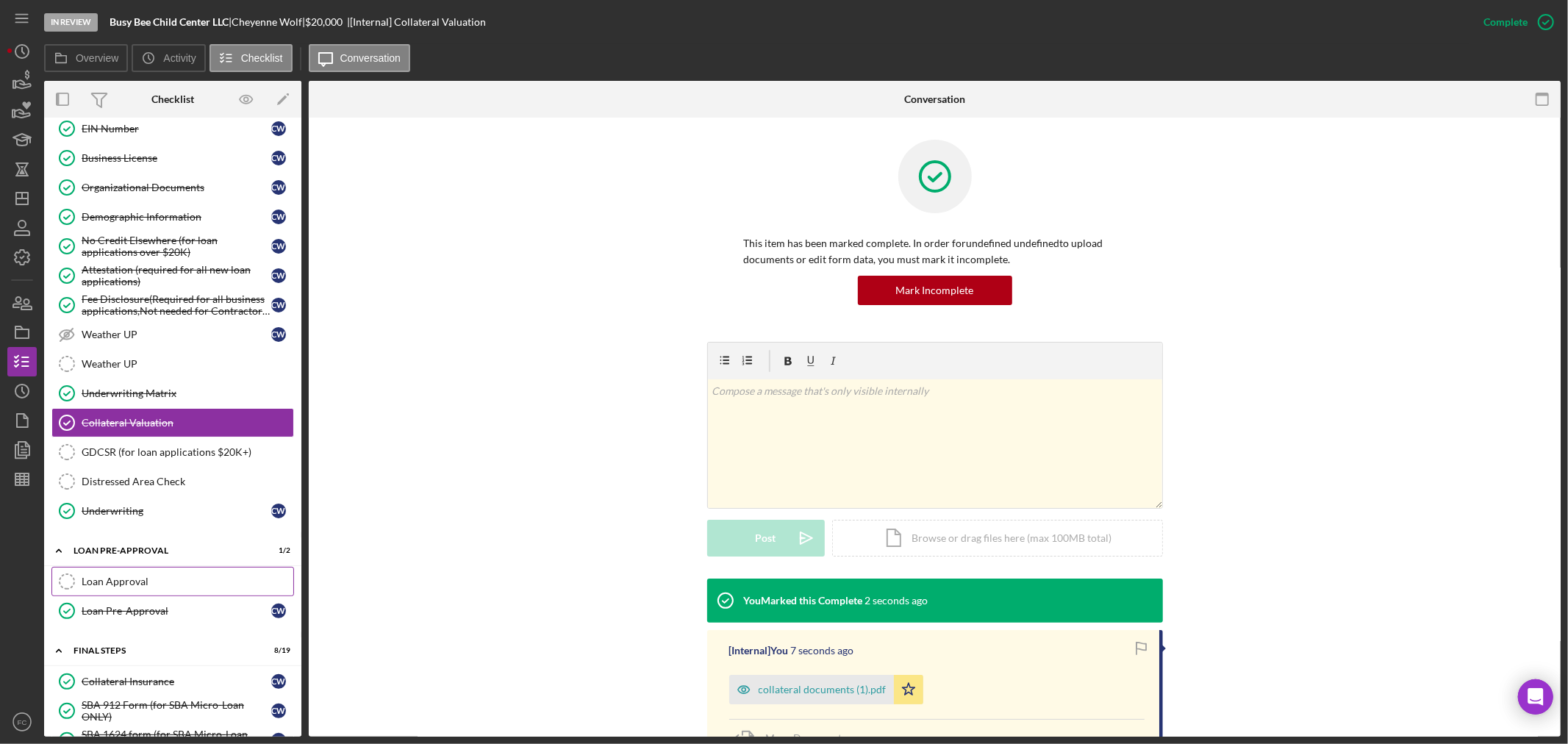
click at [171, 578] on link "Loan Approval Loan Approval" at bounding box center [172, 582] width 242 height 29
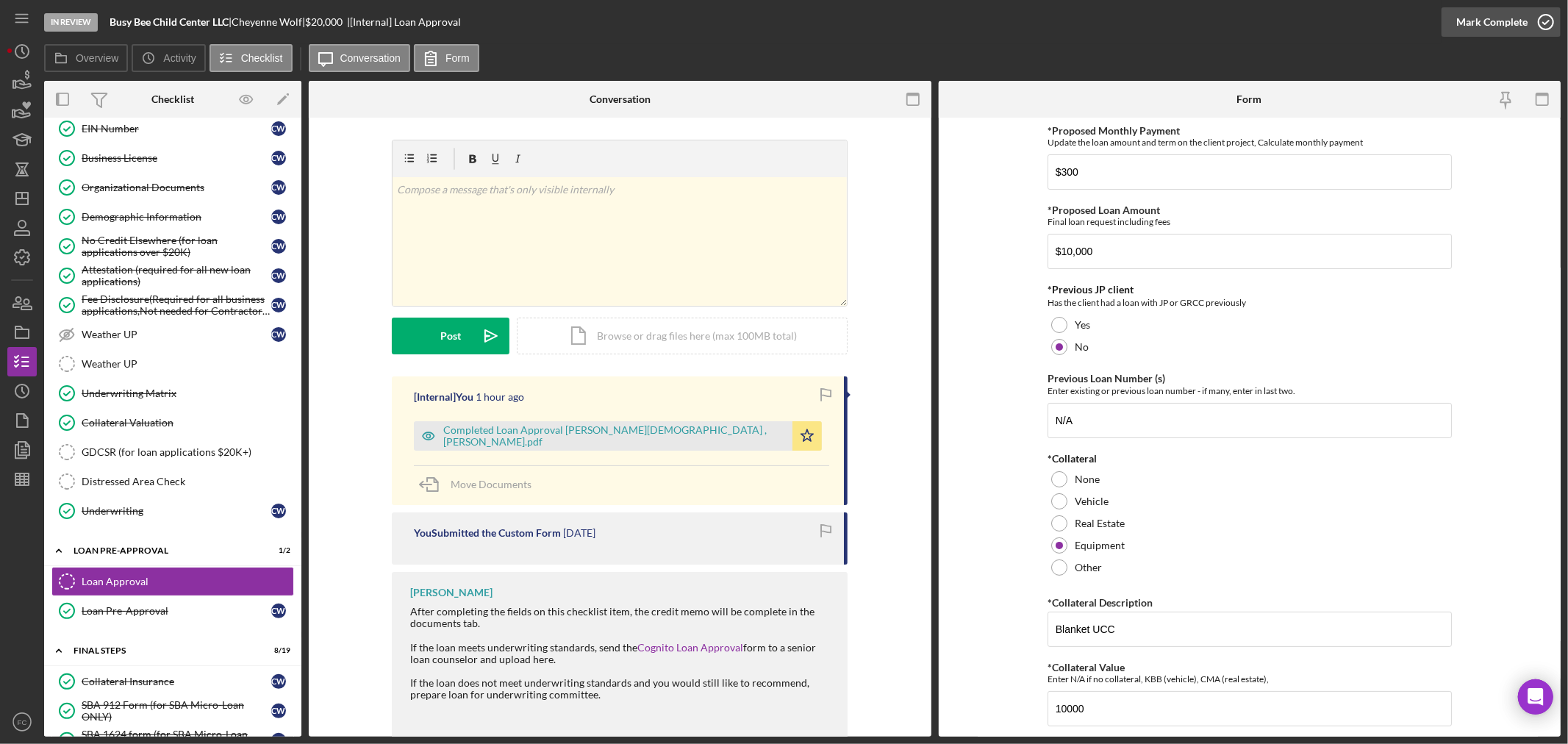
click at [1549, 20] on icon "button" at bounding box center [1546, 22] width 37 height 37
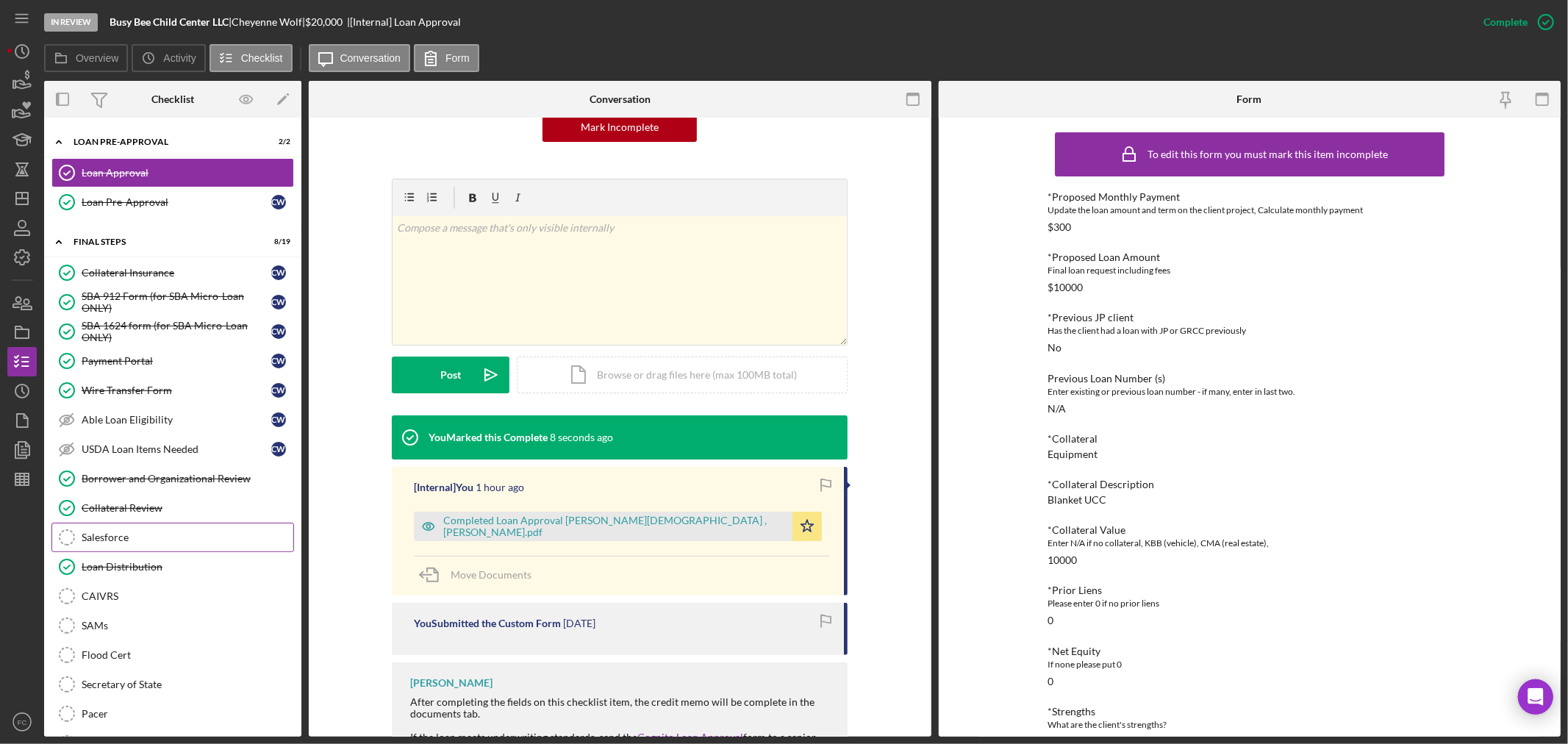
scroll to position [980, 0]
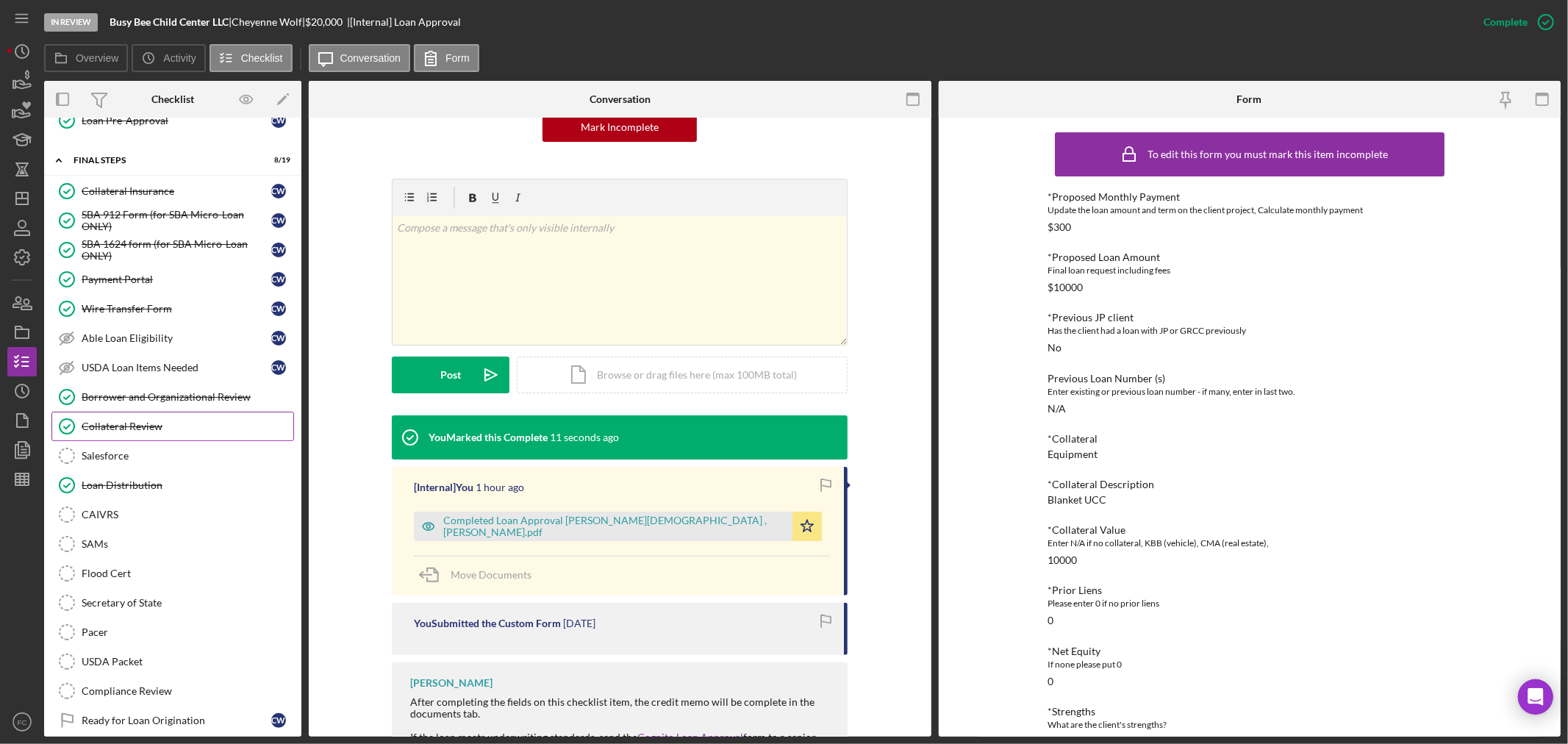
click at [149, 432] on div "Collateral Review" at bounding box center [188, 426] width 212 height 12
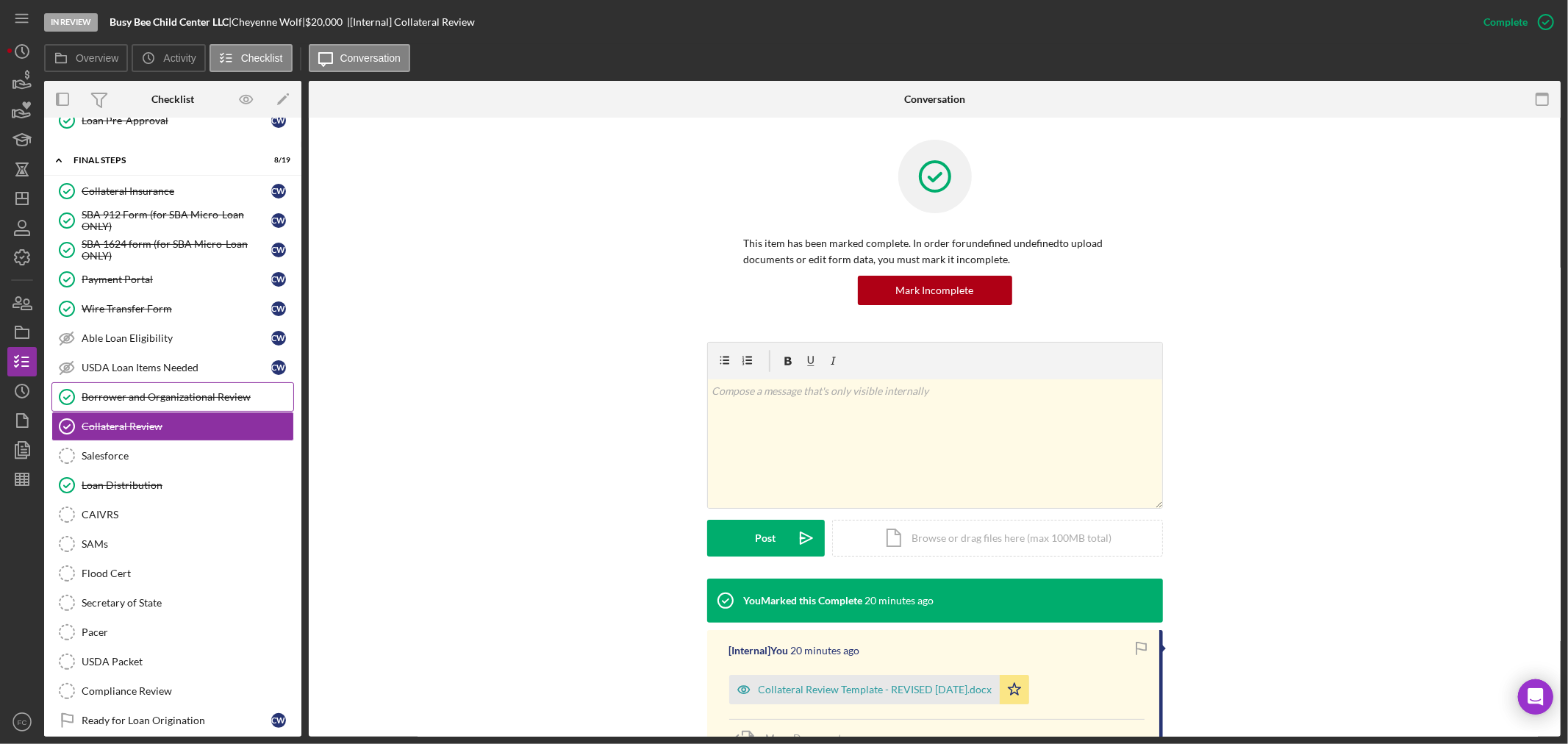
click at [163, 401] on div "Borrower and Organizational Review" at bounding box center [188, 397] width 212 height 12
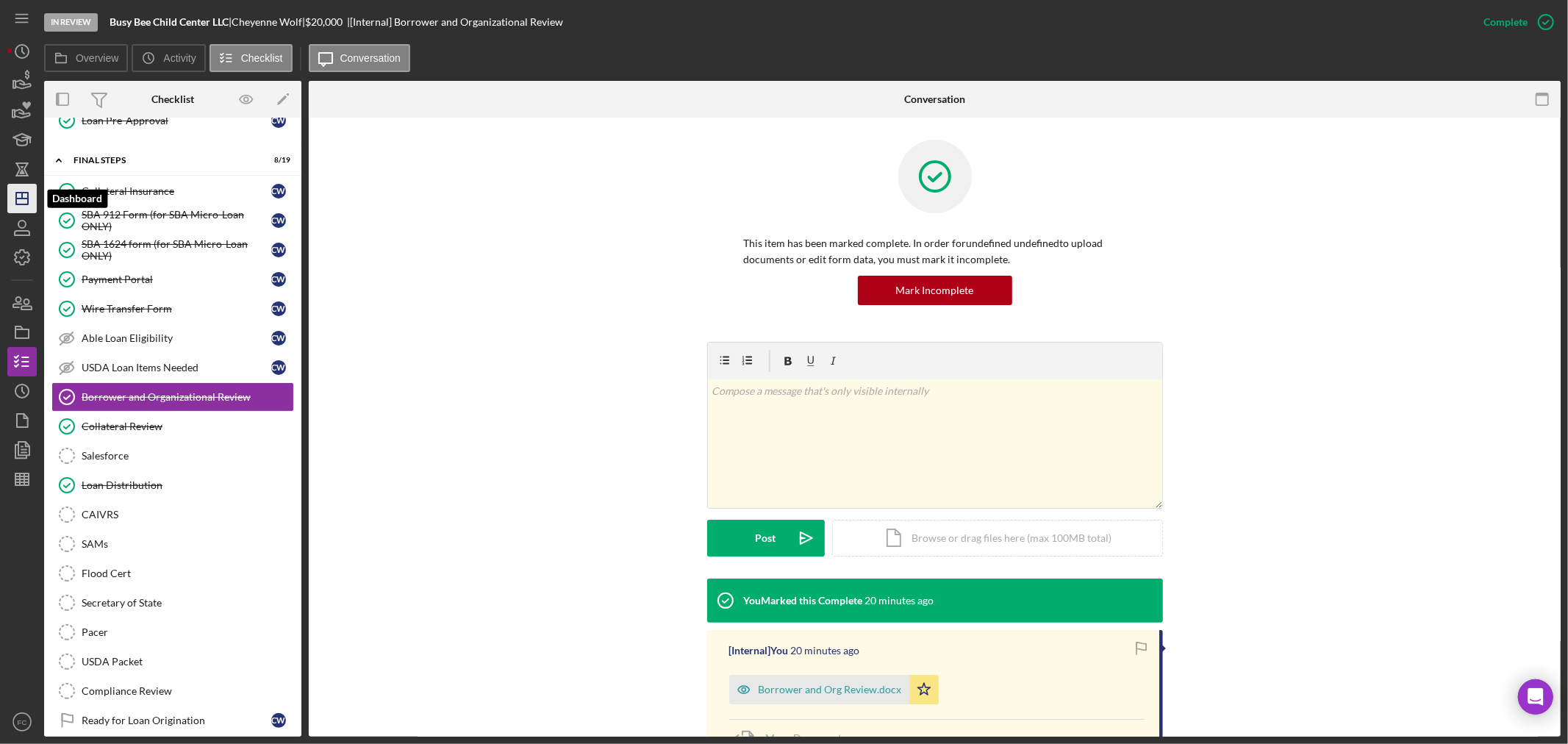
click at [31, 200] on icon "Icon/Dashboard" at bounding box center [22, 199] width 37 height 37
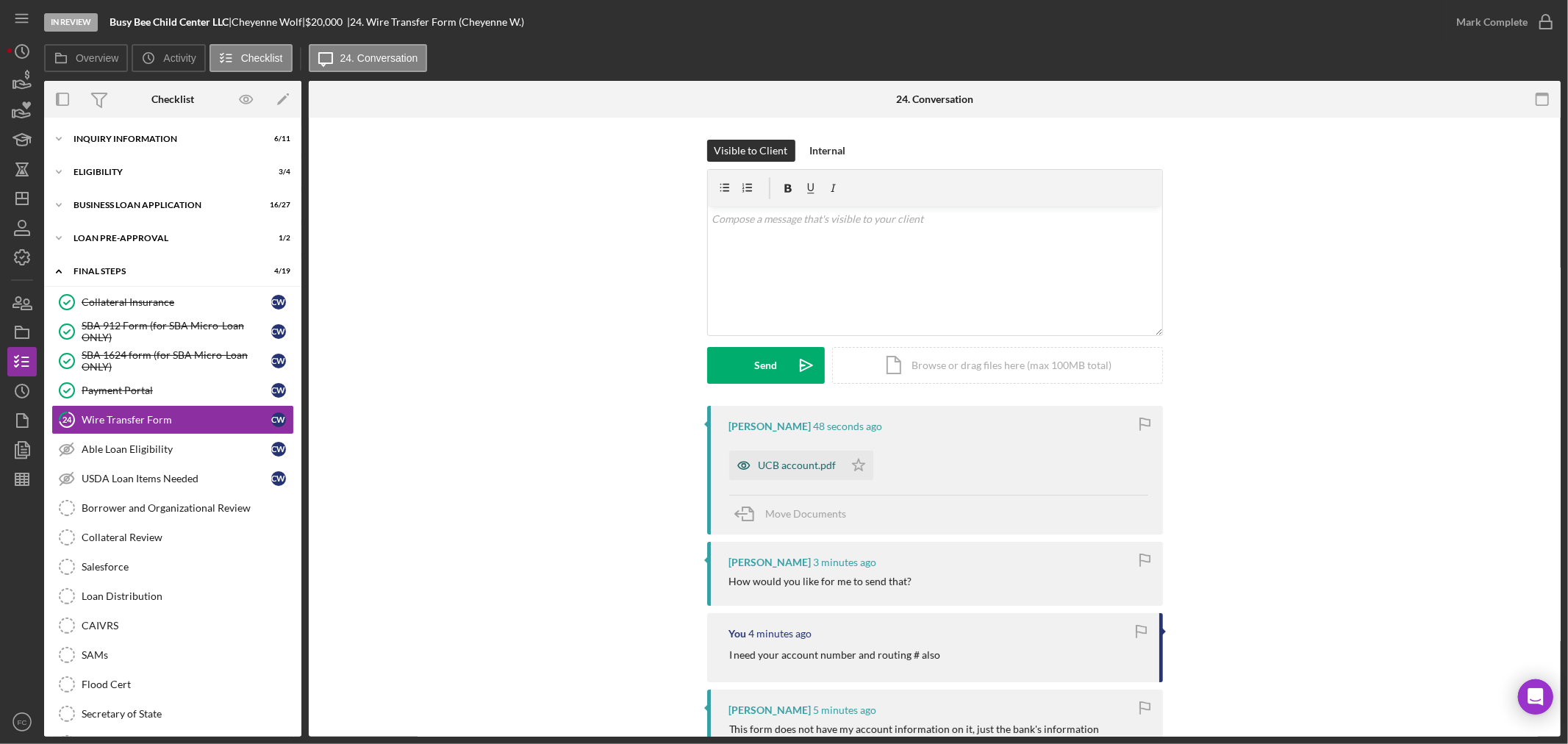
click at [769, 458] on div "UCB account.pdf" at bounding box center [786, 465] width 115 height 29
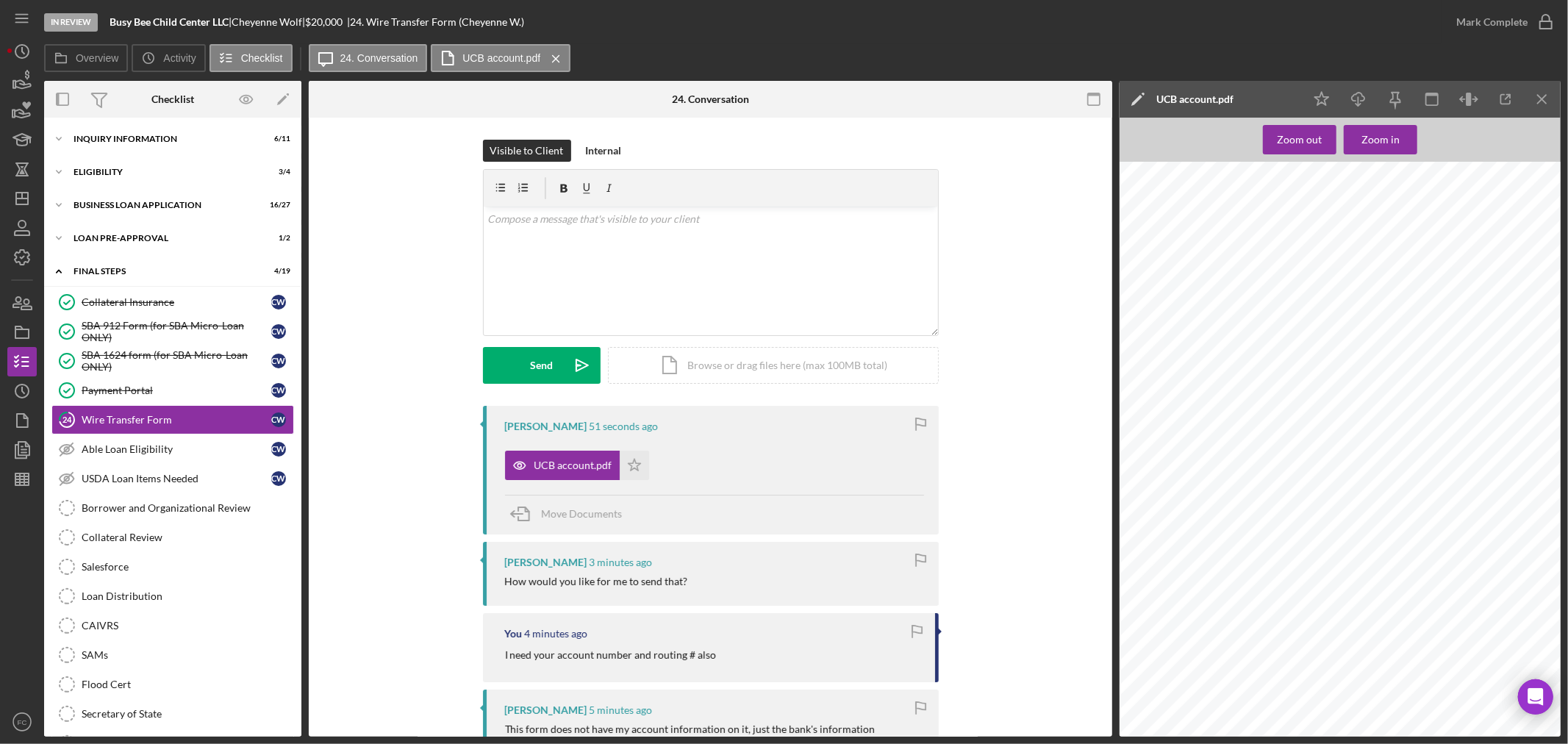
scroll to position [19, 0]
click at [641, 466] on icon "Icon/Star" at bounding box center [634, 465] width 29 height 29
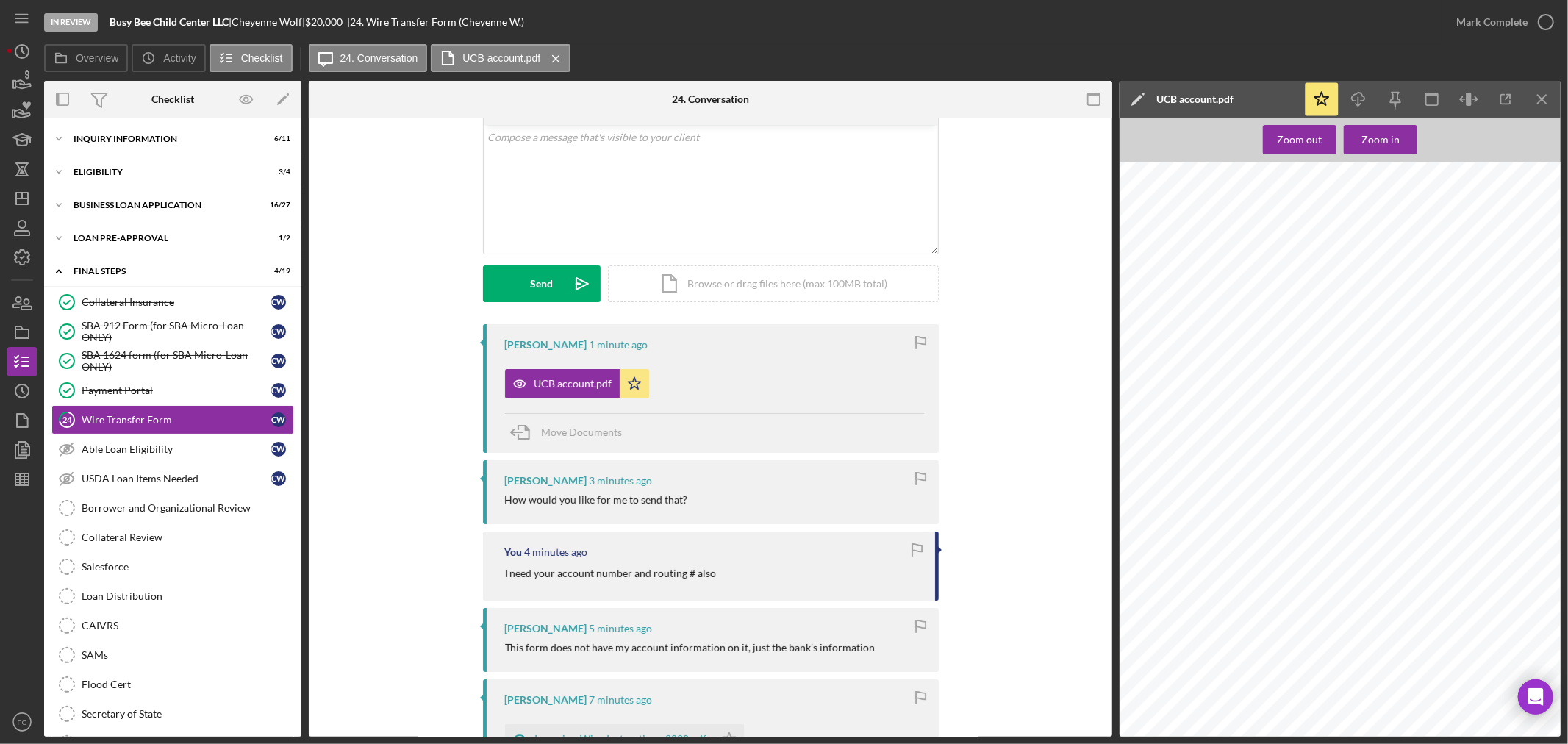
scroll to position [163, 0]
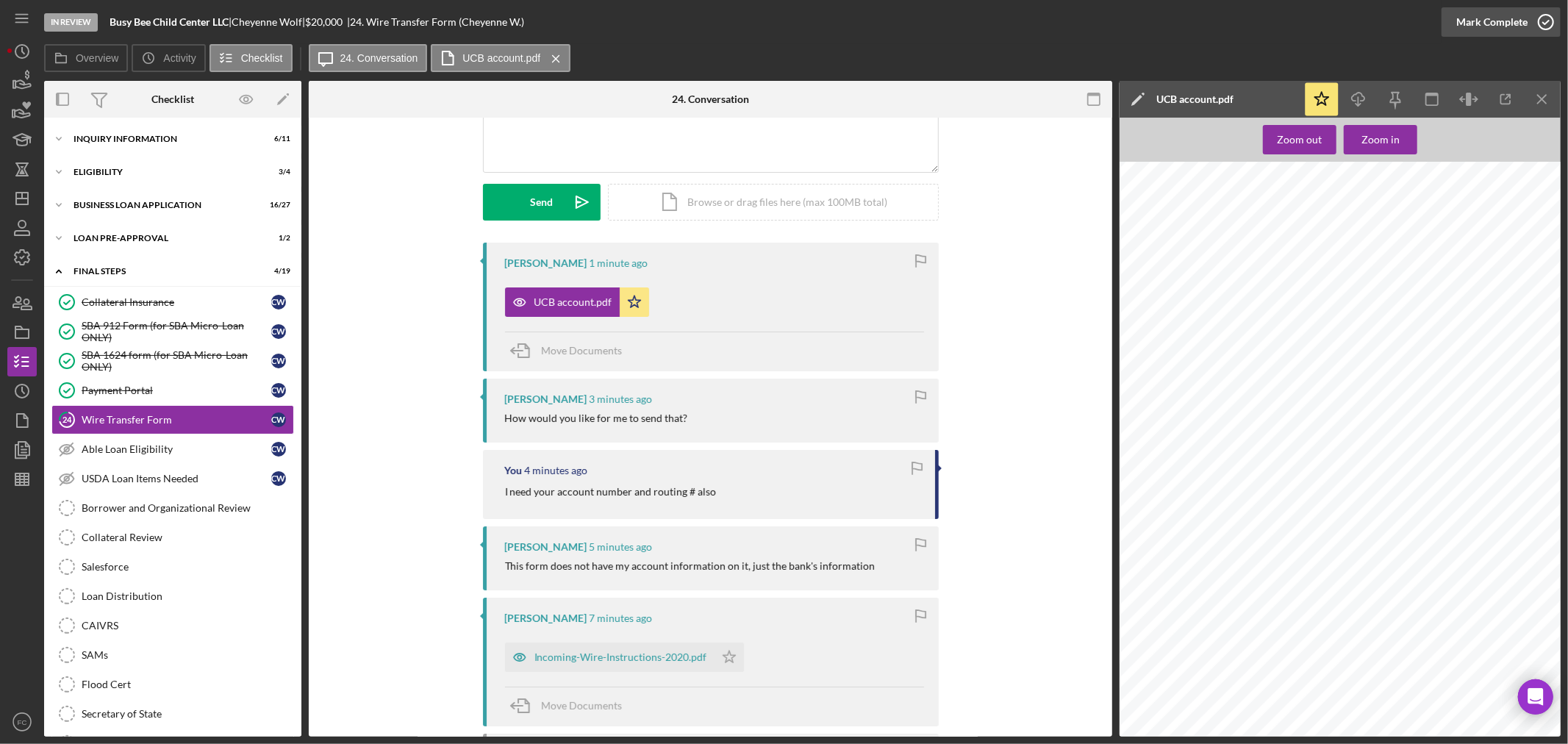
click at [1540, 17] on circle "button" at bounding box center [1546, 22] width 15 height 15
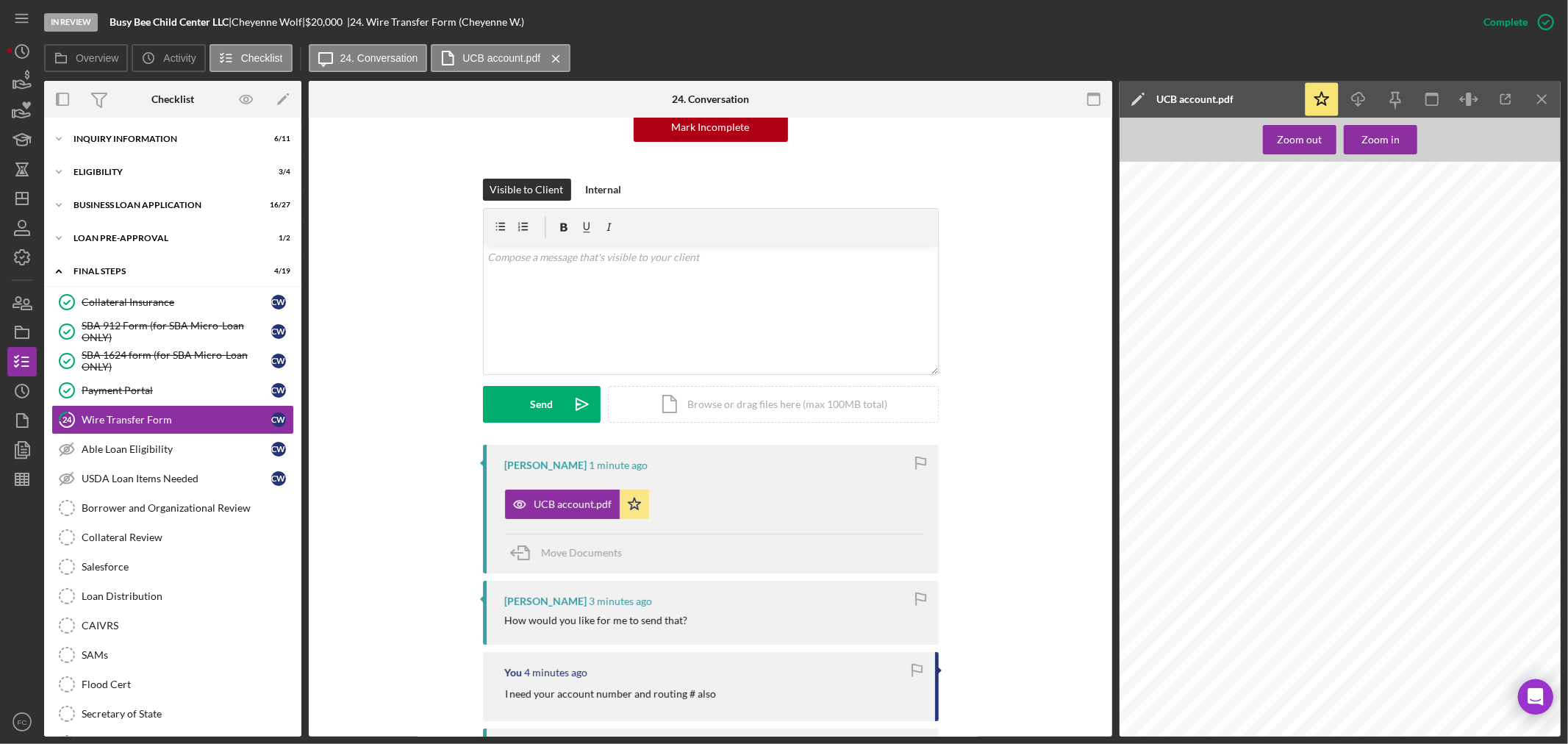
scroll to position [365, 0]
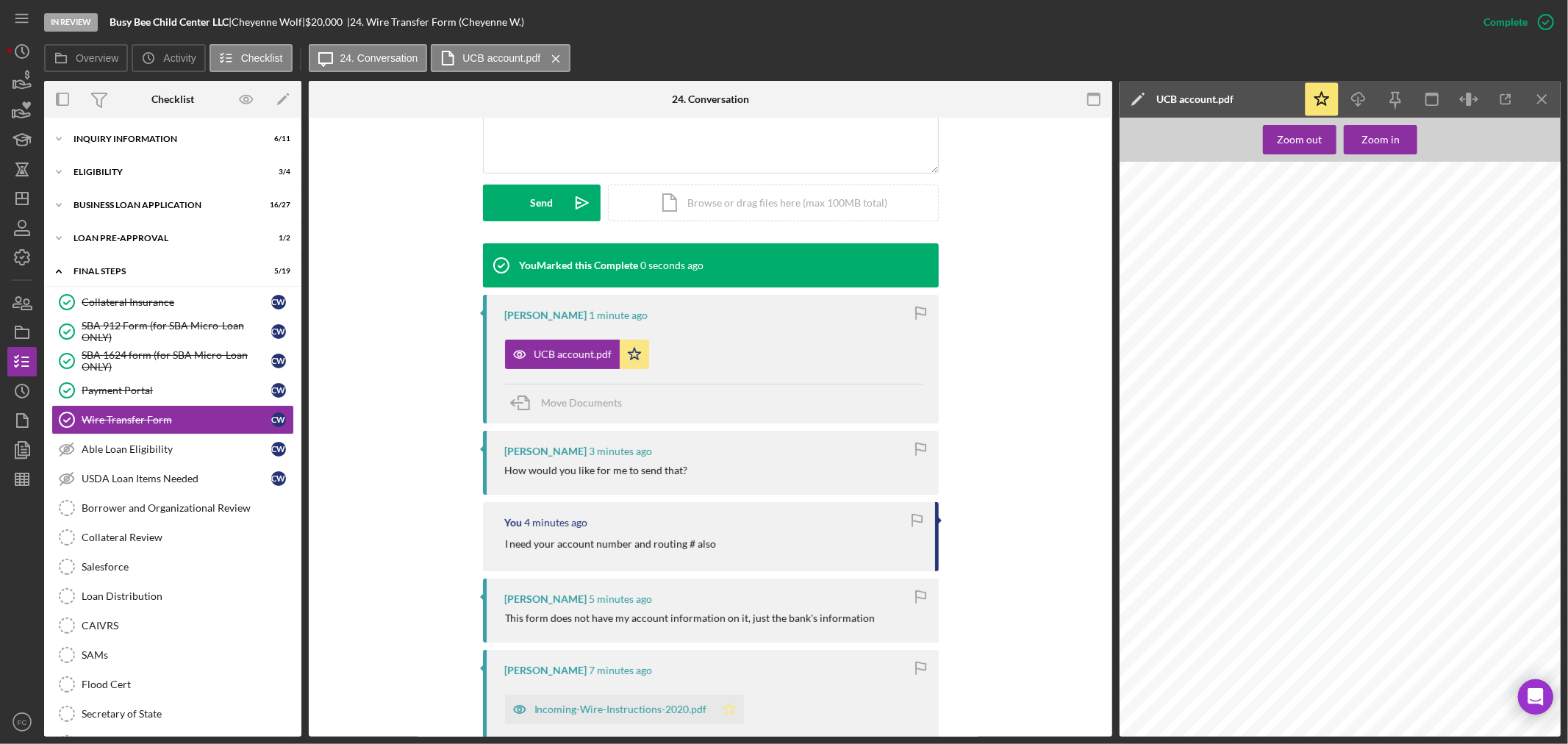
click at [724, 716] on icon "Icon/Star" at bounding box center [729, 710] width 29 height 29
click at [1361, 97] on icon "Icon/Download" at bounding box center [1359, 99] width 33 height 33
click at [157, 596] on div "Loan Distribution" at bounding box center [188, 596] width 212 height 12
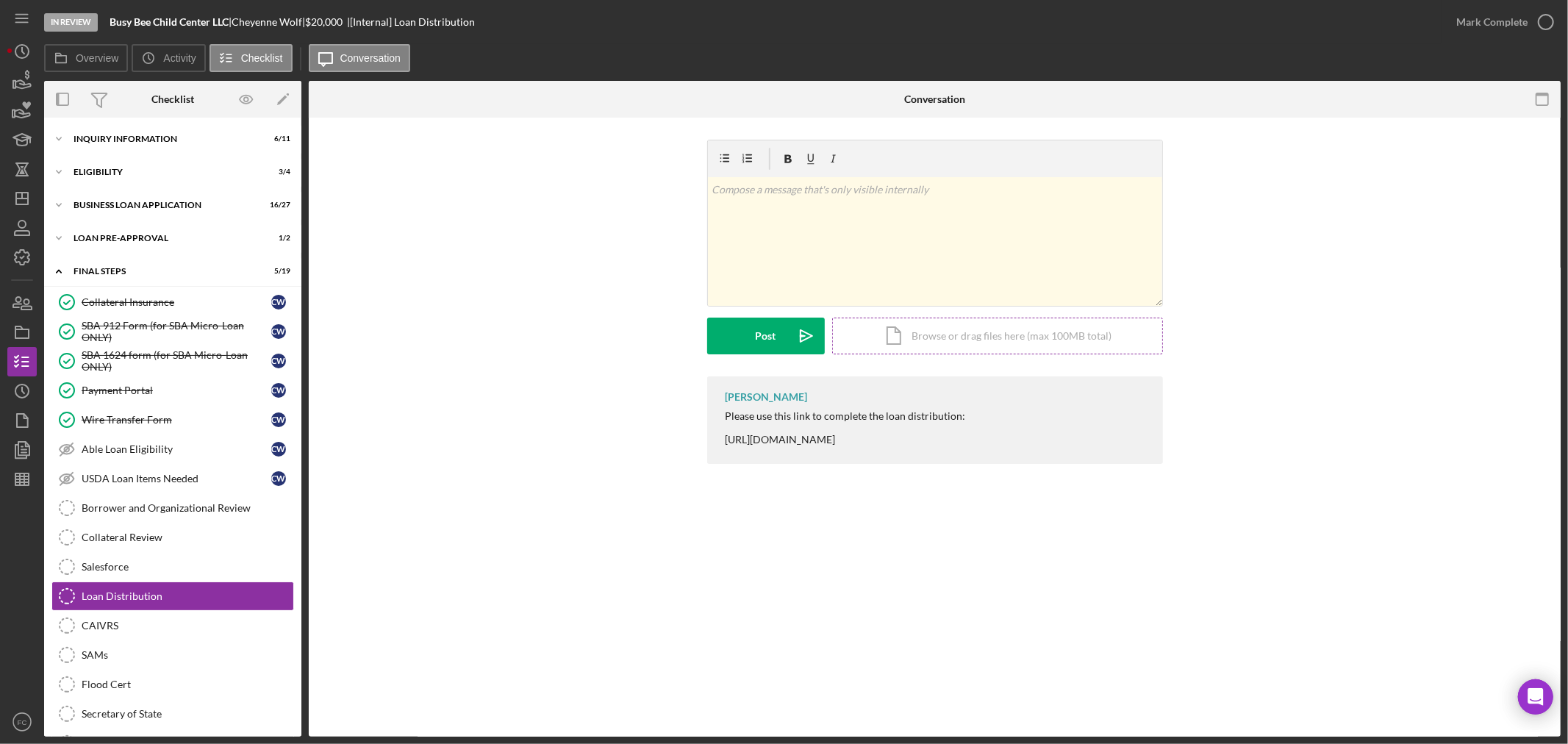
click at [983, 339] on div "Icon/Document Browse or drag files here (max 100MB total) Tap to choose files o…" at bounding box center [997, 336] width 331 height 37
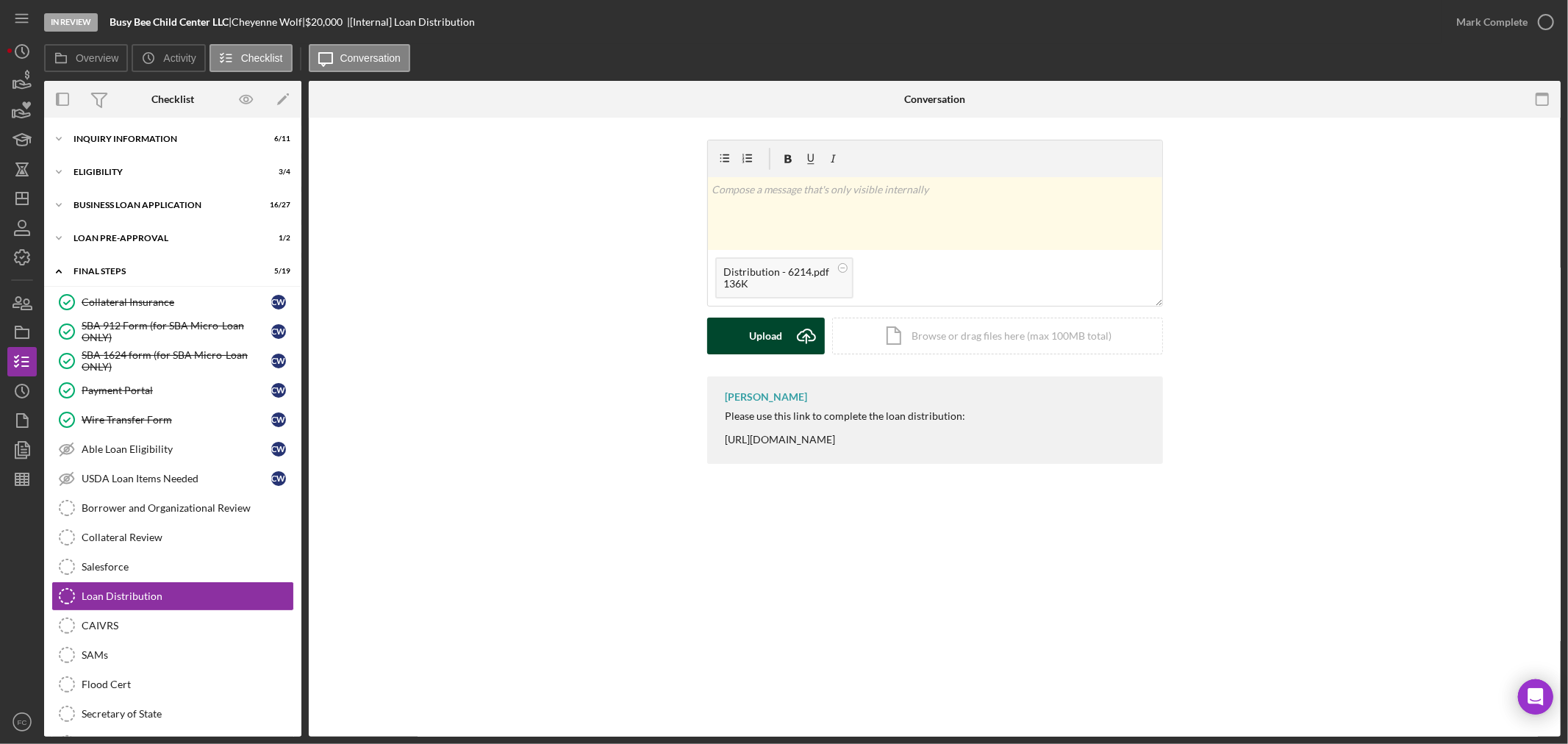
click at [770, 334] on div "Upload" at bounding box center [766, 336] width 33 height 37
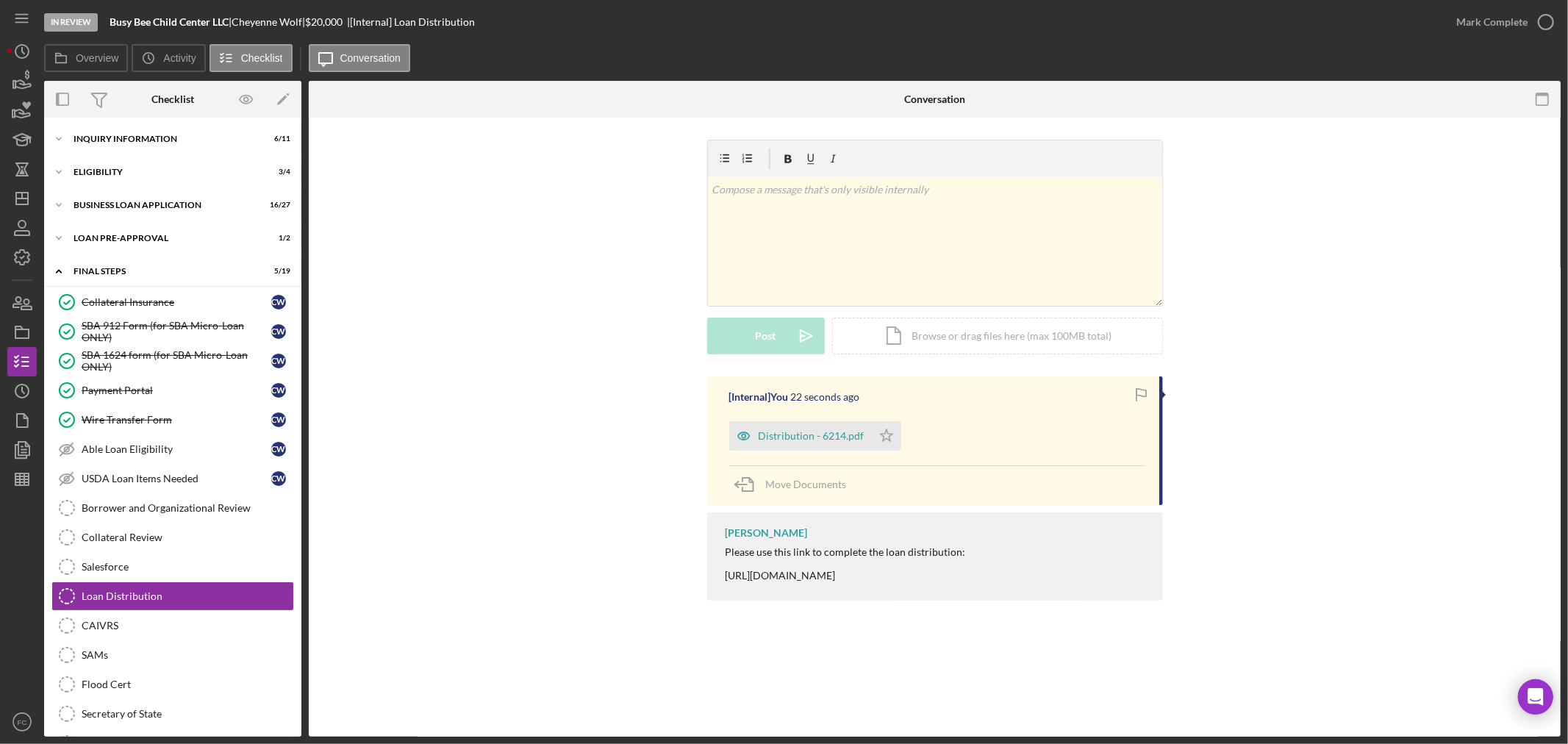
click at [576, 615] on div "v Color teal Color pink Remove color Add row above Add row below Add column bef…" at bounding box center [935, 374] width 1252 height 513
click at [883, 429] on icon "Icon/Star" at bounding box center [887, 436] width 29 height 29
click at [1541, 23] on icon "button" at bounding box center [1546, 22] width 37 height 37
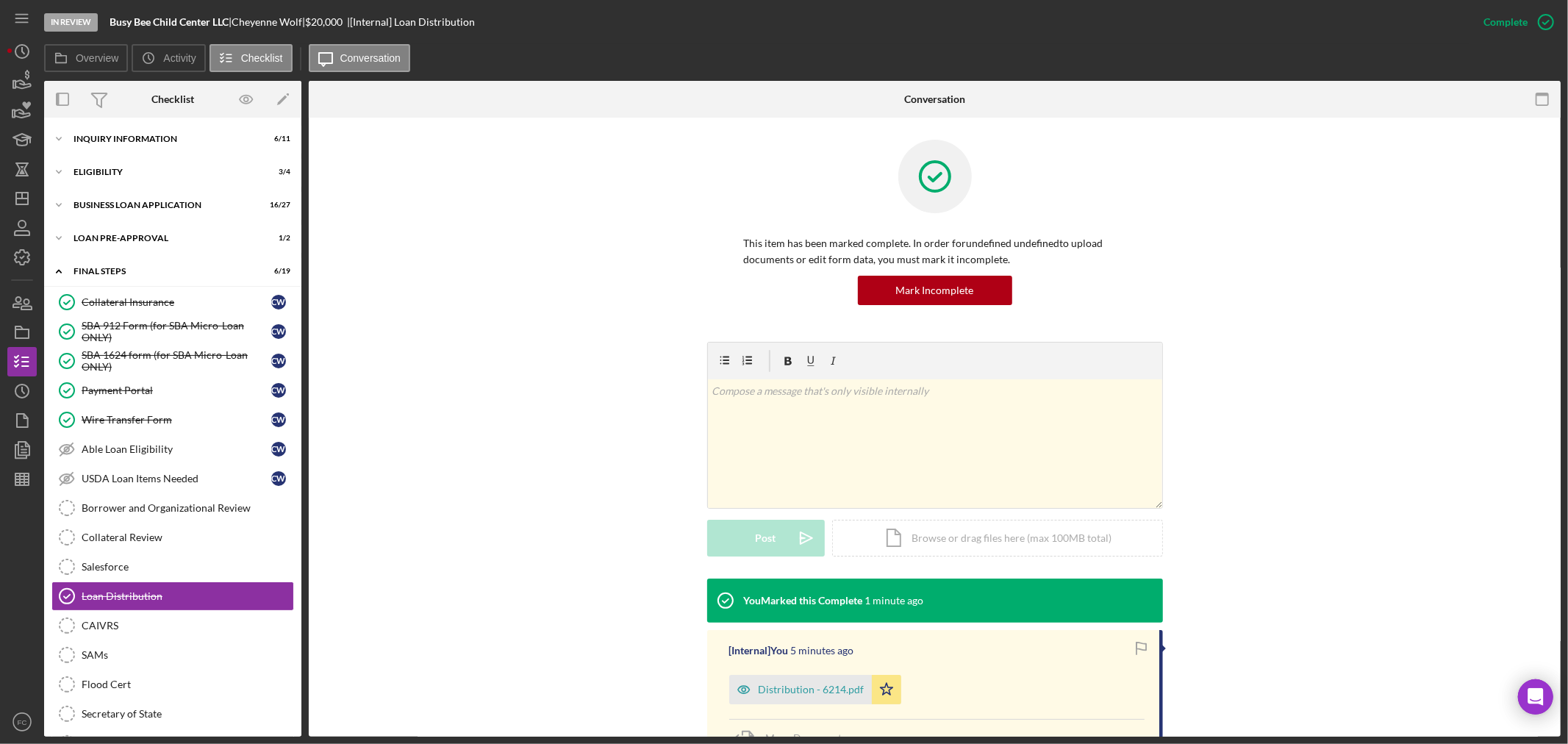
click at [1368, 664] on div "You Marked this Complete 1 minute ago [Internal] You 5 minutes ago Distribution…" at bounding box center [935, 719] width 1208 height 283
click at [135, 144] on div "Icon/Expander INQUIRY INFORMATION 6 / 11" at bounding box center [172, 139] width 257 height 29
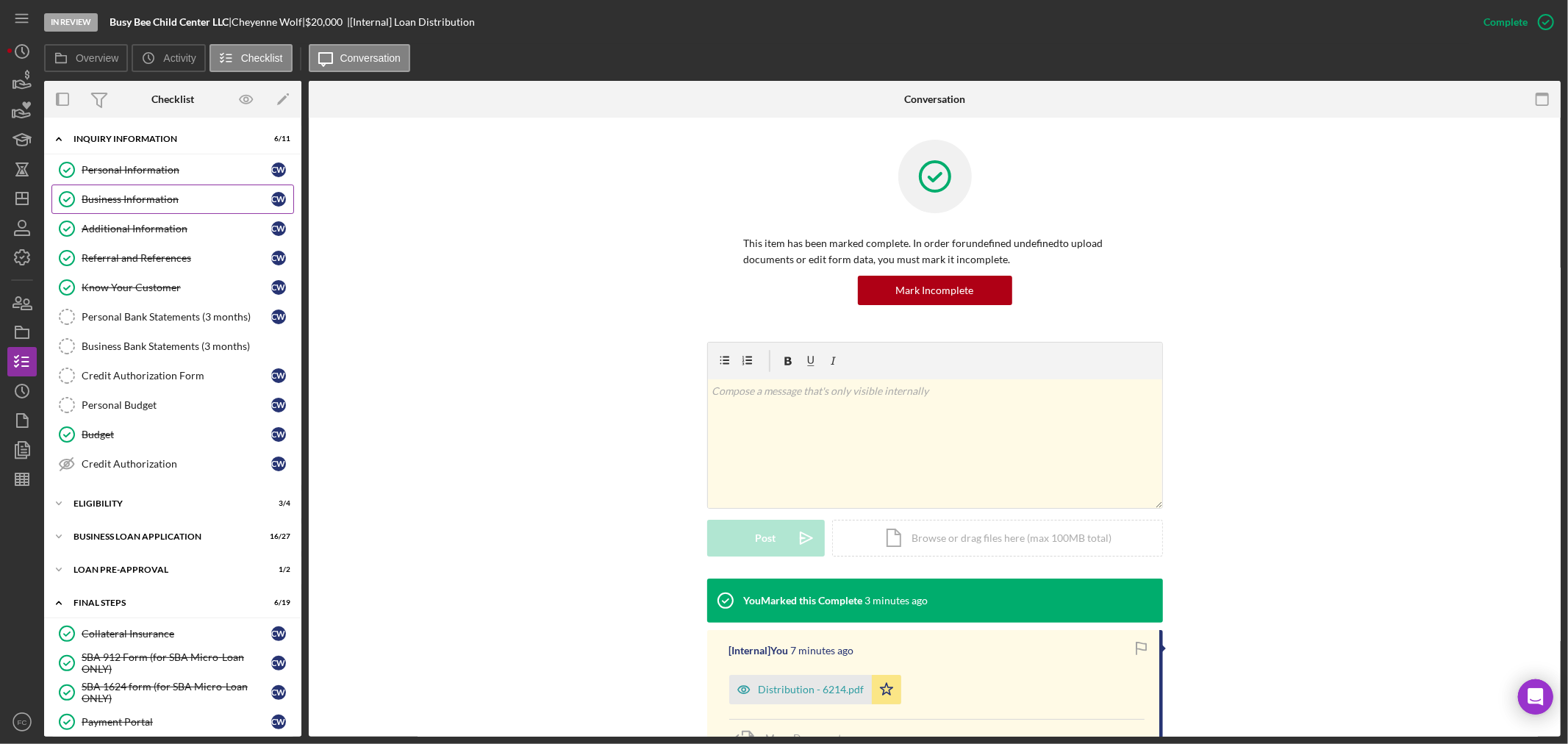
click at [119, 199] on div "Business Information" at bounding box center [177, 199] width 190 height 12
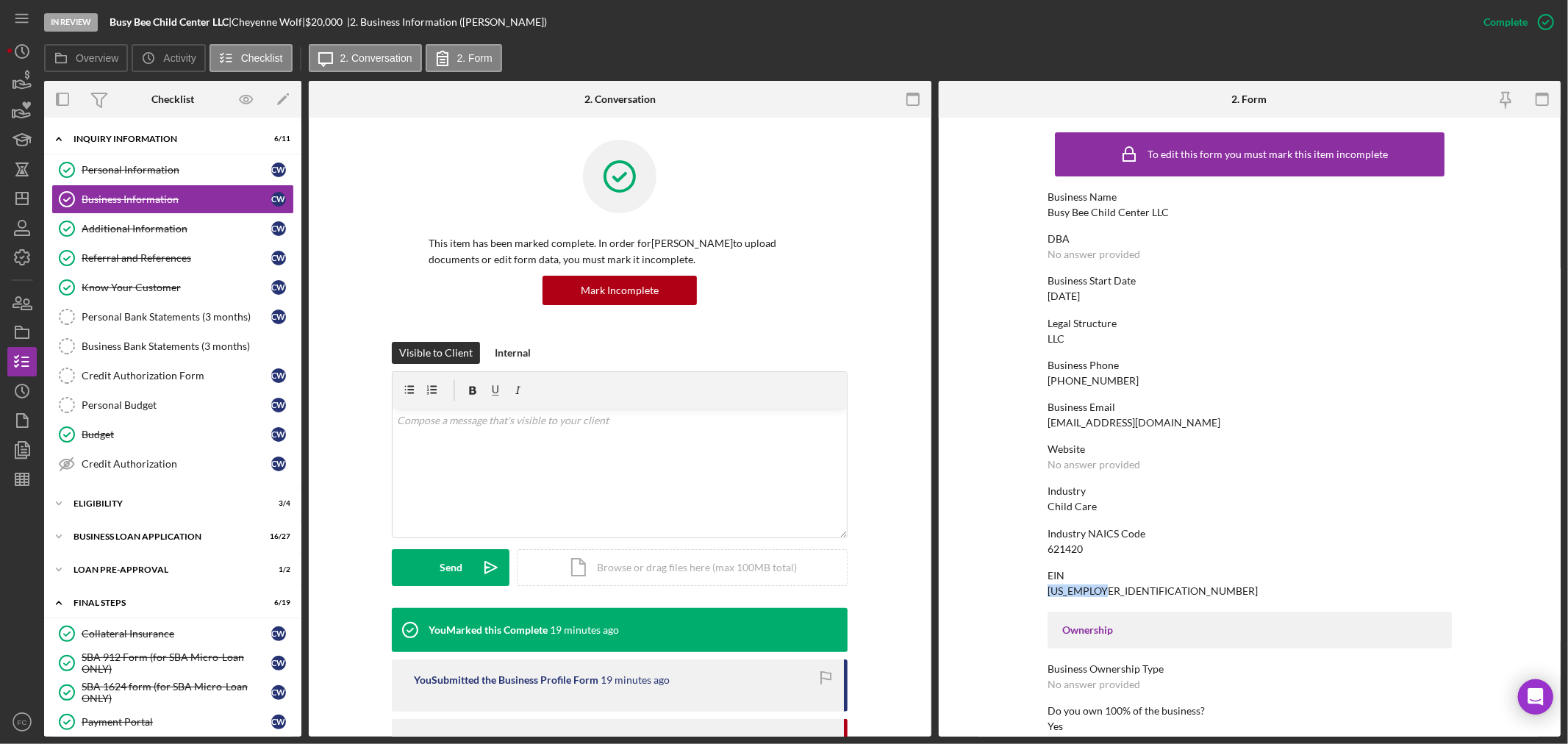
drag, startPoint x: 1042, startPoint y: 589, endPoint x: 1105, endPoint y: 596, distance: 63.4
click at [1105, 596] on form "To edit this form you must mark this item incomplete Business Name Busy Bee Chi…" at bounding box center [1250, 427] width 622 height 619
copy div "[US_EMPLOYER_IDENTIFICATION_NUMBER]"
drag, startPoint x: 1047, startPoint y: 214, endPoint x: 1166, endPoint y: 211, distance: 119.0
click at [1166, 211] on div "Business Name Busy Bee Child Center LLC" at bounding box center [1249, 205] width 404 height 28
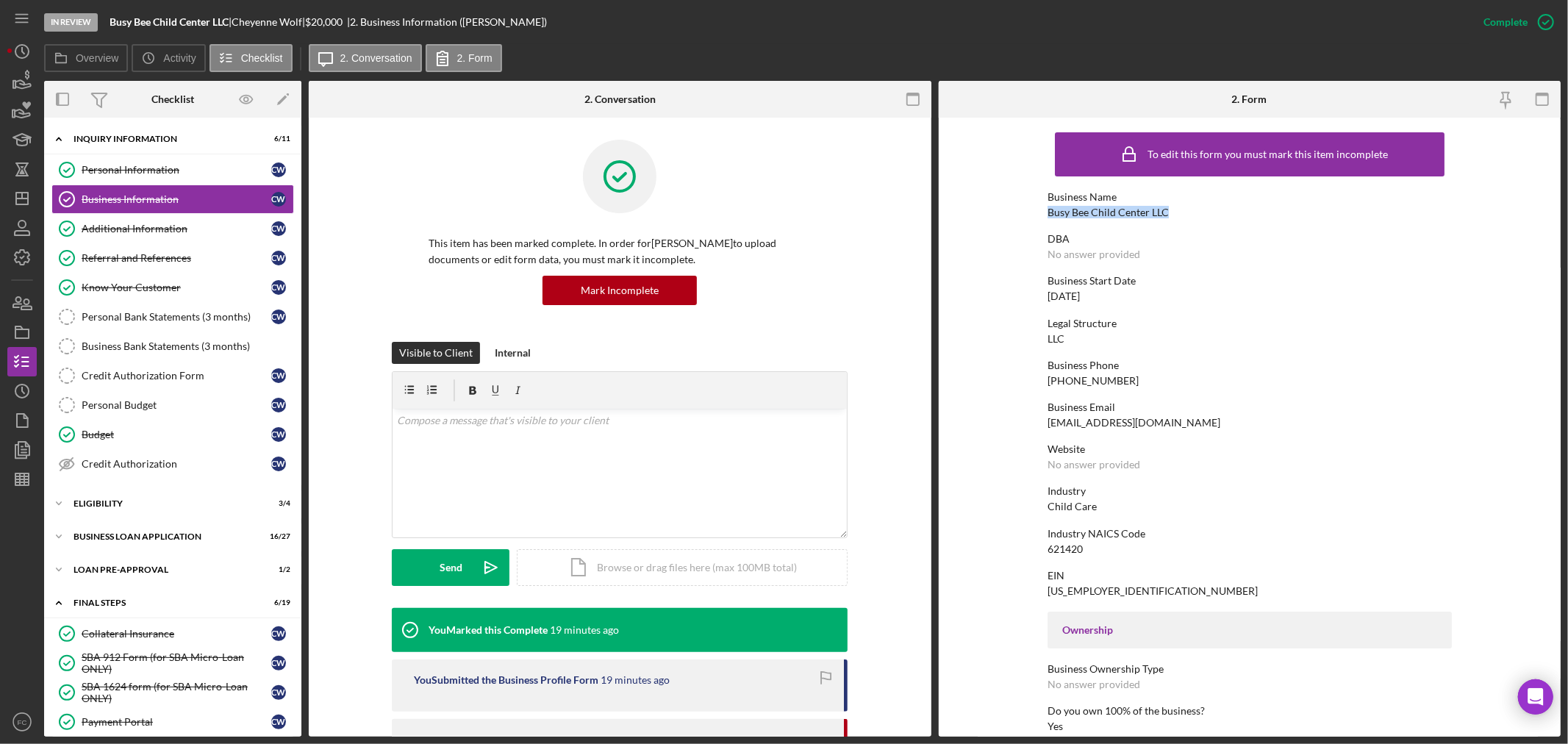
copy div "Busy Bee Child Center LLC"
drag, startPoint x: 163, startPoint y: 158, endPoint x: 171, endPoint y: 158, distance: 8.0
click at [166, 158] on link "Personal Information Personal Information C W" at bounding box center [172, 169] width 242 height 29
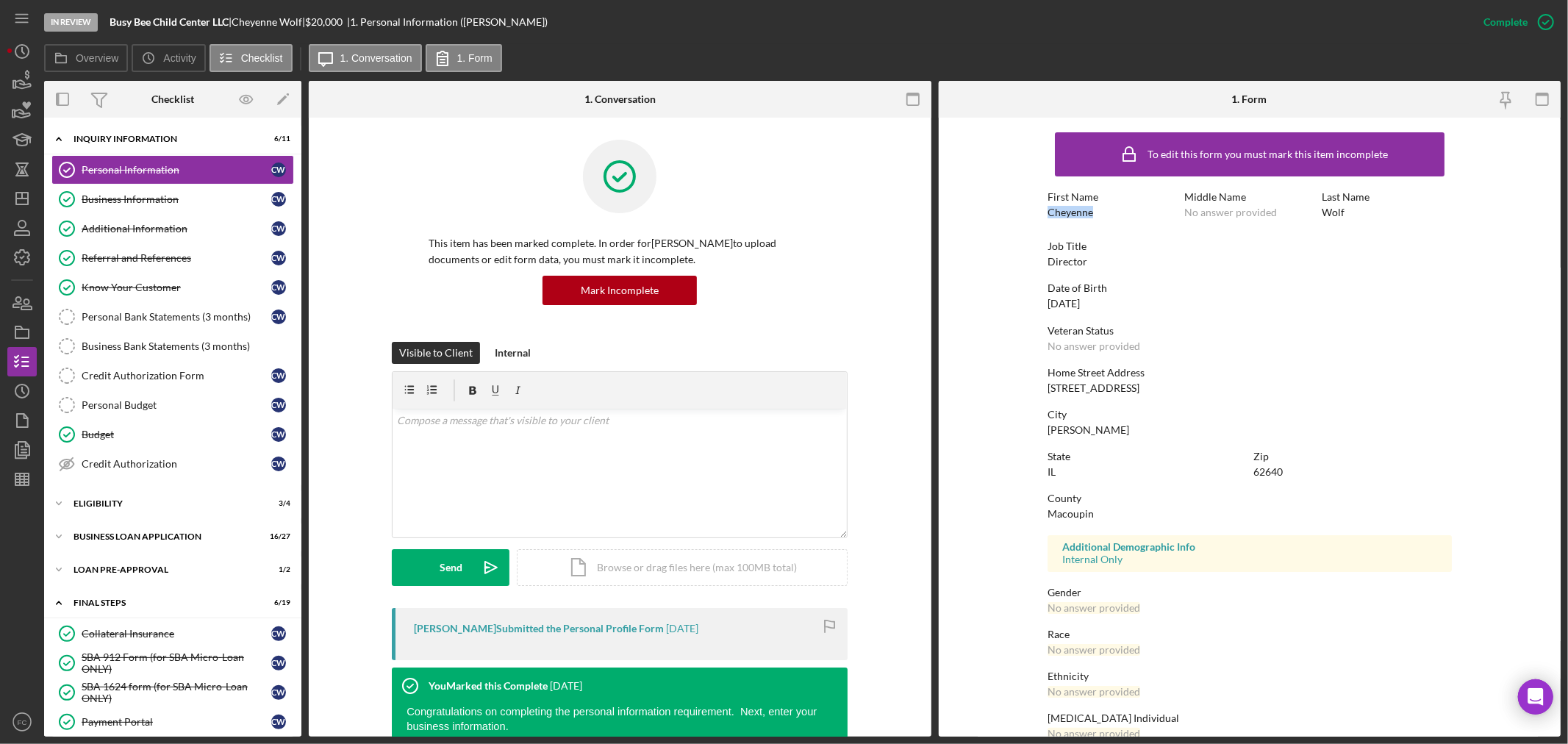
drag, startPoint x: 1042, startPoint y: 210, endPoint x: 1093, endPoint y: 210, distance: 51.0
click at [1093, 210] on form "To edit this form you must mark this item incomplete First Name Cheyenne Middle…" at bounding box center [1250, 427] width 622 height 619
copy div "Cheyenne"
drag, startPoint x: 1318, startPoint y: 206, endPoint x: 1342, endPoint y: 207, distance: 24.0
click at [1342, 207] on div "First Name Cheyenne Middle Name No answer provided Last Name [PERSON_NAME]" at bounding box center [1249, 213] width 404 height 42
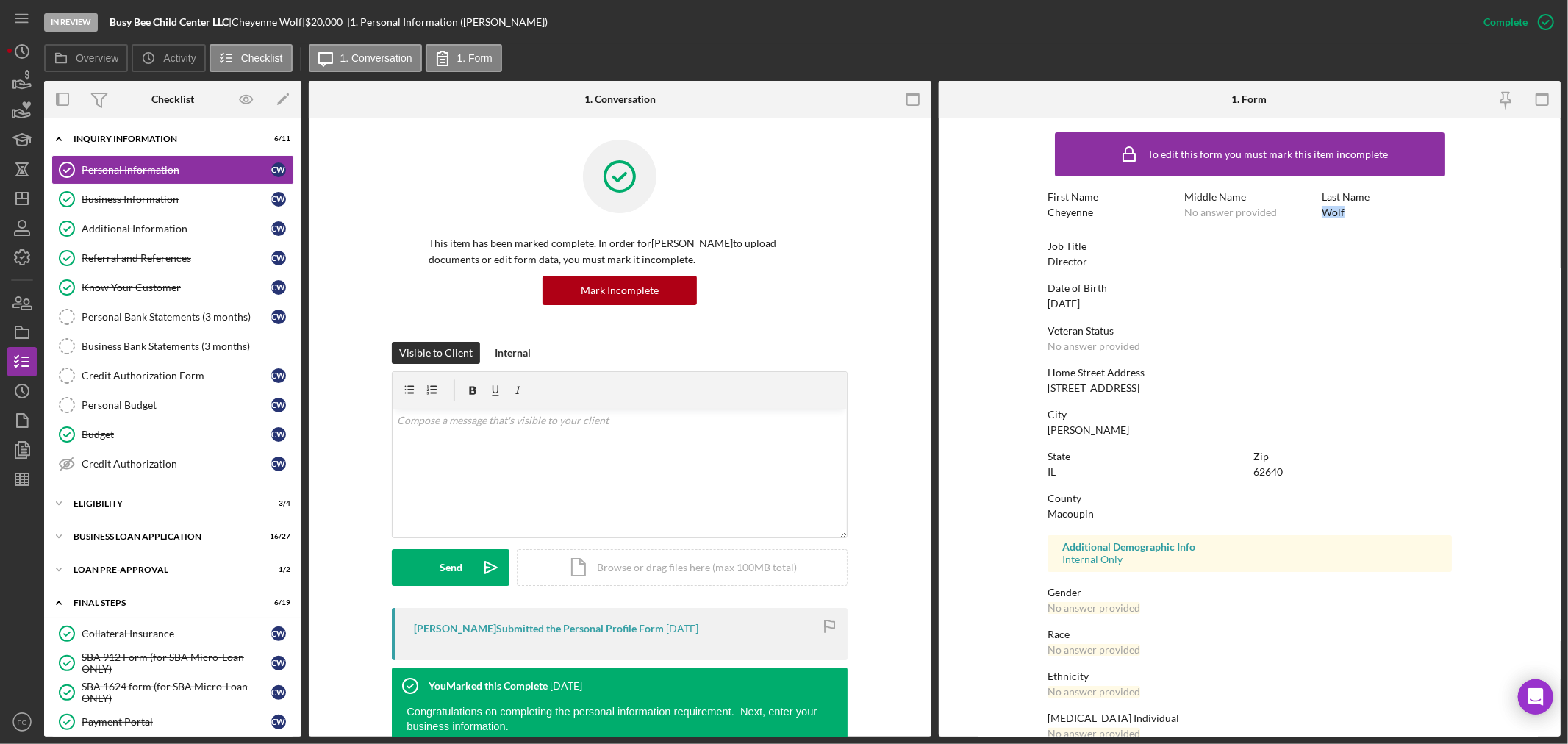
copy div "Wolf"
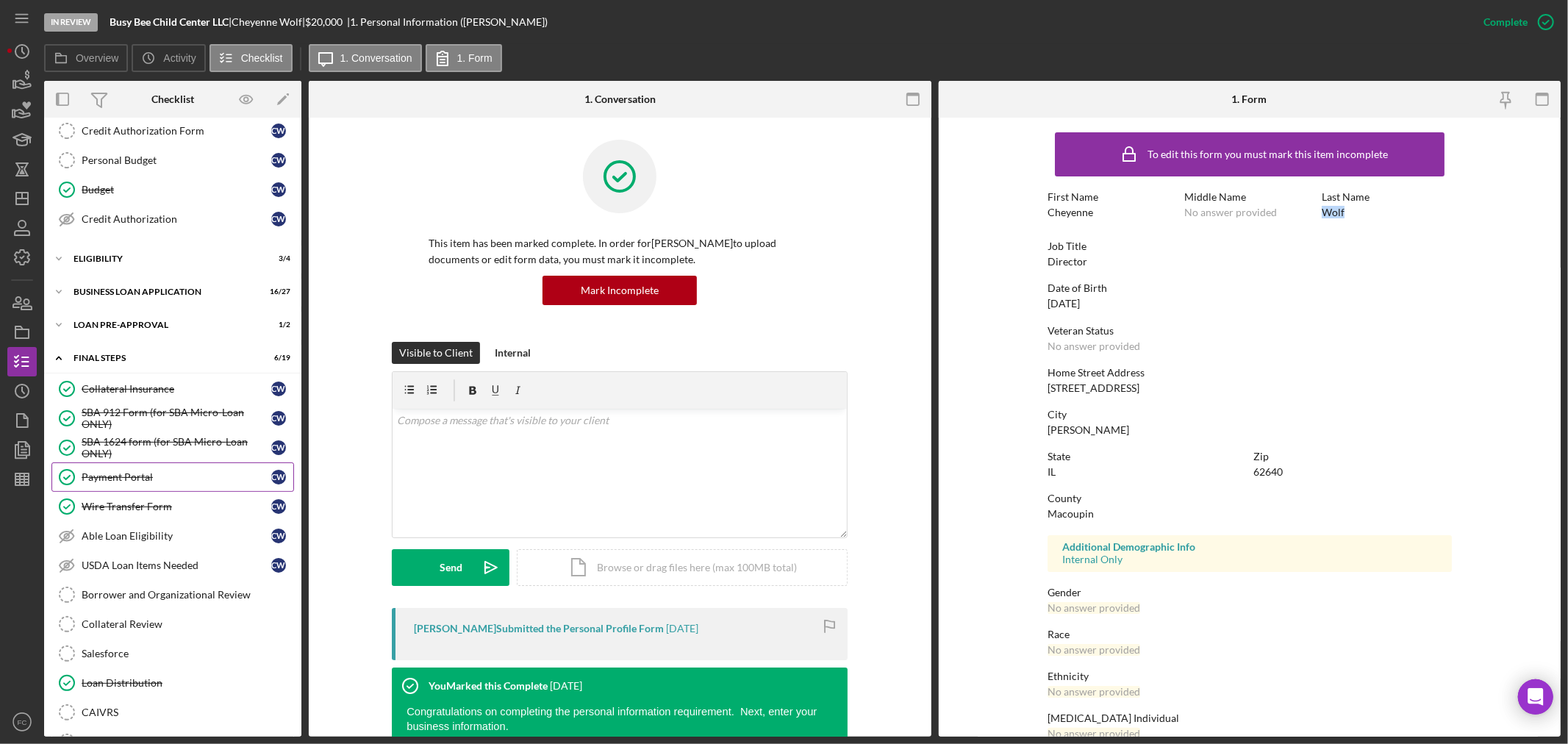
scroll to position [327, 0]
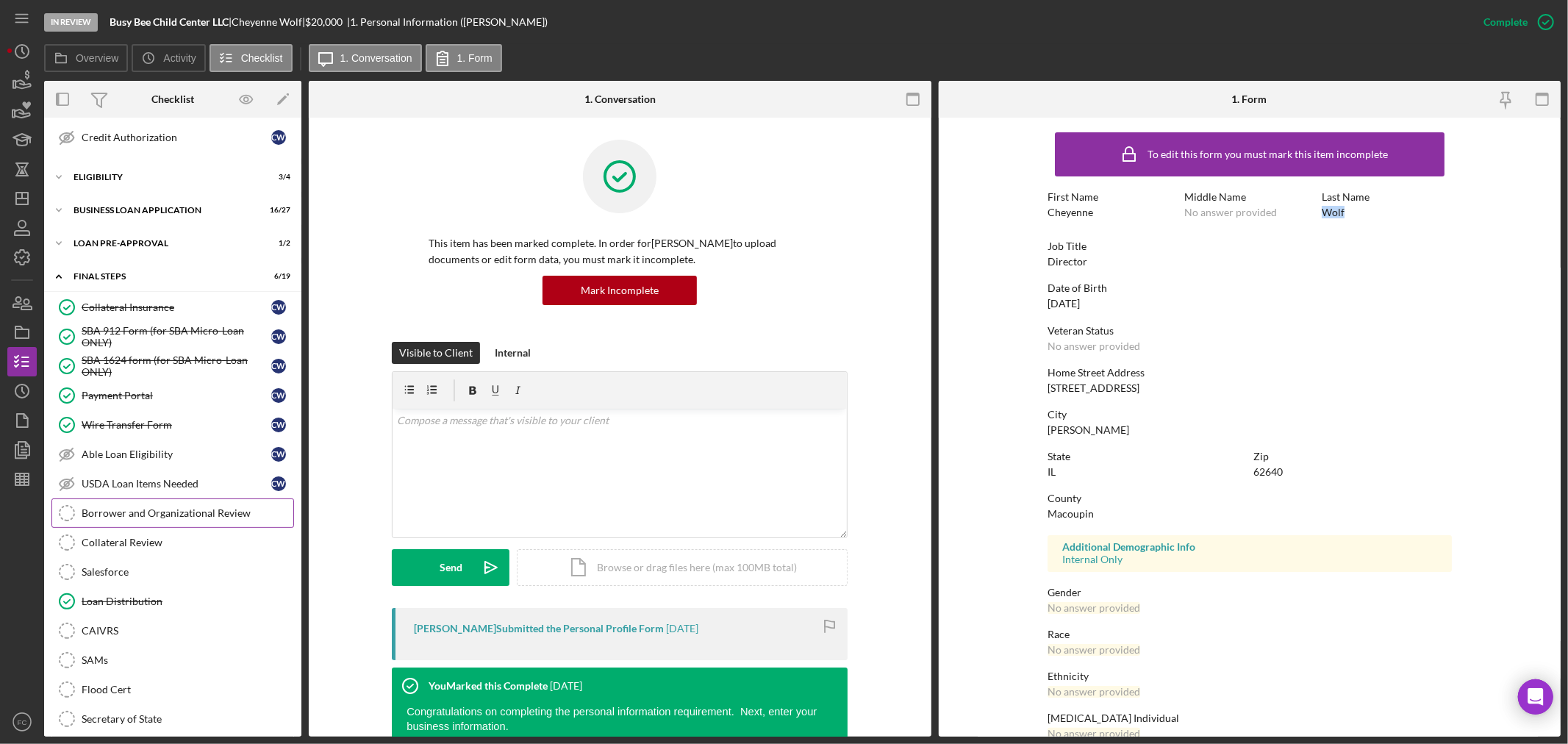
click at [145, 518] on div "Borrower and Organizational Review" at bounding box center [188, 513] width 212 height 12
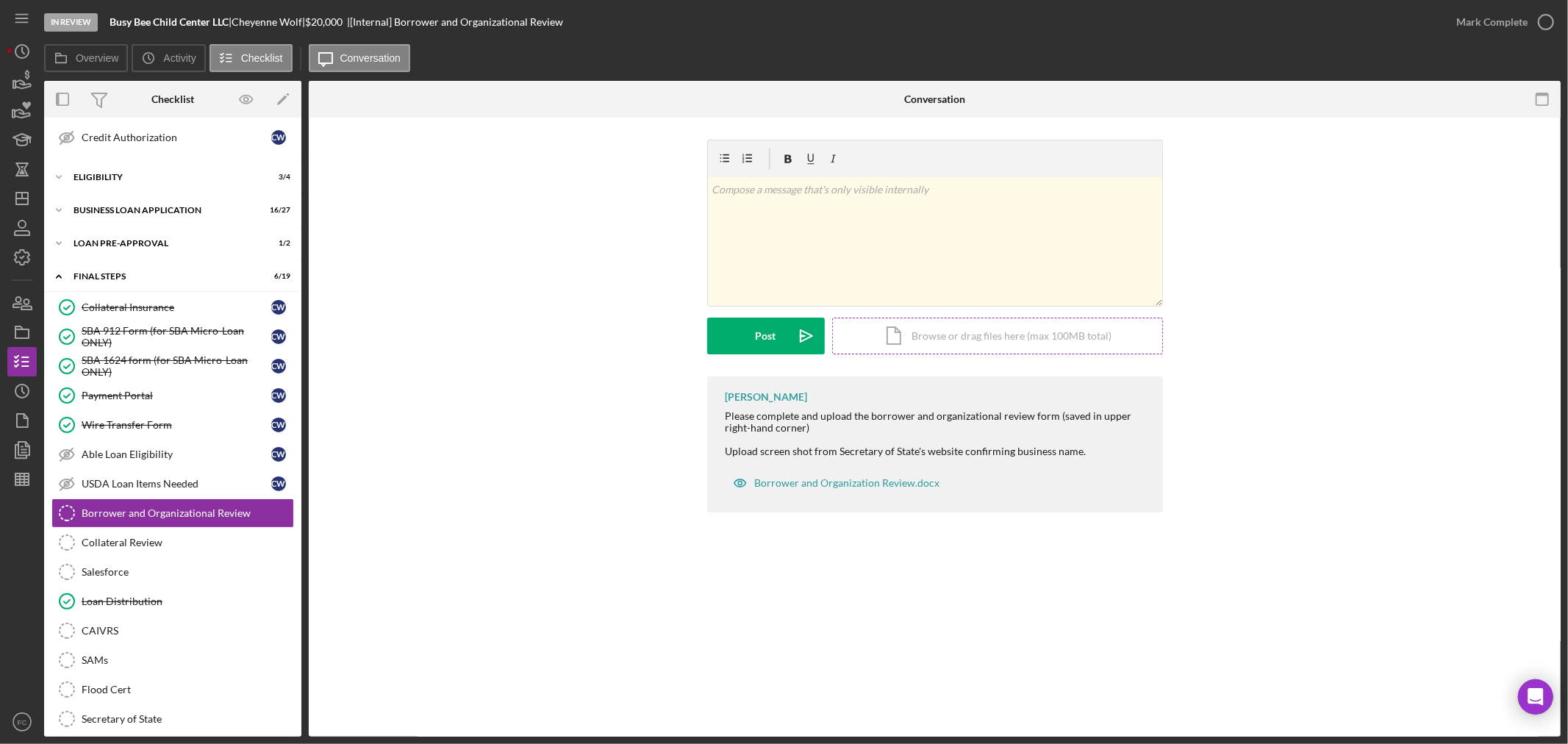
click at [922, 332] on div "Icon/Document Browse or drag files here (max 100MB total) Tap to choose files o…" at bounding box center [997, 336] width 331 height 37
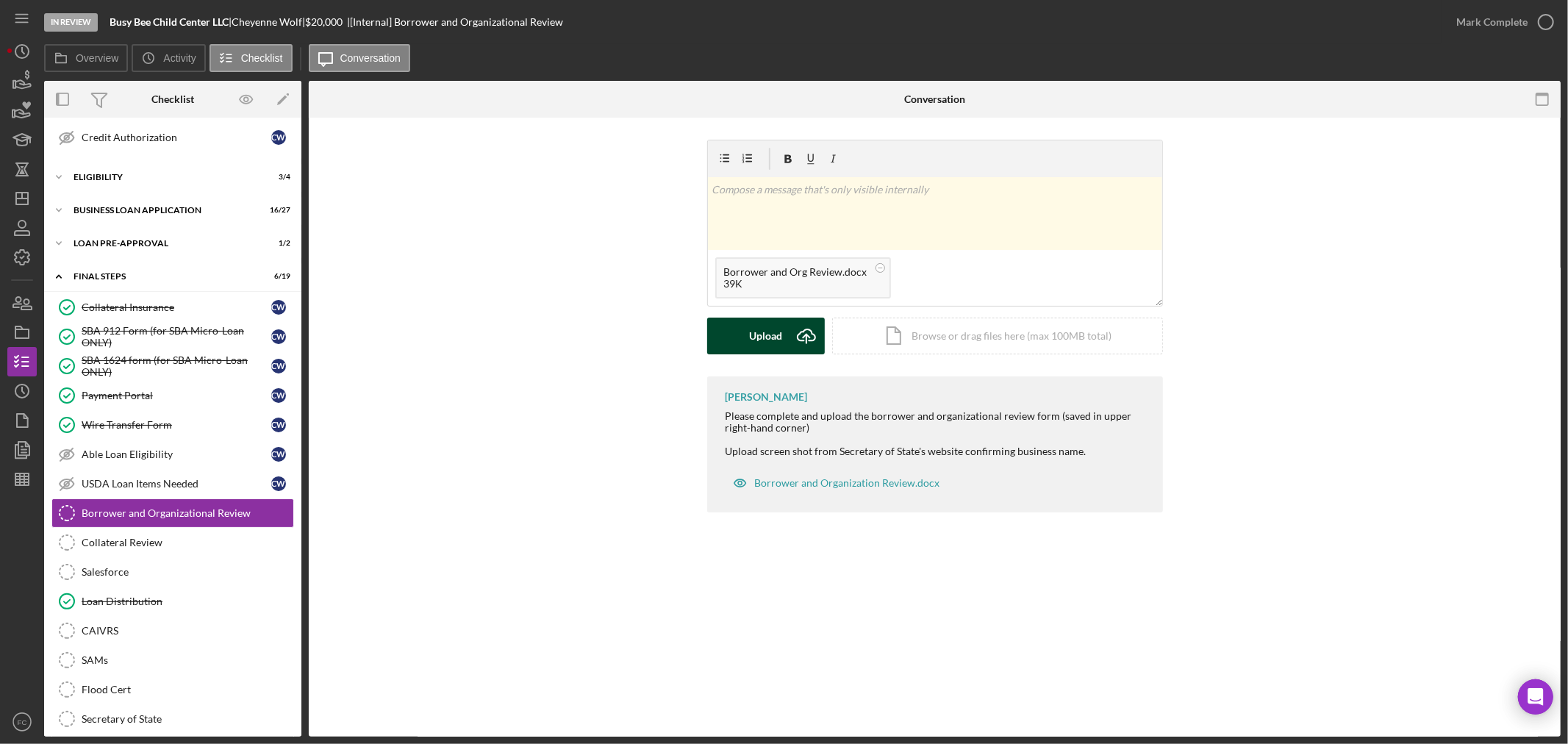
click at [758, 340] on div "Upload" at bounding box center [766, 336] width 33 height 37
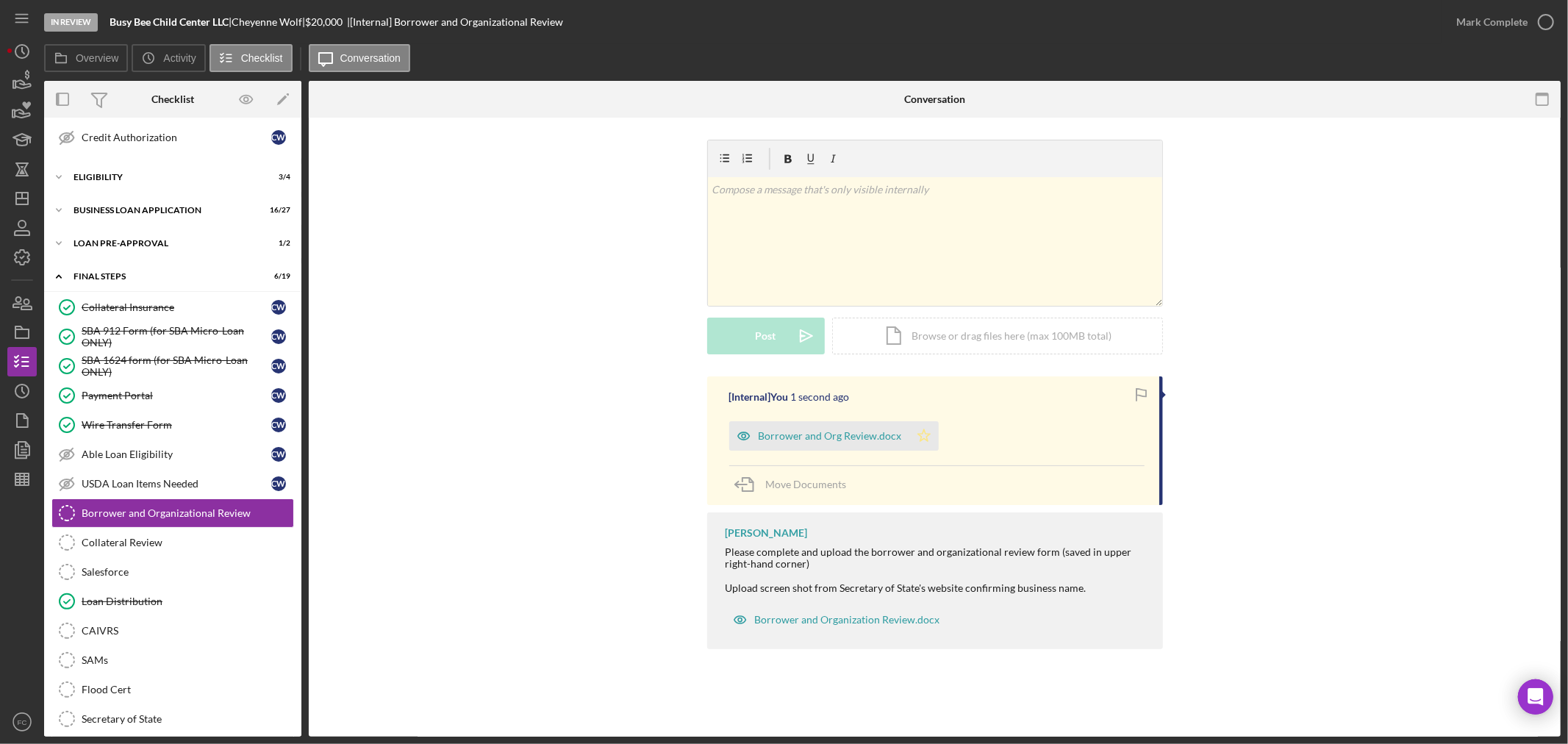
click at [930, 439] on icon "Icon/Star" at bounding box center [924, 436] width 29 height 29
click at [1546, 20] on icon "button" at bounding box center [1546, 22] width 37 height 37
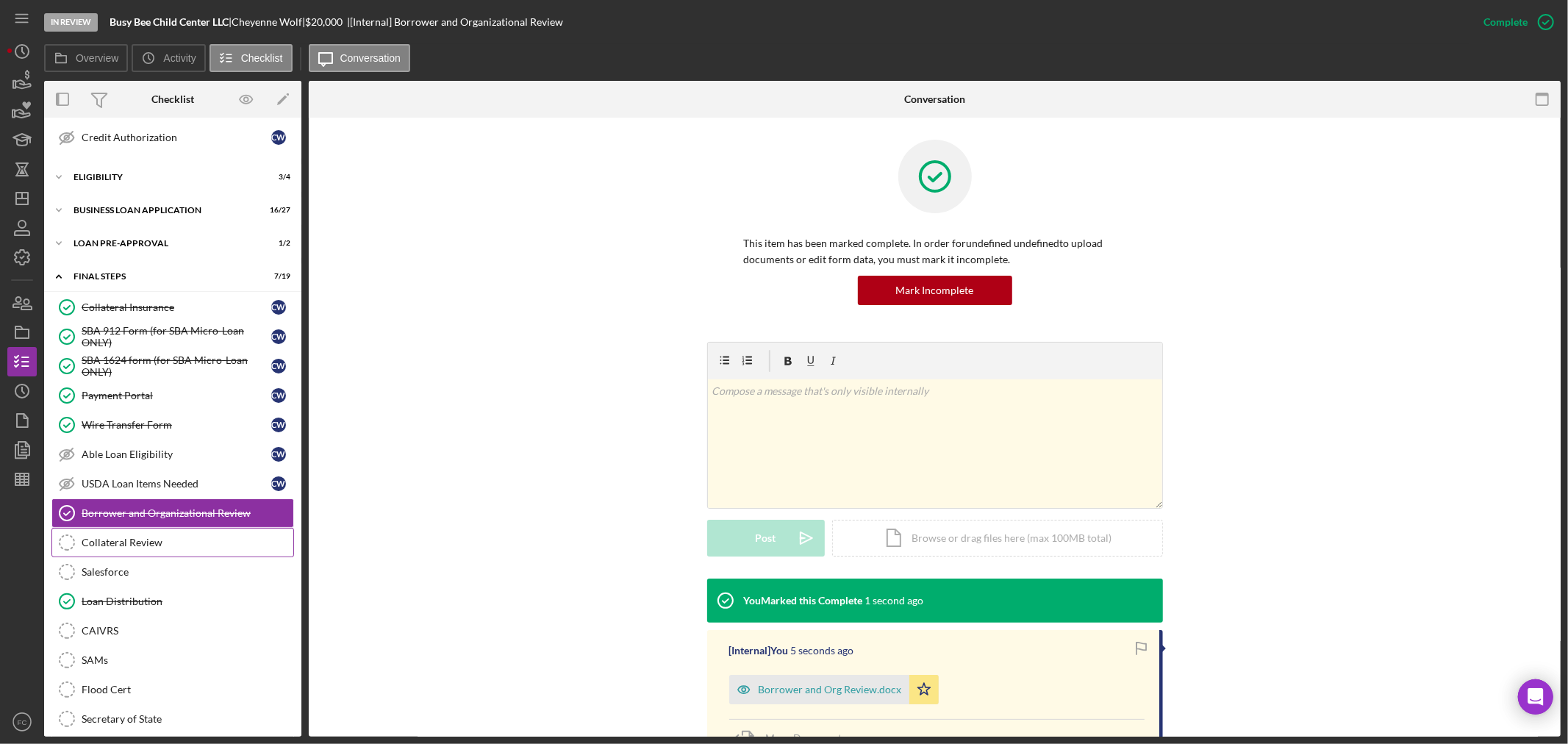
click at [173, 553] on link "Collateral Review Collateral Review" at bounding box center [172, 542] width 242 height 29
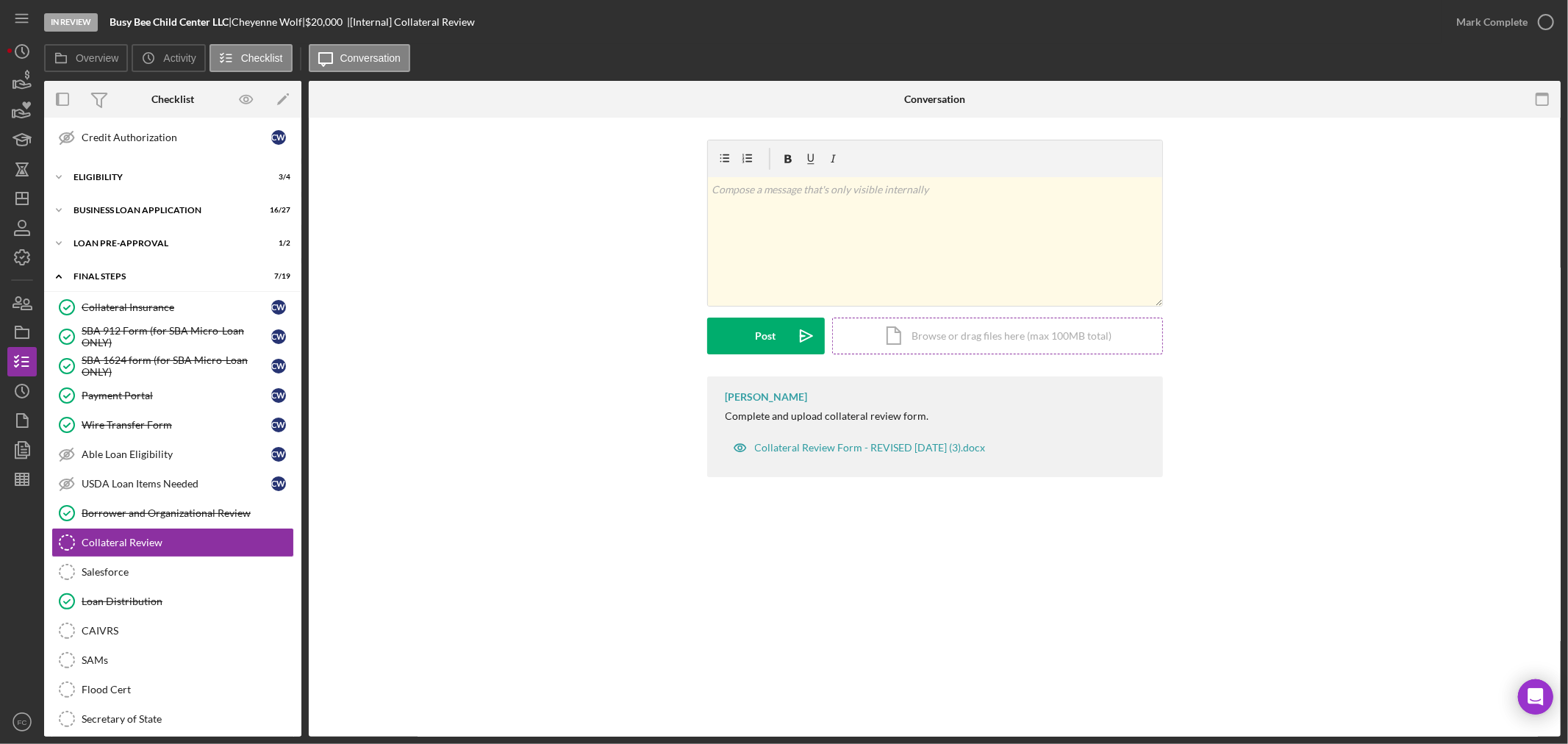
click at [958, 341] on div "Icon/Document Browse or drag files here (max 100MB total) Tap to choose files o…" at bounding box center [997, 336] width 331 height 37
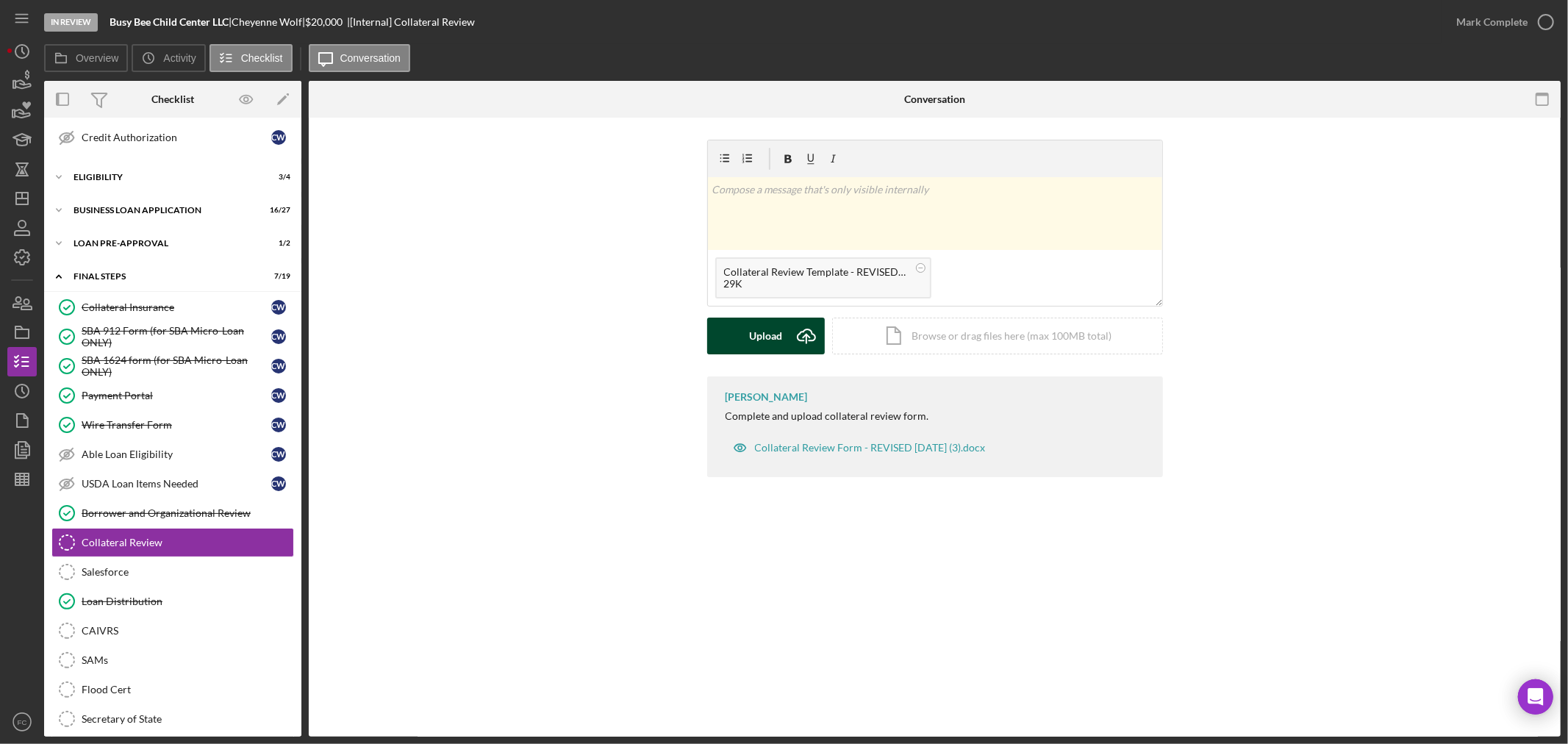
click at [731, 341] on button "Upload Icon/Upload" at bounding box center [766, 336] width 118 height 37
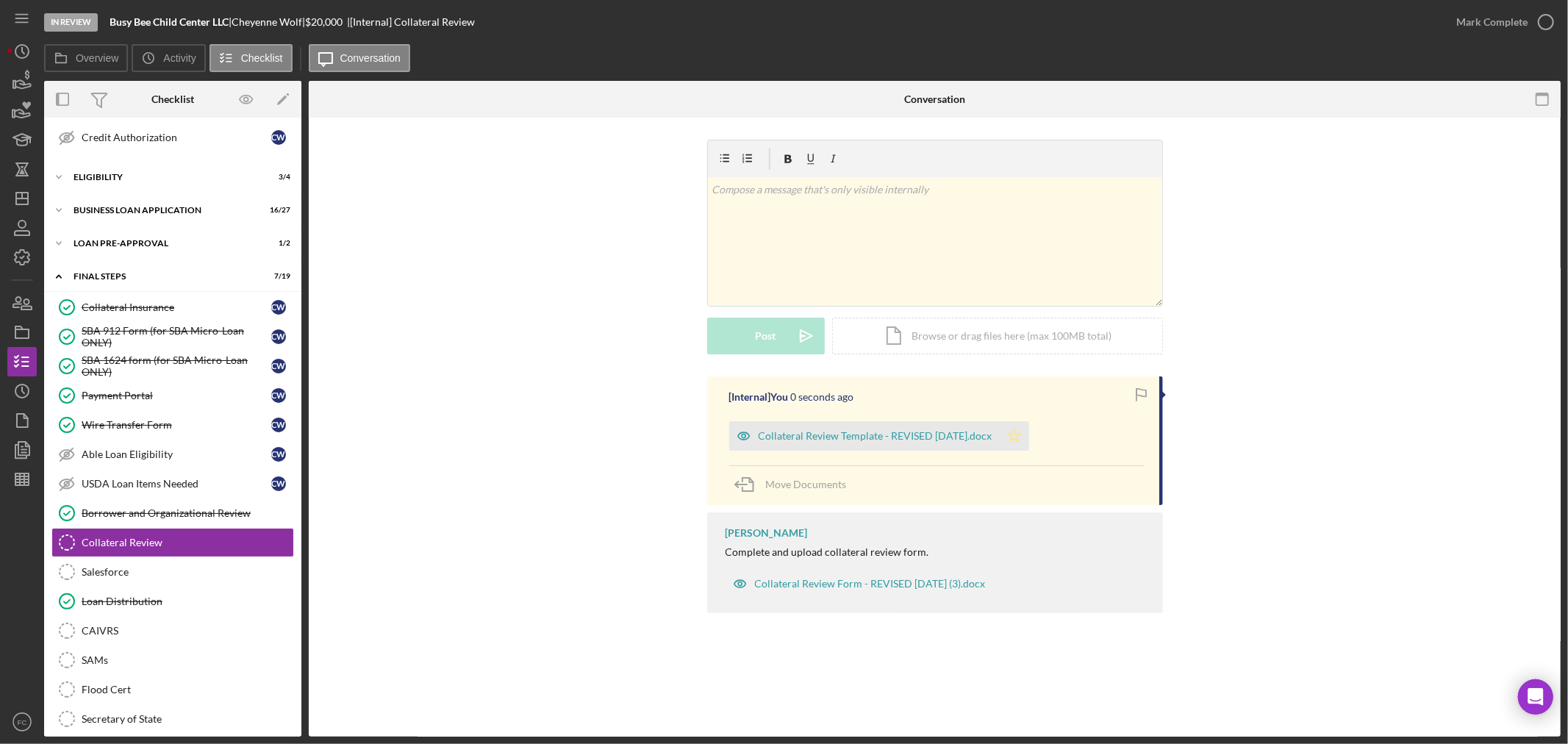
click at [1027, 439] on icon "Icon/Star" at bounding box center [1015, 436] width 29 height 29
click at [1547, 20] on icon "button" at bounding box center [1546, 22] width 37 height 37
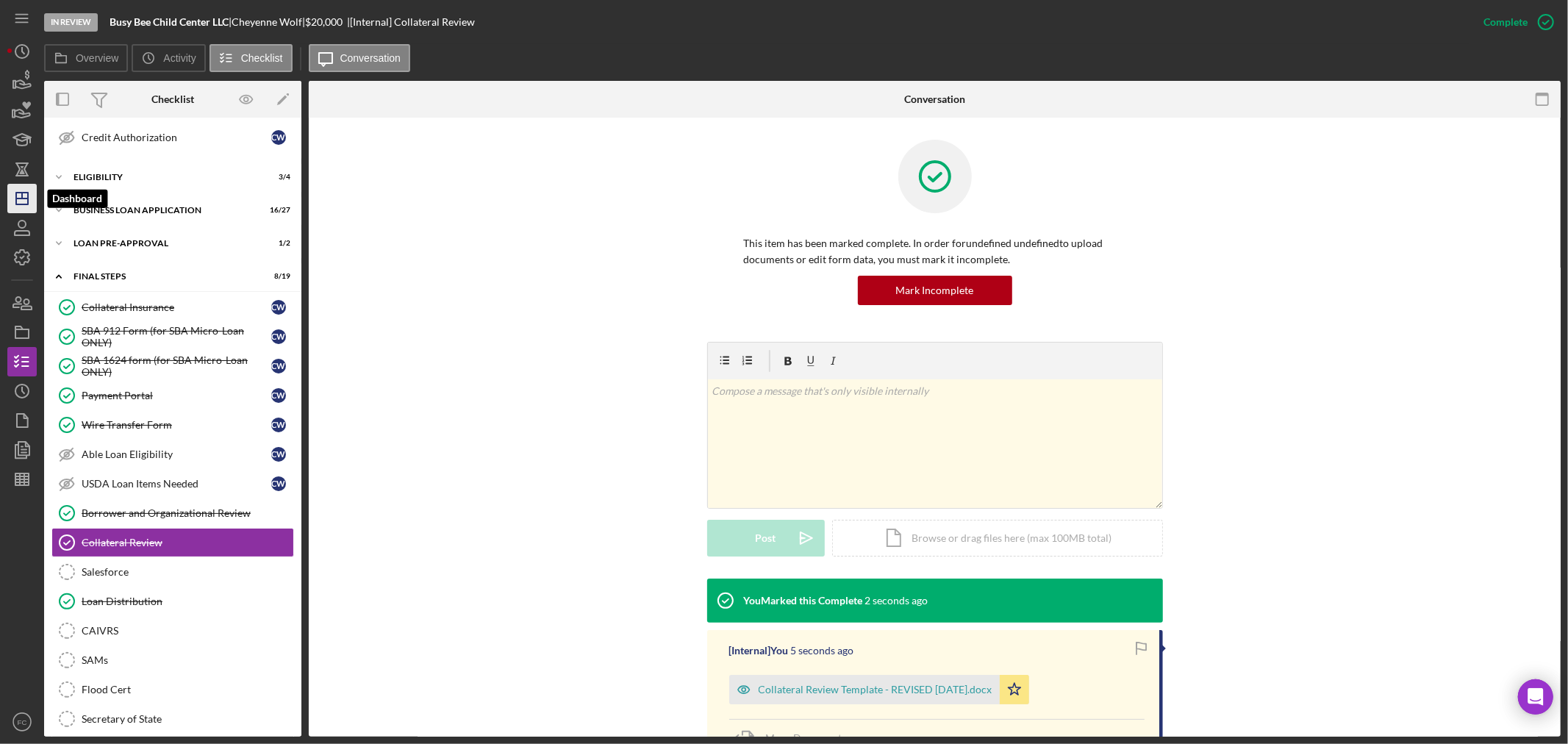
click at [18, 202] on icon "Icon/Dashboard" at bounding box center [22, 199] width 37 height 37
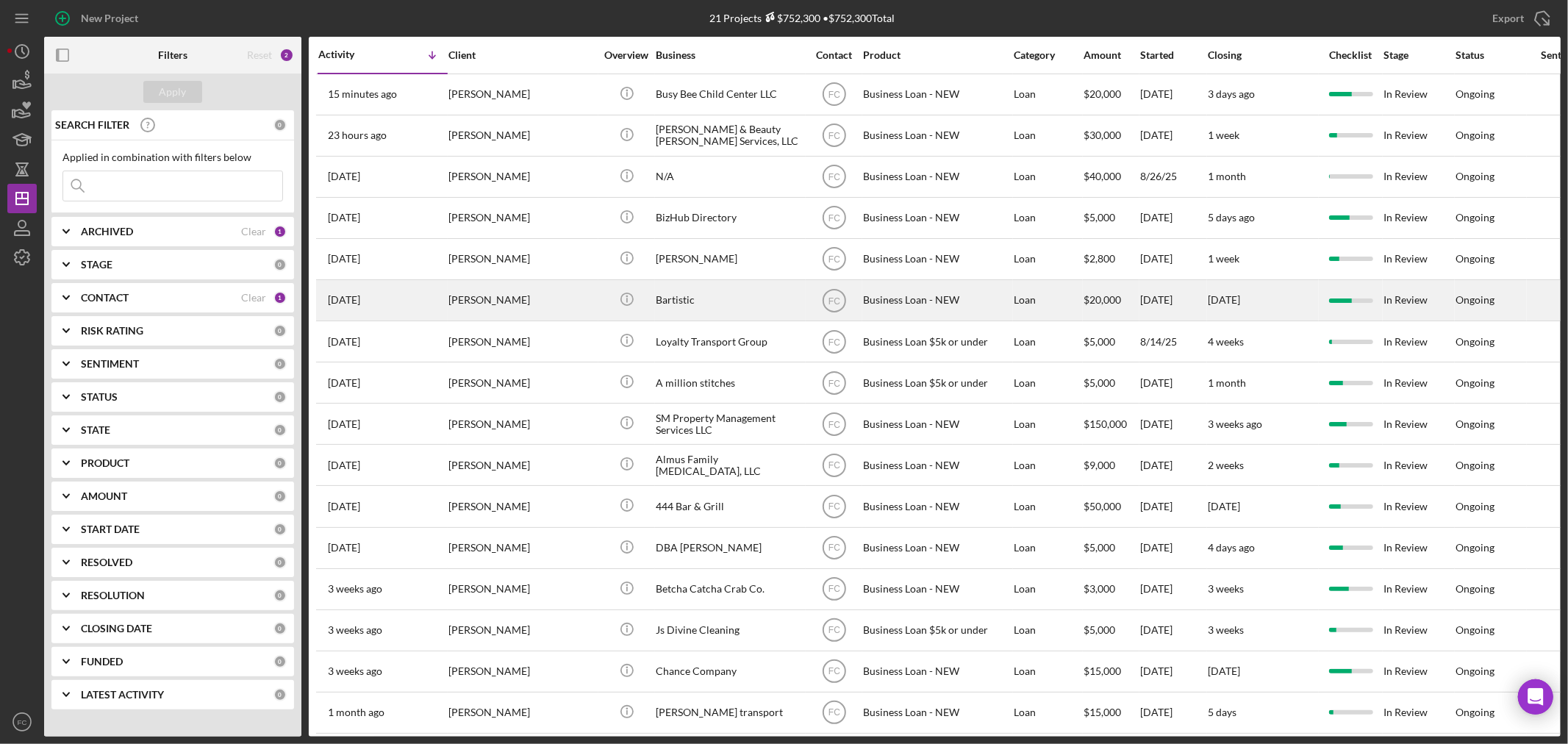
click at [552, 304] on div "Emoni Herron" at bounding box center [522, 300] width 147 height 39
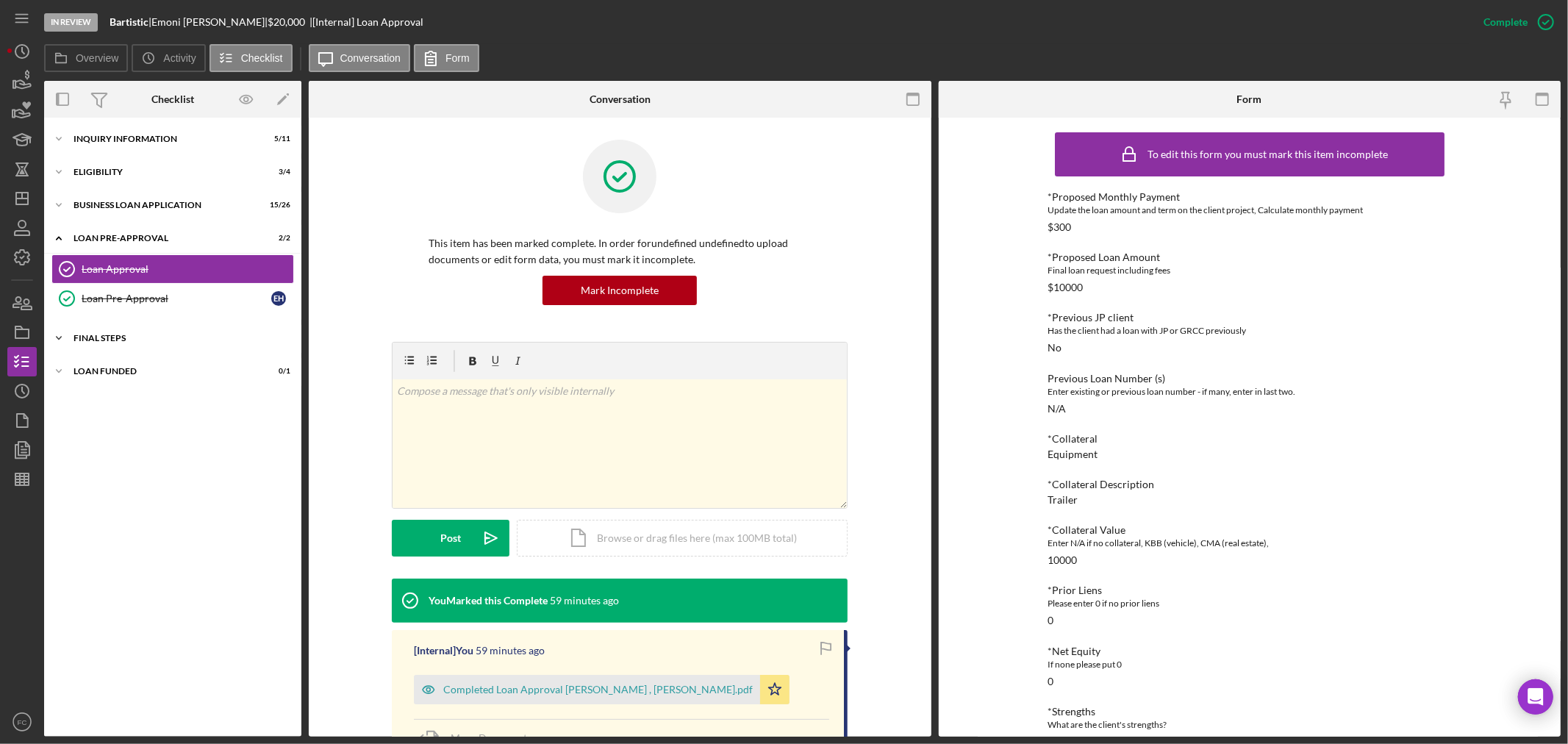
click at [100, 336] on div "FINAL STEPS" at bounding box center [179, 339] width 210 height 9
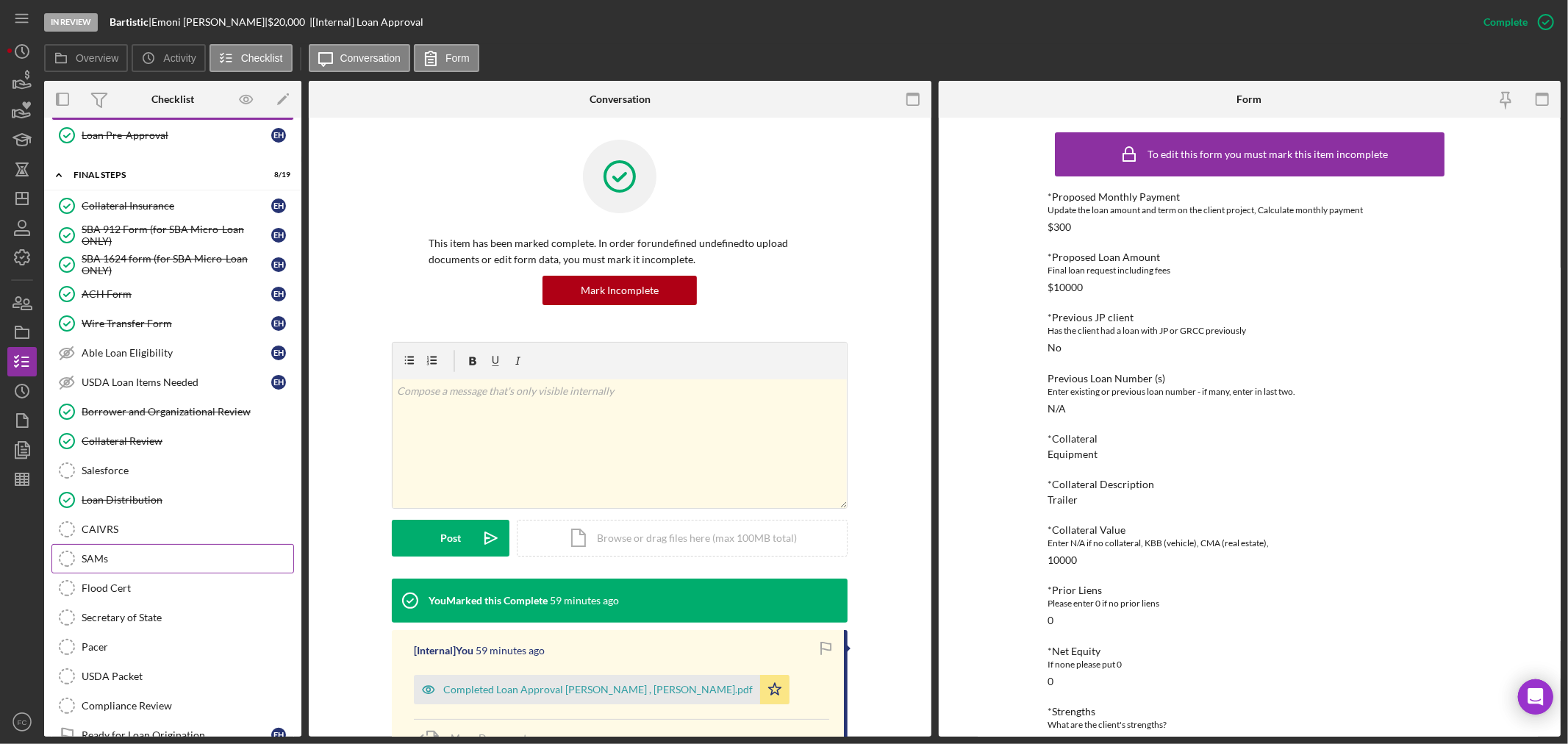
scroll to position [227, 0]
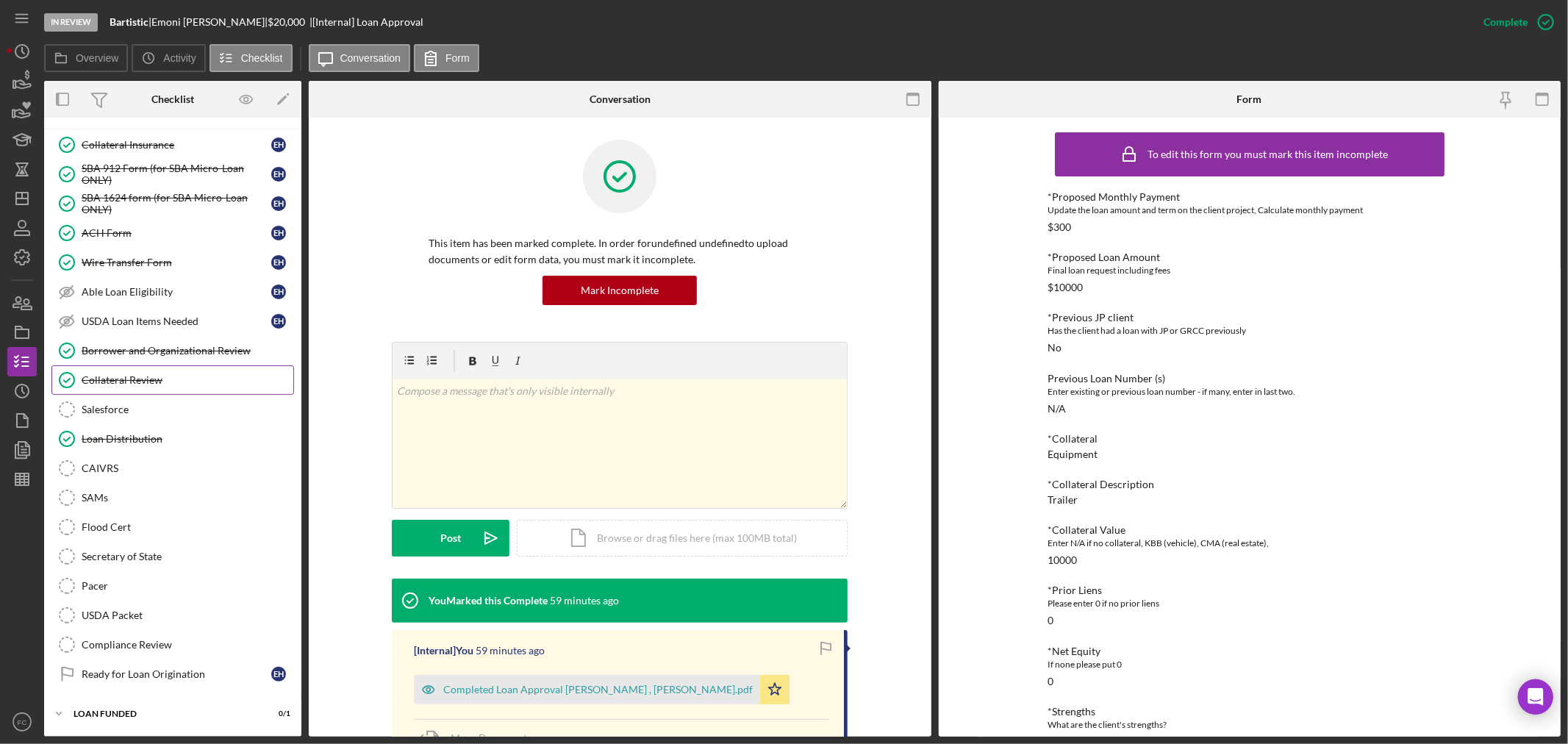
click at [134, 376] on div "Collateral Review" at bounding box center [188, 379] width 212 height 12
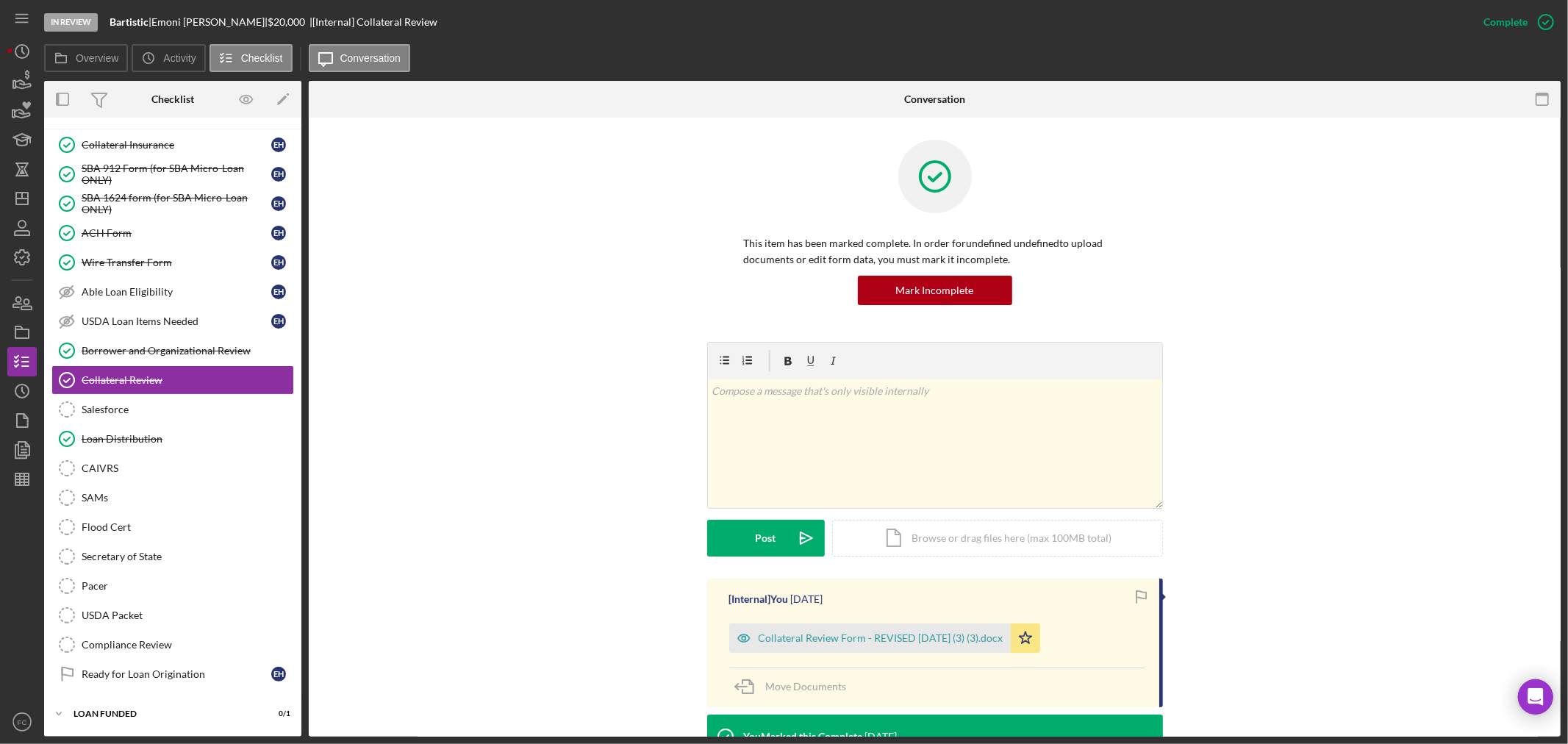
scroll to position [225, 0]
click at [126, 352] on div "Borrower and Organizational Review" at bounding box center [188, 350] width 212 height 12
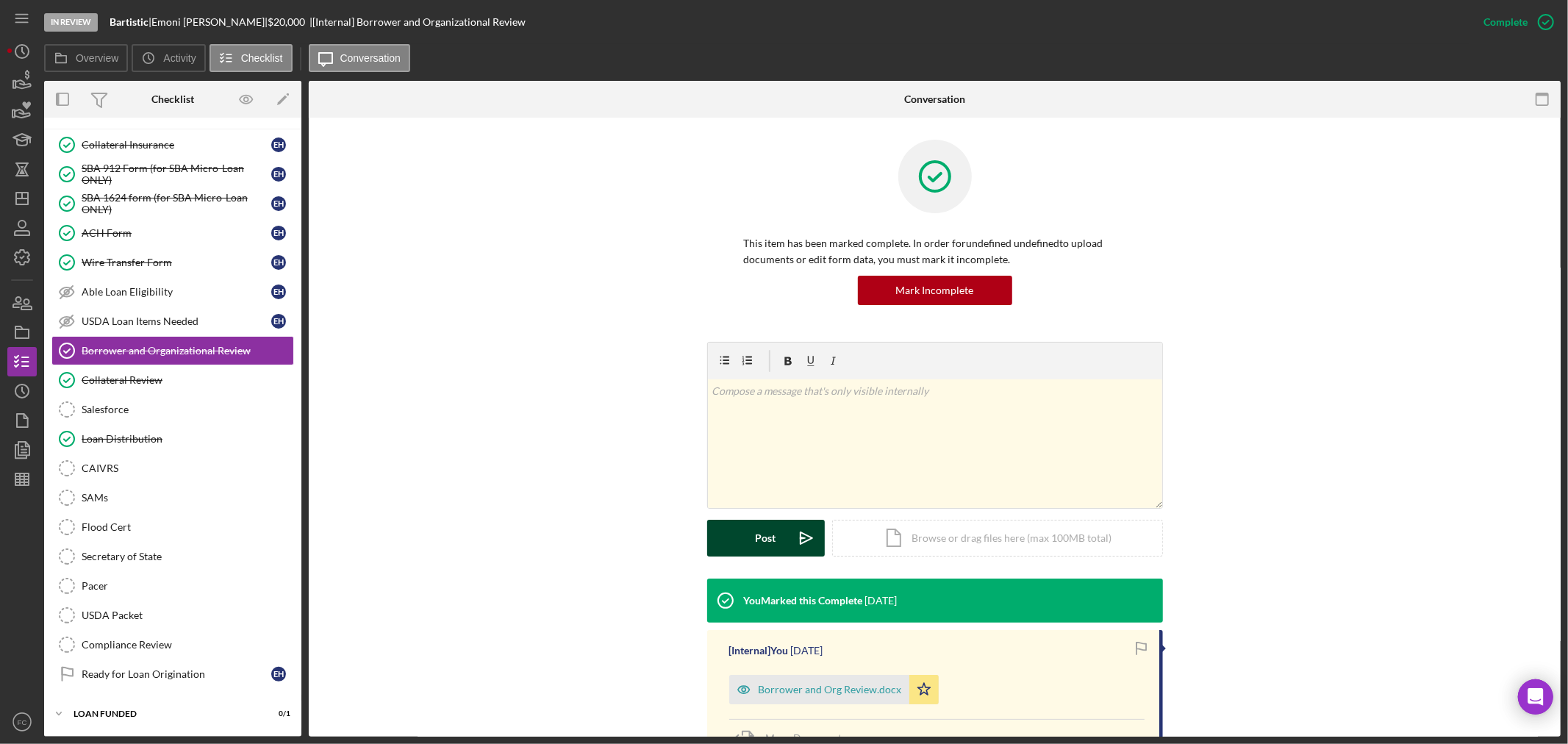
scroll to position [82, 0]
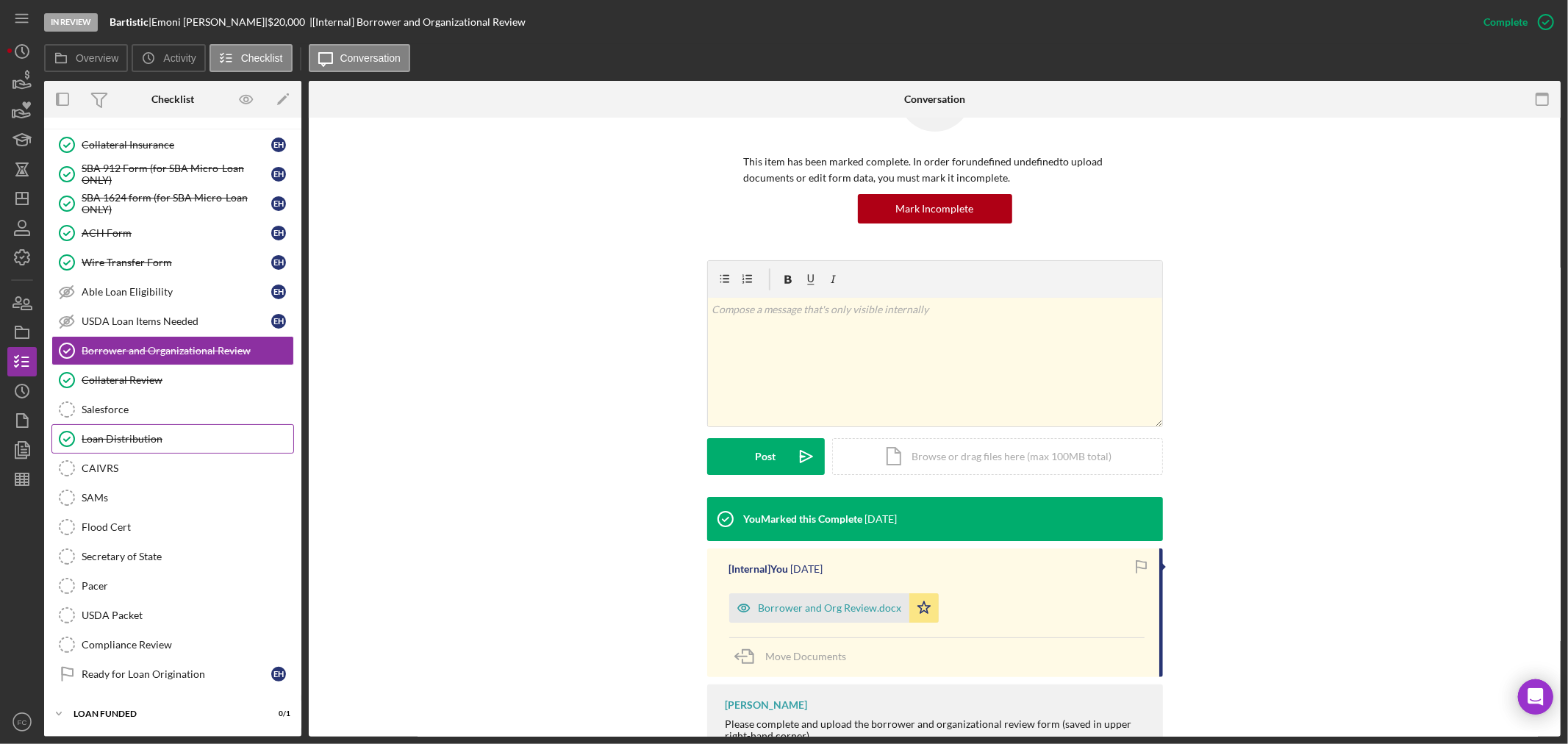
click at [160, 432] on link "Loan Distribution Loan Distribution" at bounding box center [172, 439] width 242 height 29
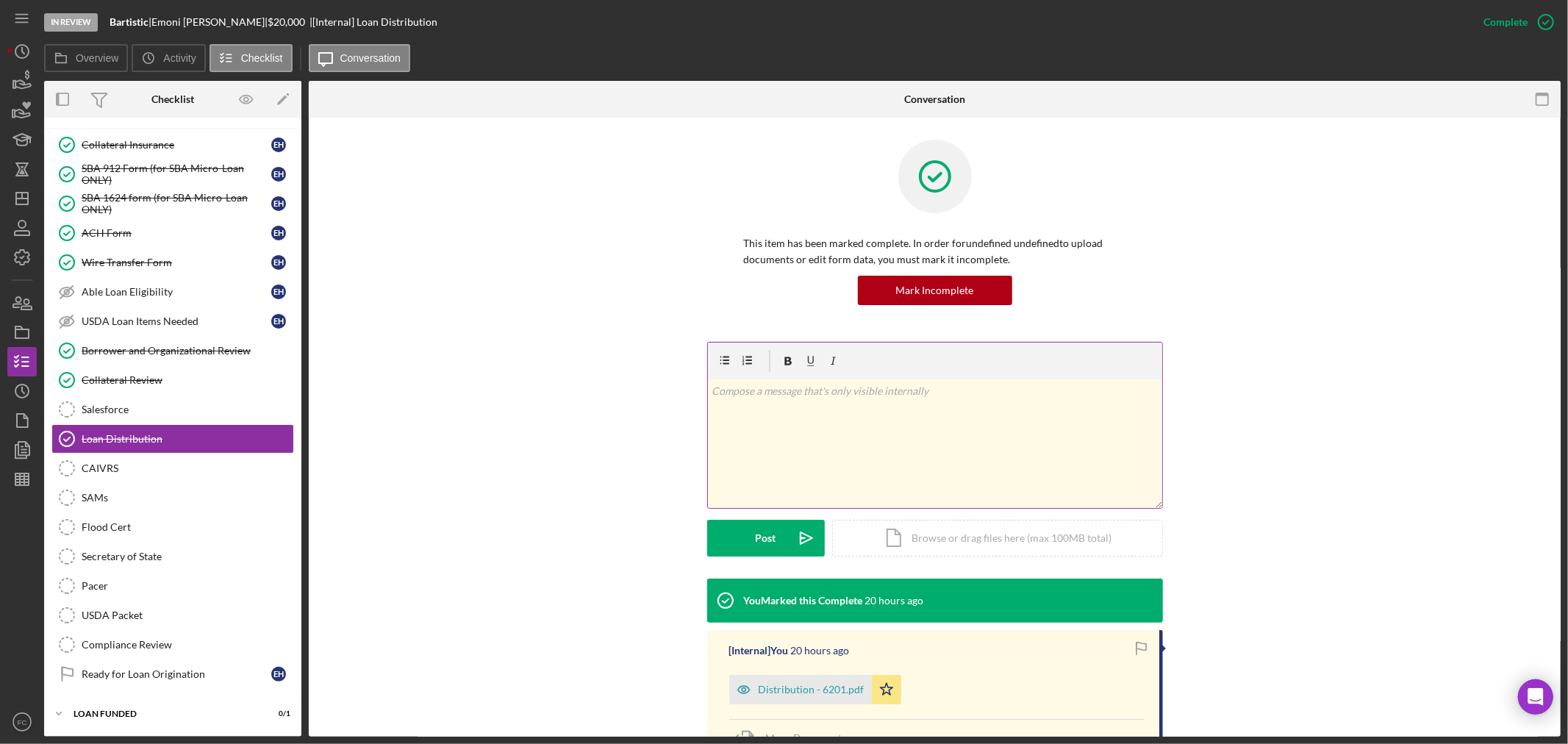
scroll to position [147, 0]
